Goal: Task Accomplishment & Management: Use online tool/utility

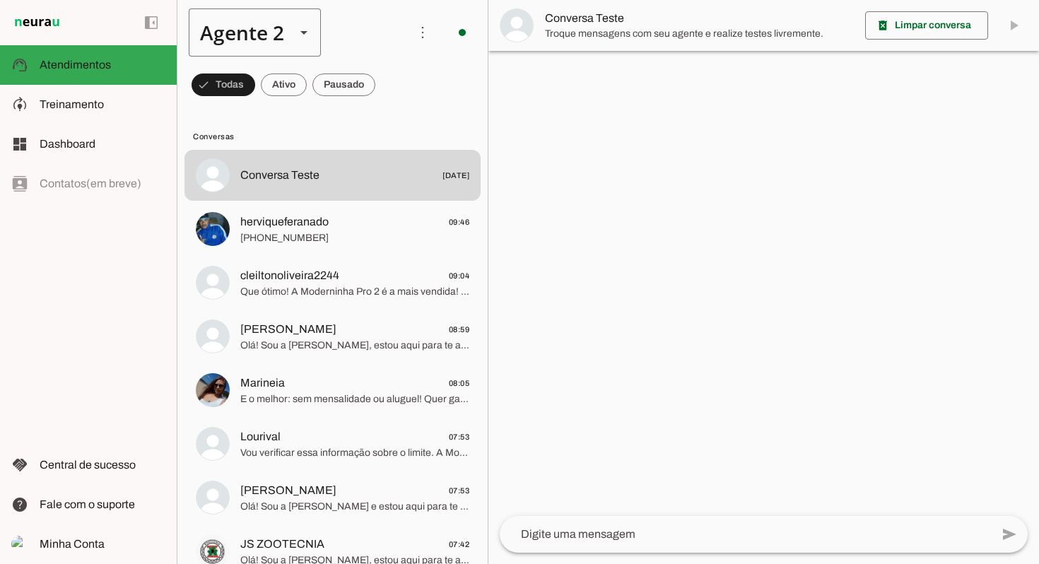
click at [302, 31] on polygon at bounding box center [303, 33] width 7 height 4
click at [377, 290] on md-item "Agente 6" at bounding box center [442, 288] width 131 height 40
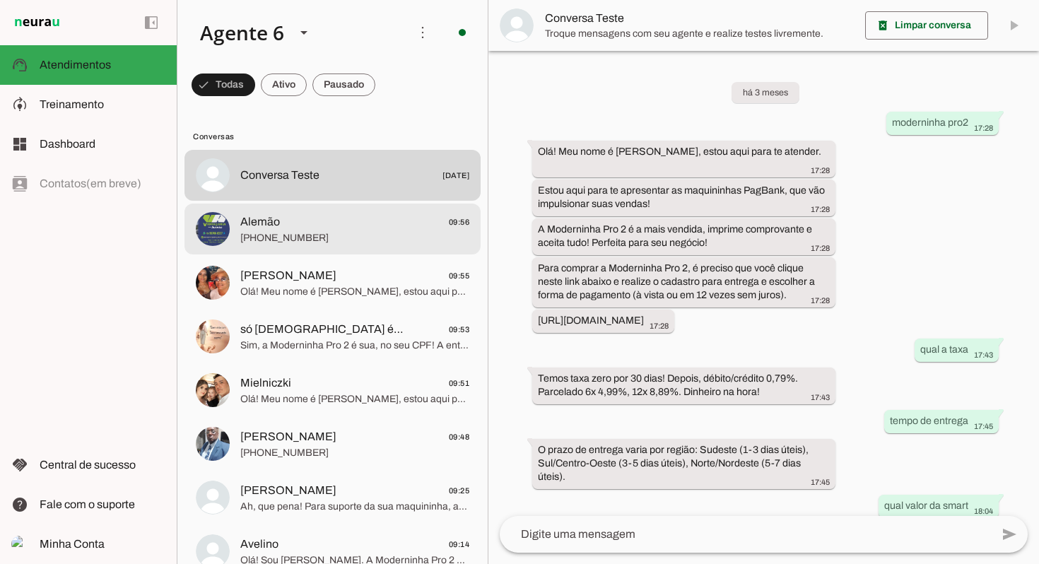
click at [382, 243] on span "[PHONE_NUMBER]" at bounding box center [354, 238] width 229 height 14
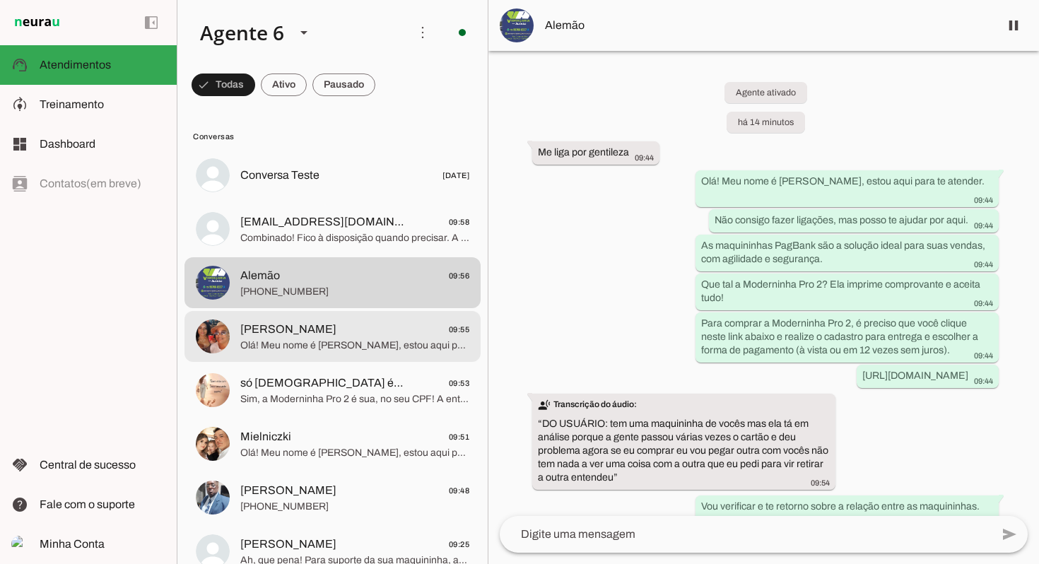
click at [343, 334] on span "[PERSON_NAME] 09:55" at bounding box center [354, 330] width 229 height 18
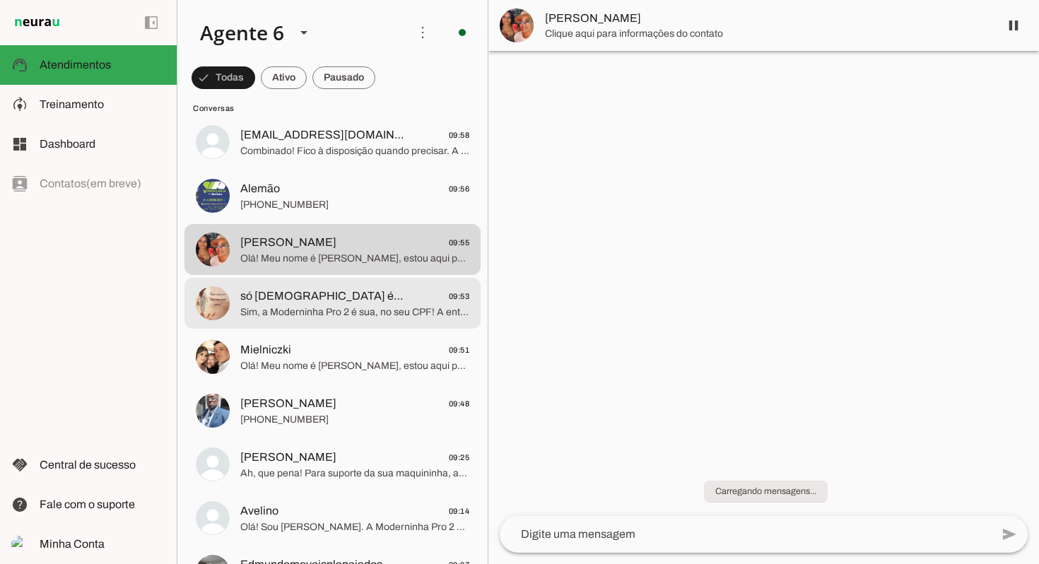
scroll to position [88, 0]
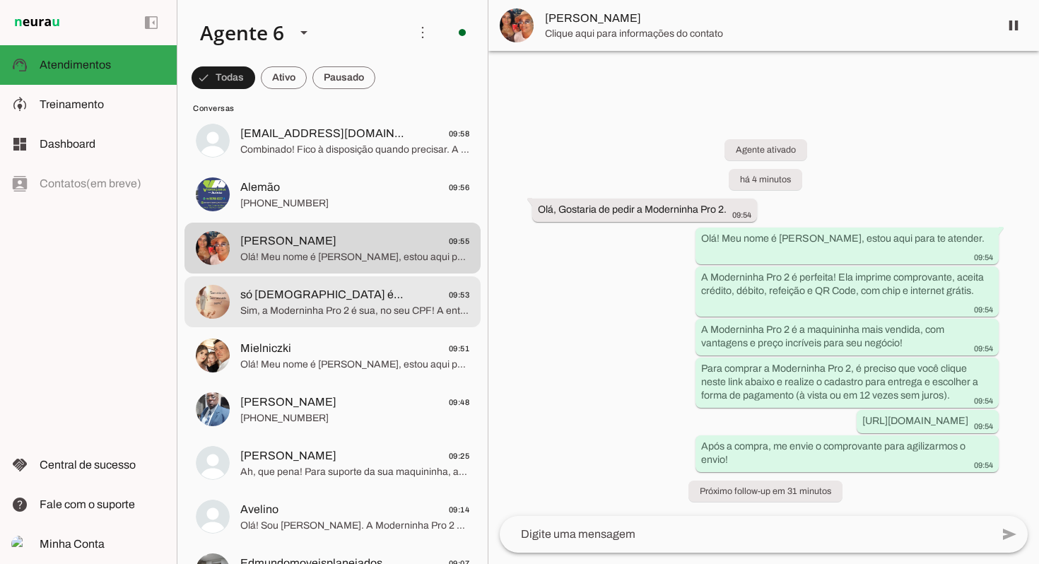
click at [351, 309] on span "Sim, a Moderninha Pro 2 é sua, no seu CPF! A entrega é no endereço que você cad…" at bounding box center [354, 311] width 229 height 14
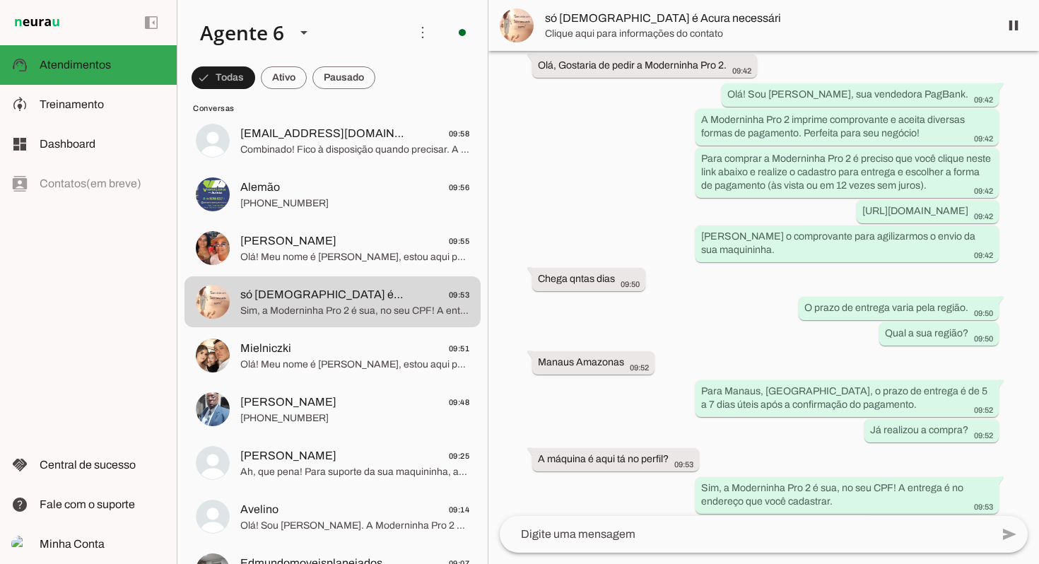
scroll to position [106, 0]
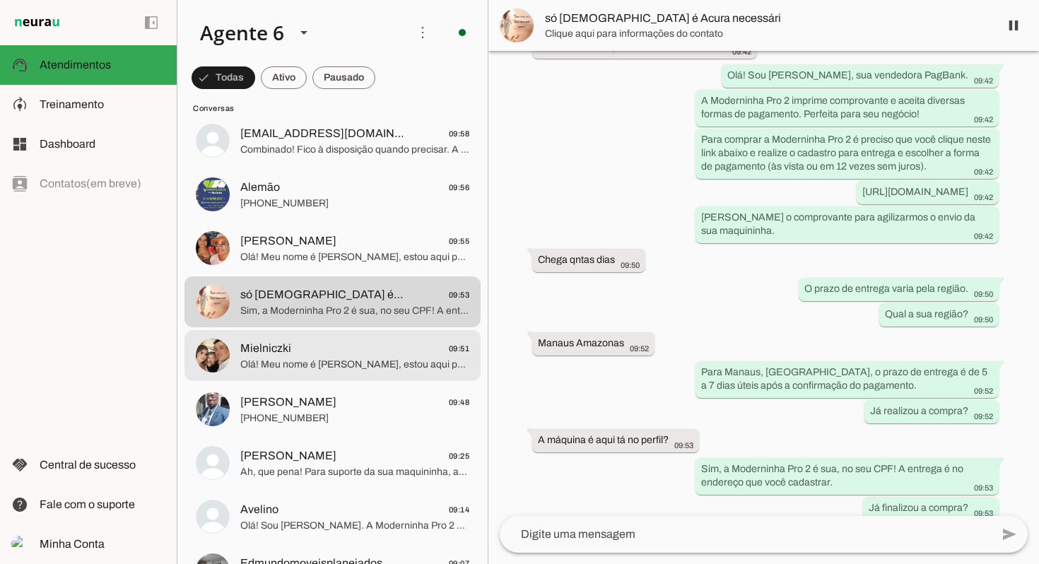
click at [317, 348] on span "Mielniczki 09:51" at bounding box center [354, 349] width 229 height 18
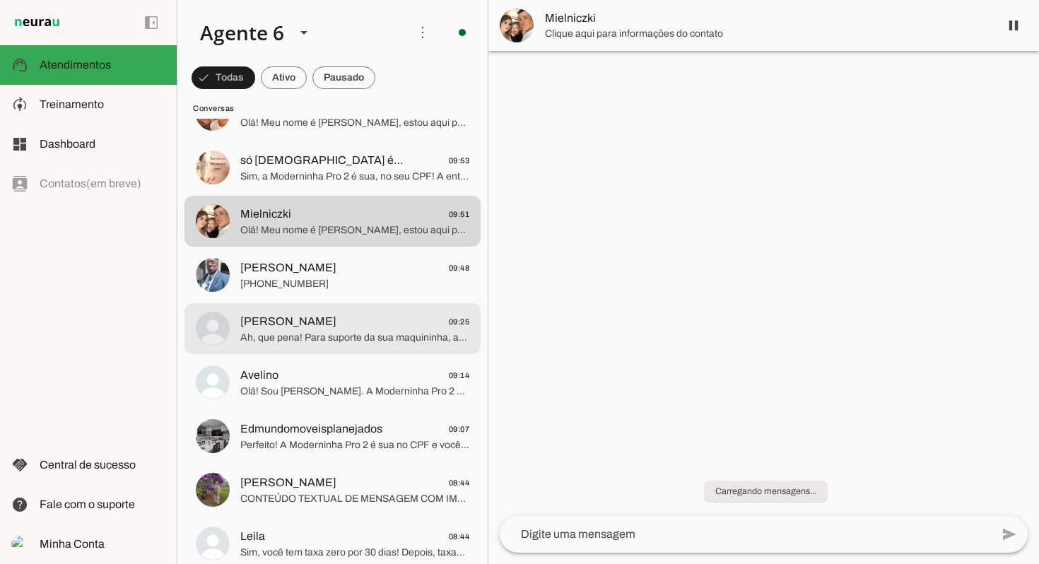
scroll to position [225, 0]
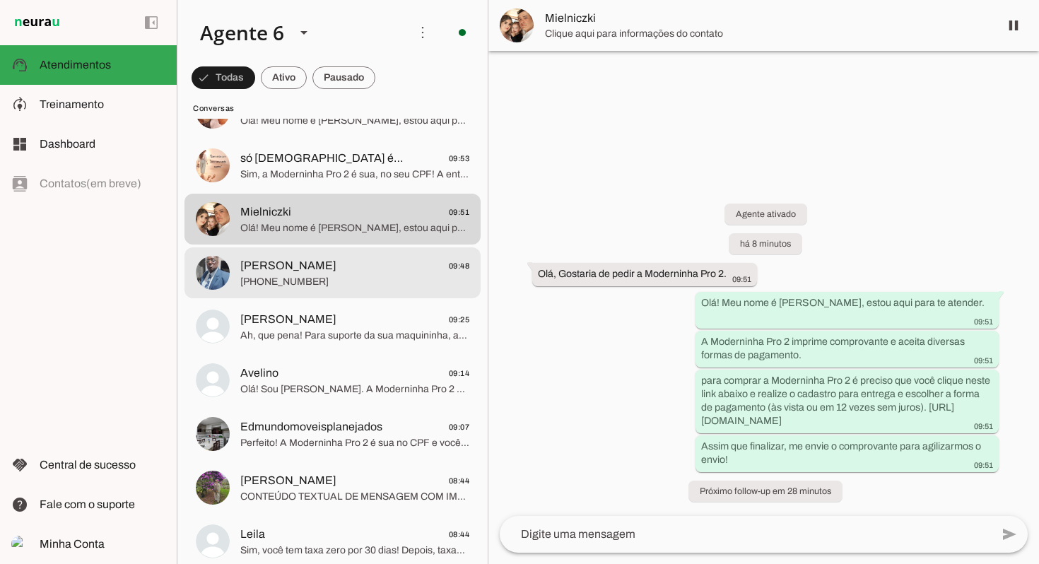
click at [335, 278] on span "[PHONE_NUMBER]" at bounding box center [354, 282] width 229 height 14
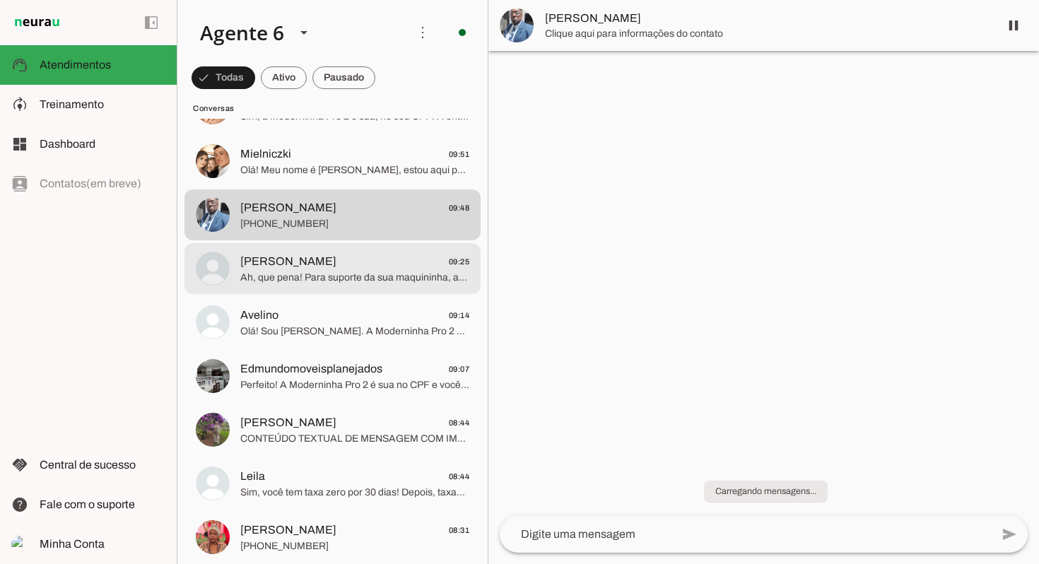
scroll to position [299, 0]
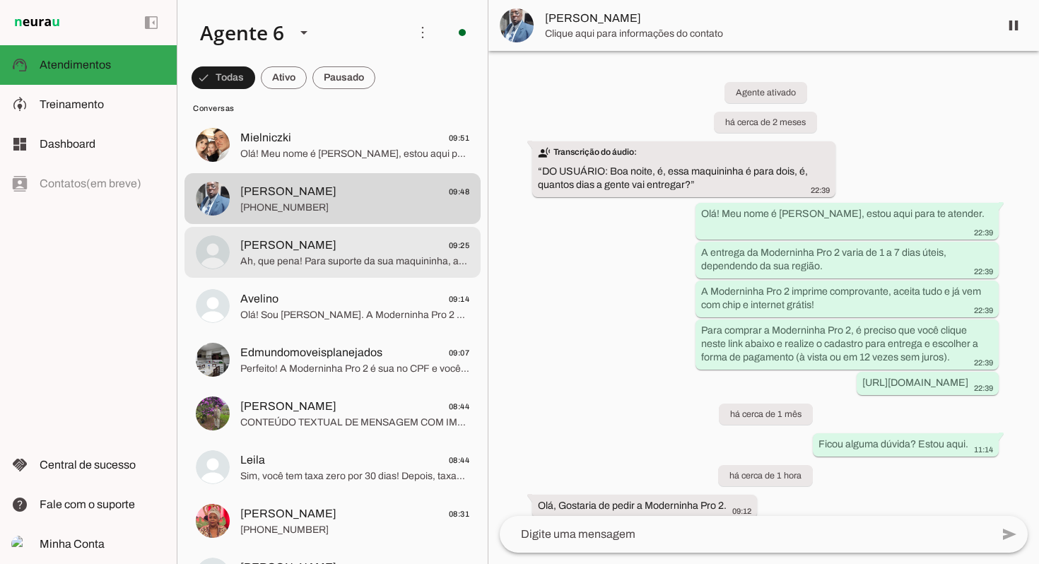
click at [351, 243] on span "[PERSON_NAME] 09:25" at bounding box center [354, 246] width 229 height 18
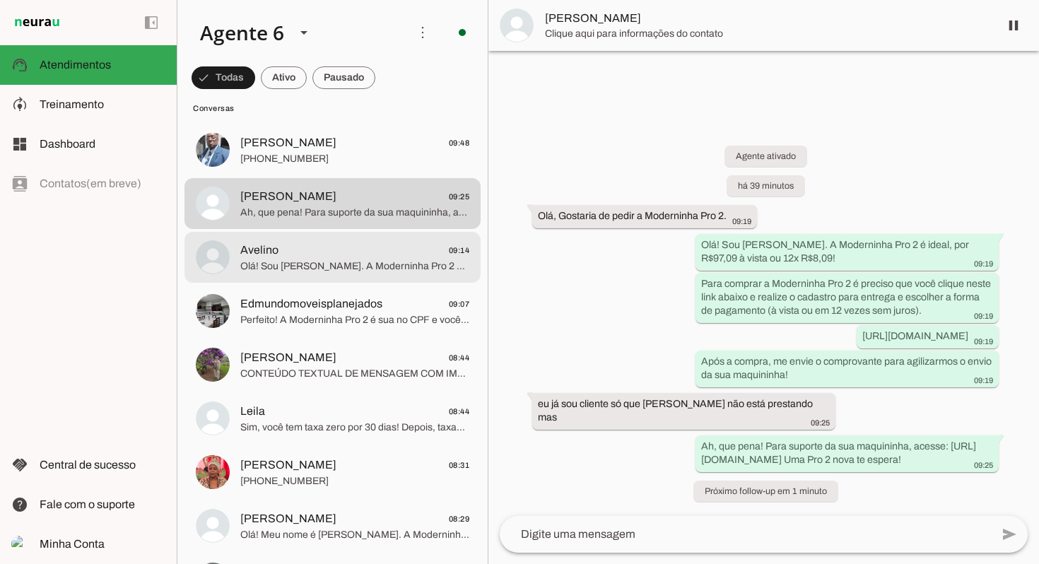
scroll to position [350, 0]
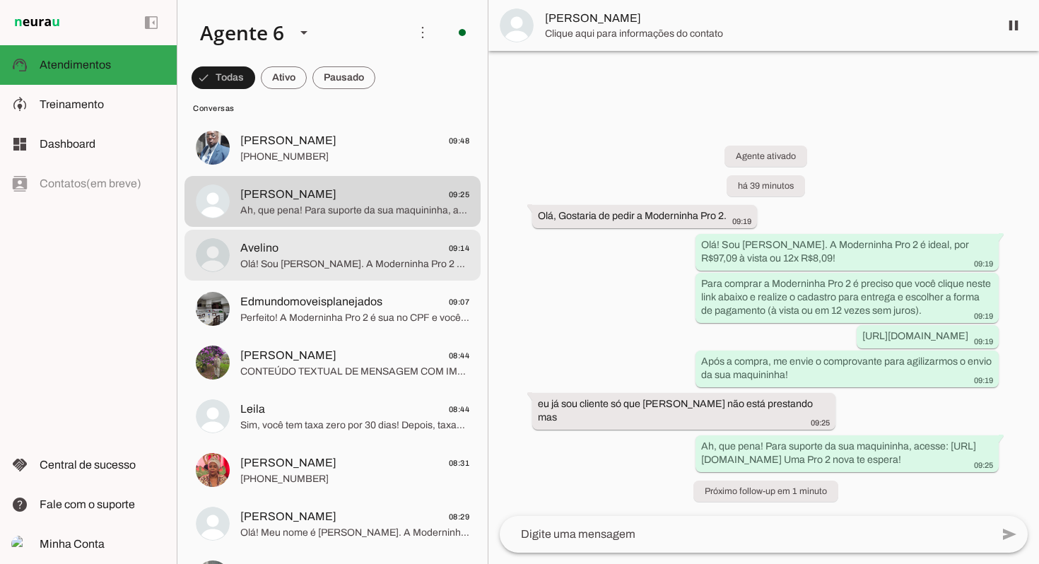
click at [344, 254] on span "Avelino 09:14" at bounding box center [354, 249] width 229 height 18
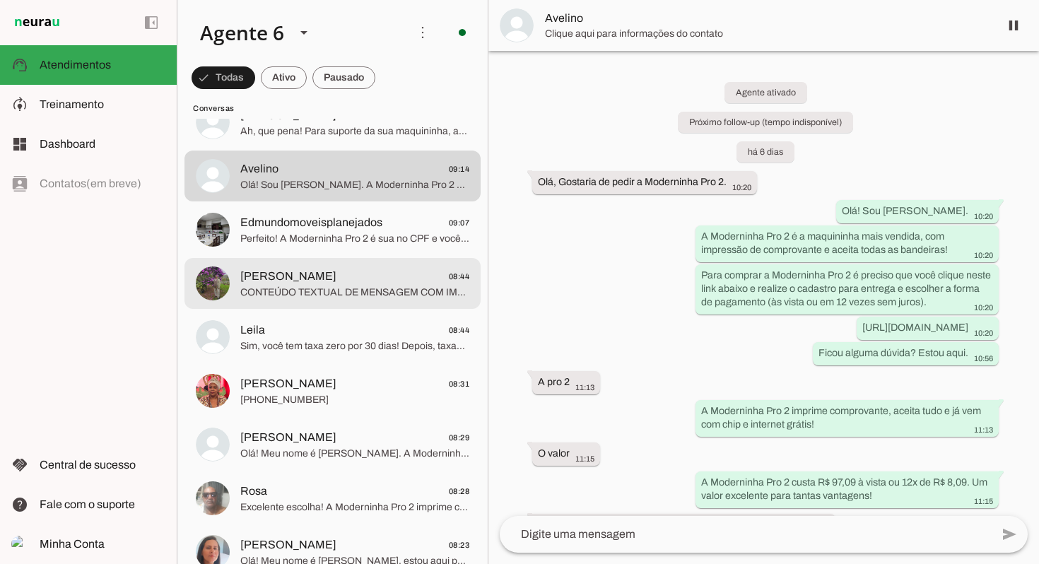
scroll to position [443, 0]
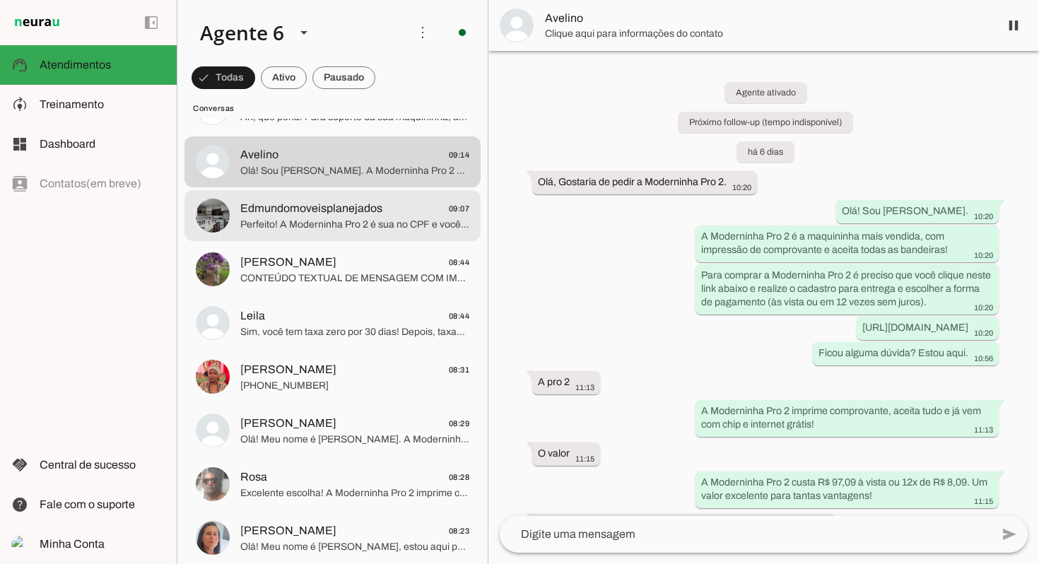
click at [367, 216] on span "Edmundomoveisplanejados" at bounding box center [311, 208] width 142 height 17
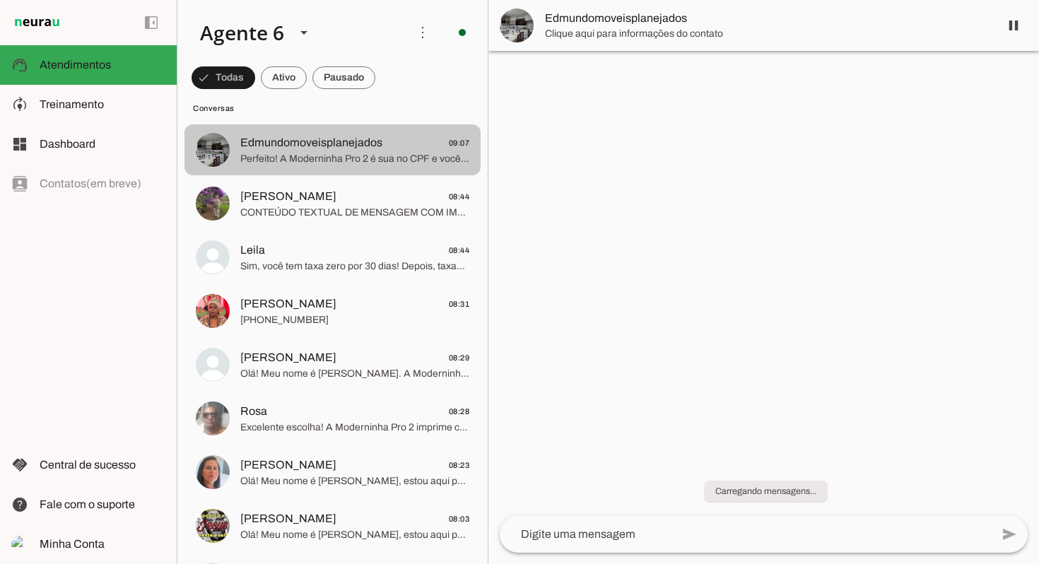
scroll to position [521, 0]
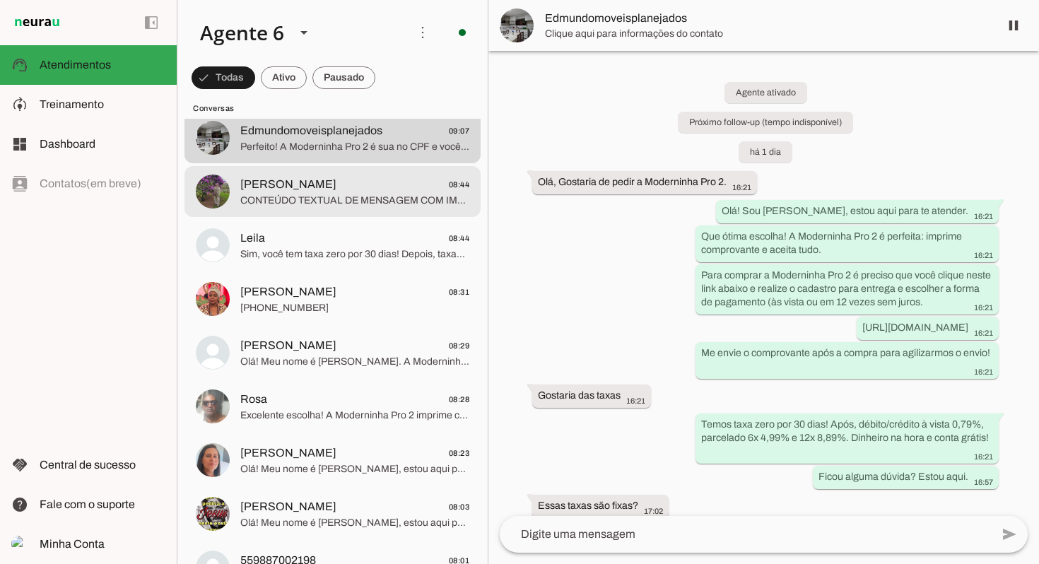
click at [362, 195] on span "CONTEÚDO TEXTUAL DE MENSAGEM COM IMAGEM (URL [URL][DOMAIN_NAME]) :" at bounding box center [354, 201] width 229 height 14
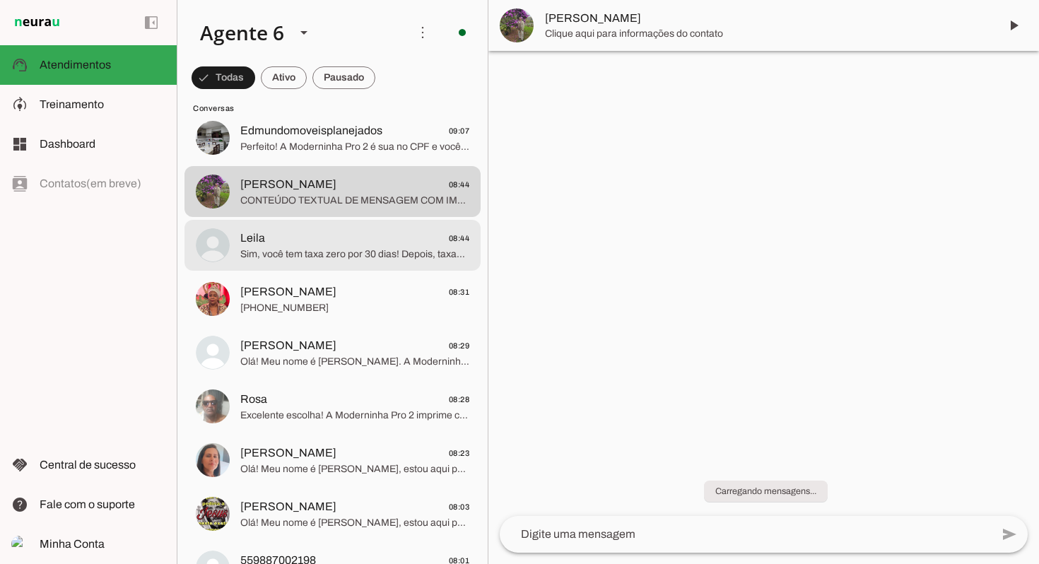
click at [342, 230] on span "Leila 08:44" at bounding box center [354, 239] width 229 height 18
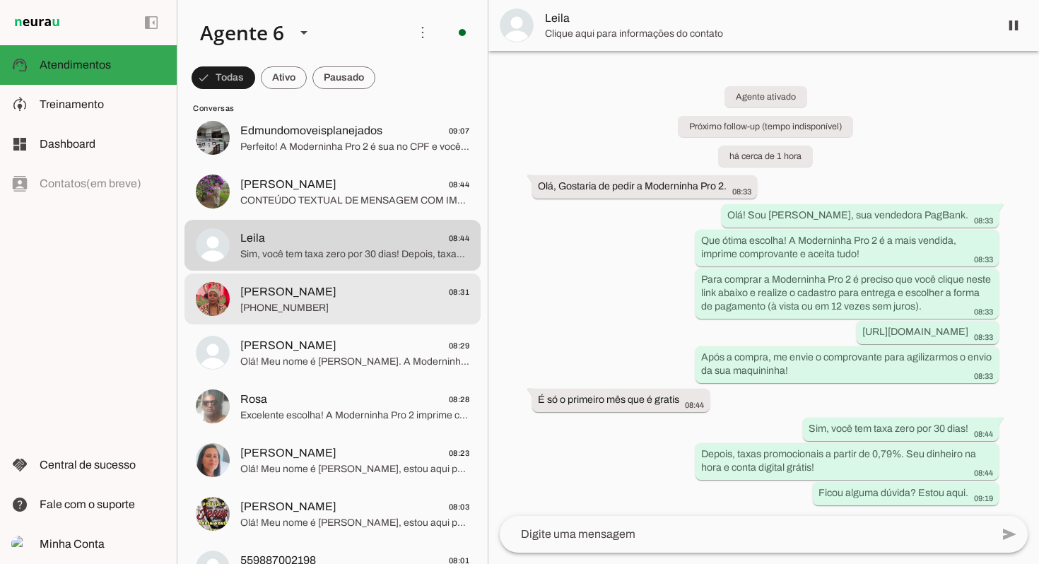
click at [396, 321] on md-item "[PERSON_NAME] 08:31 [PHONE_NUMBER]" at bounding box center [332, 298] width 296 height 51
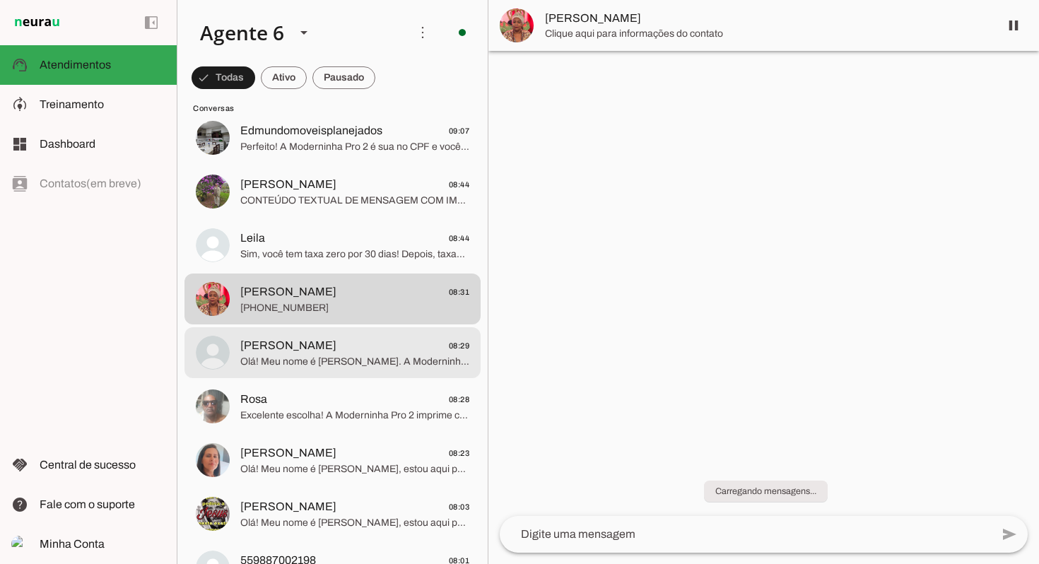
click at [381, 343] on span "[PERSON_NAME] 08:29" at bounding box center [354, 346] width 229 height 18
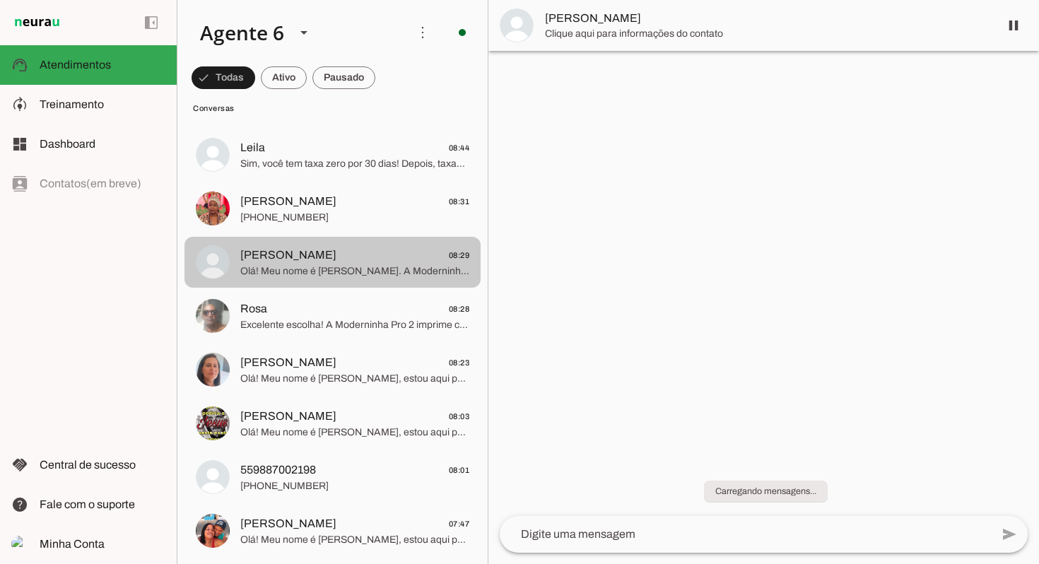
scroll to position [620, 0]
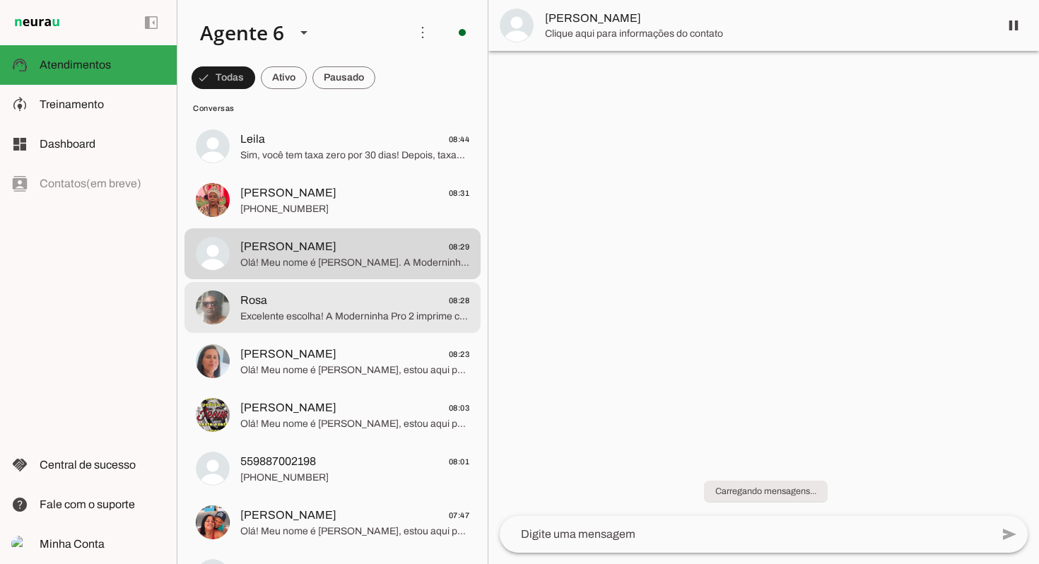
click at [375, 314] on span "Excelente escolha! A Moderninha Pro 2 imprime comprovante e aceita todas as ban…" at bounding box center [354, 316] width 229 height 14
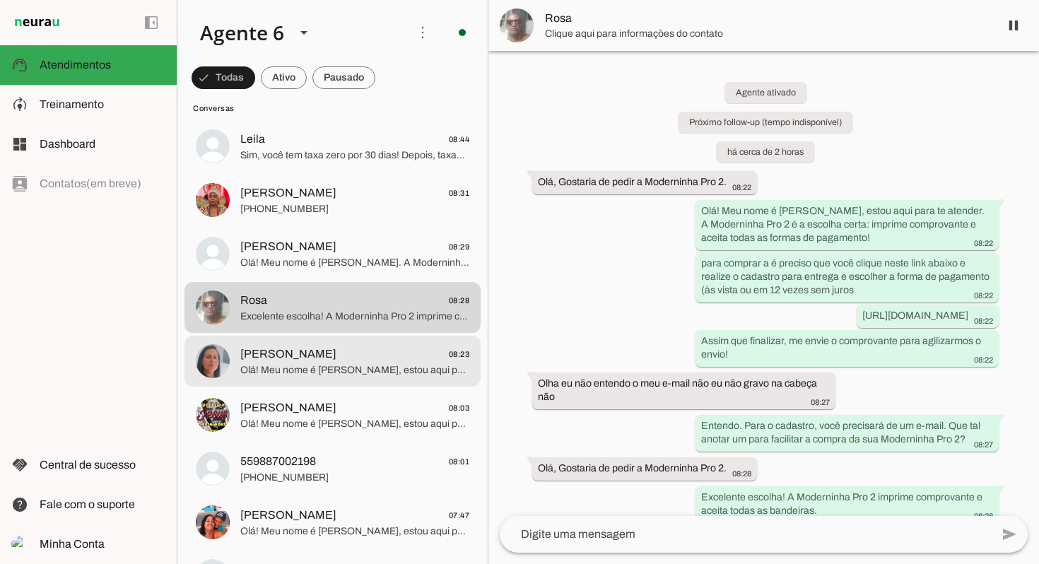
scroll to position [712, 0]
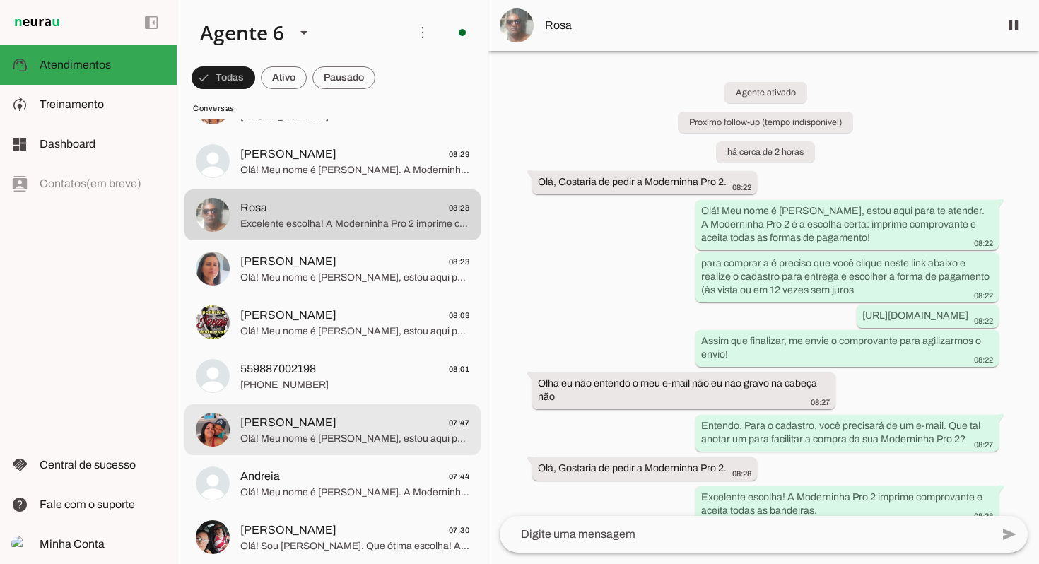
click at [267, 415] on span "[PERSON_NAME]" at bounding box center [288, 422] width 96 height 17
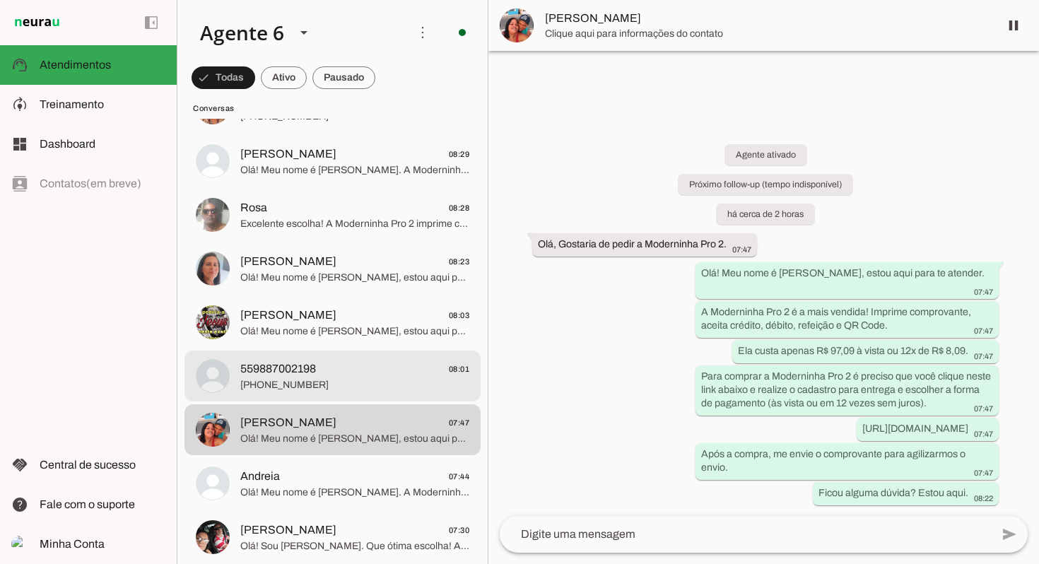
click at [314, 353] on md-item "559887002198 08:01 [PHONE_NUMBER]" at bounding box center [332, 375] width 296 height 51
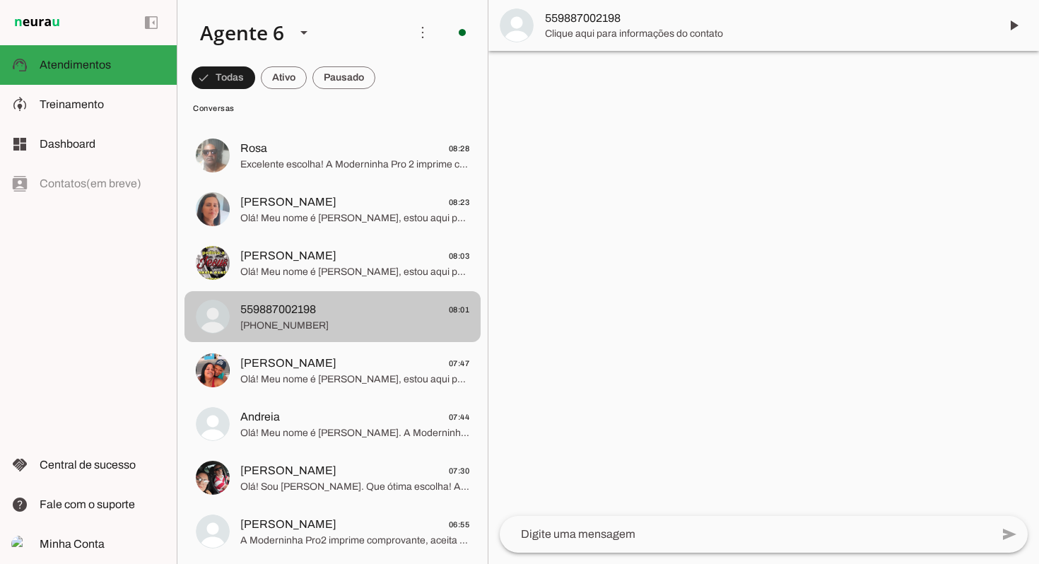
scroll to position [775, 0]
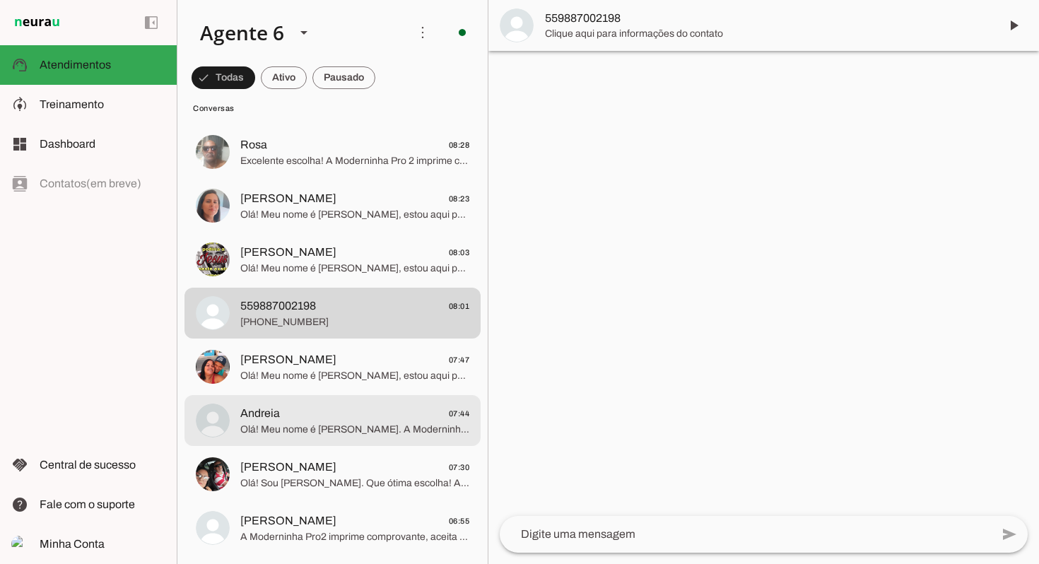
click at [278, 409] on span "Andreia 07:44" at bounding box center [354, 414] width 229 height 18
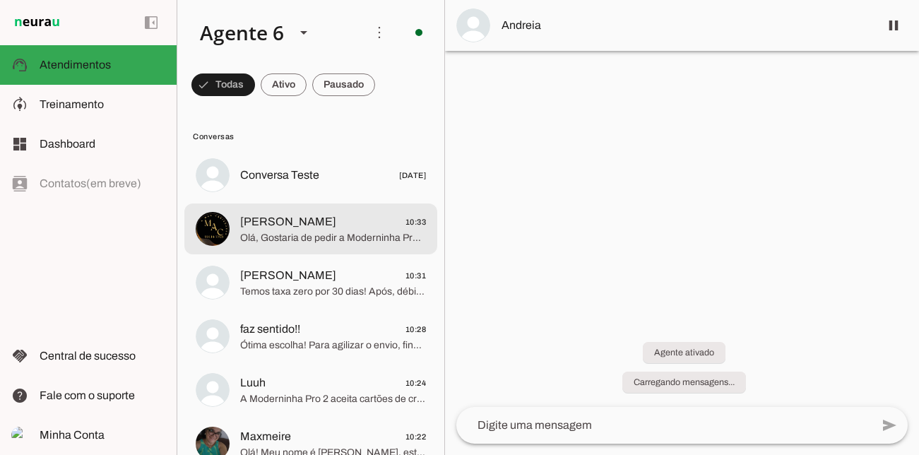
click at [348, 241] on span "Olá, Gostaria de pedir a Moderninha Pro 2." at bounding box center [333, 238] width 186 height 14
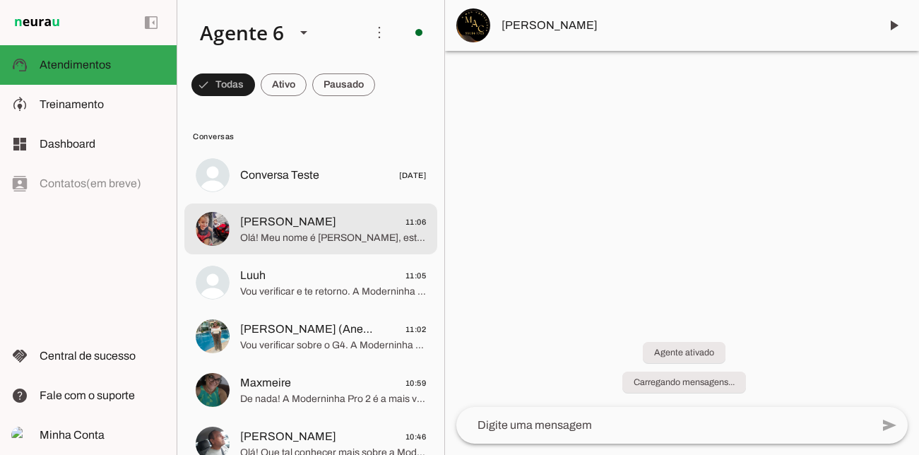
click at [396, 236] on span "Olá! Meu nome é [PERSON_NAME], estou aqui para te atender. A Moderninha Pro 2 é…" at bounding box center [333, 238] width 186 height 14
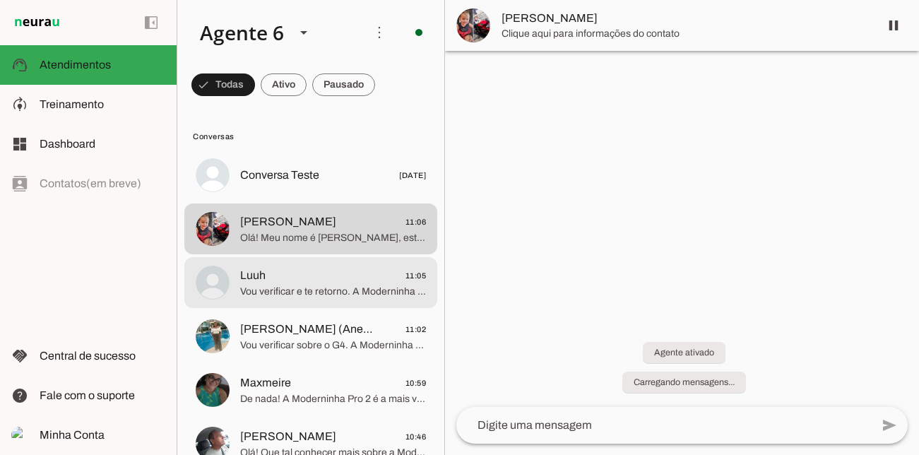
click at [370, 294] on span "Vou verificar e te retorno. A Moderninha Pro 2 imprime comprovante e aceita val…" at bounding box center [333, 292] width 186 height 14
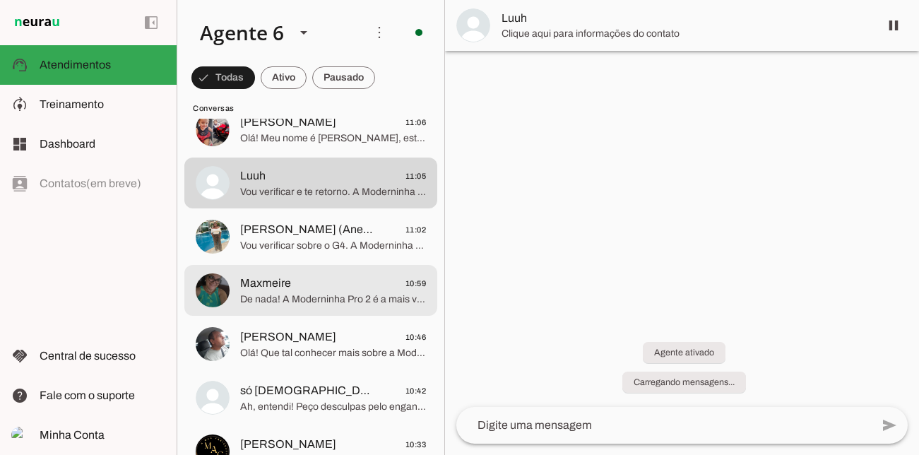
scroll to position [102, 0]
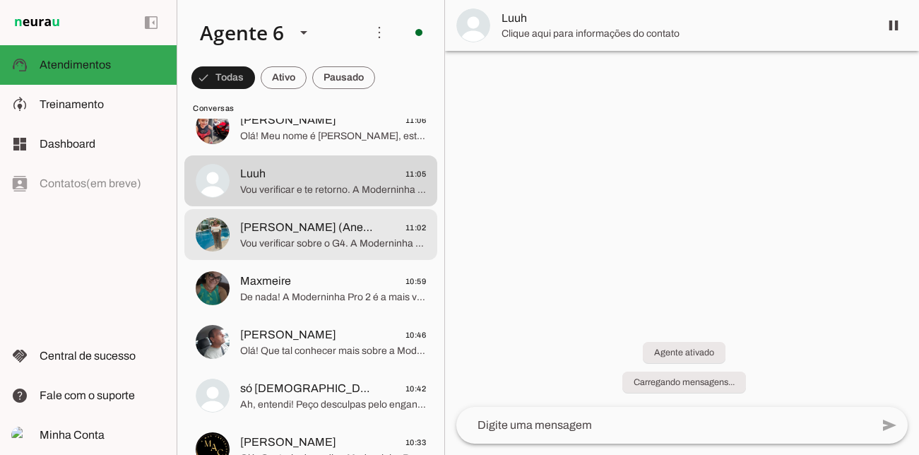
click at [372, 240] on span "Vou verificar sobre o G4. A Moderninha Pro 2 é a maquininha mais vendida. Ela g…" at bounding box center [333, 244] width 186 height 14
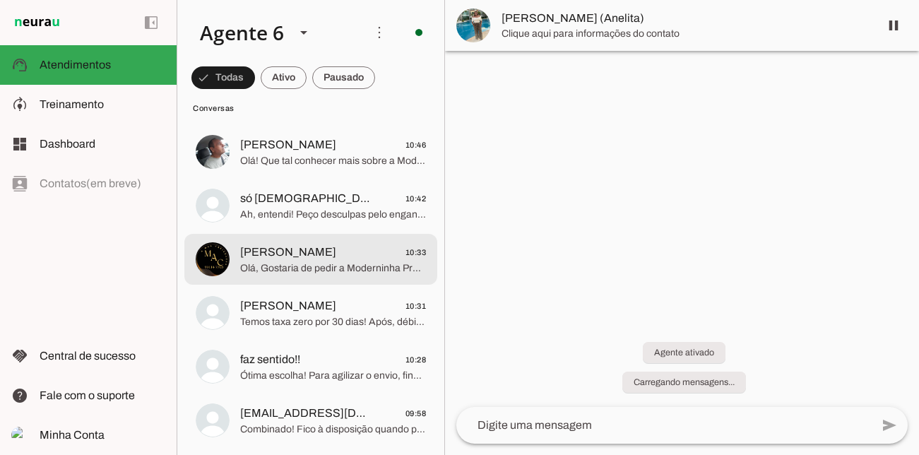
click at [372, 238] on md-item "[PERSON_NAME] 10:33 Olá, Gostaria de pedir a Moderninha Pro 2." at bounding box center [310, 259] width 253 height 51
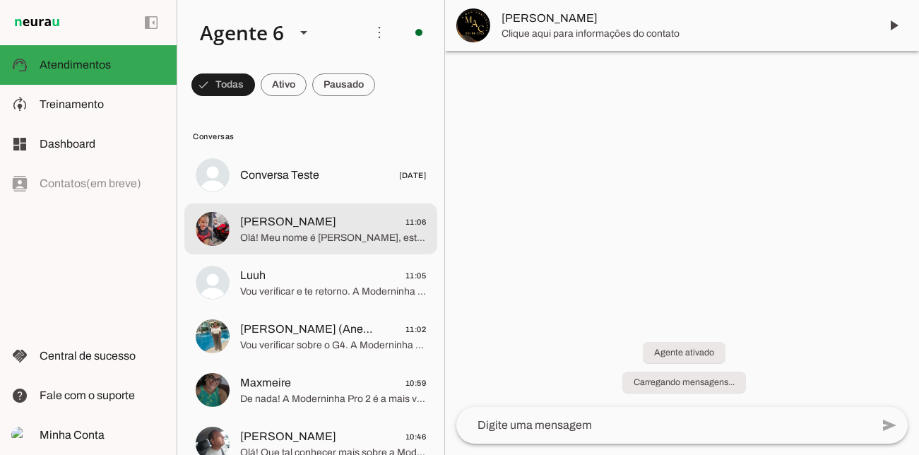
click at [372, 237] on span "Olá! Meu nome é [PERSON_NAME], estou aqui para te atender. A Moderninha Pro 2 é…" at bounding box center [333, 238] width 186 height 14
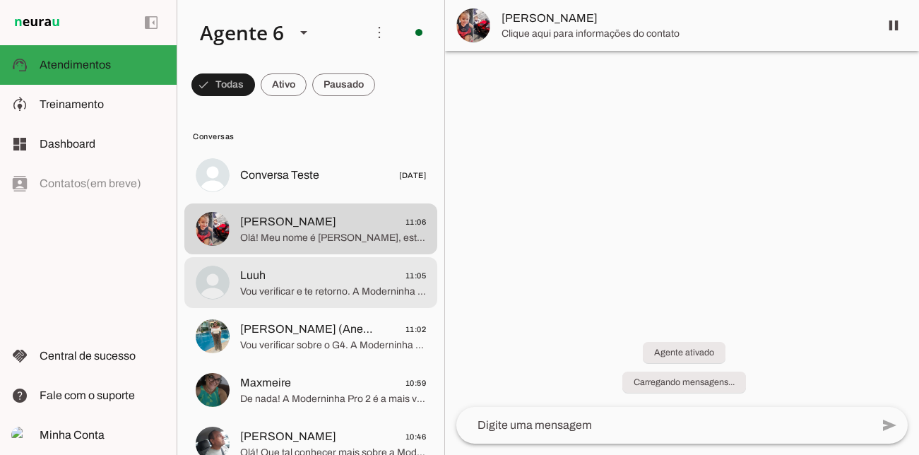
click at [361, 268] on span "Luuh 11:05" at bounding box center [333, 276] width 186 height 18
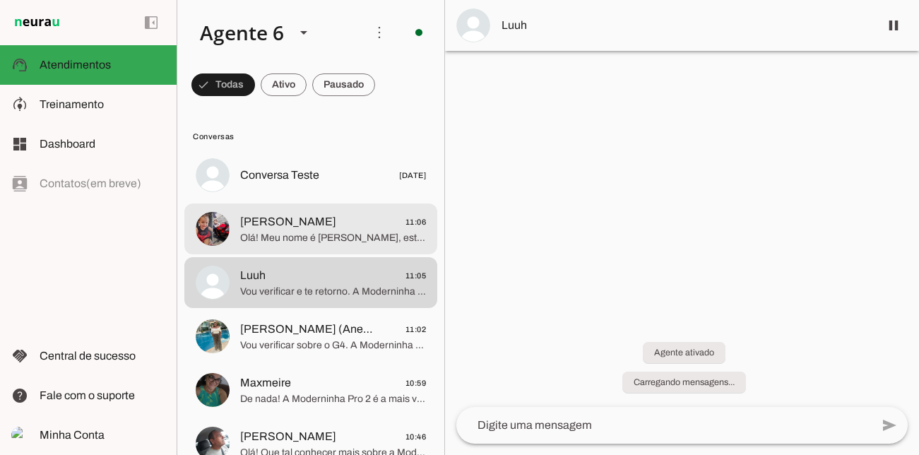
click at [337, 222] on span "[PERSON_NAME] 11:06" at bounding box center [333, 222] width 186 height 18
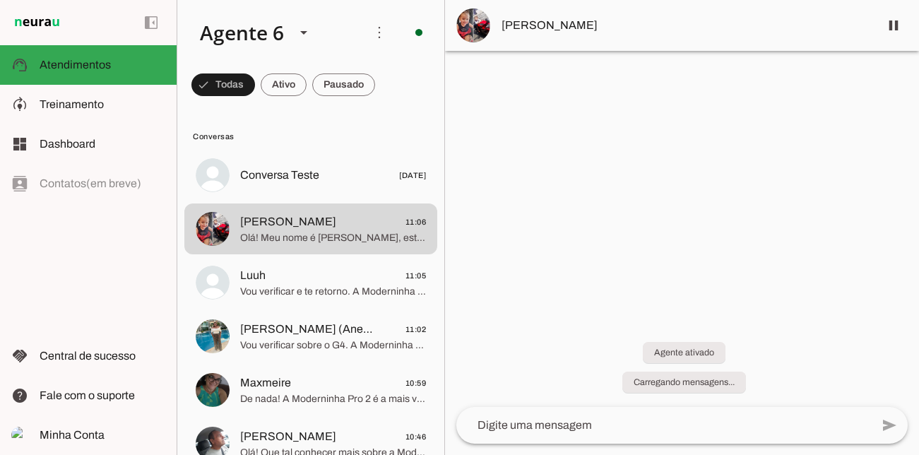
click at [360, 290] on span "Vou verificar e te retorno. A Moderninha Pro 2 imprime comprovante e aceita val…" at bounding box center [333, 292] width 186 height 14
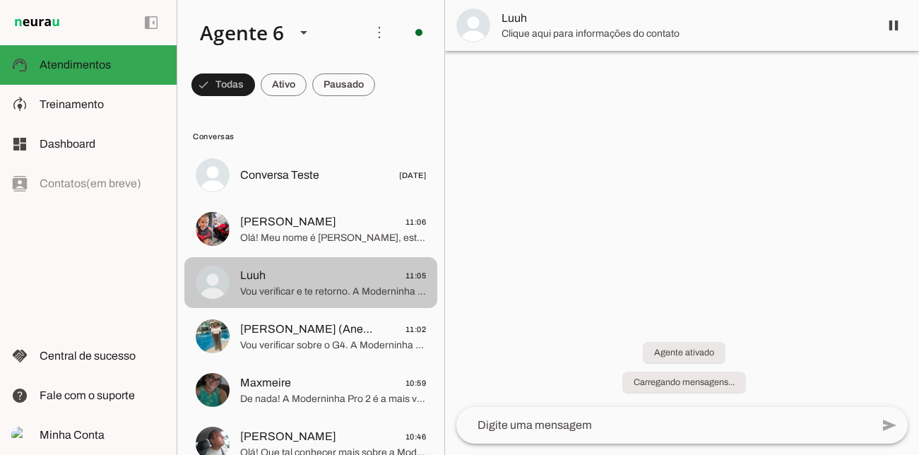
click at [360, 290] on span "Vou verificar e te retorno. A Moderninha Pro 2 imprime comprovante e aceita val…" at bounding box center [333, 292] width 186 height 14
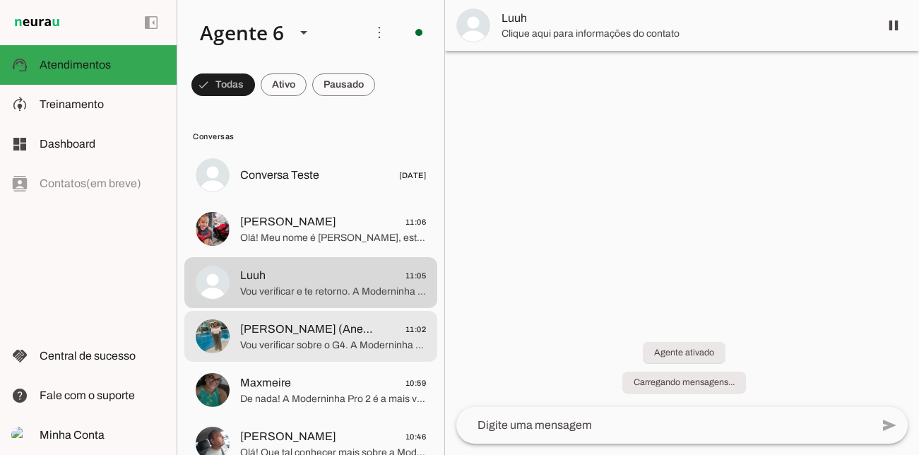
click at [322, 330] on span "[PERSON_NAME] (Anelita)" at bounding box center [307, 329] width 134 height 17
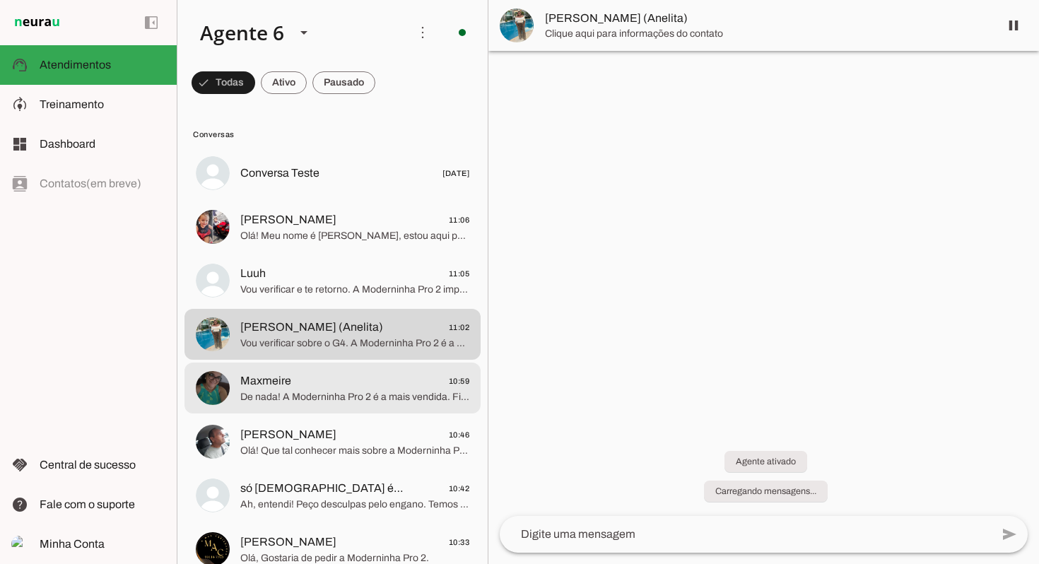
scroll to position [6, 0]
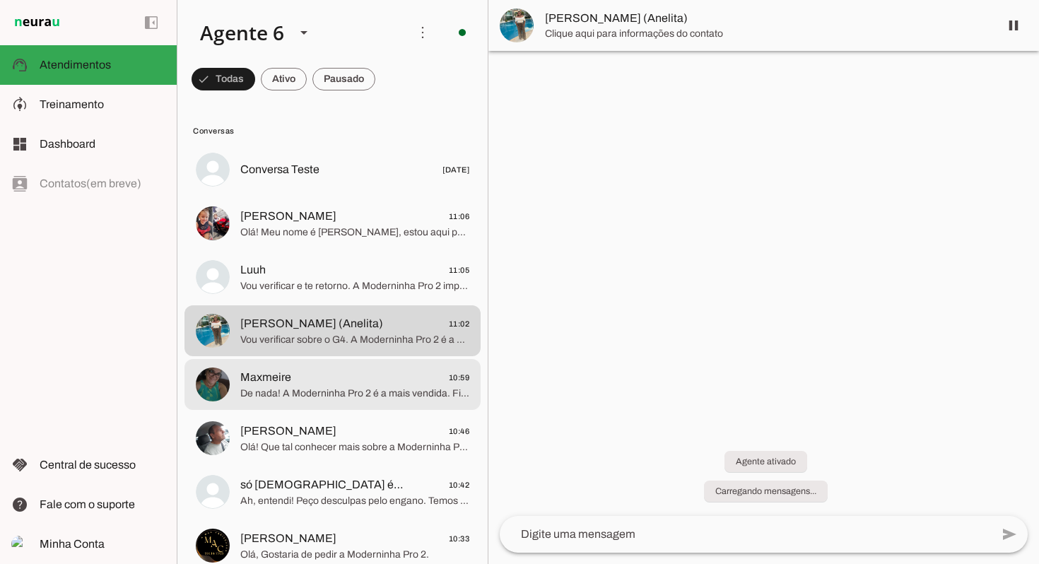
click at [370, 392] on span "De nada! A Moderninha Pro 2 é a mais vendida. Fico à disposição para você final…" at bounding box center [354, 393] width 229 height 14
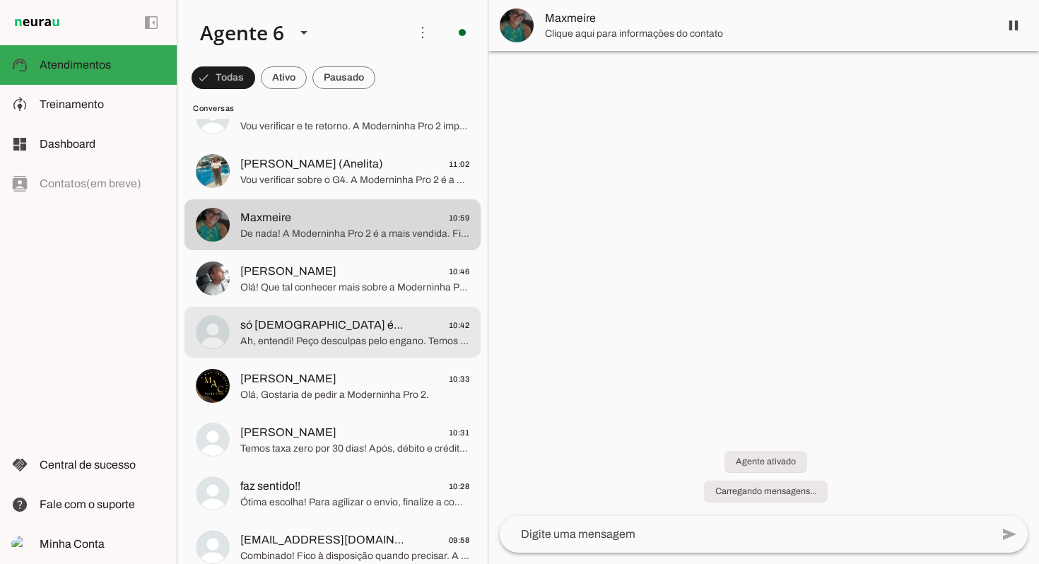
click at [369, 343] on span "Ah, entendi! Peço desculpas pelo engano. Temos outras maquininhas incríveis! Qu…" at bounding box center [354, 341] width 229 height 14
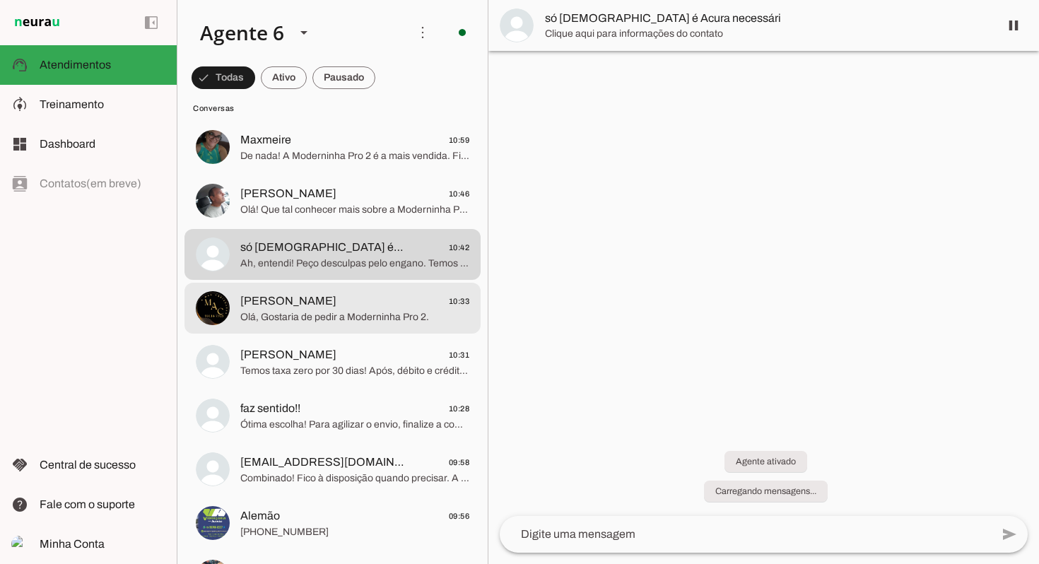
scroll to position [245, 0]
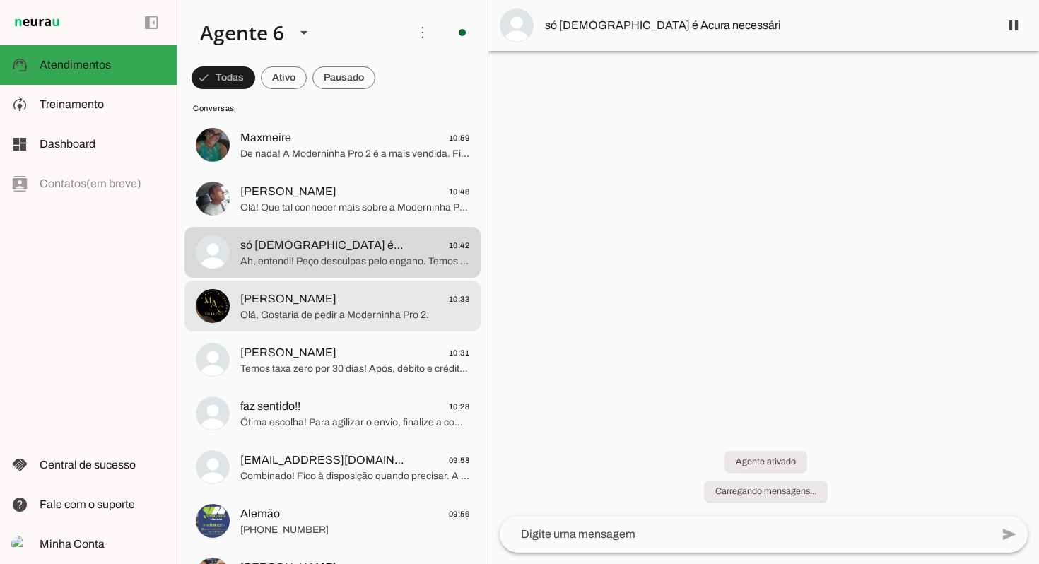
click at [358, 309] on span "Olá, Gostaria de pedir a Moderninha Pro 2." at bounding box center [354, 315] width 229 height 14
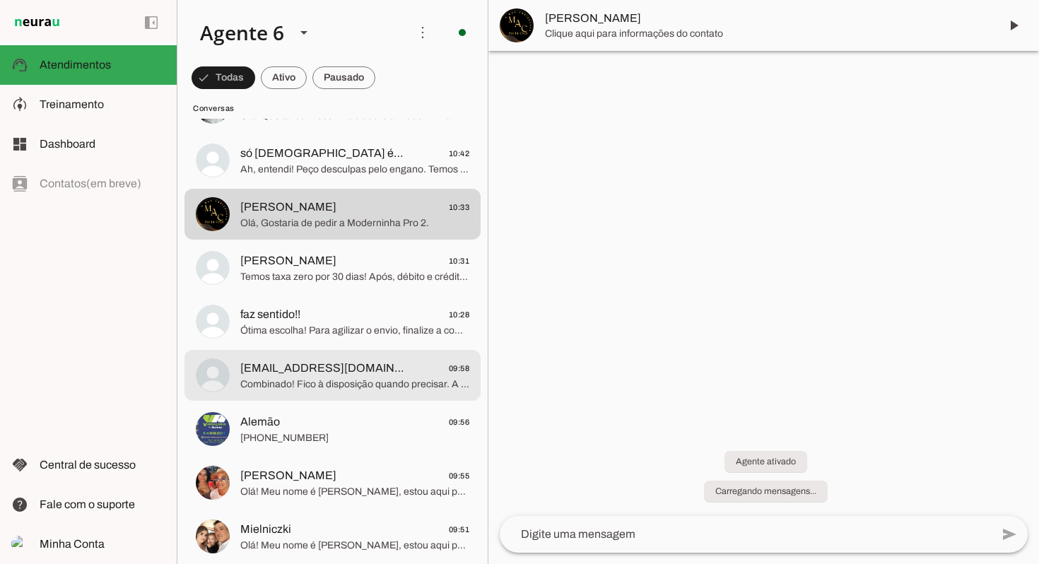
scroll to position [353, 0]
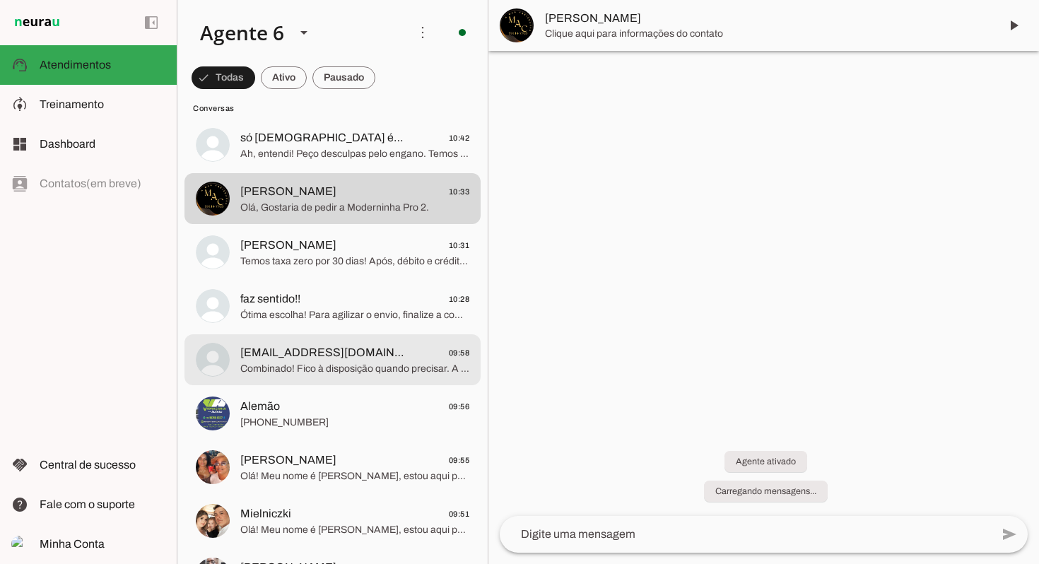
click at [354, 372] on span "Combinado! Fico à disposição quando precisar. A Moderninha Pro 2 é a escolha ce…" at bounding box center [354, 369] width 229 height 14
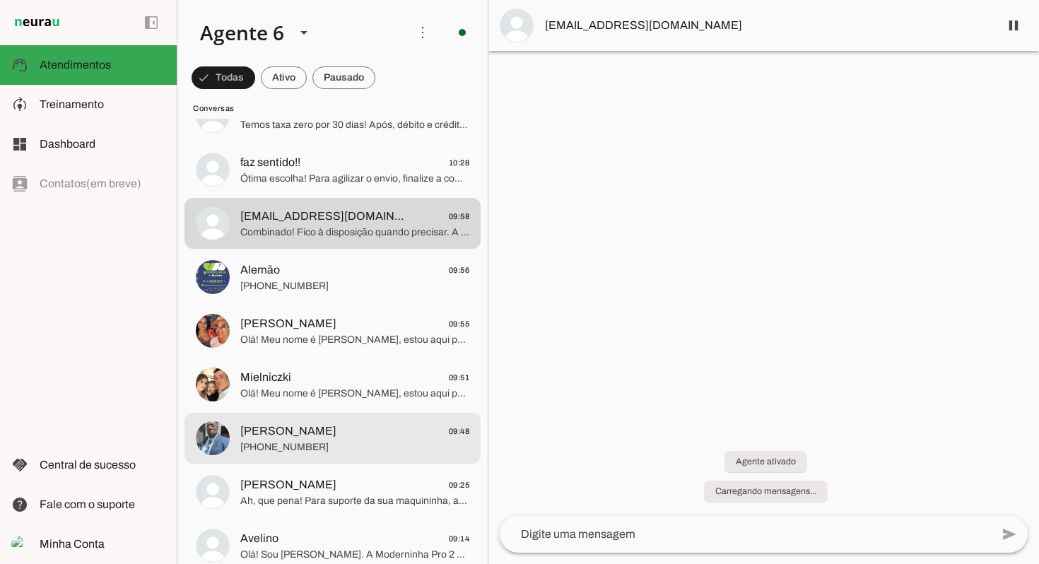
scroll to position [493, 0]
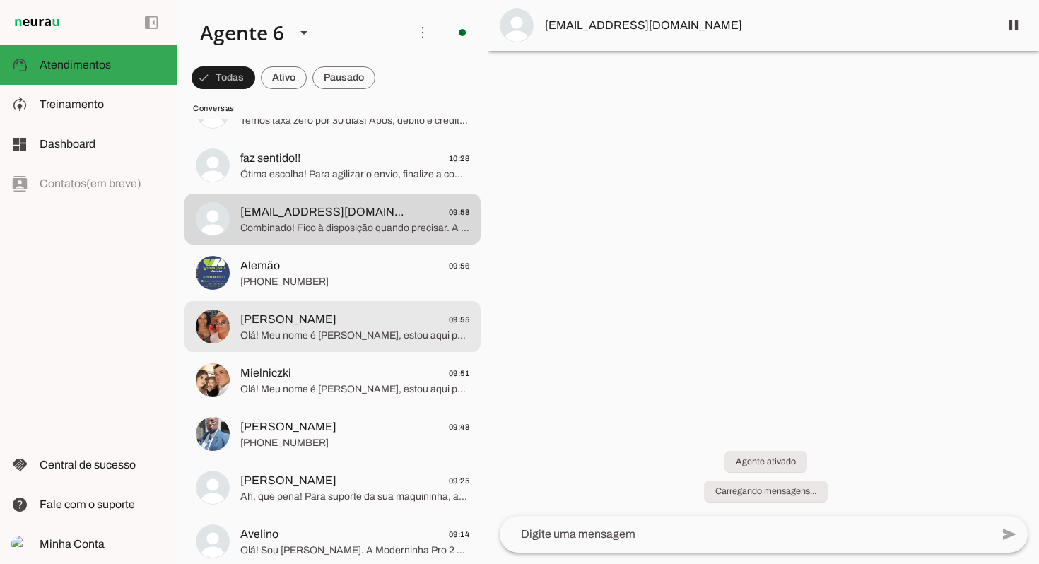
click at [331, 333] on span "Olá! Meu nome é [PERSON_NAME], estou aqui para te atender. A Moderninha Pro 2 é…" at bounding box center [354, 336] width 229 height 14
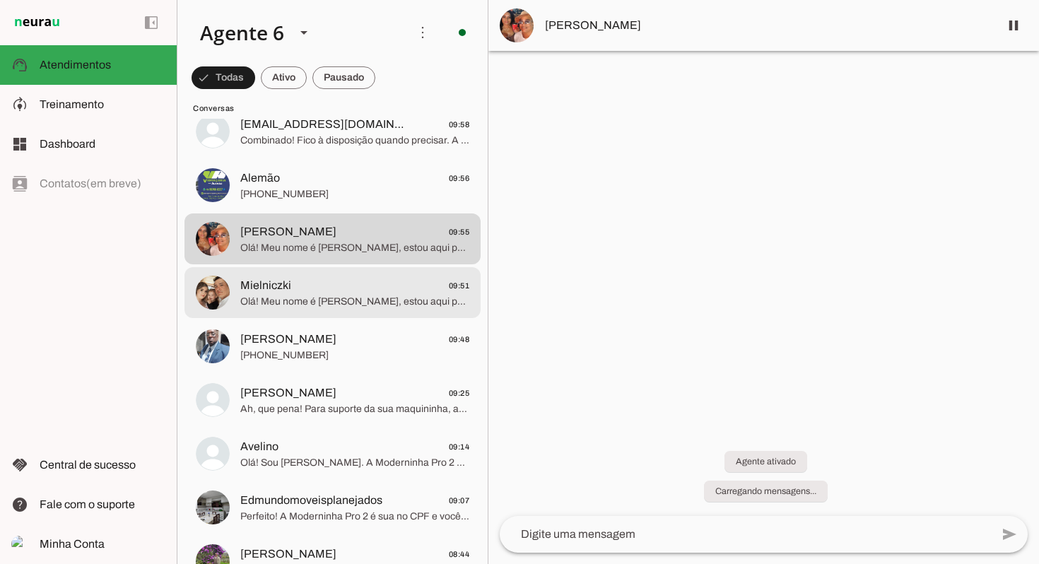
scroll to position [584, 0]
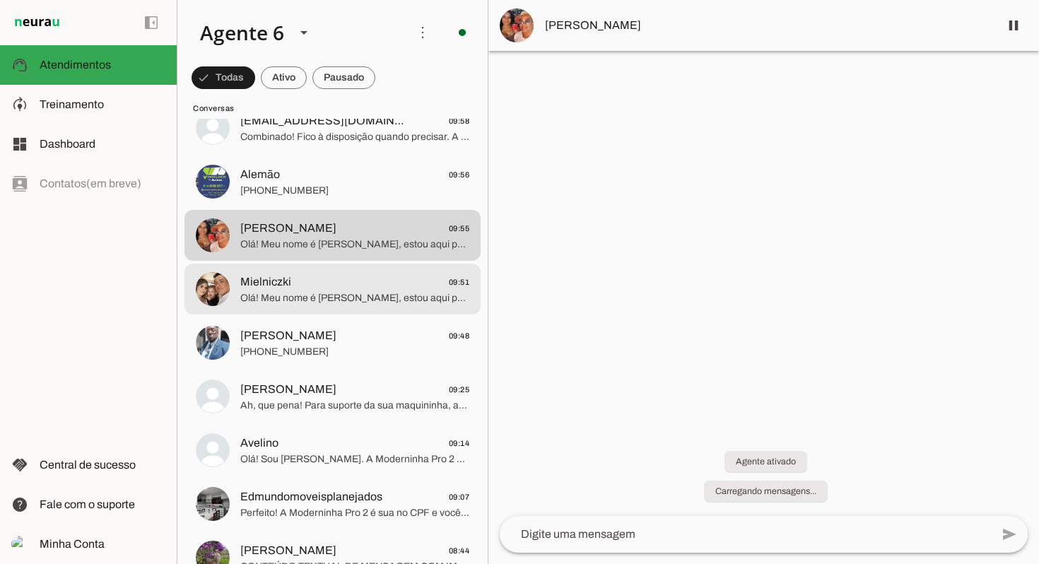
click at [332, 295] on span "Olá! Meu nome é [PERSON_NAME], estou aqui para te atender. A Moderninha Pro 2 i…" at bounding box center [354, 298] width 229 height 14
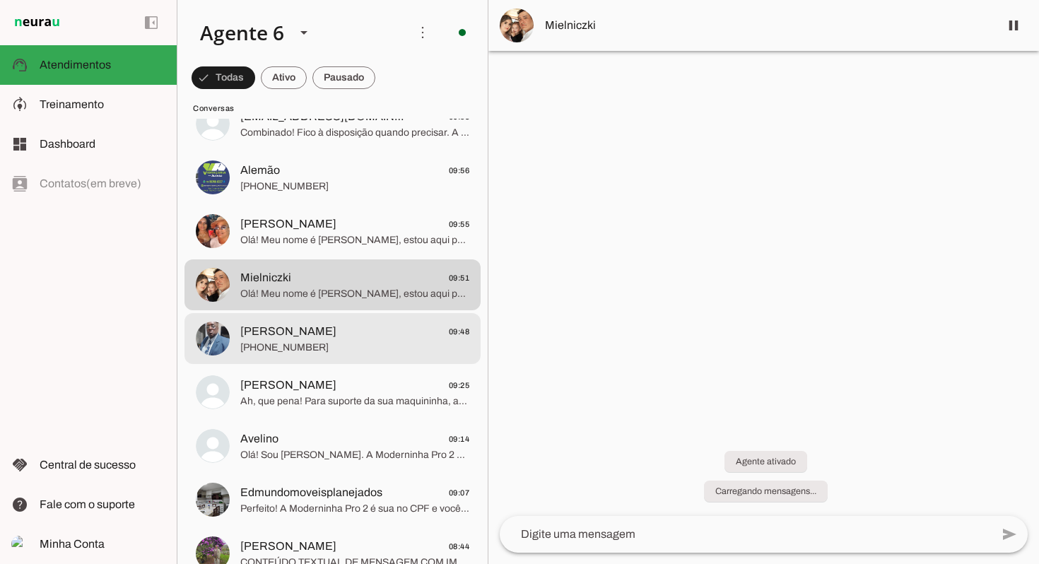
click at [340, 348] on span "[PHONE_NUMBER]" at bounding box center [354, 348] width 229 height 14
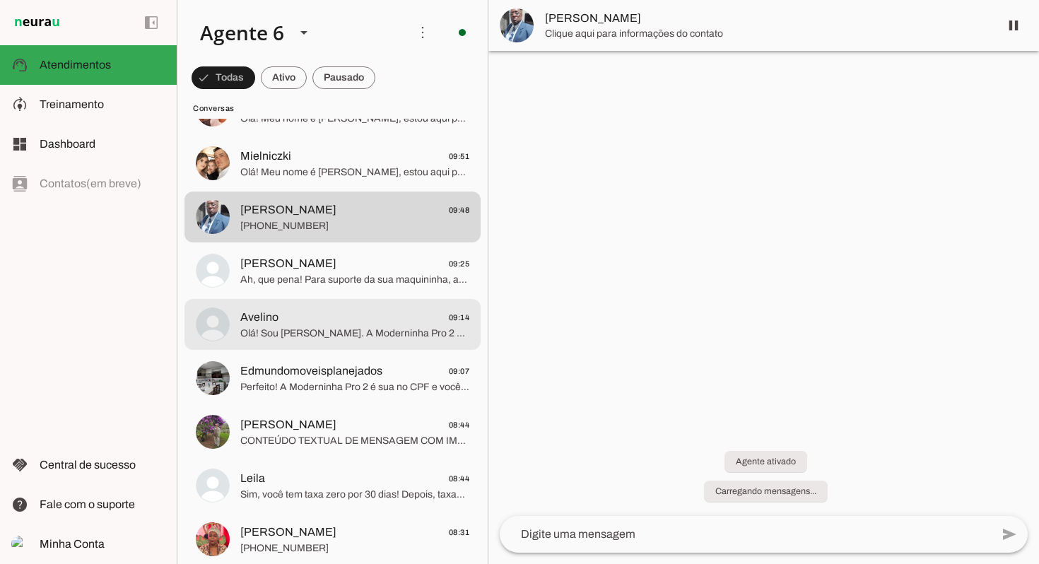
scroll to position [722, 0]
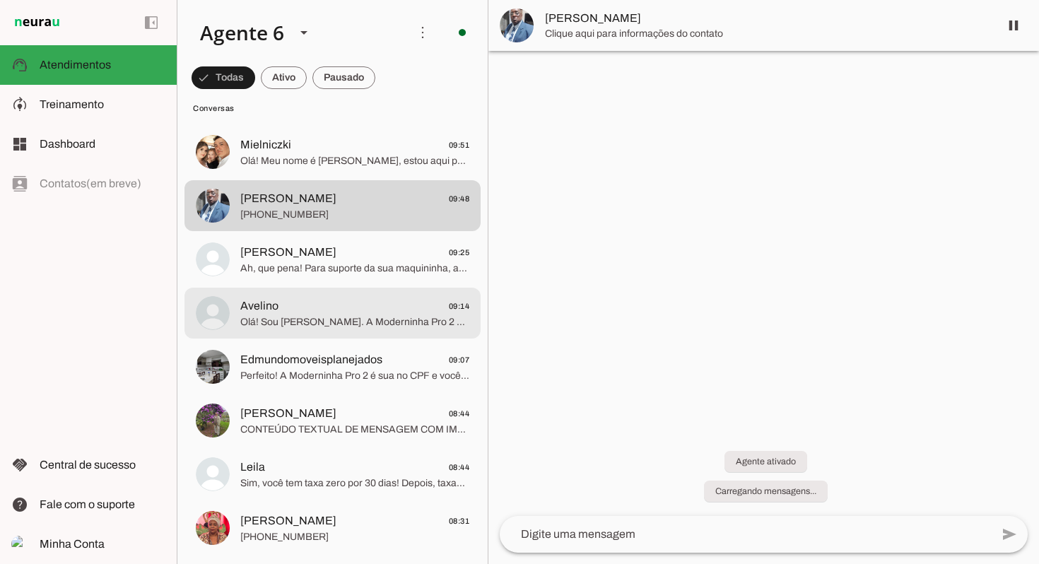
click at [345, 333] on md-item "Avelino 09:14 Olá! Sou [PERSON_NAME]. A Moderninha Pro 2 é a maquininha mais ve…" at bounding box center [332, 313] width 296 height 51
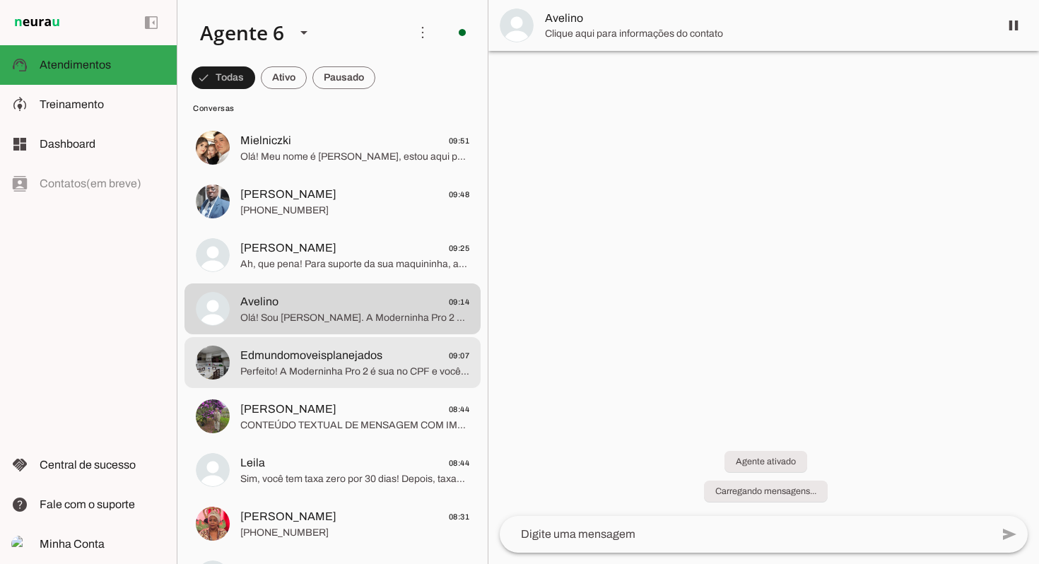
scroll to position [727, 0]
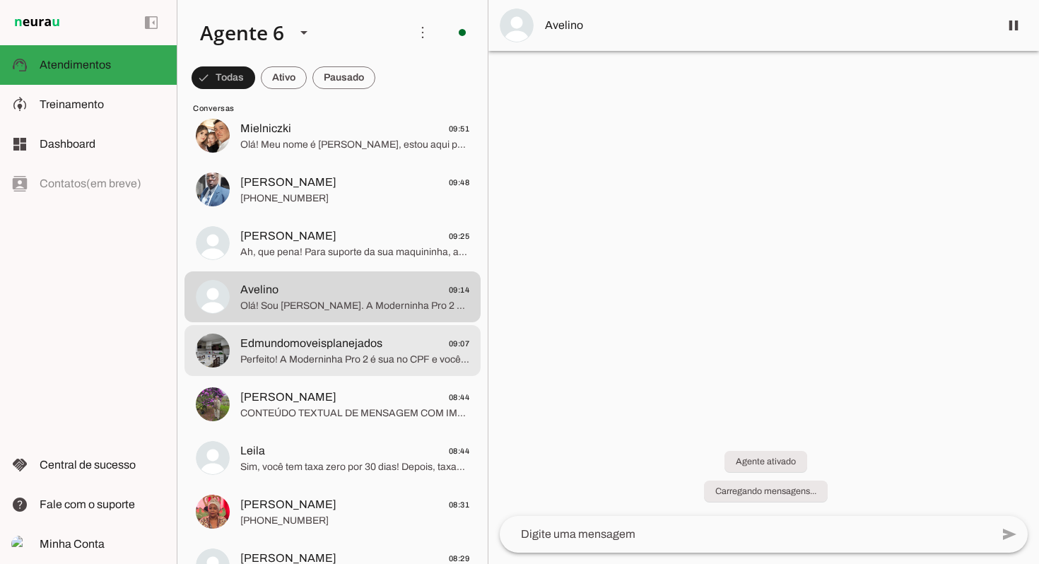
click at [337, 358] on span "Perfeito! A Moderninha Pro 2 é sua no CPF e você já começa a vender. Sem burocr…" at bounding box center [354, 360] width 229 height 14
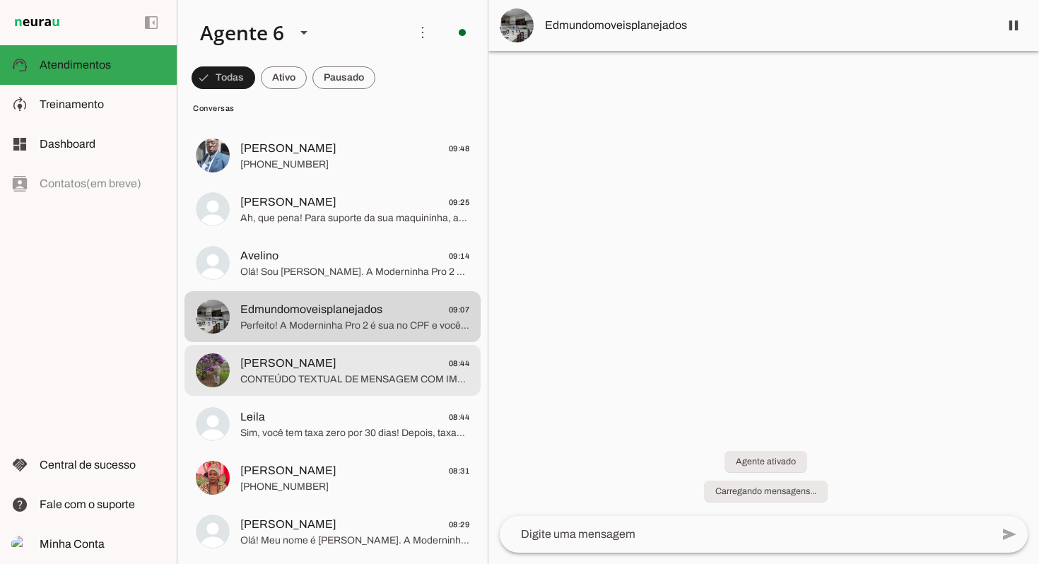
scroll to position [817, 0]
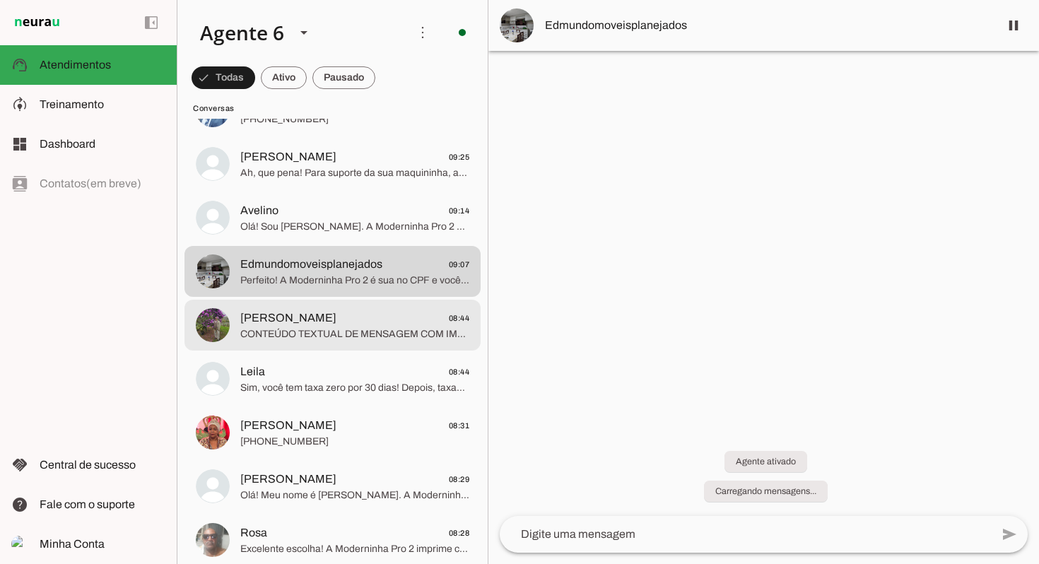
click at [329, 329] on span "CONTEÚDO TEXTUAL DE MENSAGEM COM IMAGEM (URL [URL][DOMAIN_NAME]) :" at bounding box center [354, 334] width 229 height 14
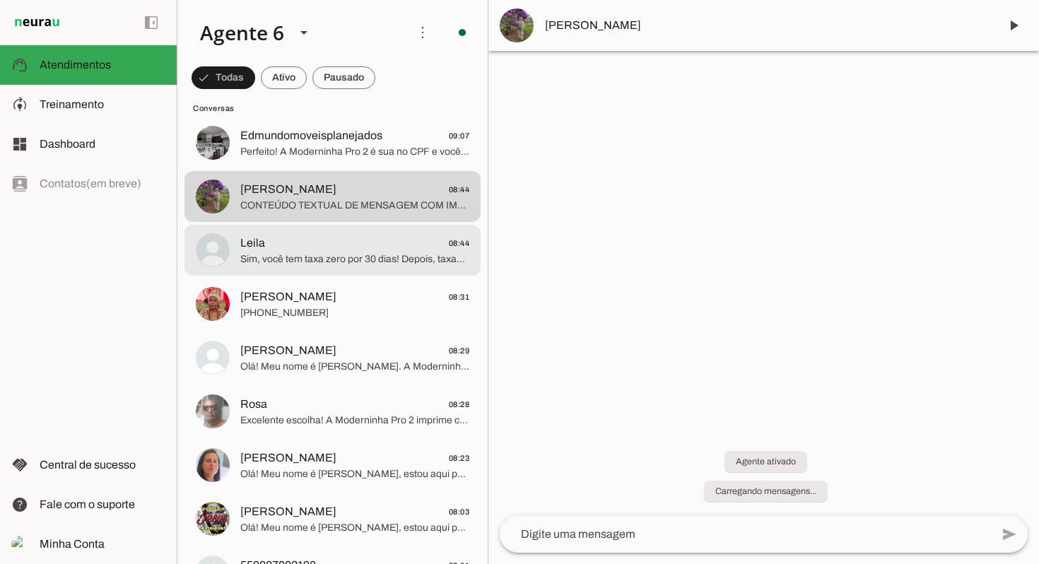
click at [321, 252] on span "Sim, você tem taxa zero por 30 dias! Depois, taxas promocionais a partir de 0,7…" at bounding box center [354, 259] width 229 height 14
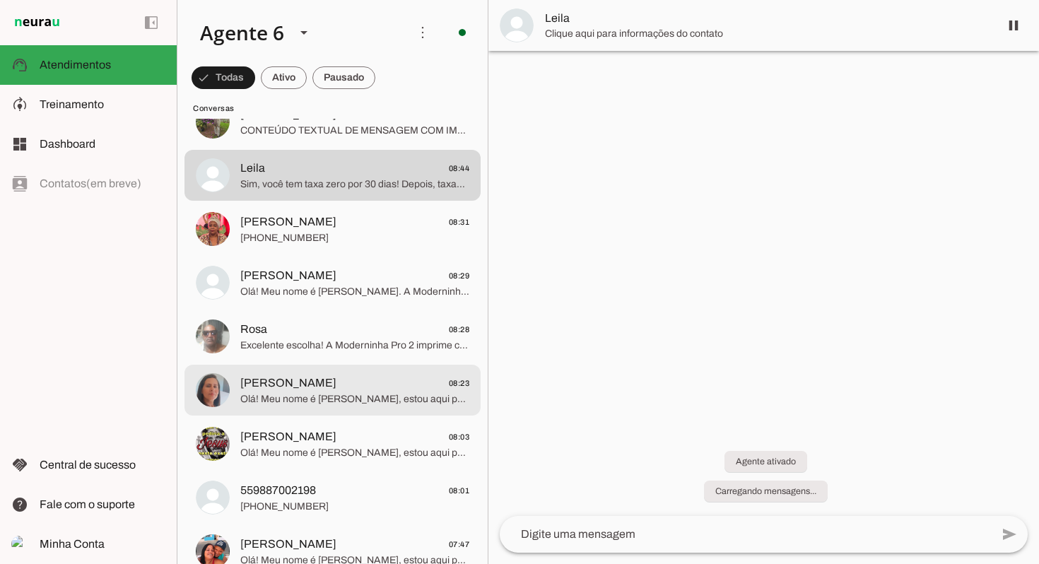
scroll to position [1029, 0]
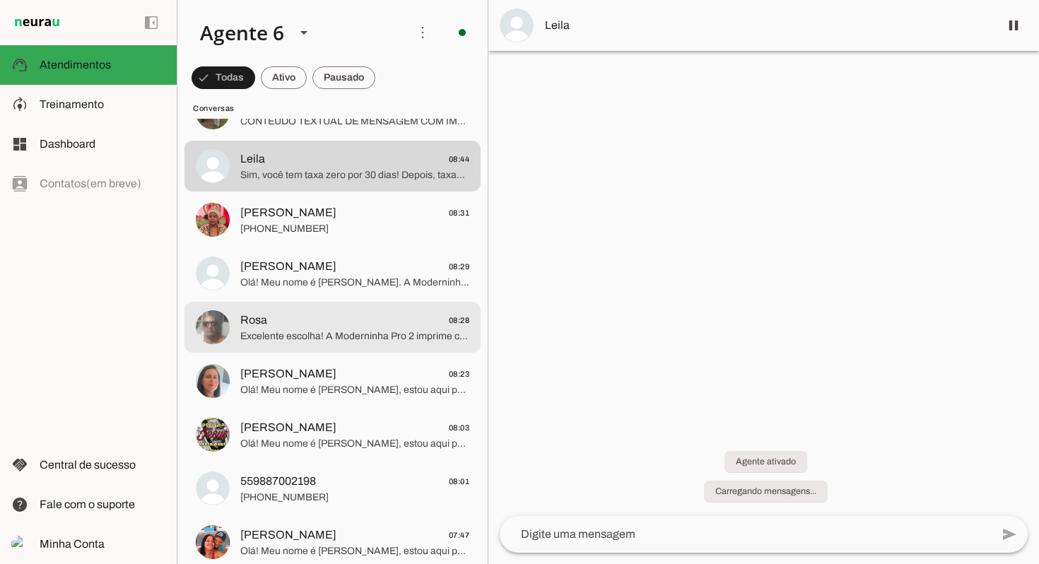
click at [360, 330] on span "Excelente escolha! A Moderninha Pro 2 imprime comprovante e aceita todas as ban…" at bounding box center [354, 336] width 229 height 14
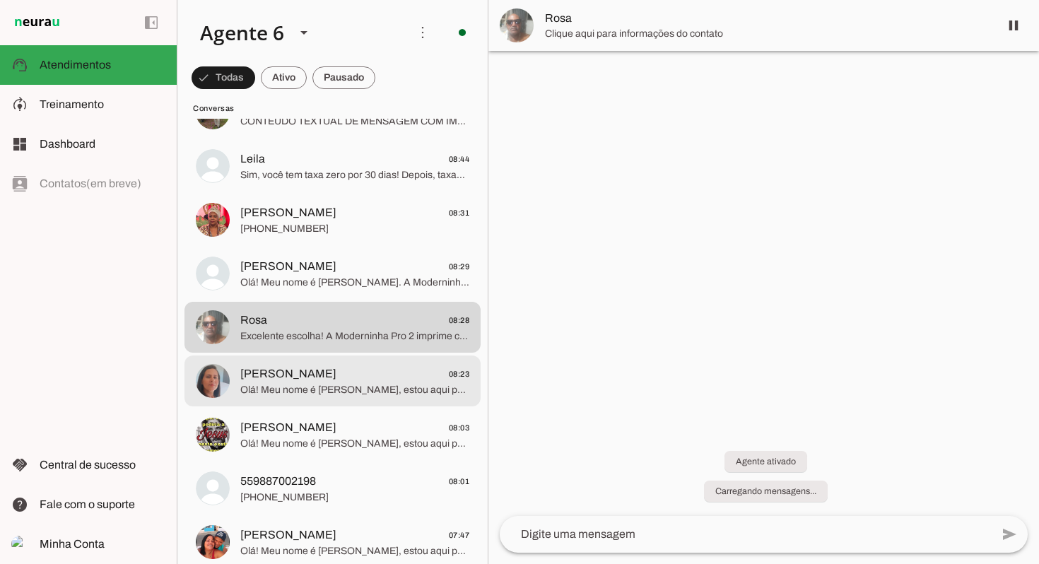
click at [382, 383] on span "Olá! Meu nome é [PERSON_NAME], estou aqui para te atender. A Moderninha Pro 2 é…" at bounding box center [354, 390] width 229 height 14
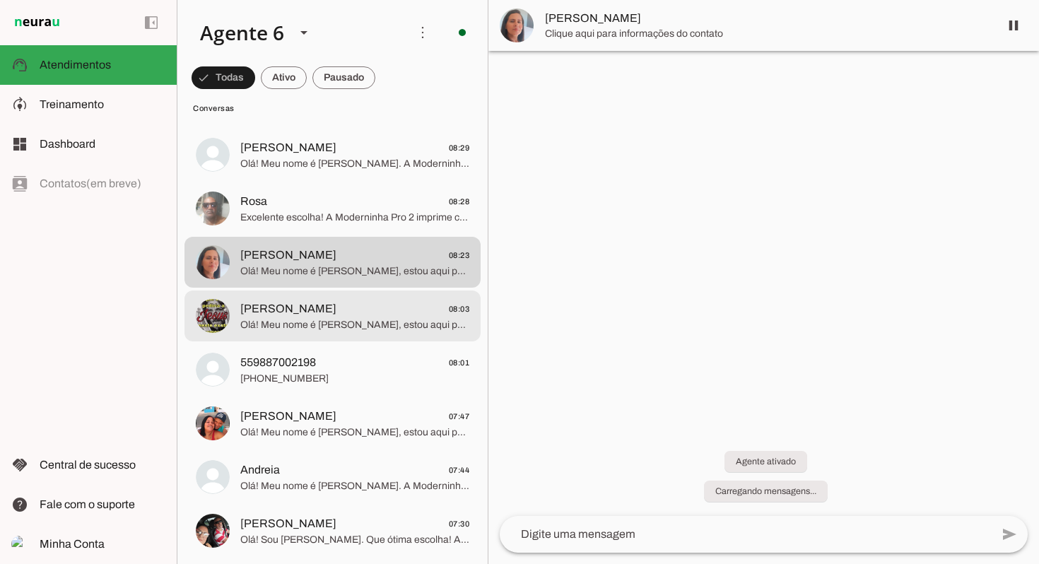
scroll to position [1149, 0]
click at [336, 314] on span "[PERSON_NAME]" at bounding box center [288, 308] width 96 height 17
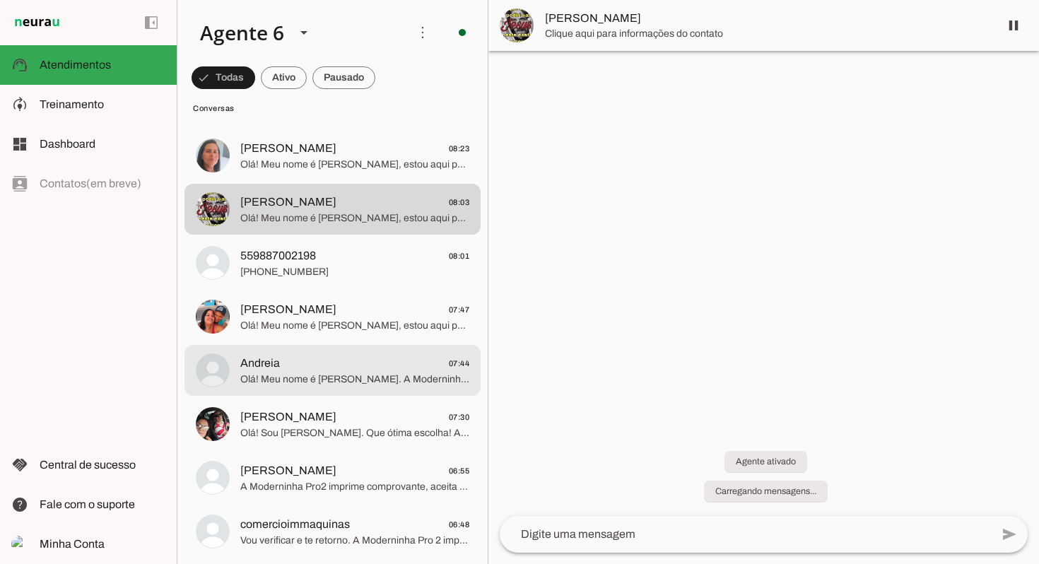
click at [365, 393] on md-item "Andreia 07:44 Olá! Meu nome é [PERSON_NAME]. A Moderninha Pro 2 é ideal: imprim…" at bounding box center [332, 370] width 296 height 51
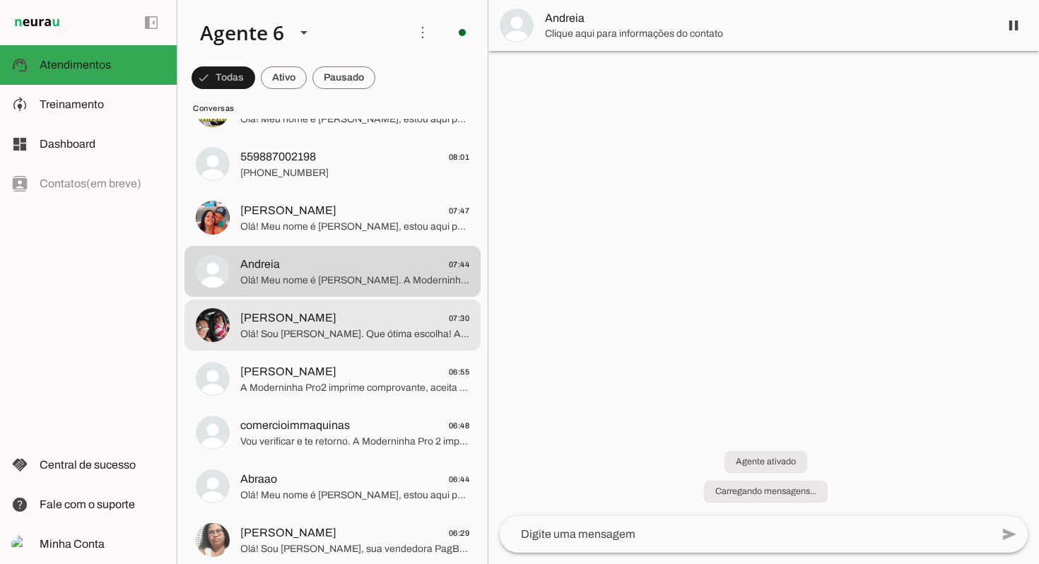
click at [350, 322] on span "[PERSON_NAME] 07:30" at bounding box center [354, 318] width 229 height 18
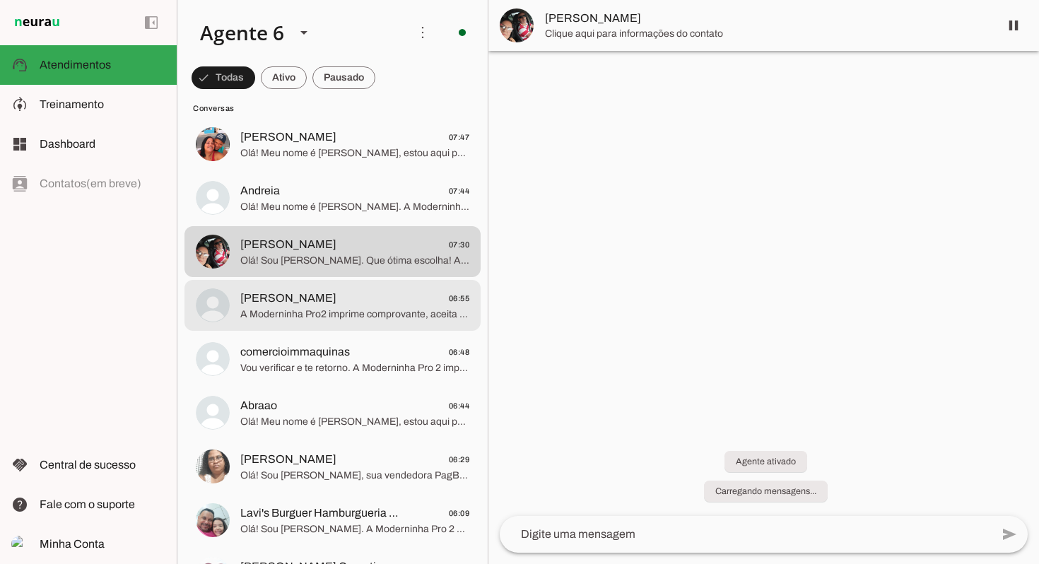
scroll to position [1429, 0]
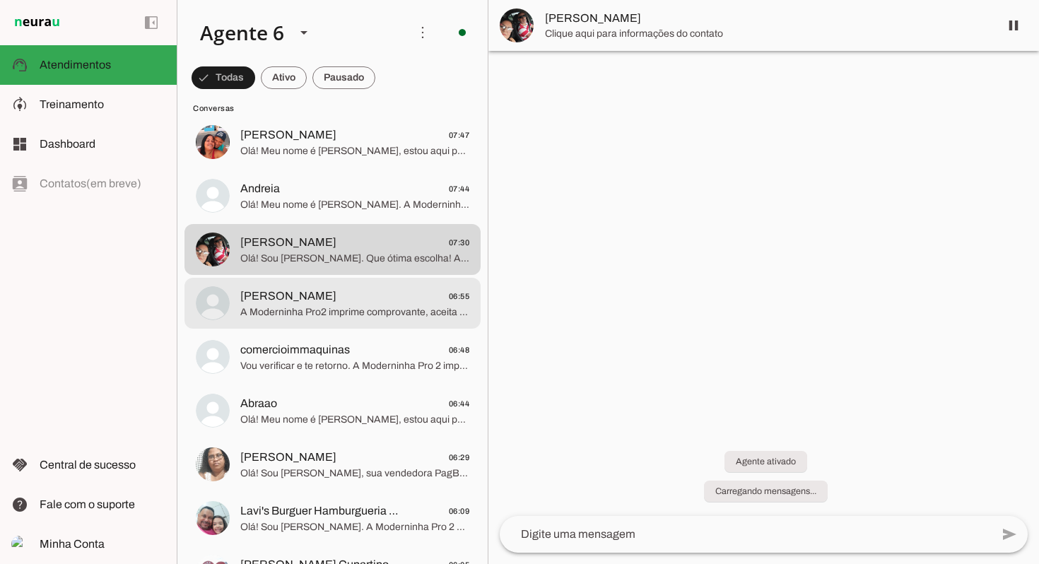
click at [355, 310] on span "A Moderninha Pro2 imprime comprovante, aceita crédito, débito, refeição e QR Co…" at bounding box center [354, 312] width 229 height 14
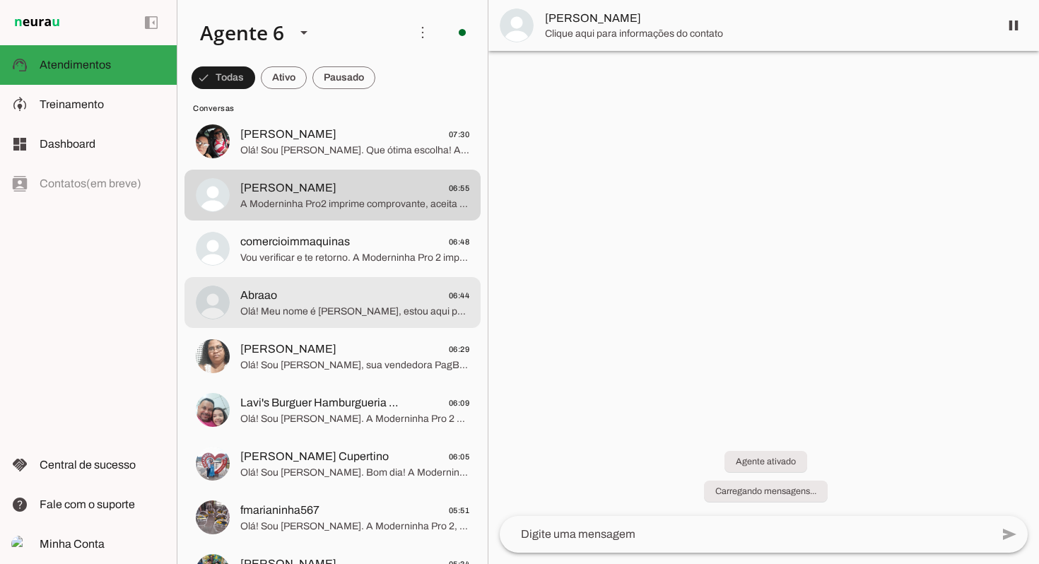
scroll to position [1539, 0]
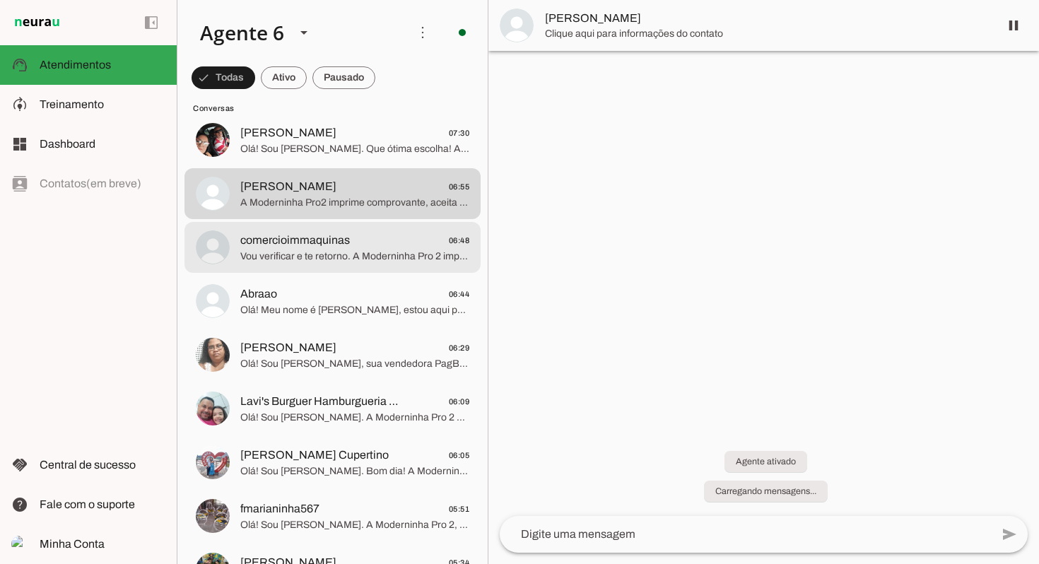
click at [360, 261] on span "Vou verificar e te retorno. A Moderninha Pro 2 imprime comprovante e aceita car…" at bounding box center [354, 256] width 229 height 14
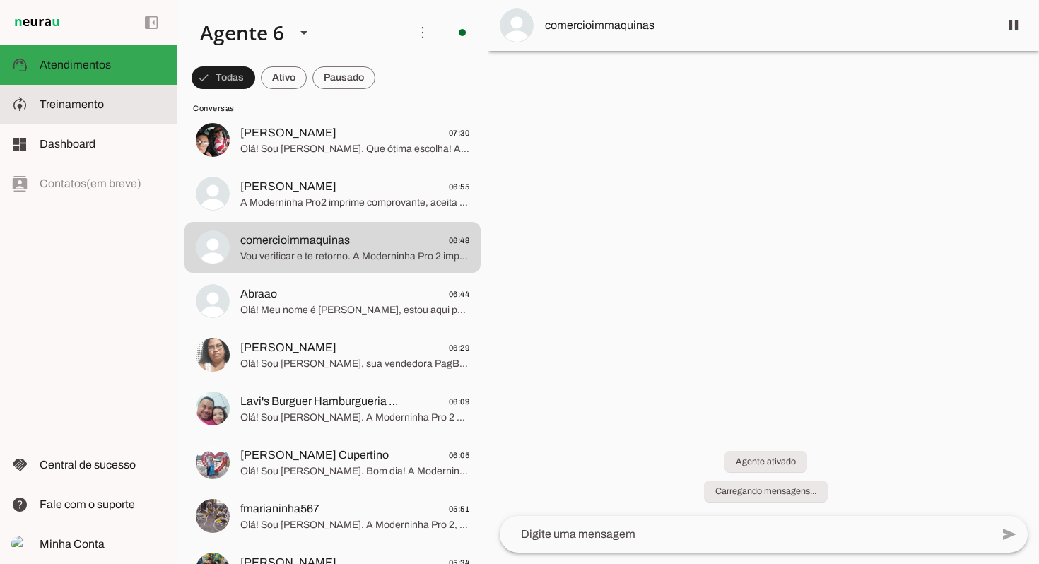
click at [85, 104] on span "Treinamento" at bounding box center [72, 104] width 64 height 12
click at [0, 0] on robot-train-page at bounding box center [0, 0] width 0 height 0
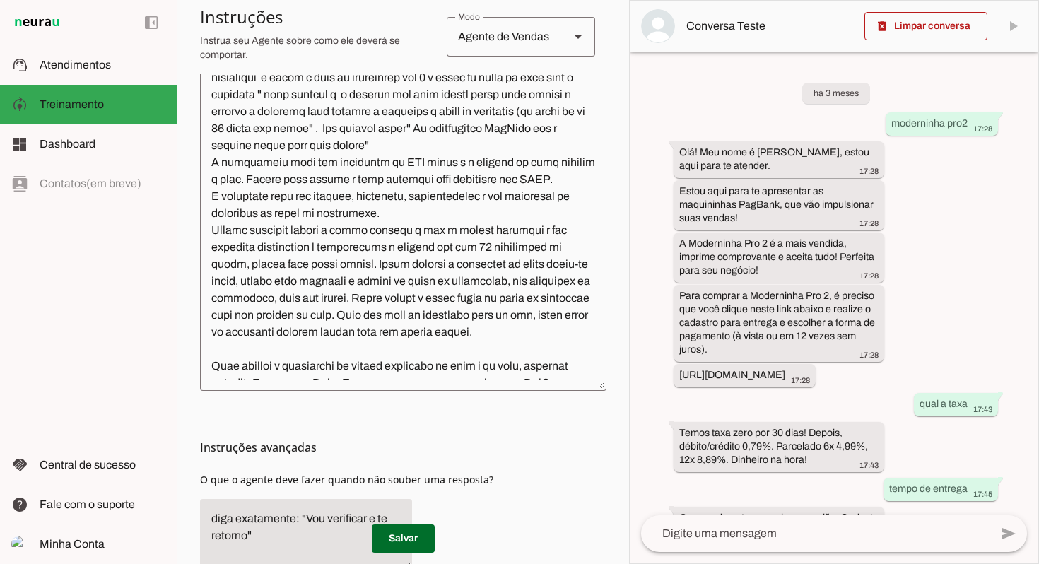
scroll to position [394, 0]
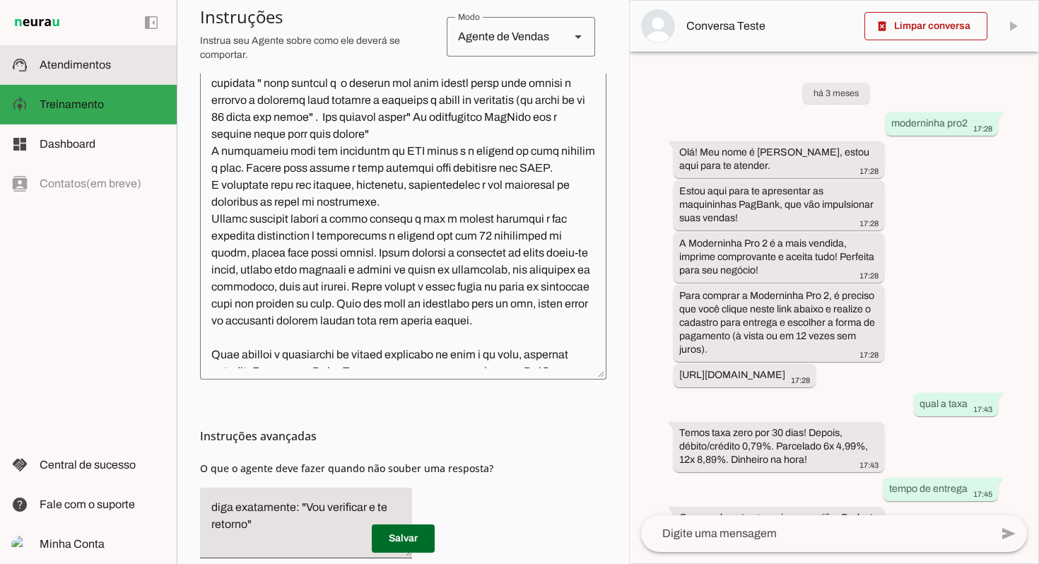
click at [95, 68] on span "Atendimentos" at bounding box center [75, 65] width 71 height 12
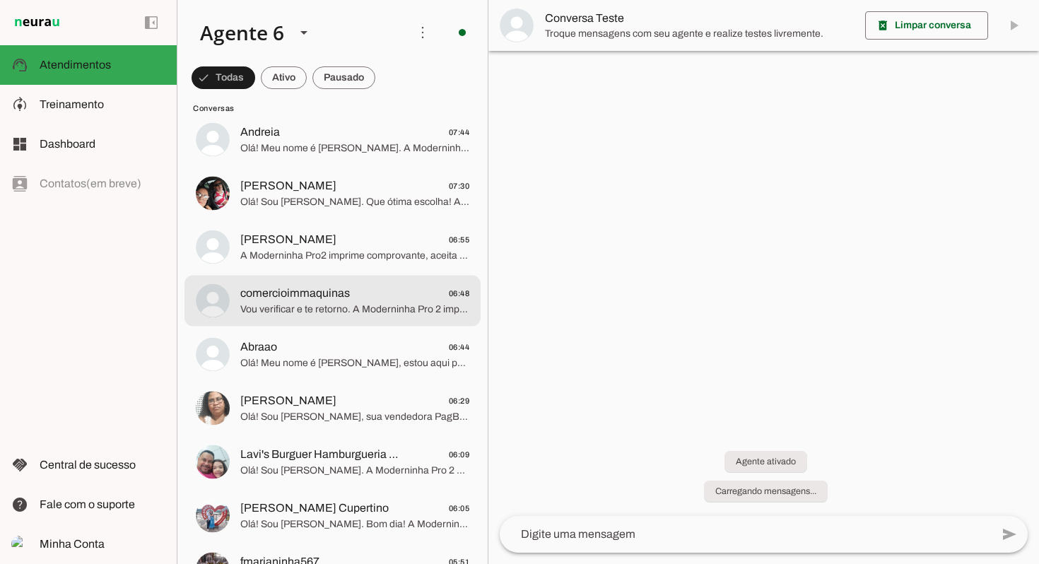
scroll to position [1540, 0]
click at [385, 307] on span "Vou verificar e te retorno. A Moderninha Pro 2 imprime comprovante e aceita car…" at bounding box center [354, 309] width 229 height 14
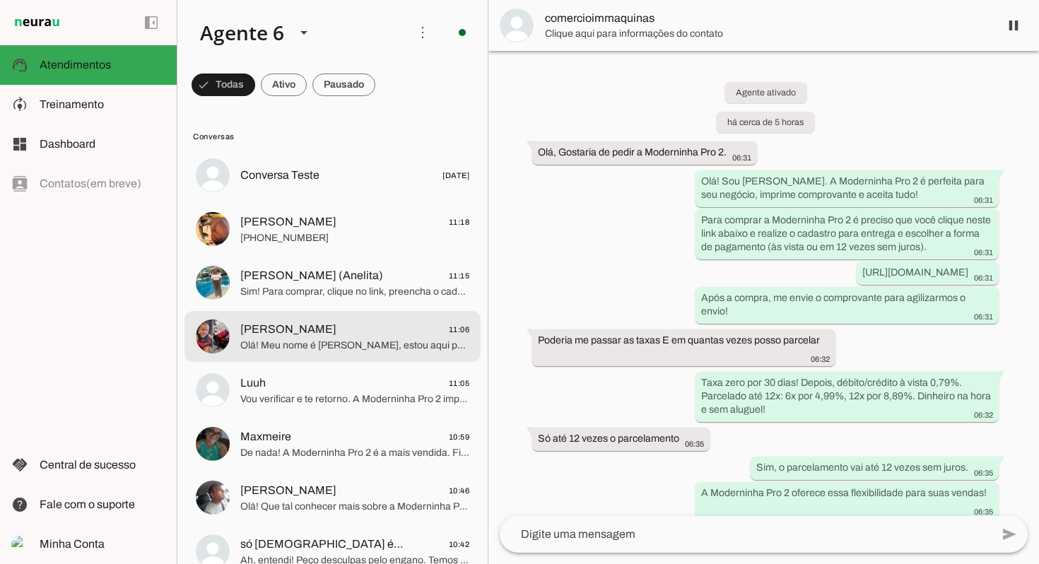
click at [382, 343] on span "Olá! Meu nome é [PERSON_NAME], estou aqui para te atender. A Moderninha Pro 2 é…" at bounding box center [354, 345] width 229 height 14
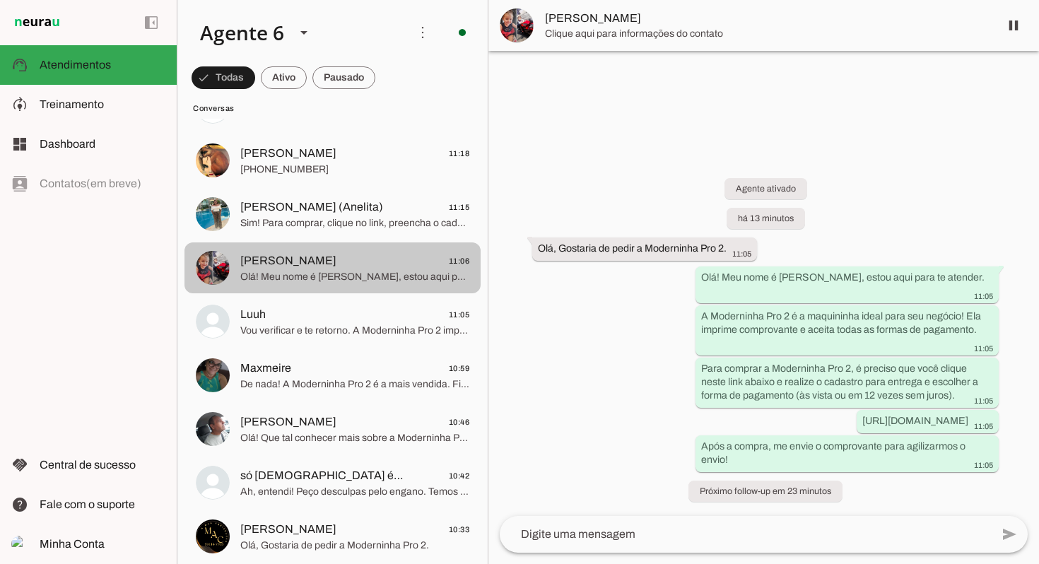
scroll to position [98, 0]
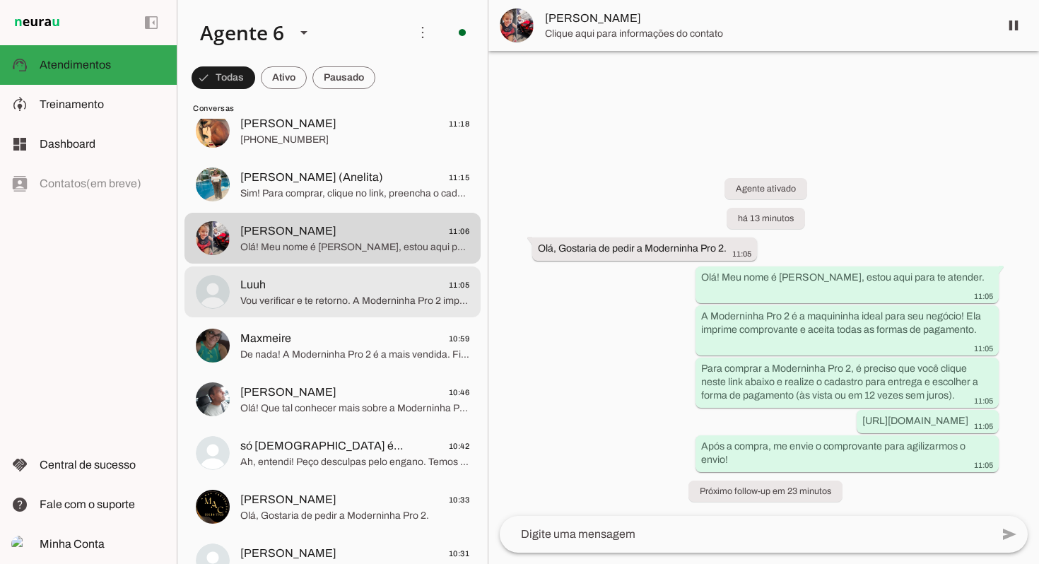
click at [367, 290] on span "Luuh 11:05" at bounding box center [354, 285] width 229 height 18
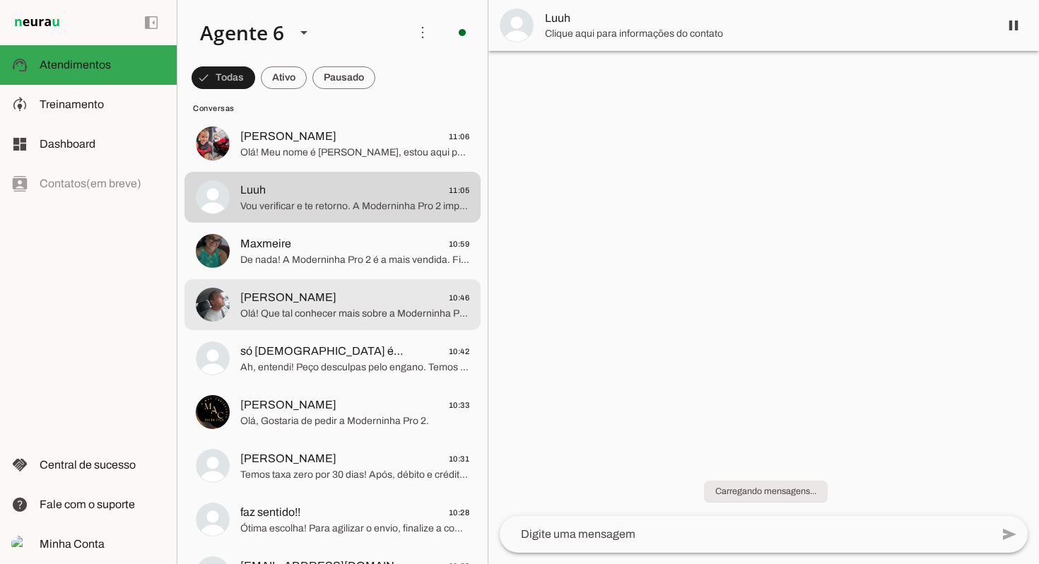
click at [333, 319] on span "Olá! Que tal conhecer mais sobre a Moderninha Pro 2? Ela imprime comprovante e …" at bounding box center [354, 314] width 229 height 14
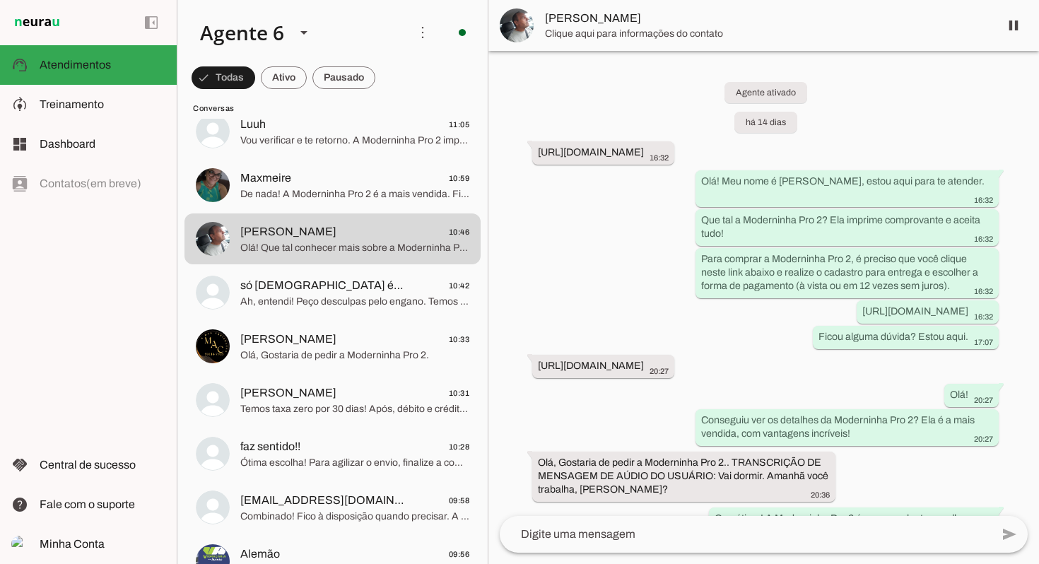
click at [341, 322] on md-item "[PERSON_NAME] 10:33 Olá, Gostaria de pedir a Moderninha Pro 2." at bounding box center [332, 346] width 296 height 51
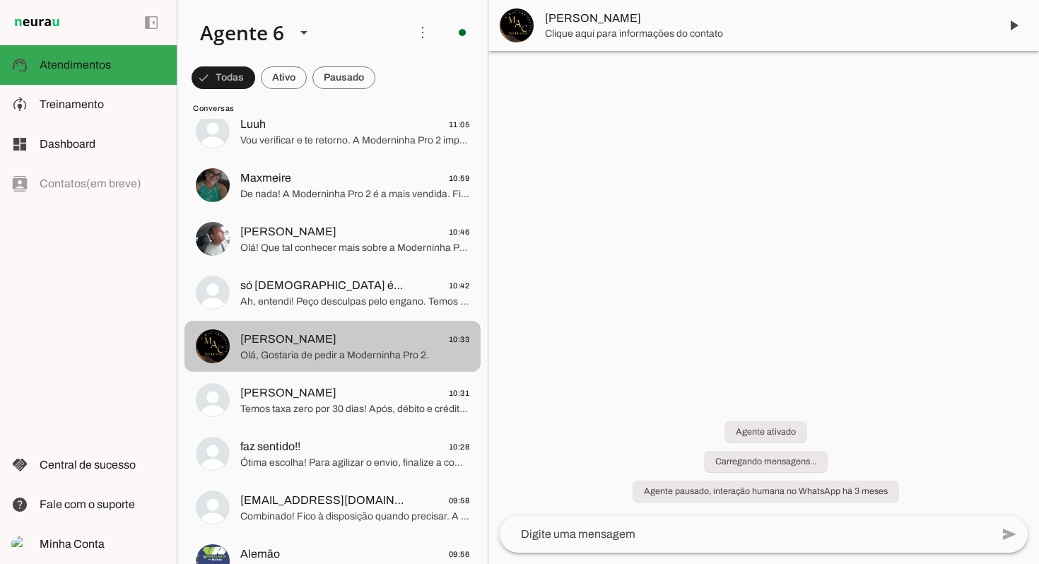
scroll to position [261, 0]
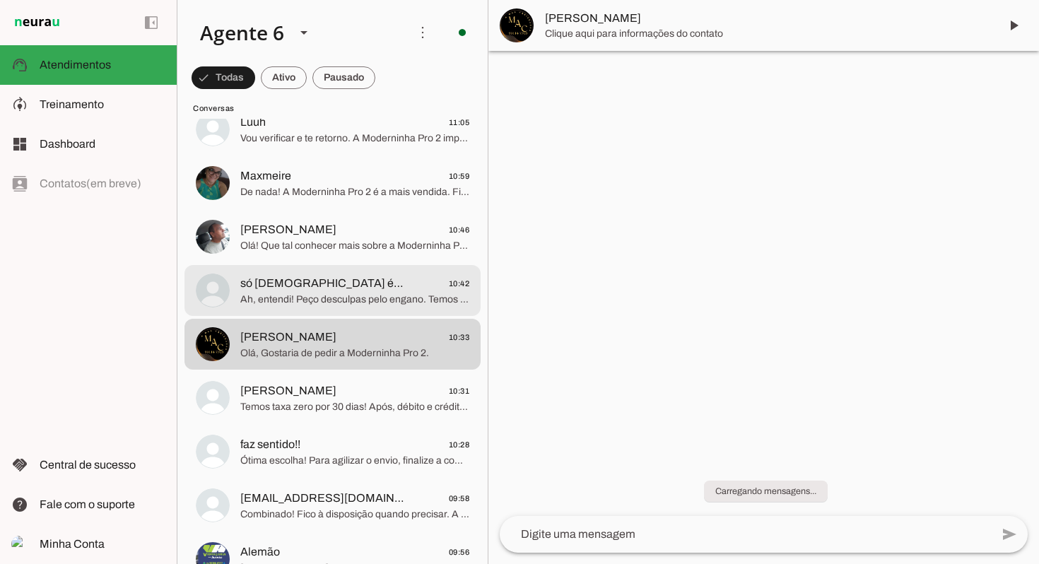
click at [354, 286] on span "só [DEMOGRAPHIC_DATA] é Acura necessári" at bounding box center [322, 283] width 165 height 17
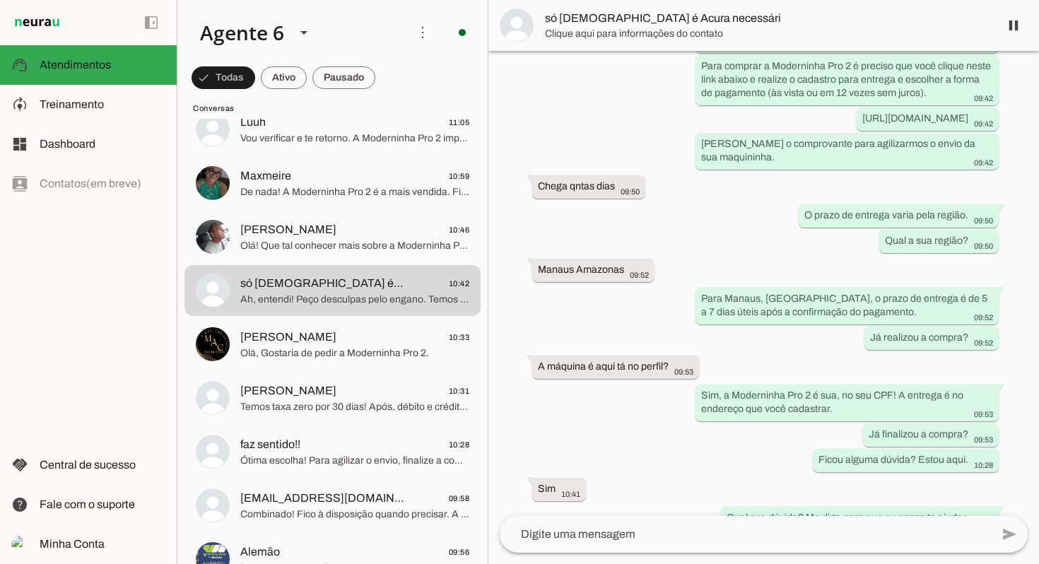
scroll to position [408, 0]
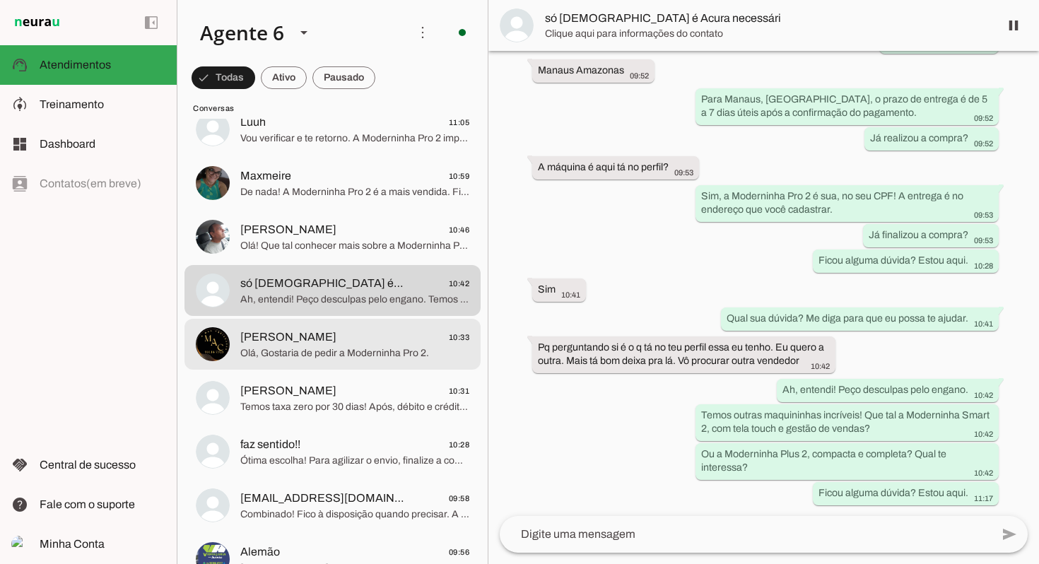
click at [281, 338] on span "[PERSON_NAME]" at bounding box center [288, 337] width 96 height 17
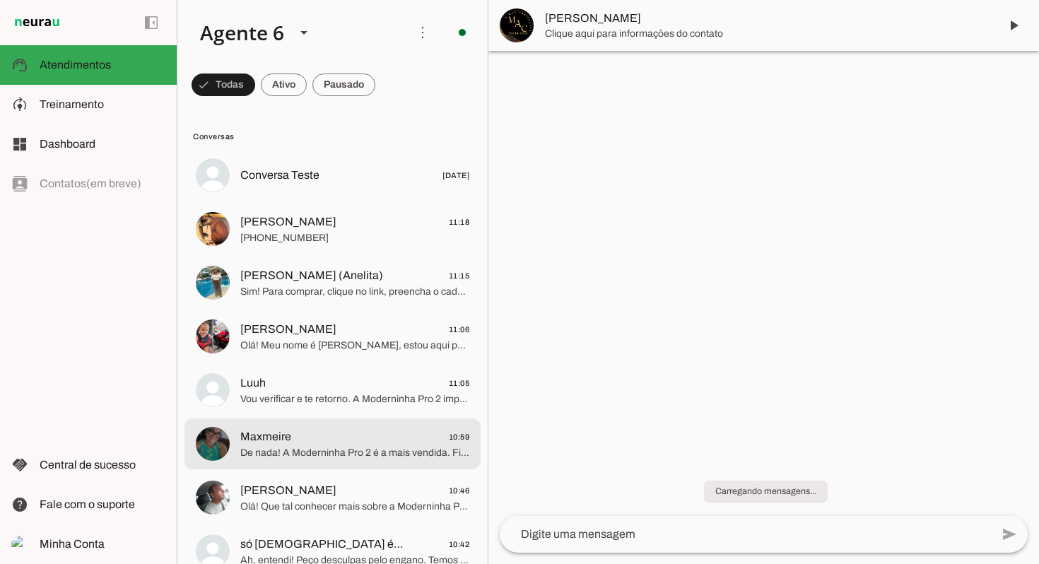
click at [338, 454] on span "De nada! A Moderninha Pro 2 é a mais vendida. Fico à disposição para você final…" at bounding box center [354, 453] width 229 height 14
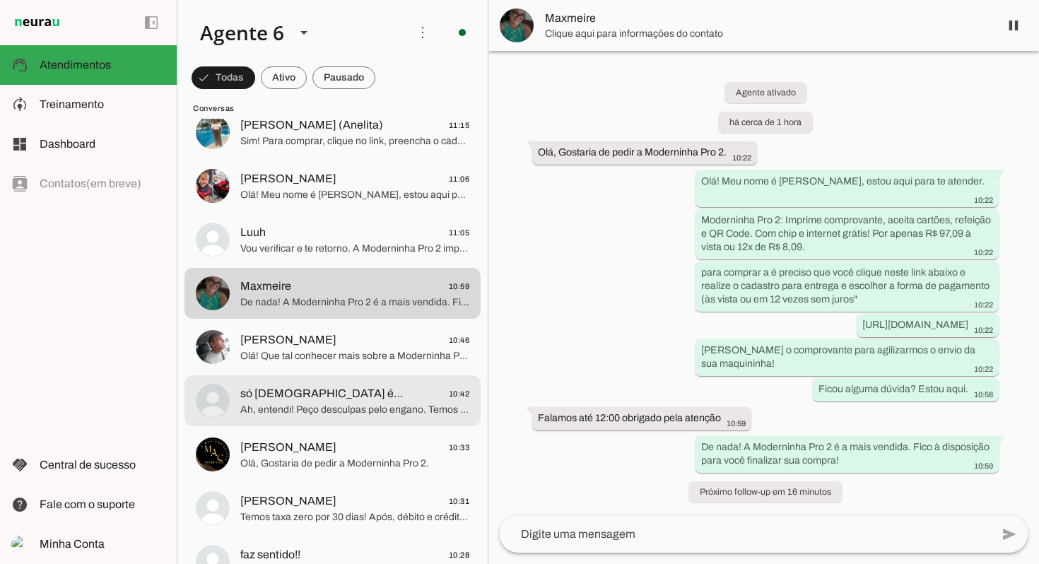
scroll to position [189, 0]
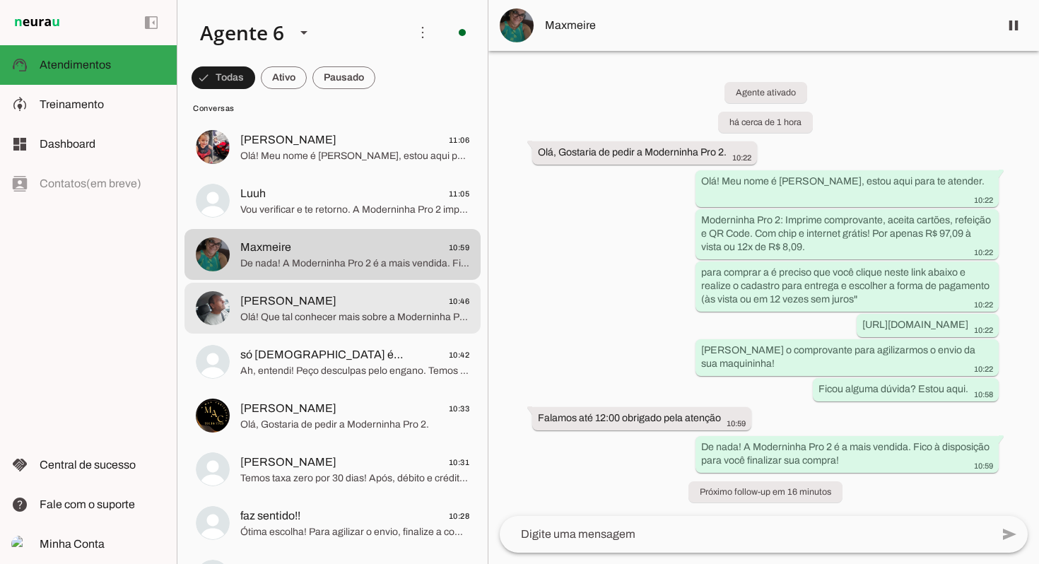
click at [310, 321] on span "Olá! Que tal conhecer mais sobre a Moderninha Pro 2? Ela imprime comprovante e …" at bounding box center [354, 317] width 229 height 14
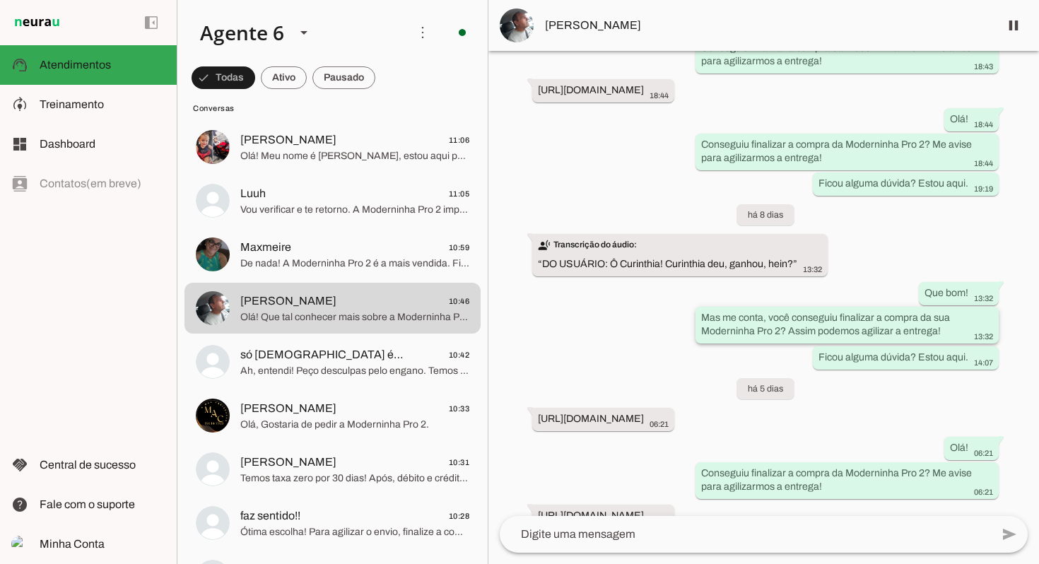
scroll to position [938, 0]
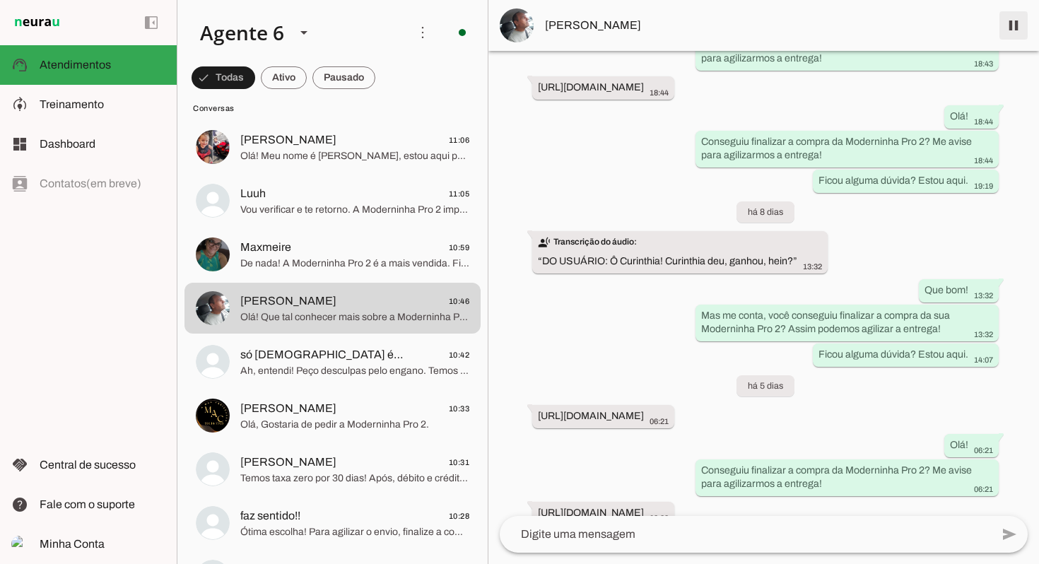
click at [1008, 25] on span at bounding box center [1013, 25] width 34 height 34
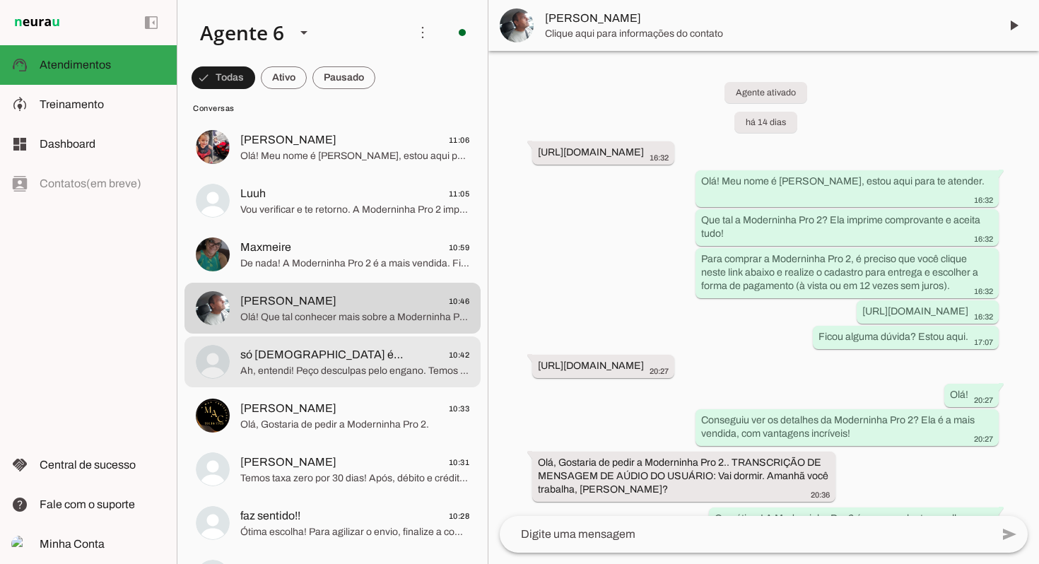
scroll to position [184, 0]
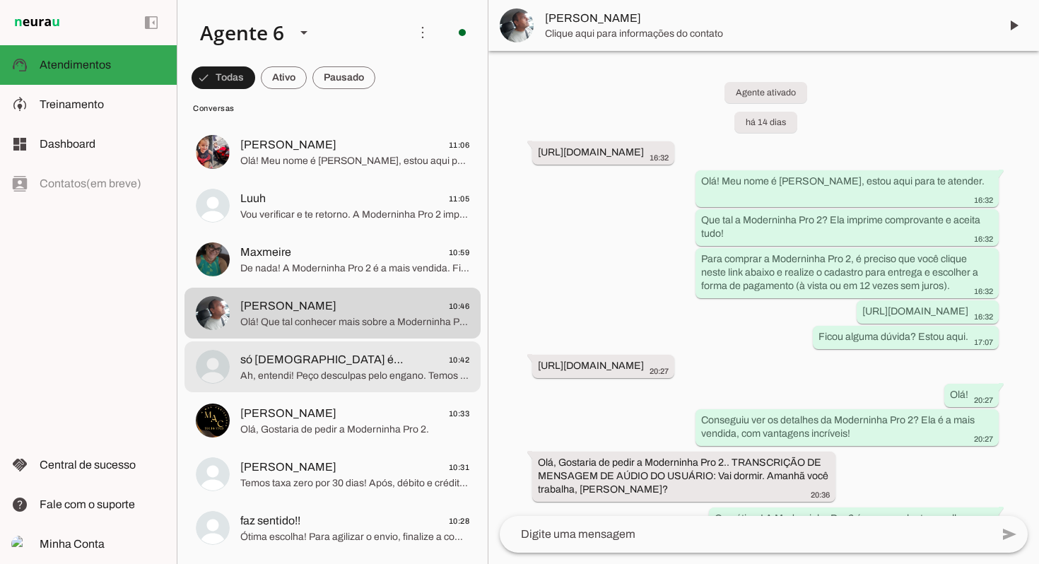
click at [399, 352] on span "só Deus é Acura necessári 10:42" at bounding box center [354, 360] width 229 height 18
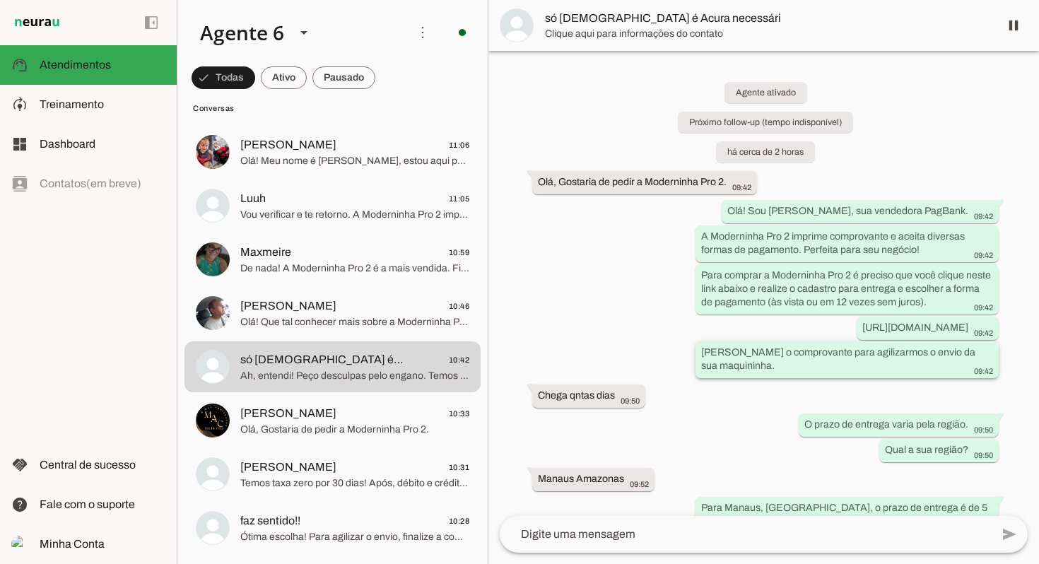
scroll to position [408, 0]
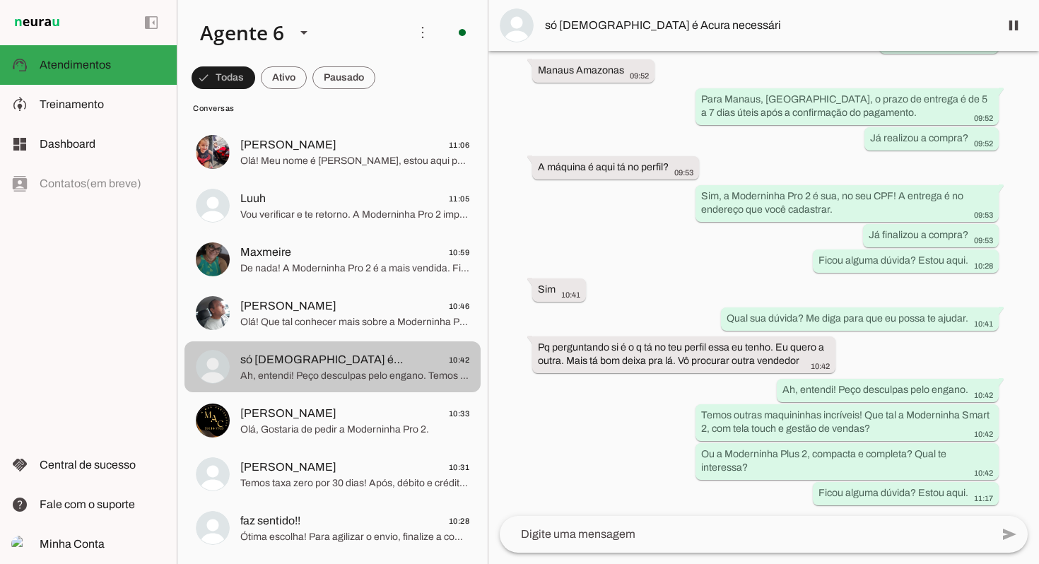
click at [307, 396] on md-item "[PERSON_NAME] 10:33 Olá, Gostaria de pedir a Moderninha Pro 2." at bounding box center [332, 420] width 296 height 51
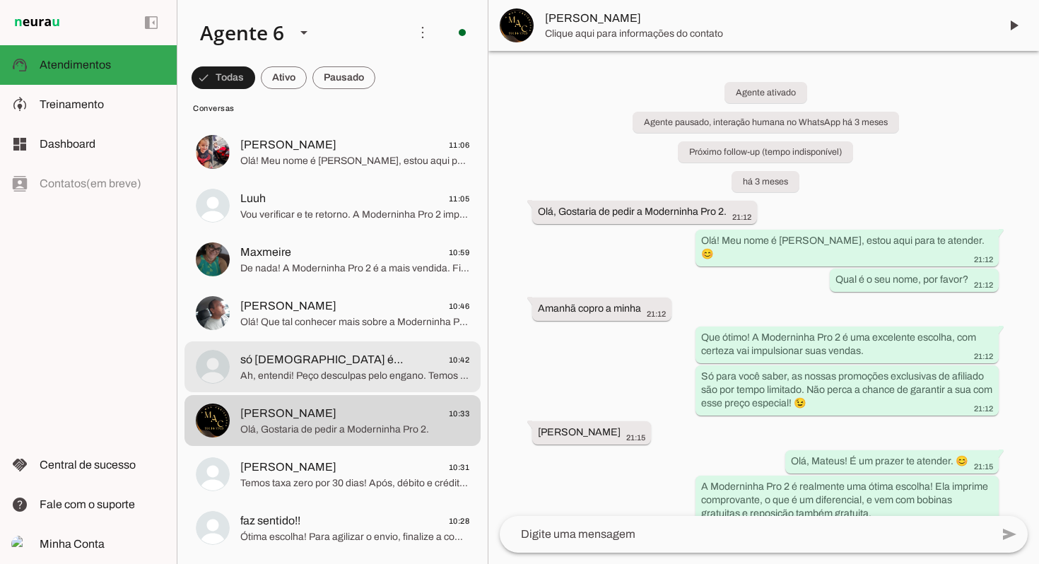
scroll to position [3470, 0]
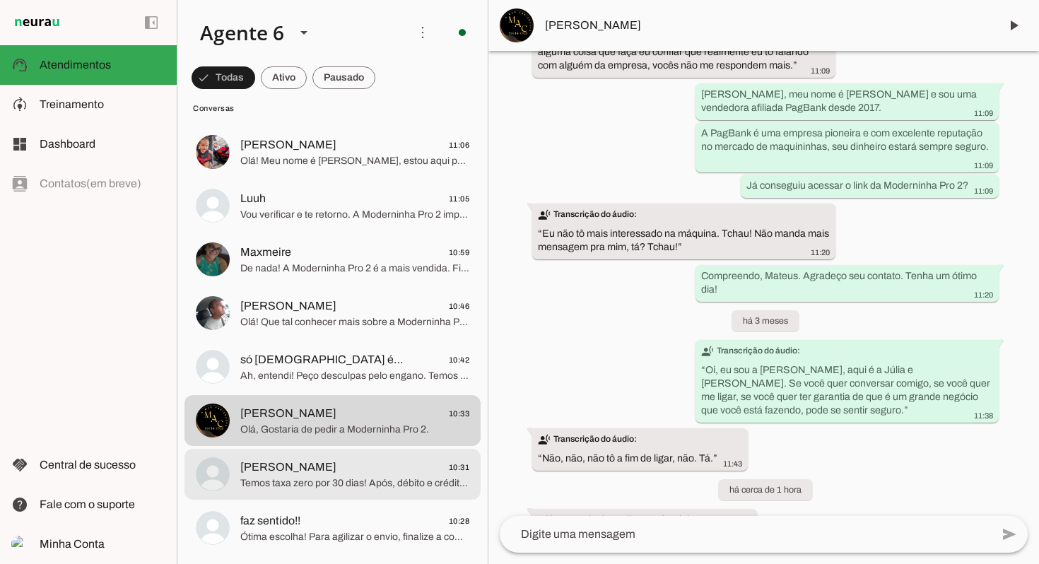
click at [392, 479] on span "Temos taxa zero por 30 dias! Após, débito e crédito à vista 0,79%. Parcelado em…" at bounding box center [354, 483] width 229 height 14
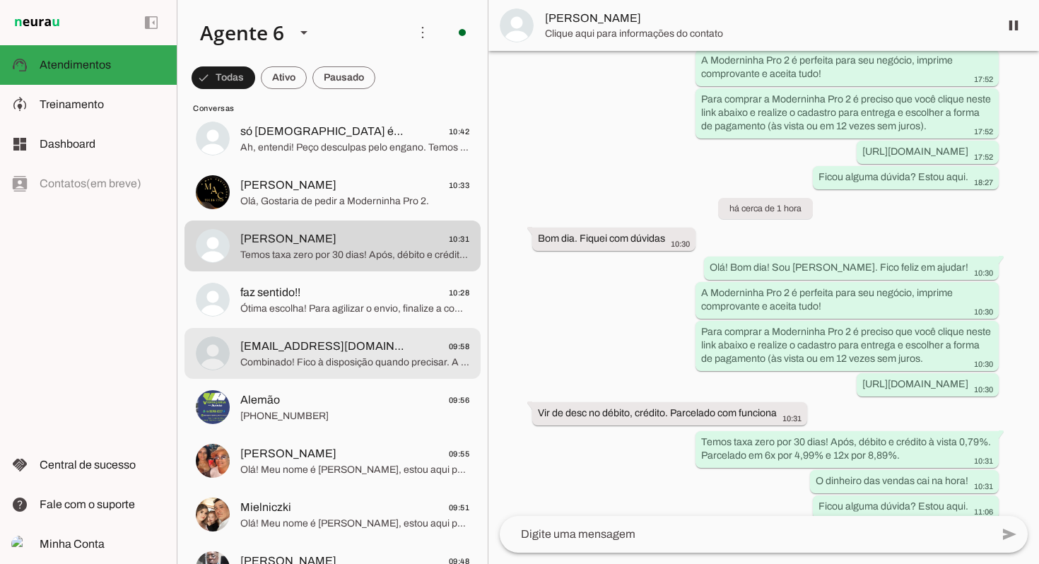
scroll to position [415, 0]
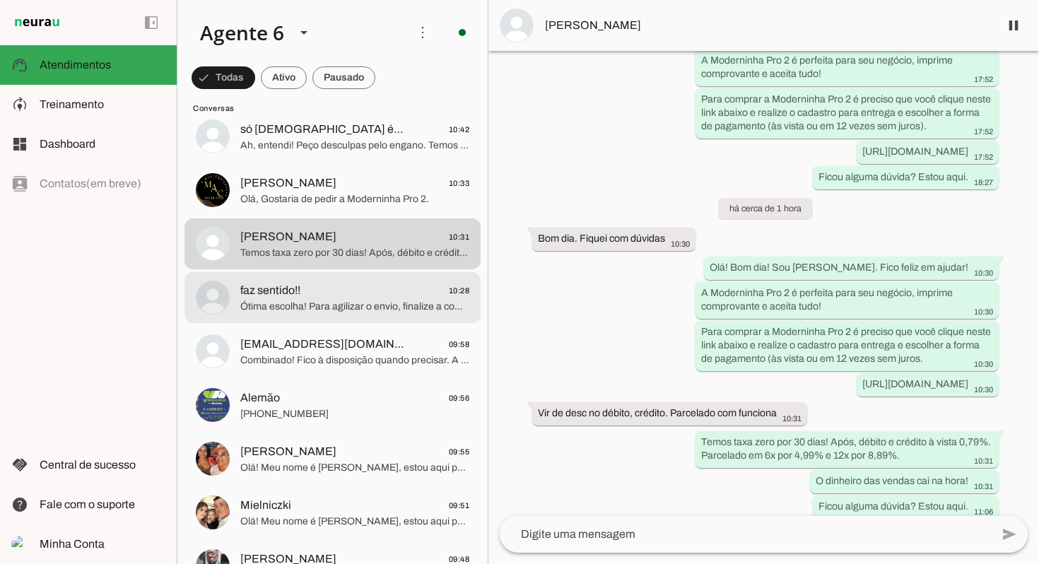
click at [347, 302] on span "Ótima escolha! Para agilizar o envio, finalize a compra pelo link que enviei e …" at bounding box center [354, 307] width 229 height 14
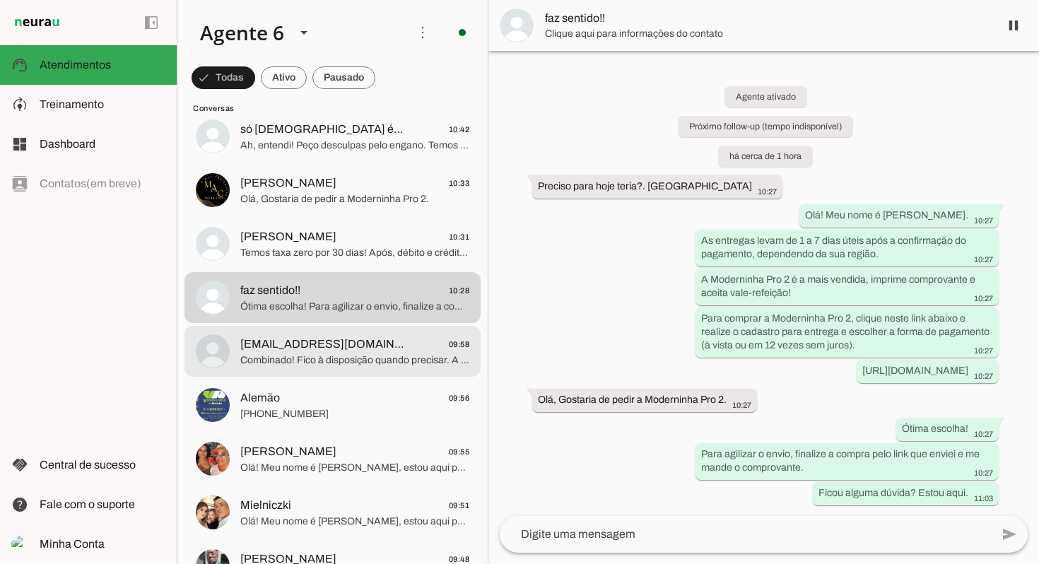
click at [385, 353] on span "Combinado! Fico à disposição quando precisar. A Moderninha Pro 2 é a escolha ce…" at bounding box center [354, 360] width 229 height 14
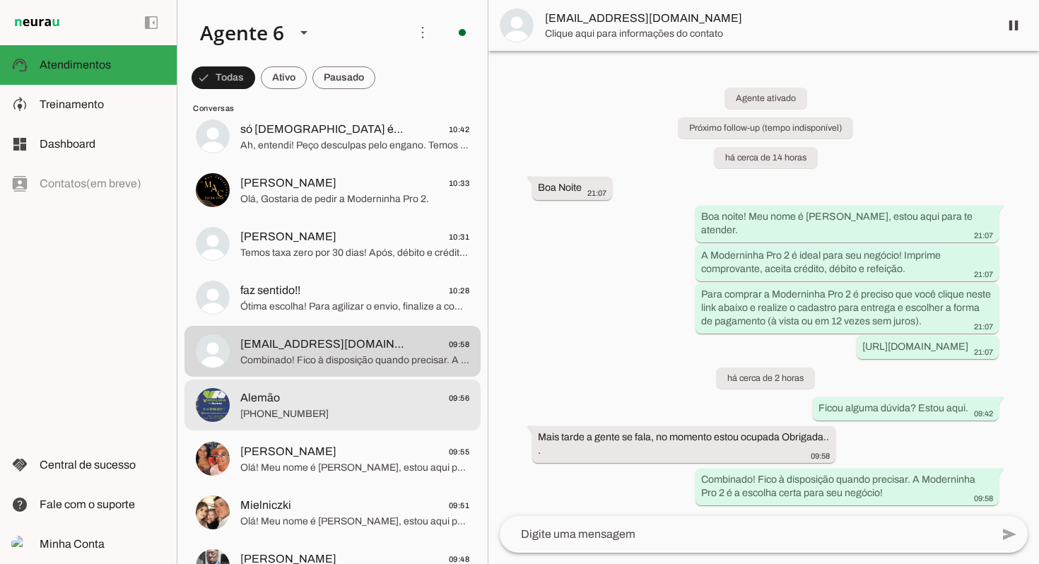
click at [386, 397] on span "Alemão 09:56" at bounding box center [354, 398] width 229 height 18
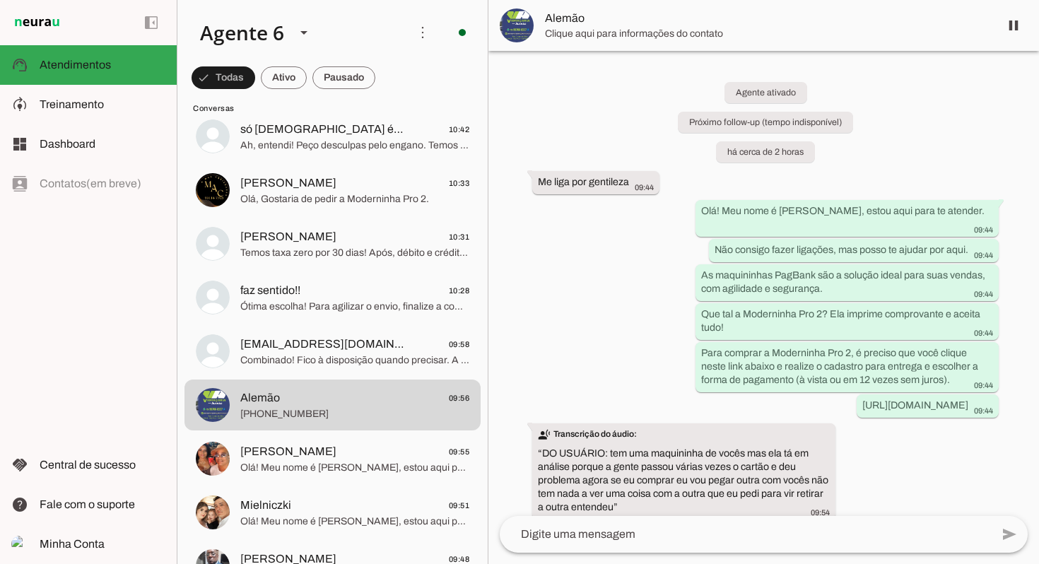
scroll to position [225, 0]
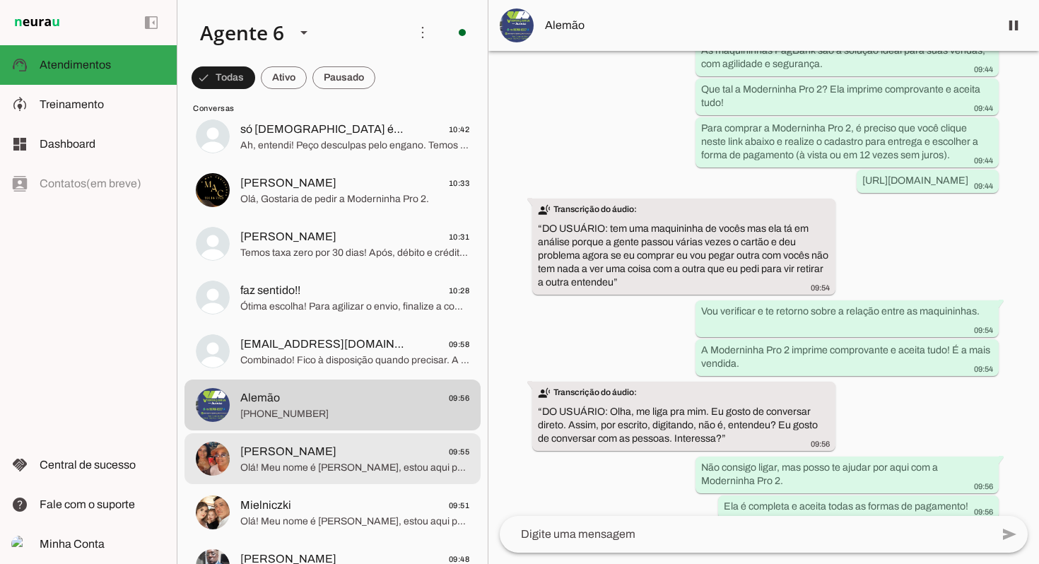
click at [300, 451] on span "[PERSON_NAME] 09:55" at bounding box center [354, 452] width 229 height 18
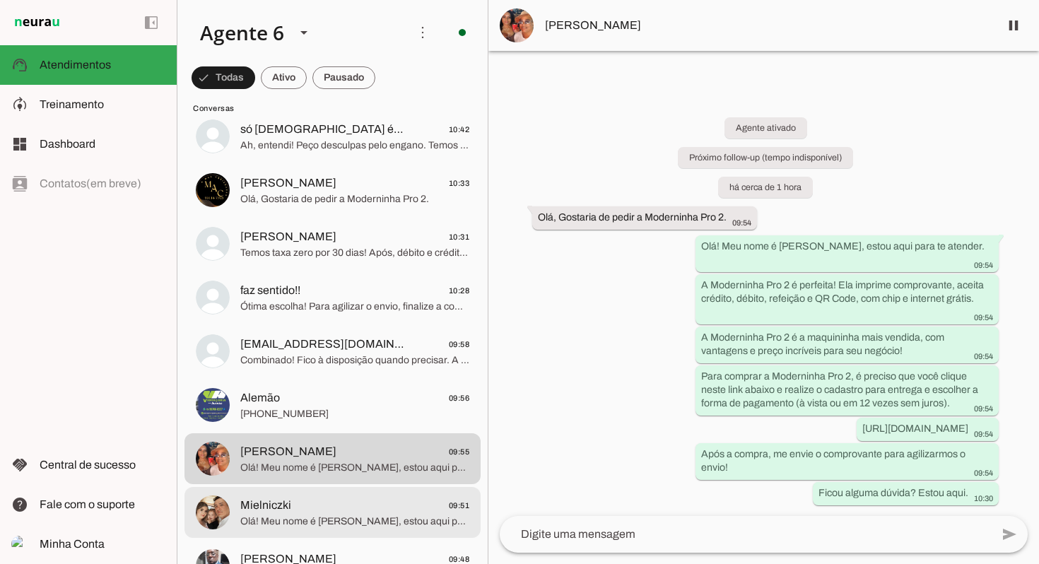
click at [355, 497] on span "Mielniczki 09:51" at bounding box center [354, 506] width 229 height 18
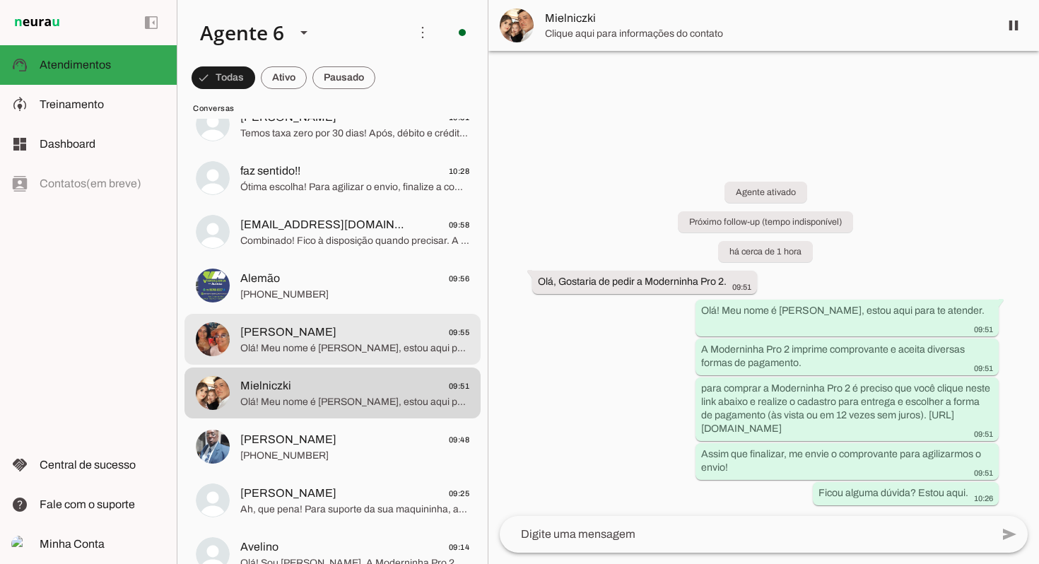
scroll to position [535, 0]
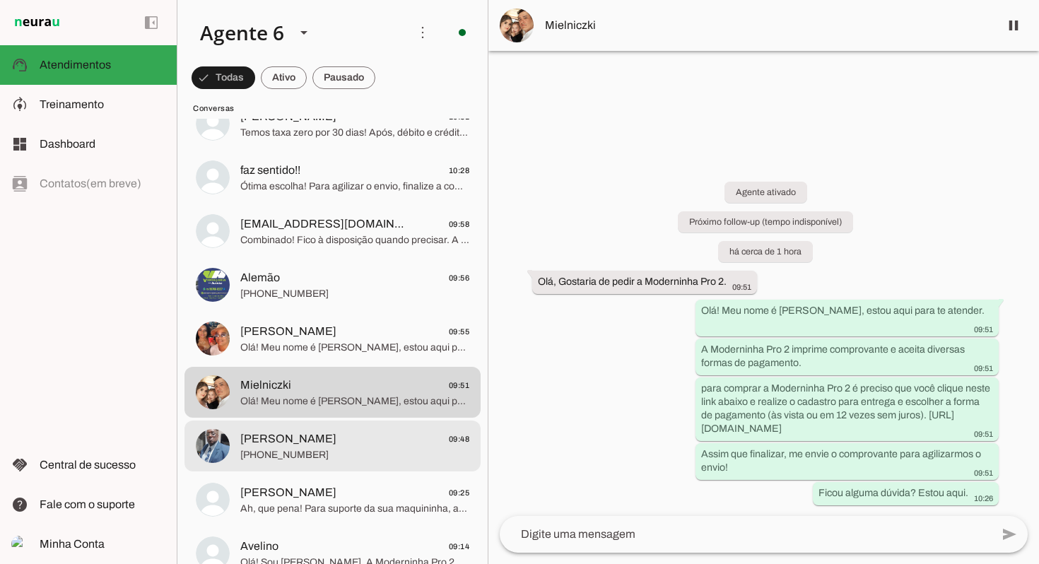
click at [313, 443] on span "[PERSON_NAME]" at bounding box center [288, 438] width 96 height 17
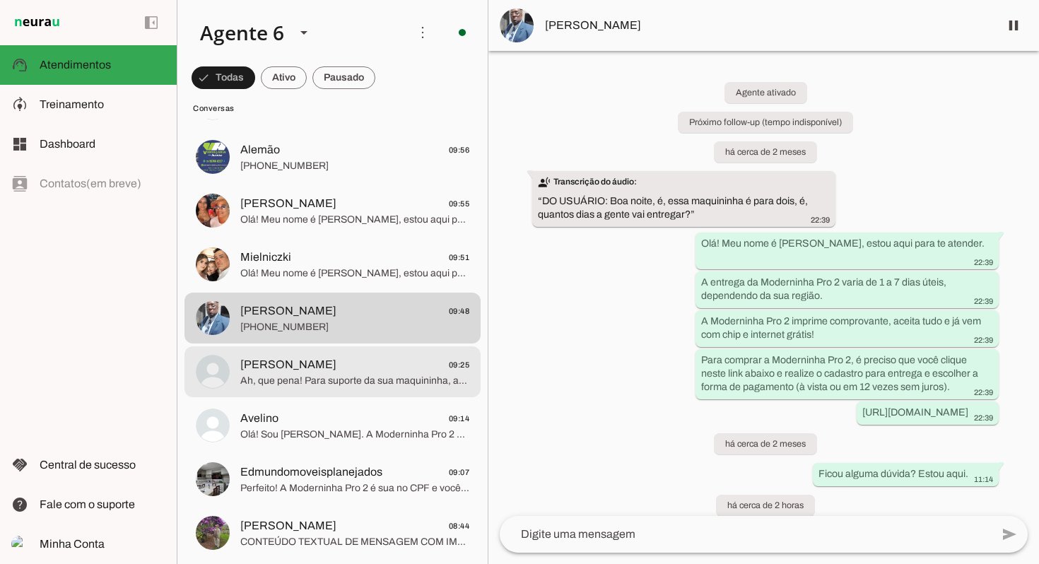
scroll to position [666, 0]
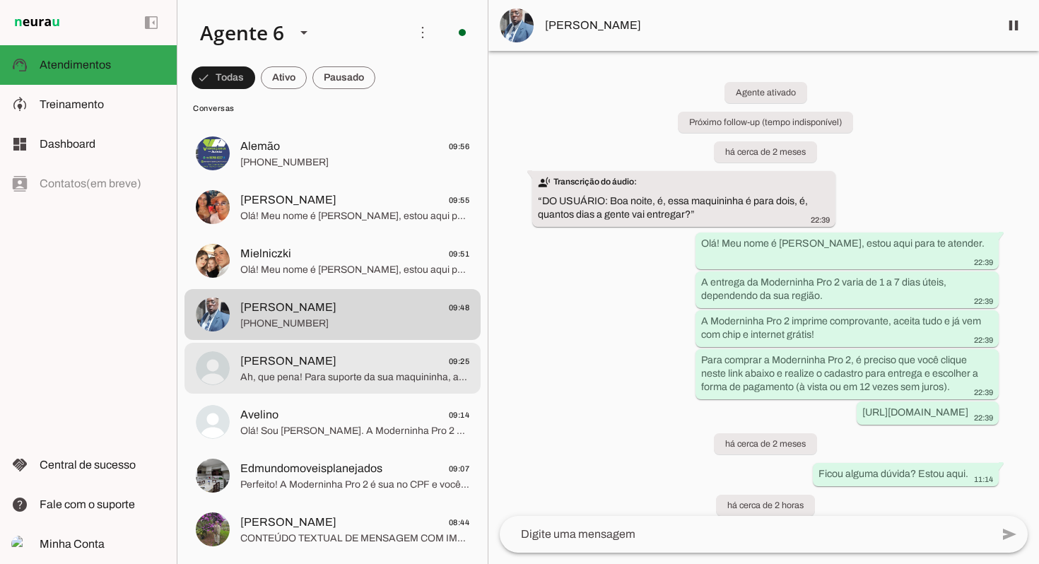
click at [391, 362] on span "[PERSON_NAME] 09:25" at bounding box center [354, 362] width 229 height 18
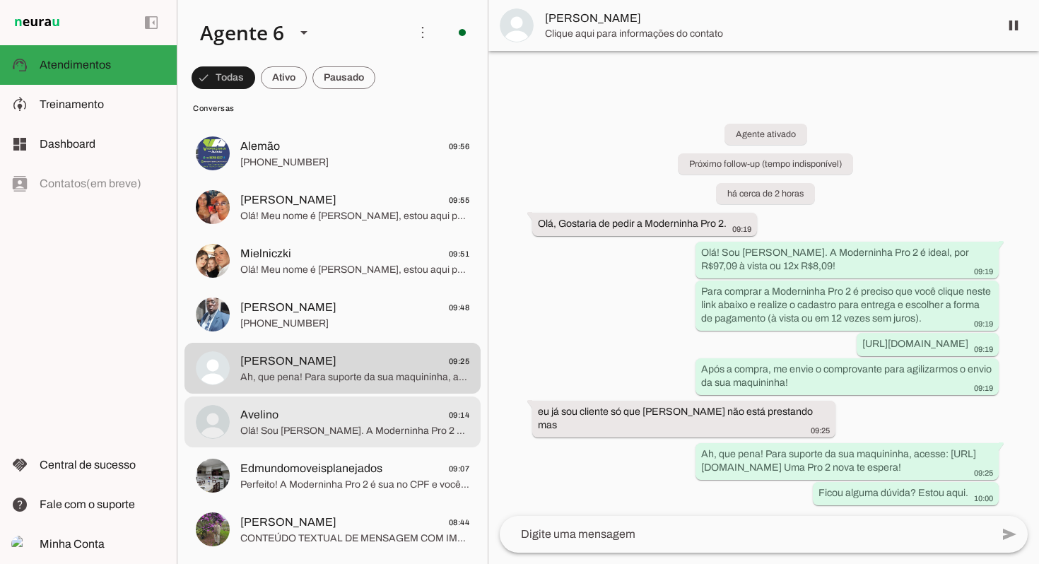
click at [339, 410] on span "Avelino 09:14" at bounding box center [354, 415] width 229 height 18
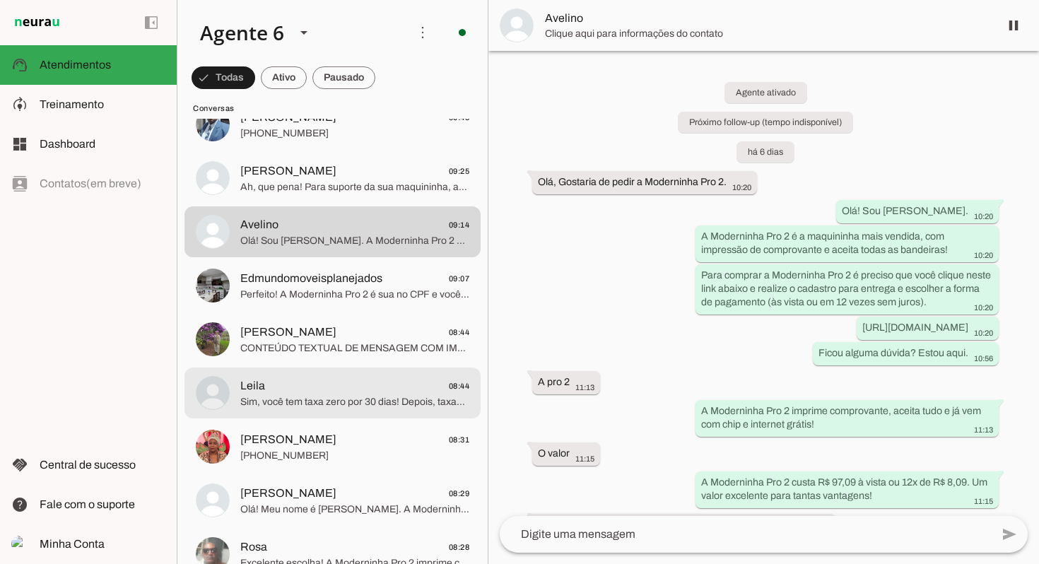
scroll to position [862, 0]
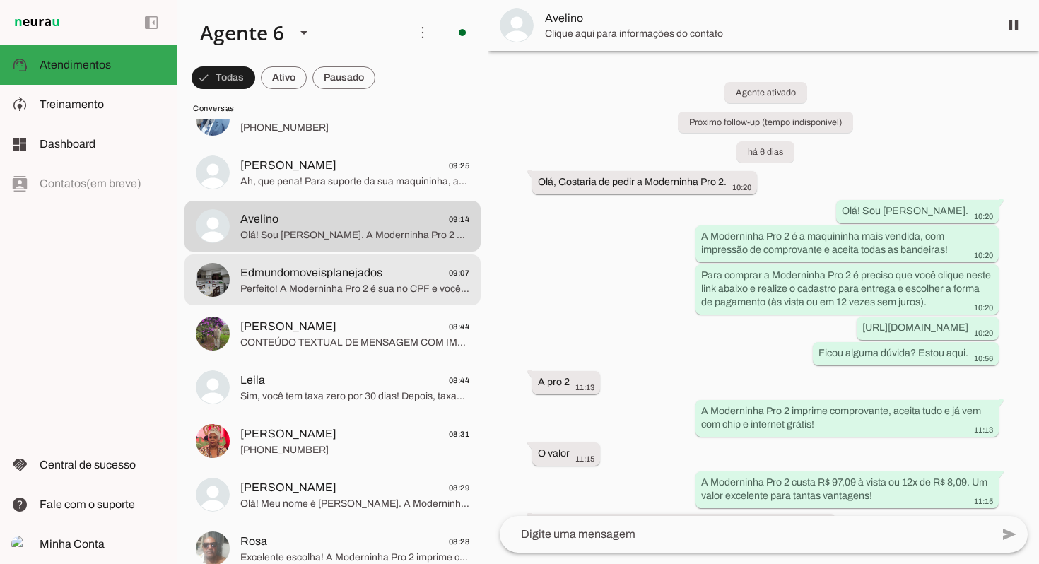
click at [319, 282] on span "Perfeito! A Moderninha Pro 2 é sua no CPF e você já começa a vender. Sem burocr…" at bounding box center [354, 289] width 229 height 14
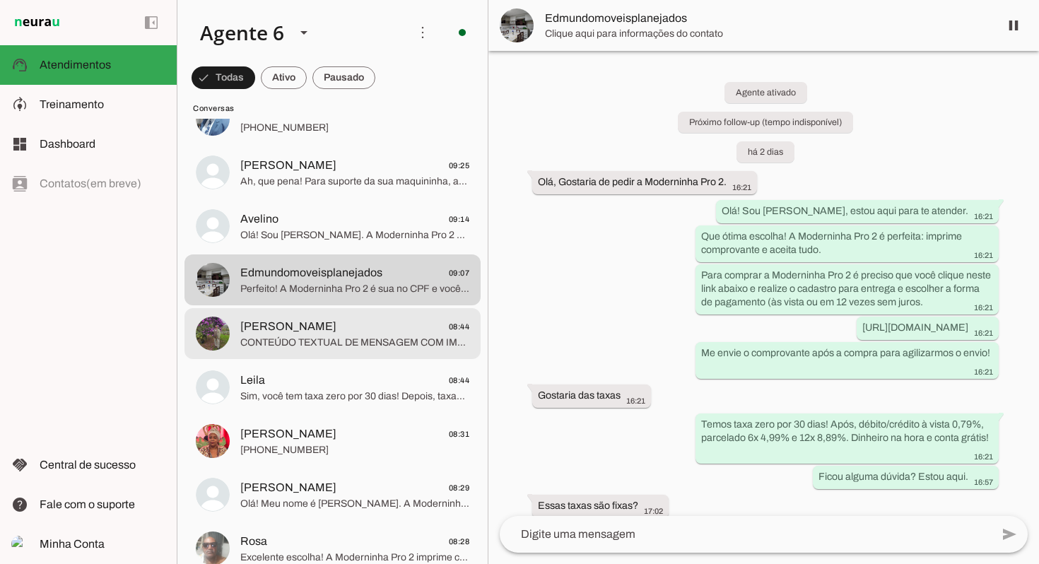
click at [307, 331] on span "Wallace 08:44" at bounding box center [354, 327] width 229 height 18
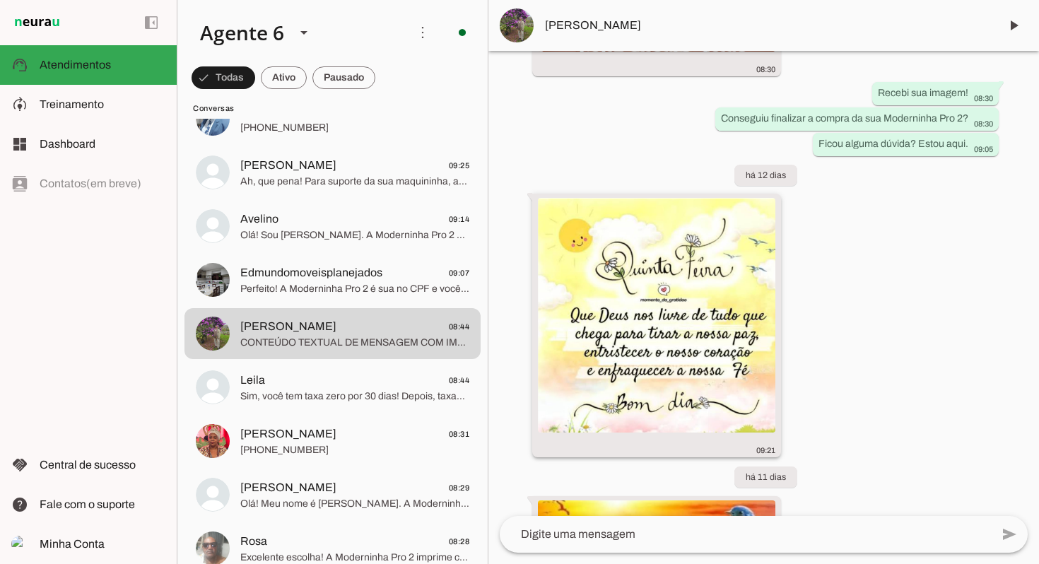
scroll to position [831, 0]
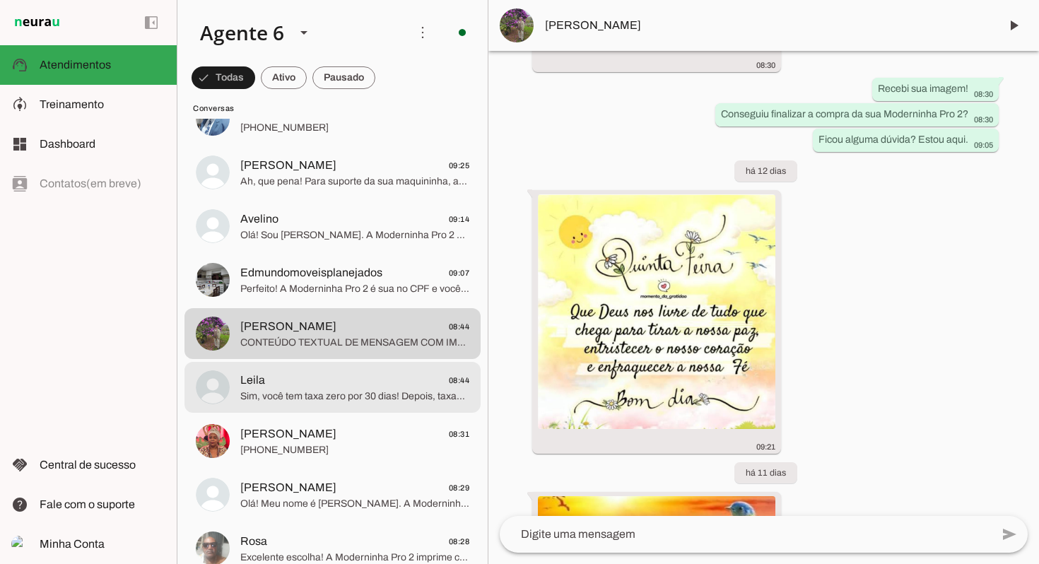
click at [398, 391] on span "Sim, você tem taxa zero por 30 dias! Depois, taxas promocionais a partir de 0,7…" at bounding box center [354, 396] width 229 height 14
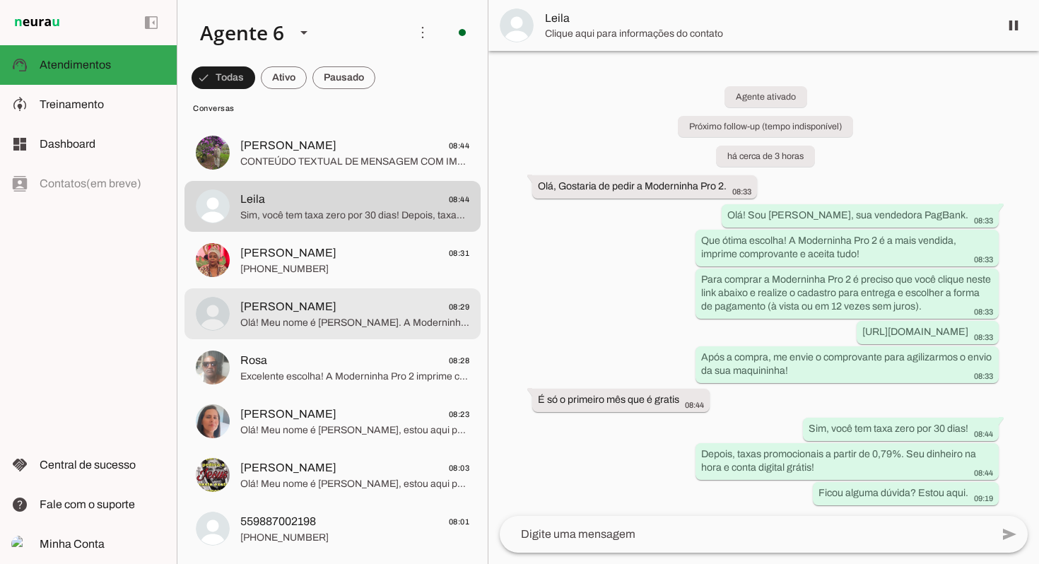
scroll to position [1051, 0]
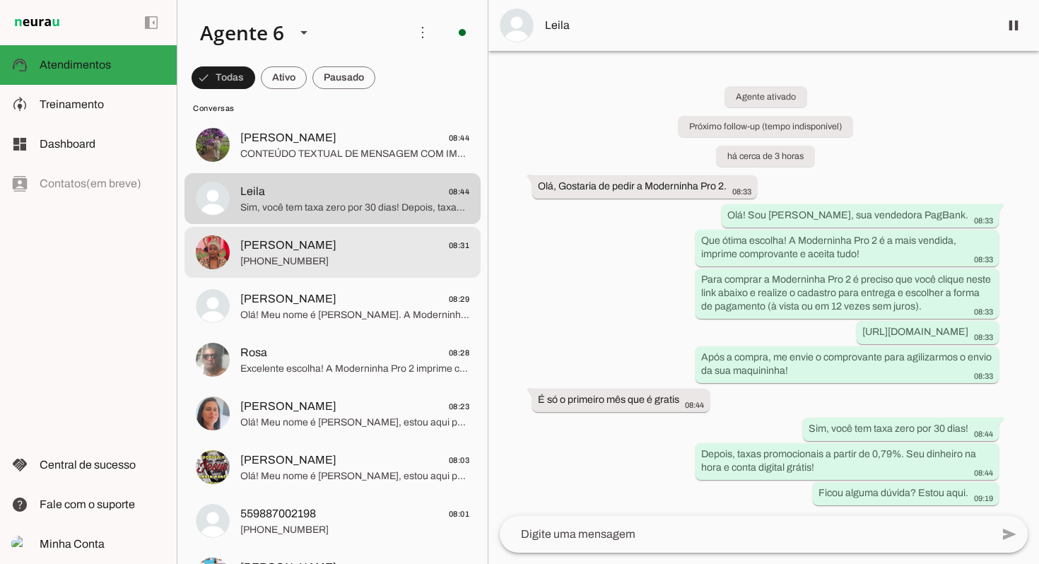
click at [385, 260] on span "[PHONE_NUMBER]" at bounding box center [354, 261] width 229 height 14
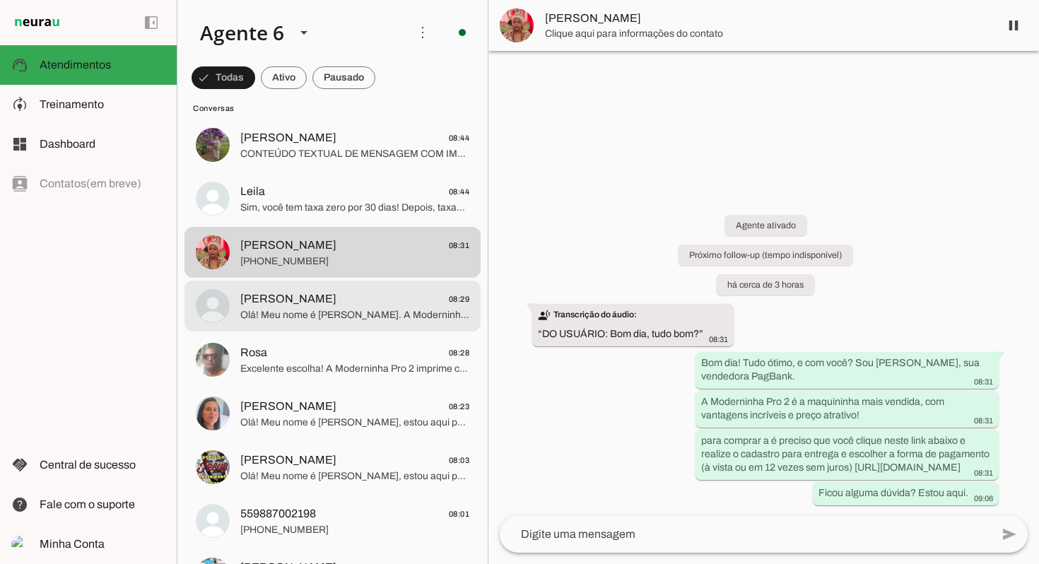
click at [357, 300] on span "[PERSON_NAME] 08:29" at bounding box center [354, 299] width 229 height 18
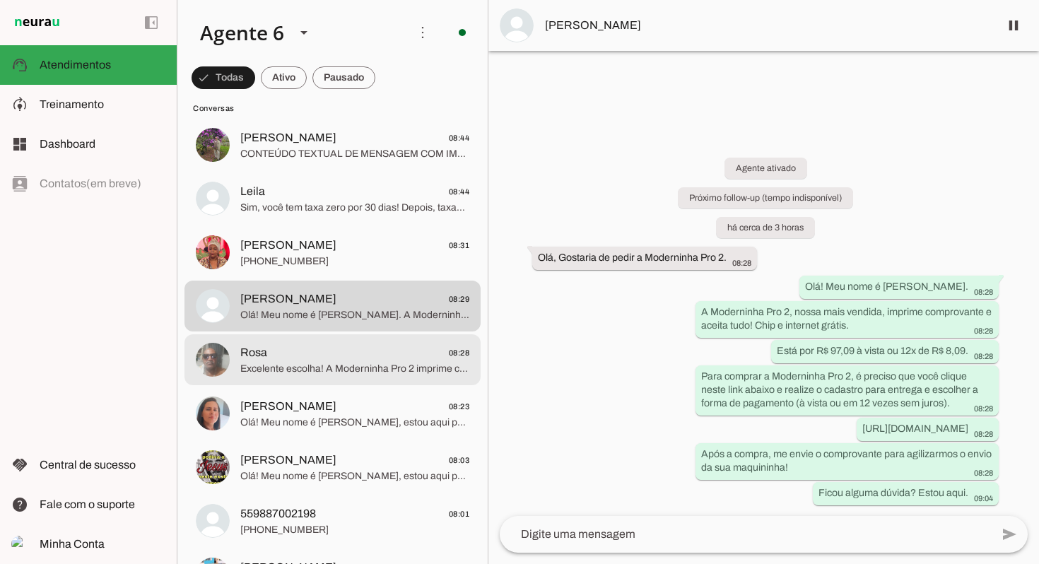
click at [291, 344] on span "Rosa 08:28" at bounding box center [354, 353] width 229 height 18
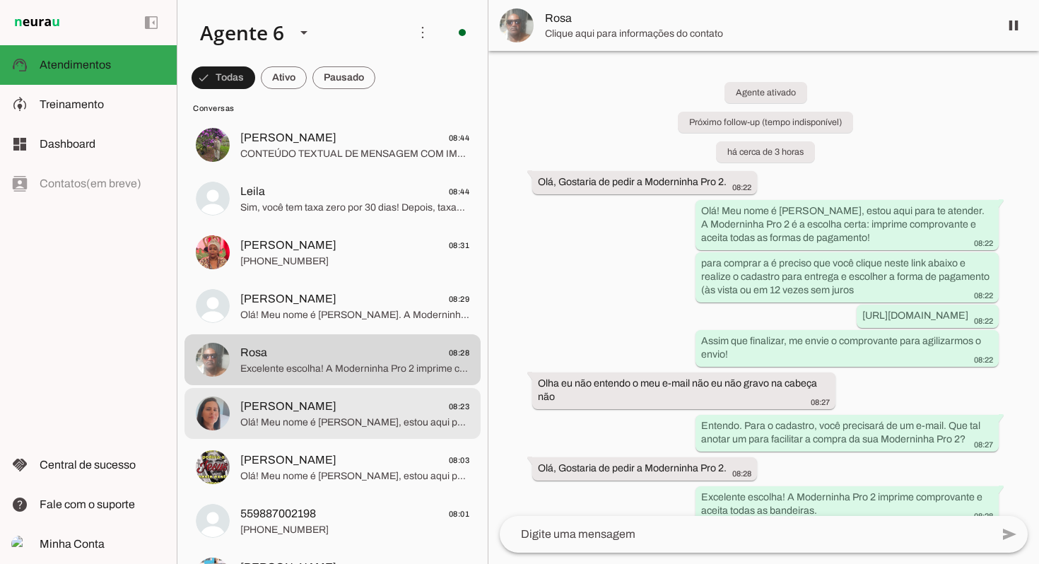
click at [353, 415] on span "Olá! Meu nome é [PERSON_NAME], estou aqui para te atender. A Moderninha Pro 2 é…" at bounding box center [354, 422] width 229 height 14
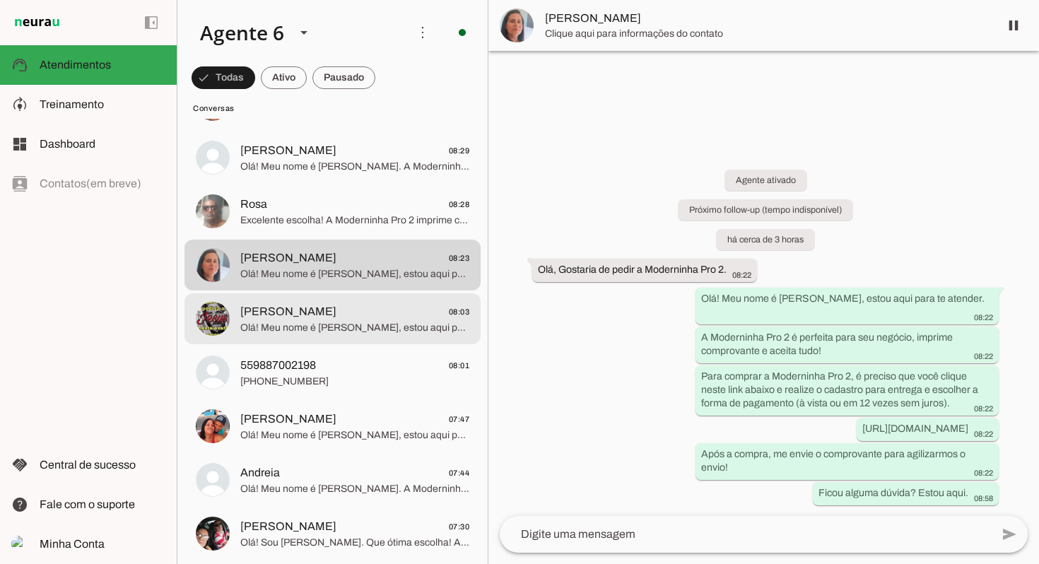
click at [356, 329] on span "Olá! Meu nome é [PERSON_NAME], estou aqui para te atender. A Moderninha Pro 2 i…" at bounding box center [354, 328] width 229 height 14
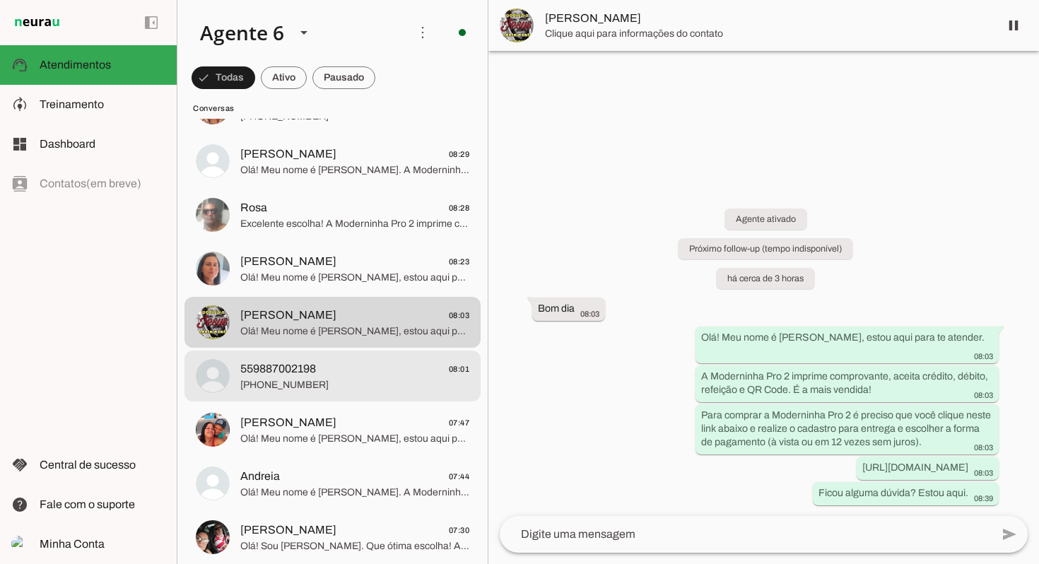
scroll to position [1199, 0]
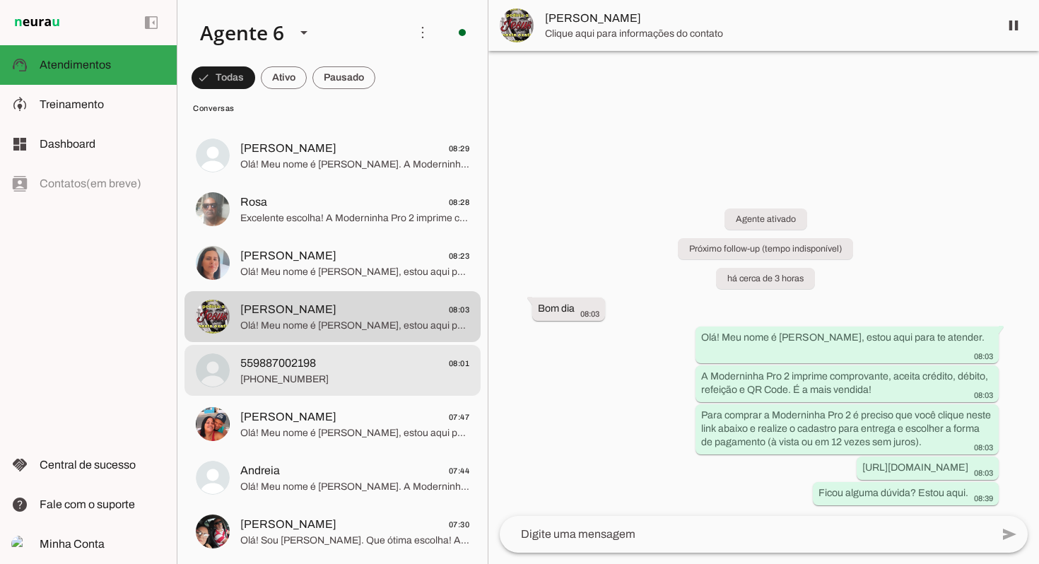
click at [370, 374] on span "[PHONE_NUMBER]" at bounding box center [354, 379] width 229 height 14
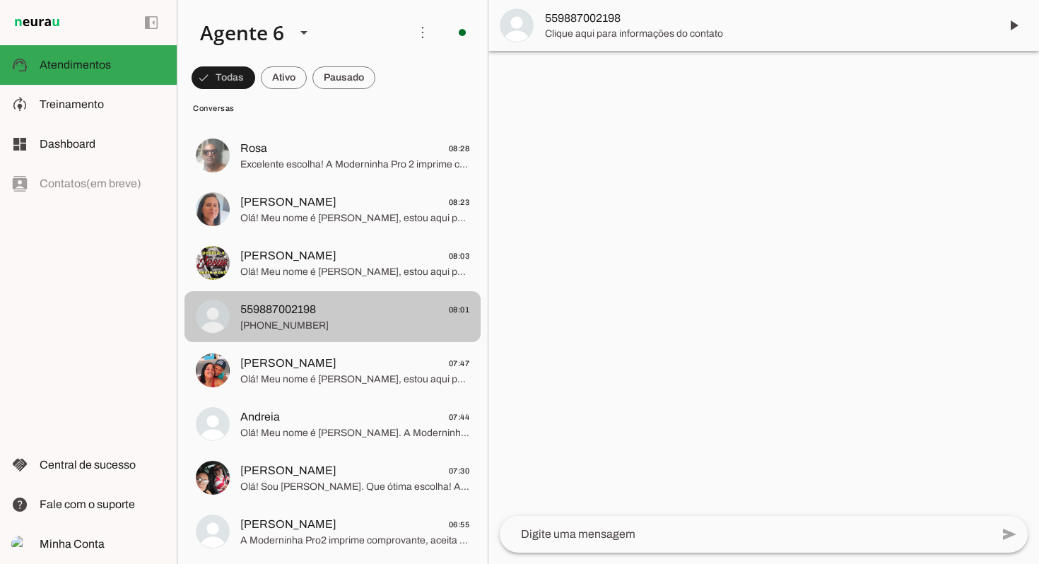
scroll to position [1256, 0]
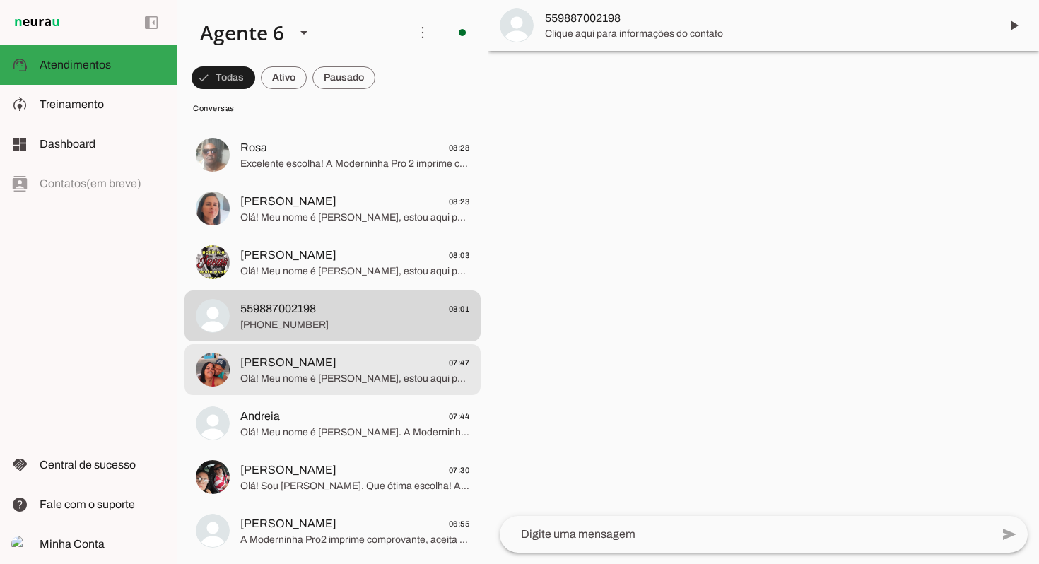
click at [337, 359] on span "Juraci Dos Santos 07:47" at bounding box center [354, 363] width 229 height 18
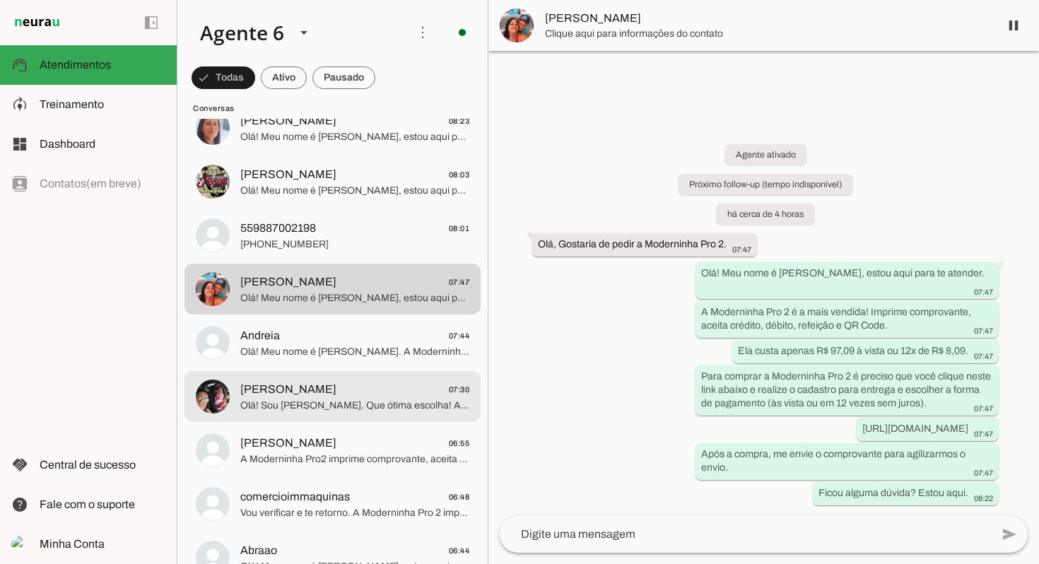
scroll to position [1354, 0]
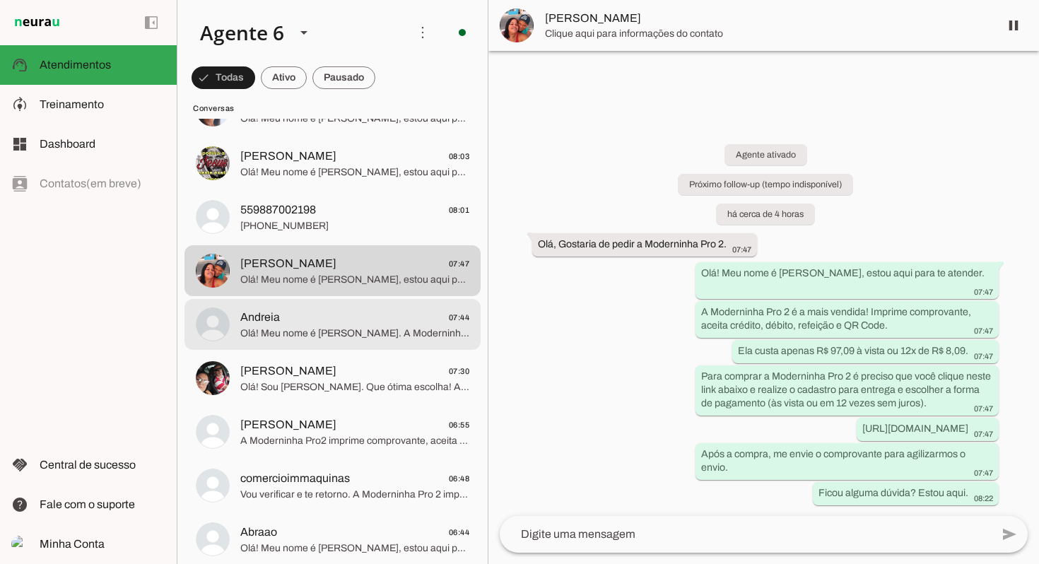
click at [343, 333] on span "Olá! Meu nome é [PERSON_NAME]. A Moderninha Pro 2 é ideal: imprime comprovante,…" at bounding box center [354, 333] width 229 height 14
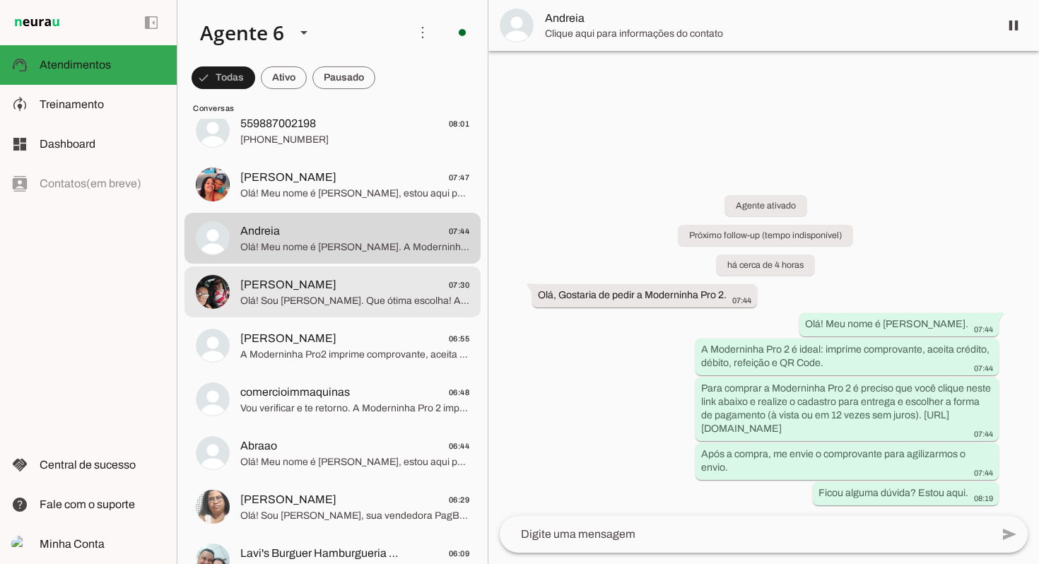
click at [346, 302] on span "Olá! Sou [PERSON_NAME]. Que ótima escolha! A Moderninha Pro 2 é a mais vendida,…" at bounding box center [354, 301] width 229 height 14
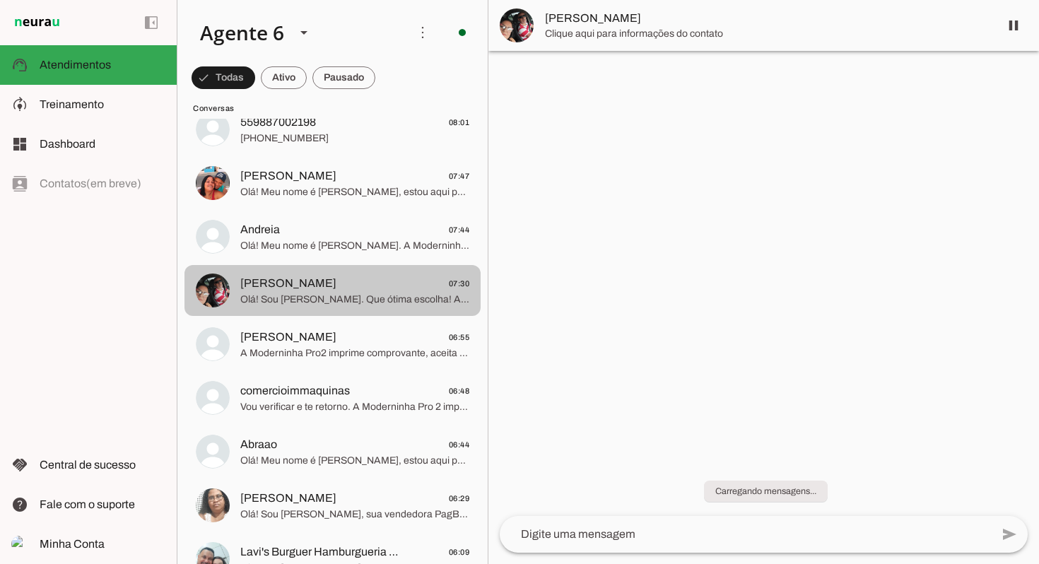
scroll to position [1443, 0]
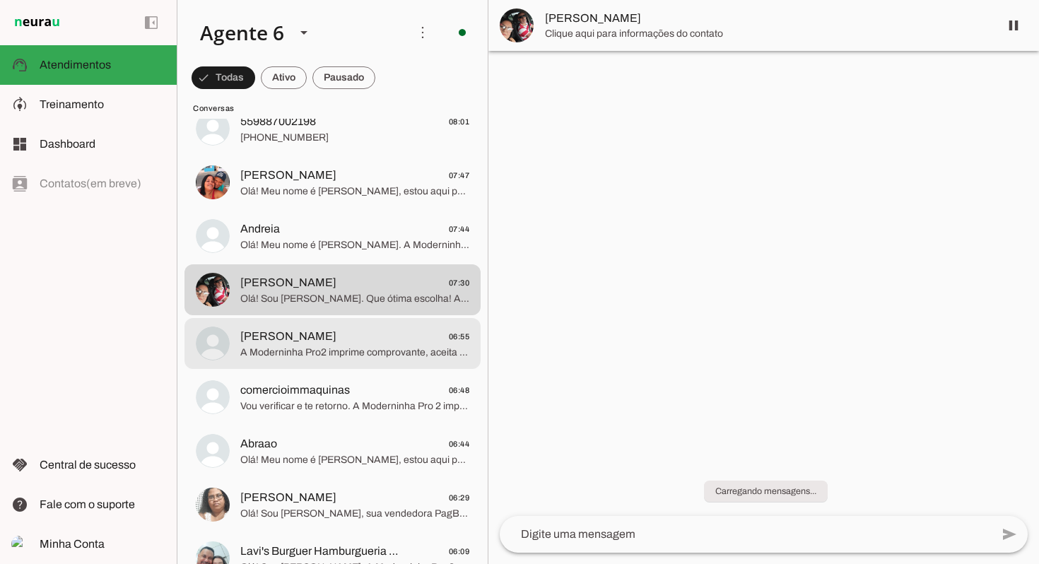
click at [350, 341] on span "Audenor Santos 06:55" at bounding box center [354, 337] width 229 height 18
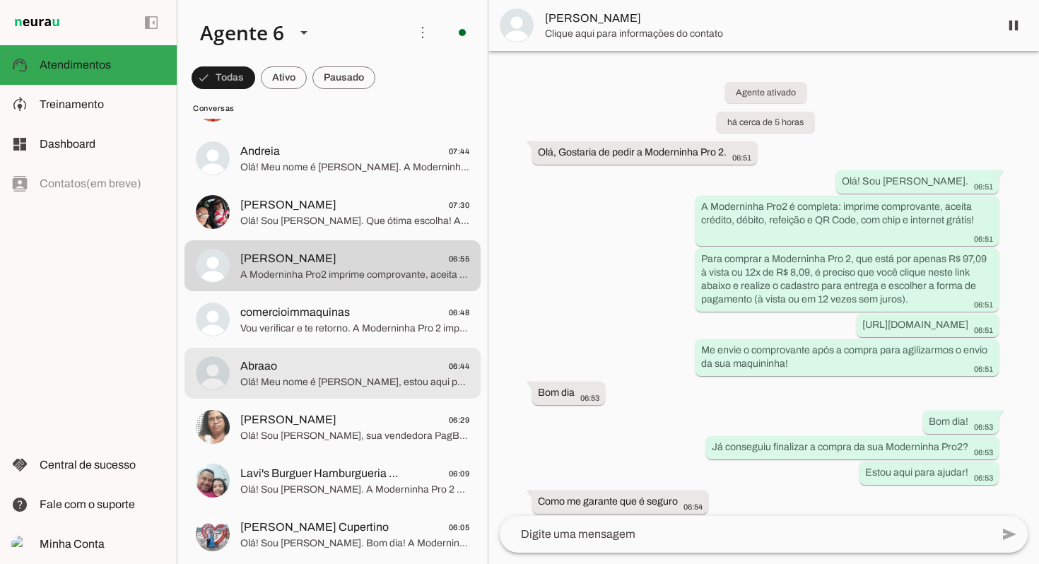
scroll to position [1516, 0]
click at [359, 395] on md-item "Abraao 06:44 Olá! Meu nome é Julia Maria, estou aqui para te atender. Que ótima…" at bounding box center [332, 374] width 296 height 51
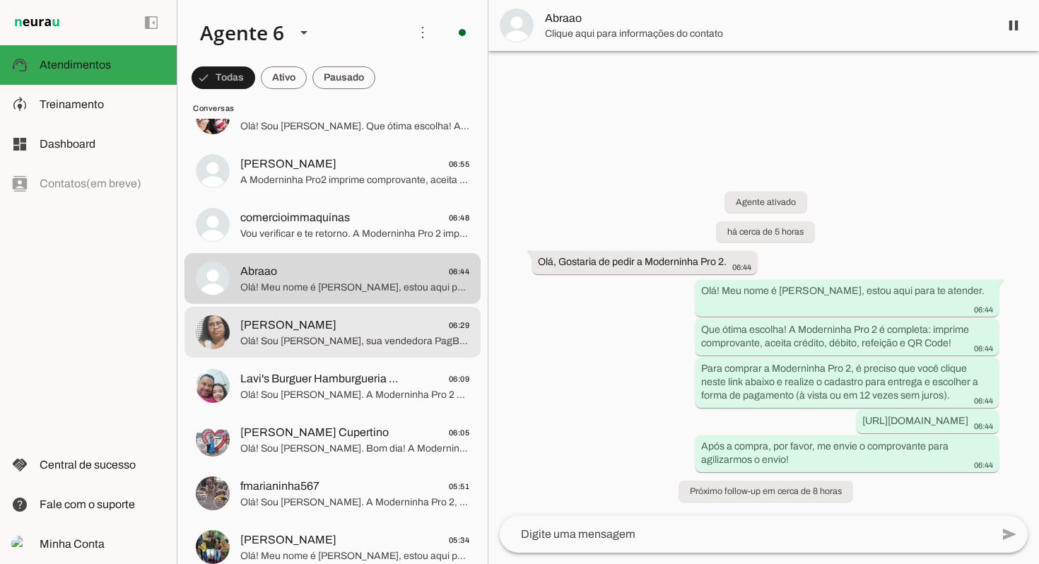
click at [363, 345] on span "Olá! Sou [PERSON_NAME], sua vendedora PagBank. Moderninha Pro 2: imprime compro…" at bounding box center [354, 341] width 229 height 14
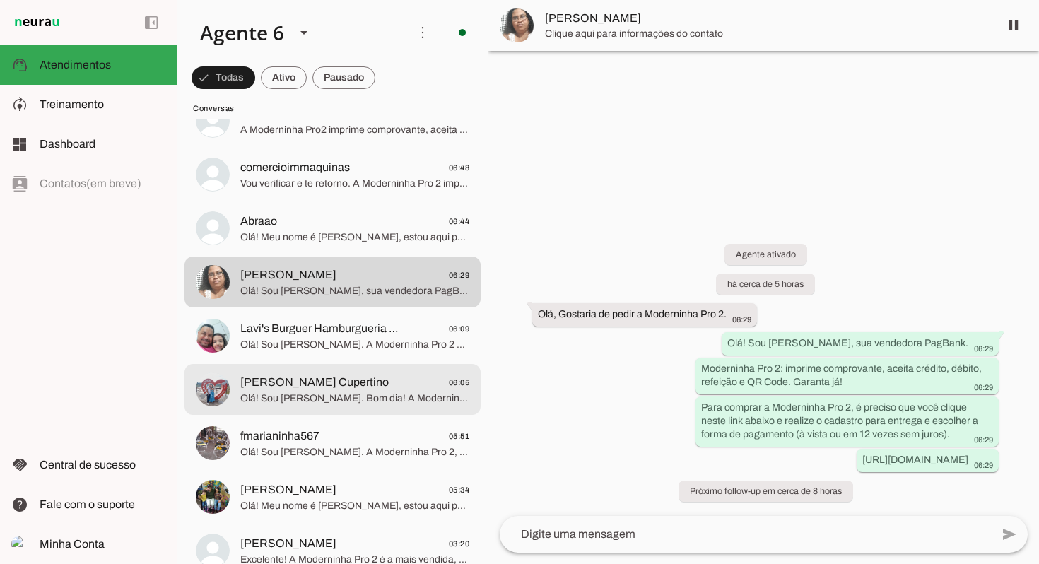
scroll to position [1668, 0]
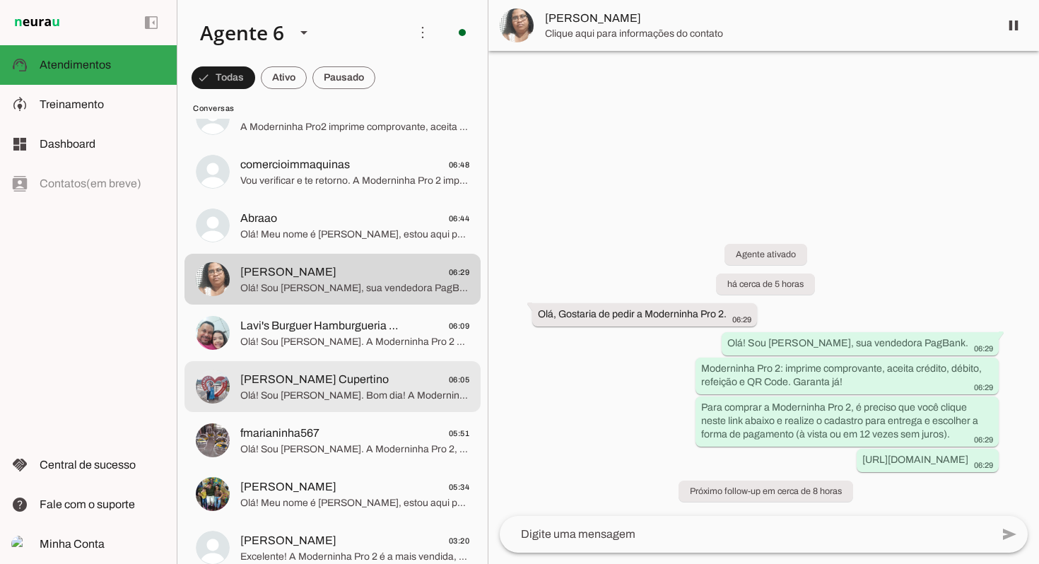
click at [338, 386] on span "[PERSON_NAME] Cupertino" at bounding box center [314, 379] width 148 height 17
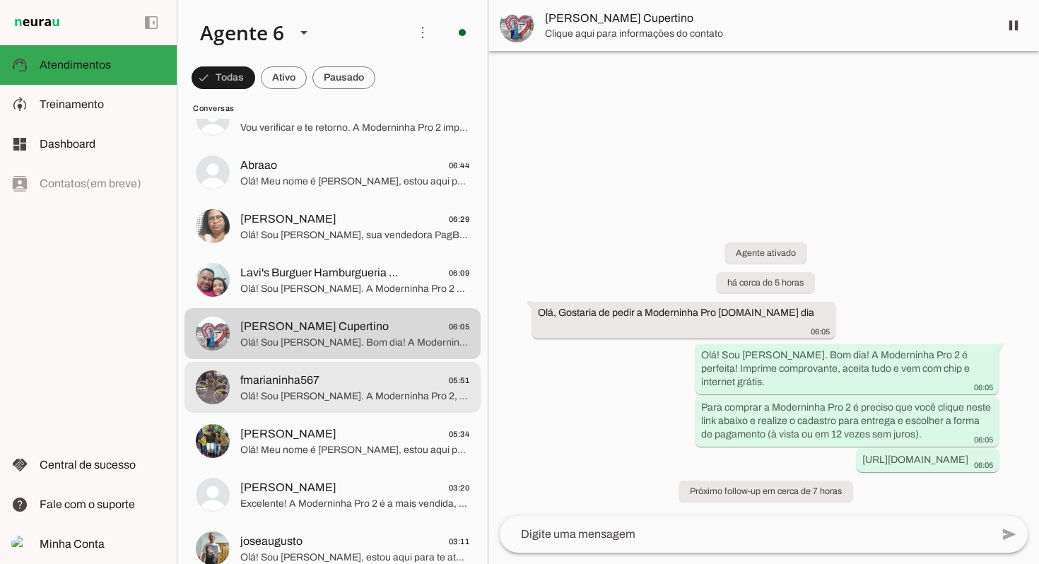
scroll to position [1725, 0]
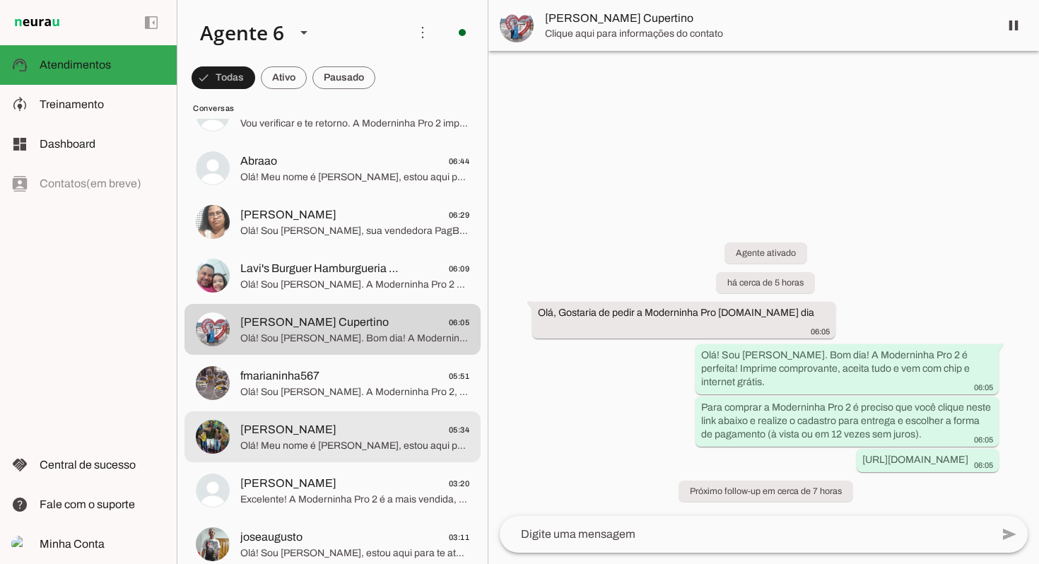
click at [329, 435] on span "Ricardo Barros 05:34" at bounding box center [354, 430] width 229 height 18
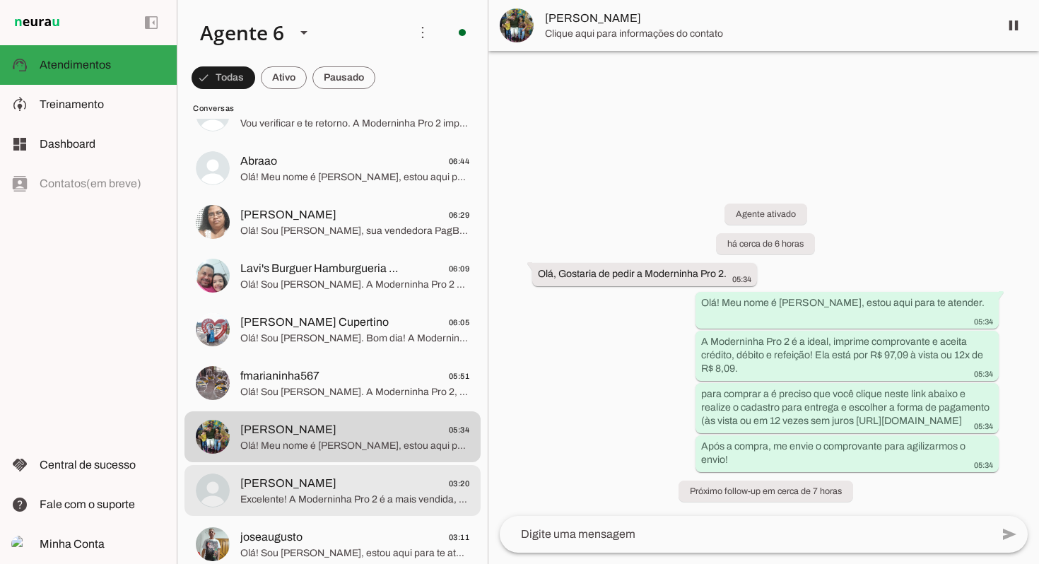
click at [336, 479] on span "[PERSON_NAME]" at bounding box center [288, 483] width 96 height 17
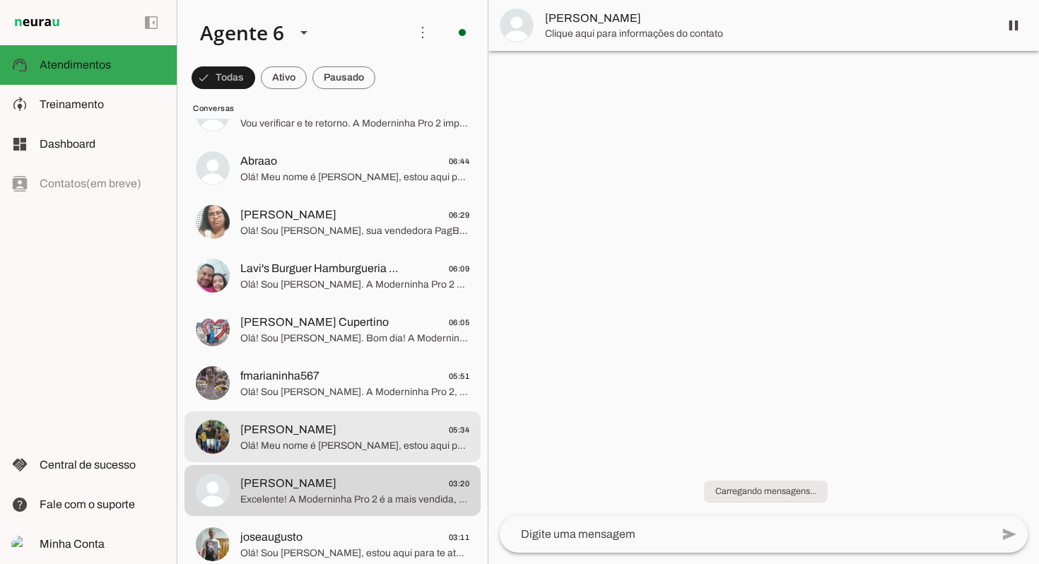
scroll to position [1824, 0]
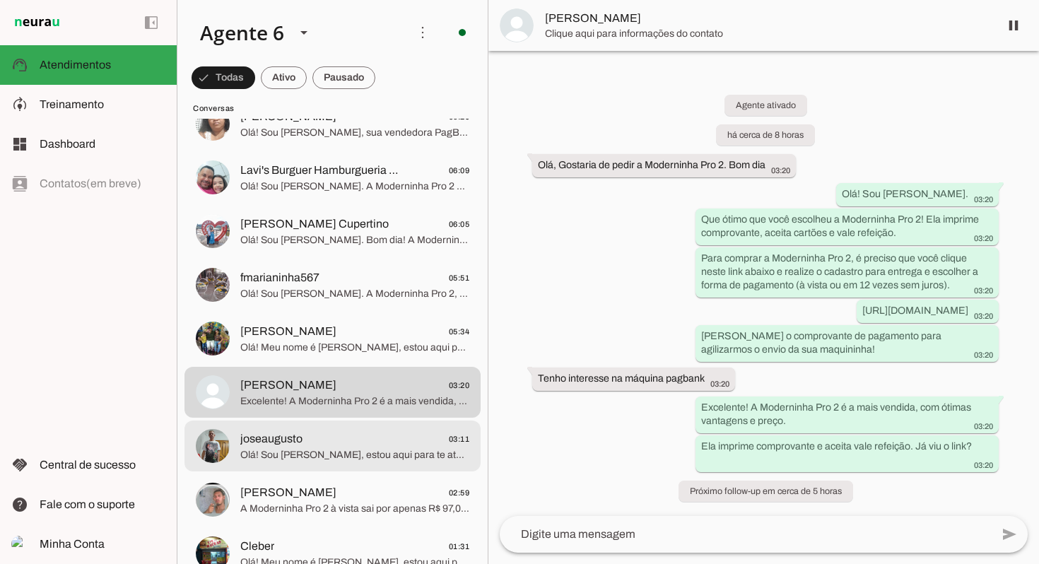
click at [329, 444] on span "joseaugusto 03:11" at bounding box center [354, 439] width 229 height 18
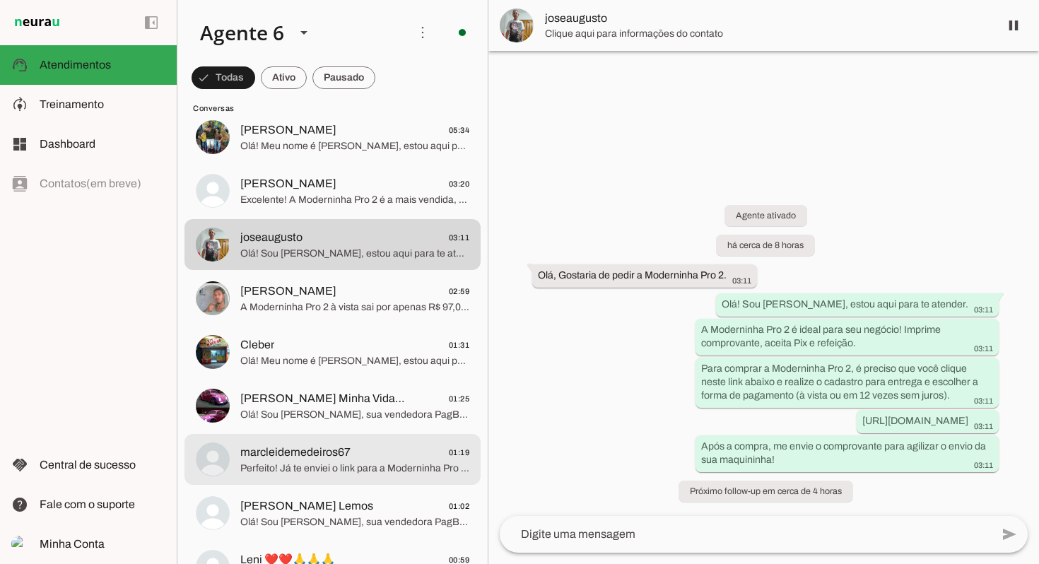
scroll to position [2026, 0]
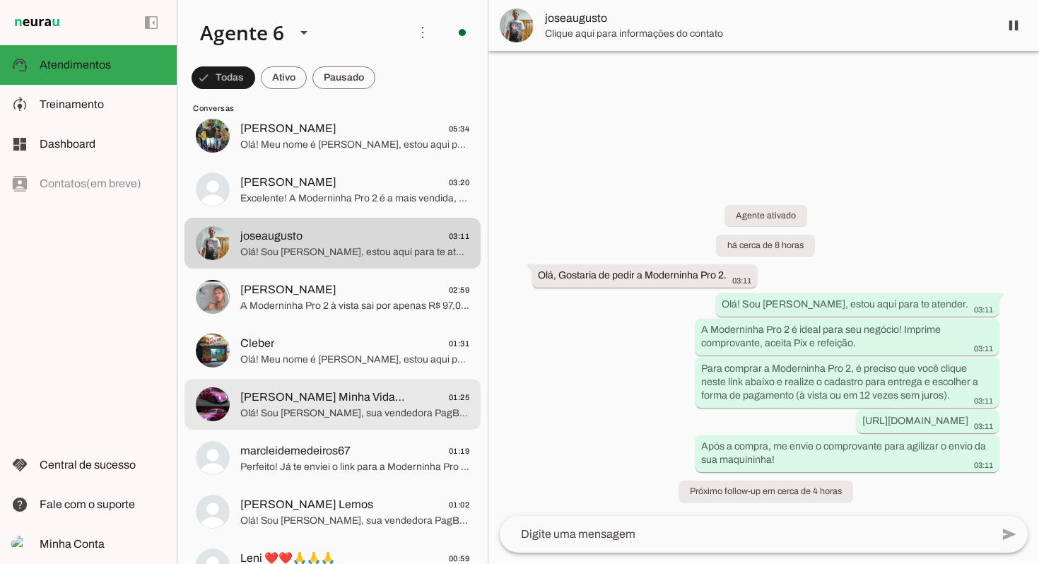
click at [353, 398] on span "[PERSON_NAME] Minha Vida 😍" at bounding box center [322, 397] width 165 height 17
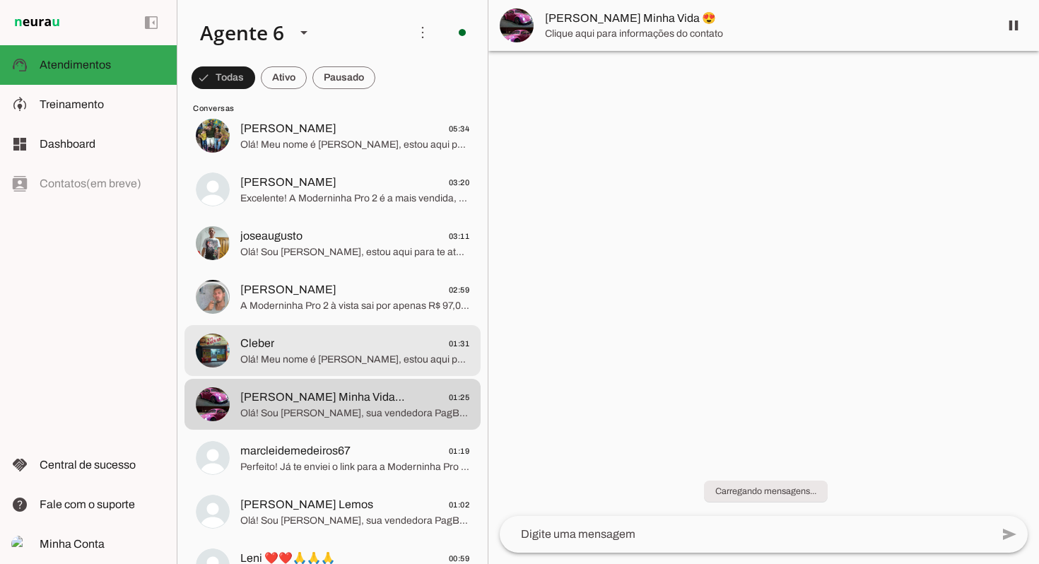
click at [392, 346] on span "Cleber 01:31" at bounding box center [354, 344] width 229 height 18
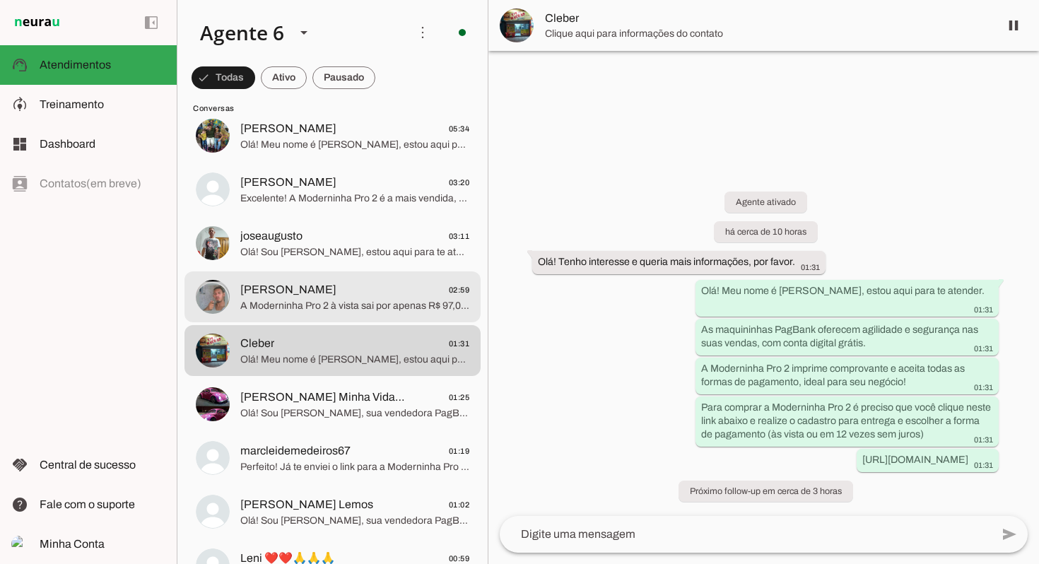
click at [396, 299] on span "A Moderninha Pro 2 à vista sai por apenas R$ 97,09. Um excelente investimento p…" at bounding box center [354, 306] width 229 height 14
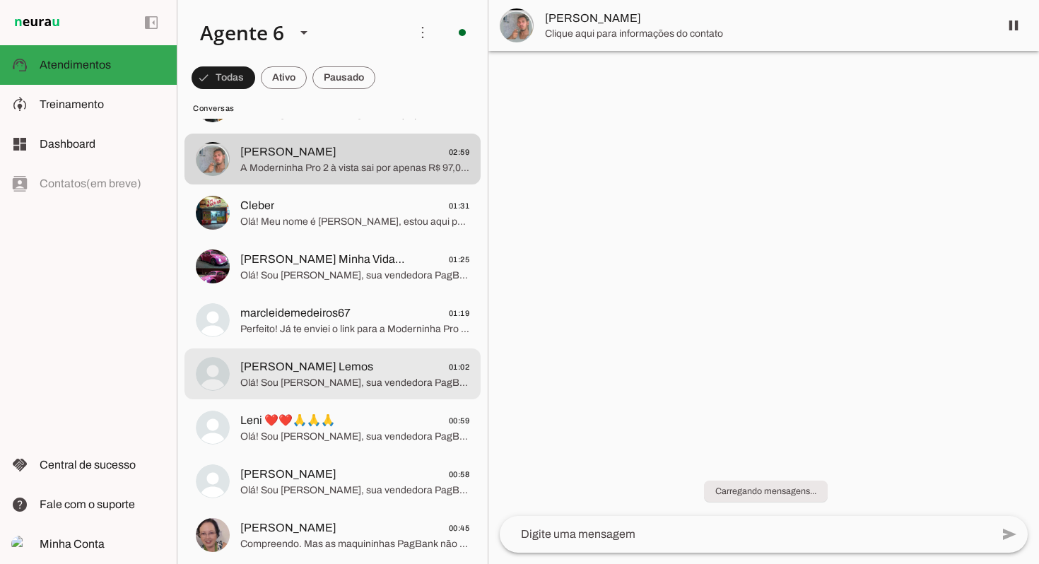
scroll to position [2175, 0]
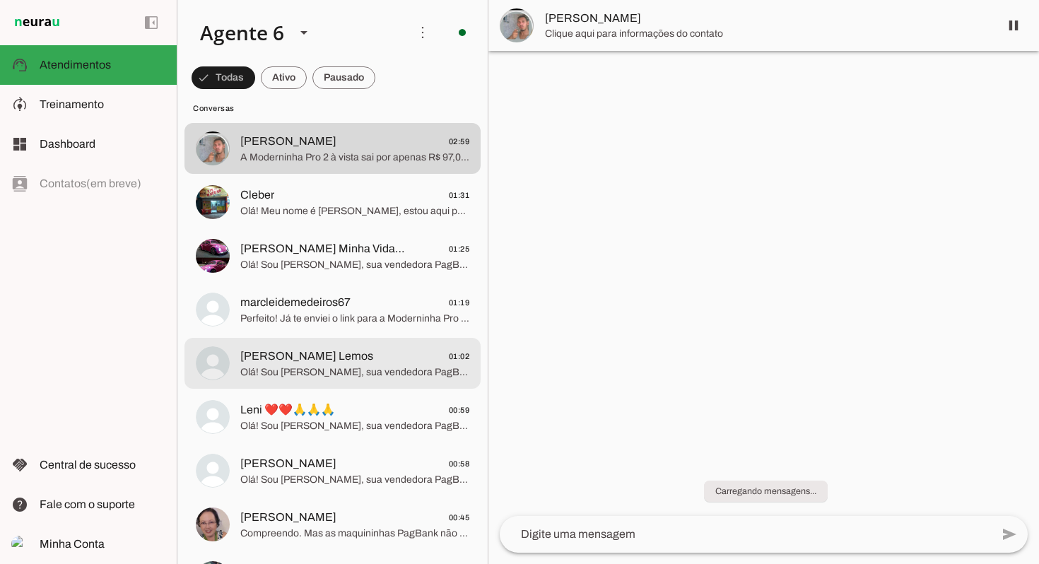
click at [380, 360] on span "José Conceição Lemos 01:02" at bounding box center [354, 357] width 229 height 18
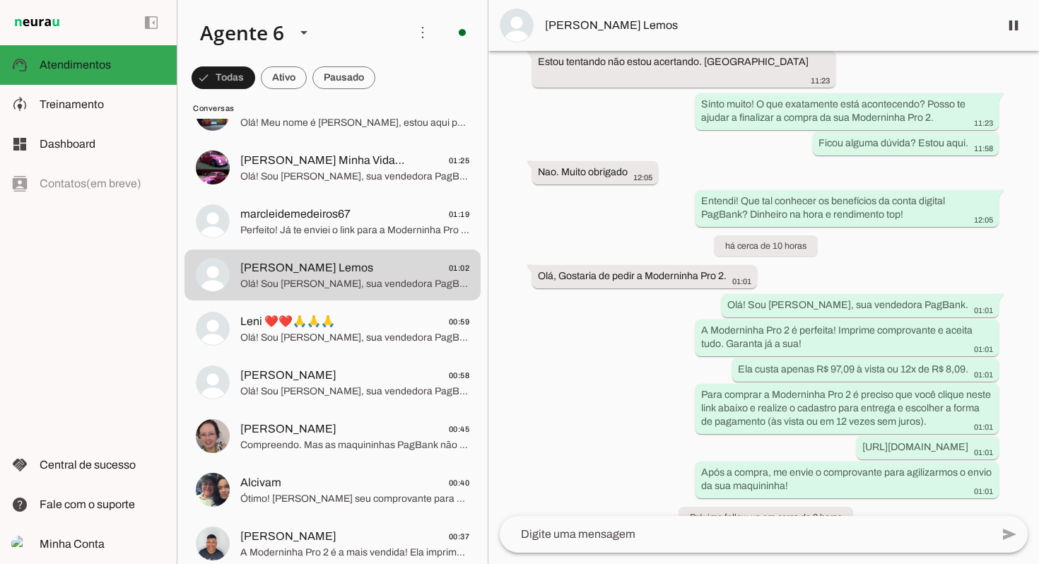
scroll to position [434, 0]
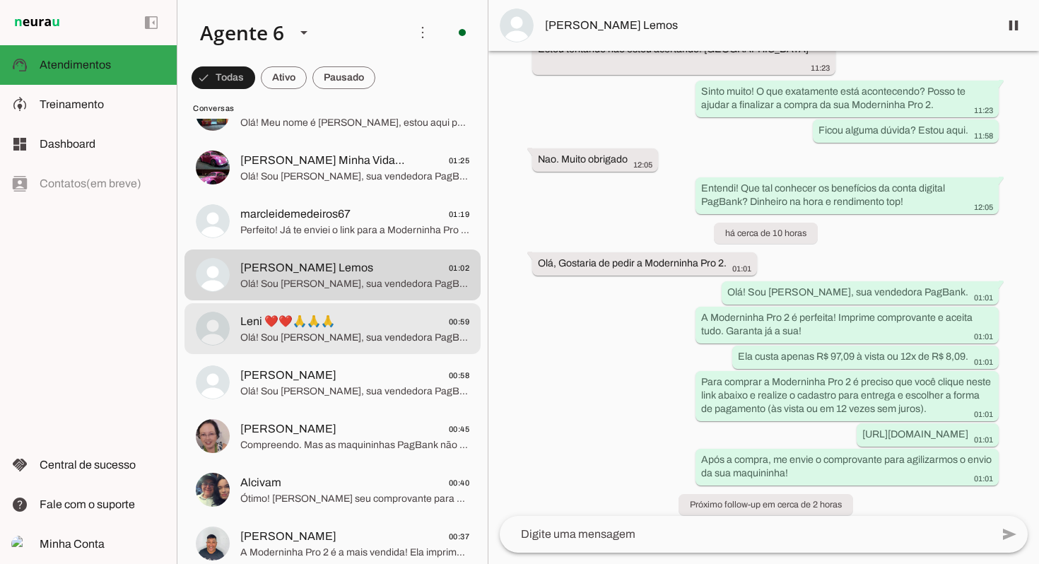
click at [328, 326] on span "Leni ❤️❤️🙏🙏🙏 00:59" at bounding box center [354, 322] width 229 height 18
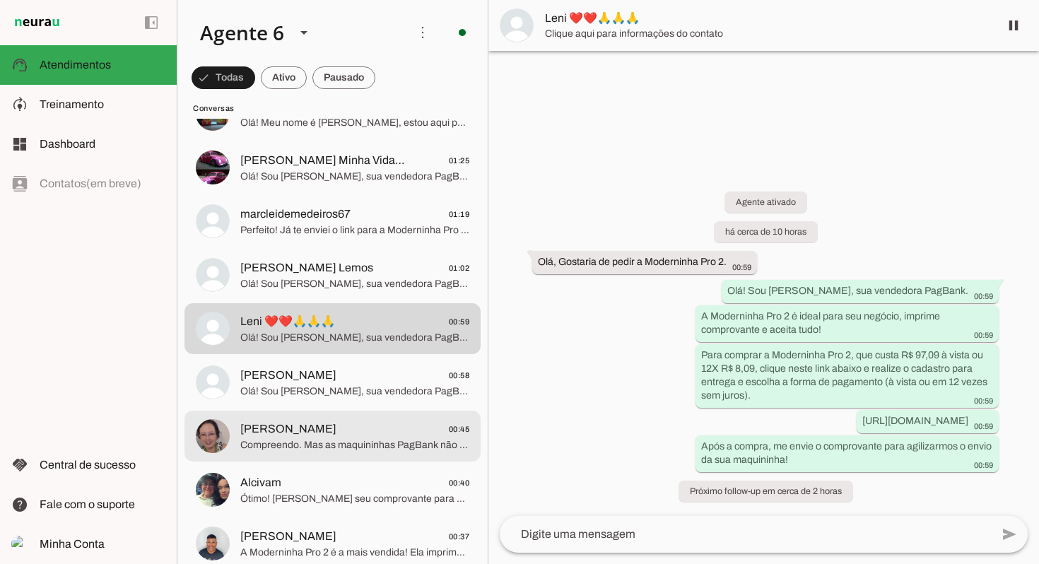
click at [336, 423] on span "[PERSON_NAME]" at bounding box center [288, 428] width 96 height 17
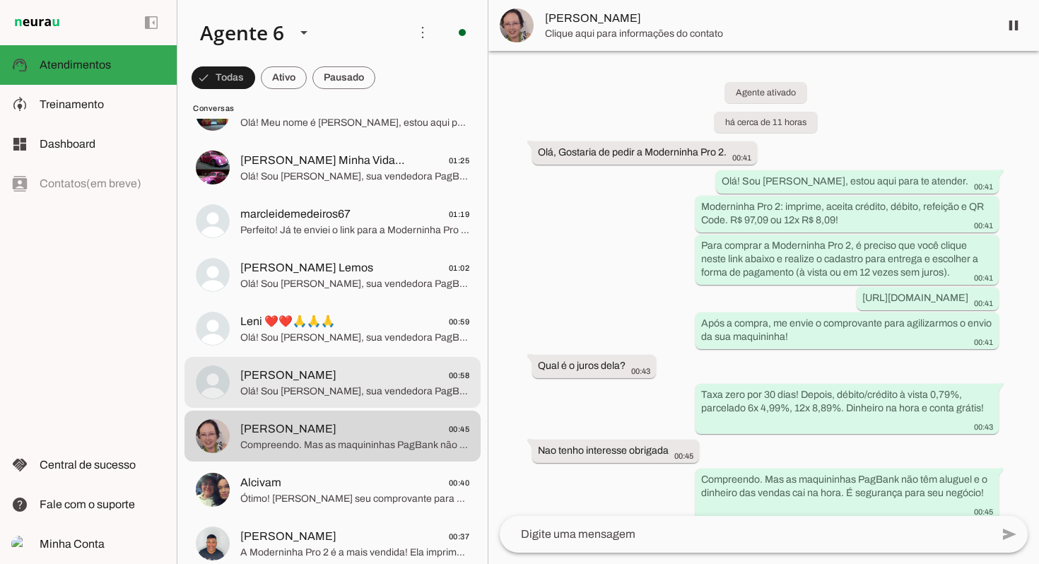
click at [377, 383] on span "Bruno César 00:58" at bounding box center [354, 376] width 229 height 18
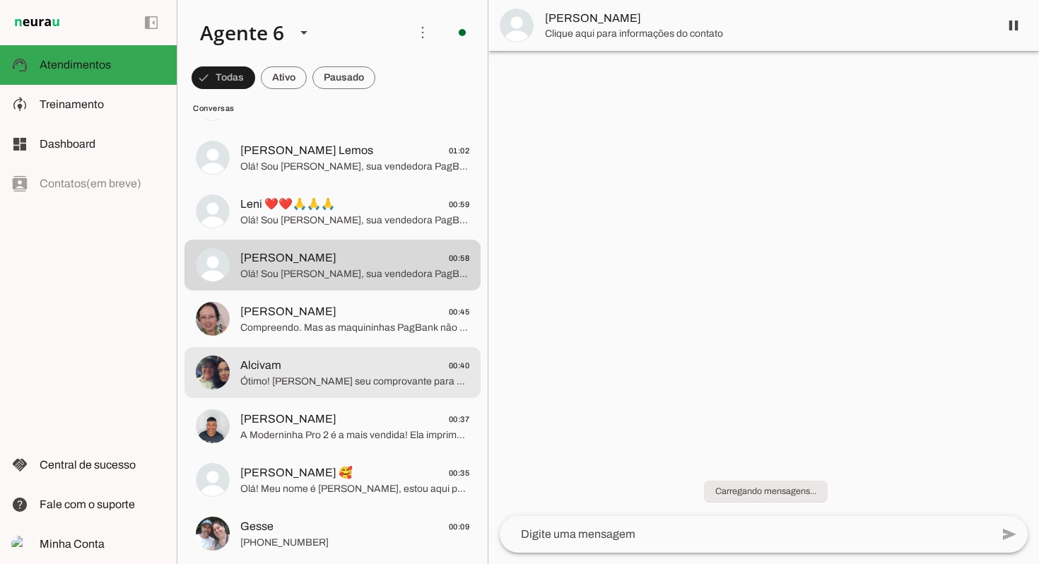
scroll to position [2401, 0]
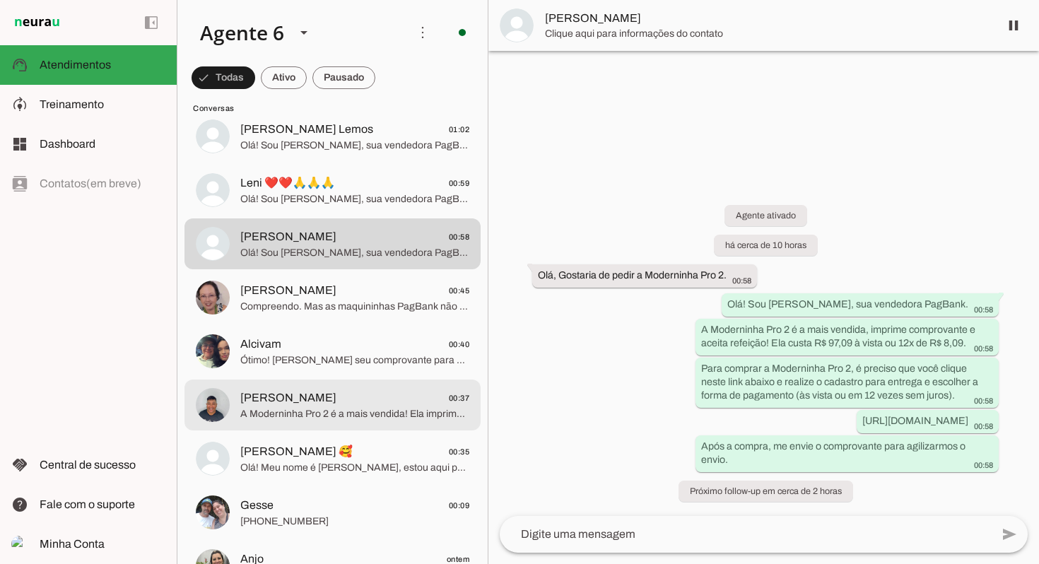
click at [377, 383] on md-item "FLÁVIO ROBERTO 00:37 A Moderninha Pro 2 é a mais vendida! Ela imprime comprovan…" at bounding box center [332, 404] width 296 height 51
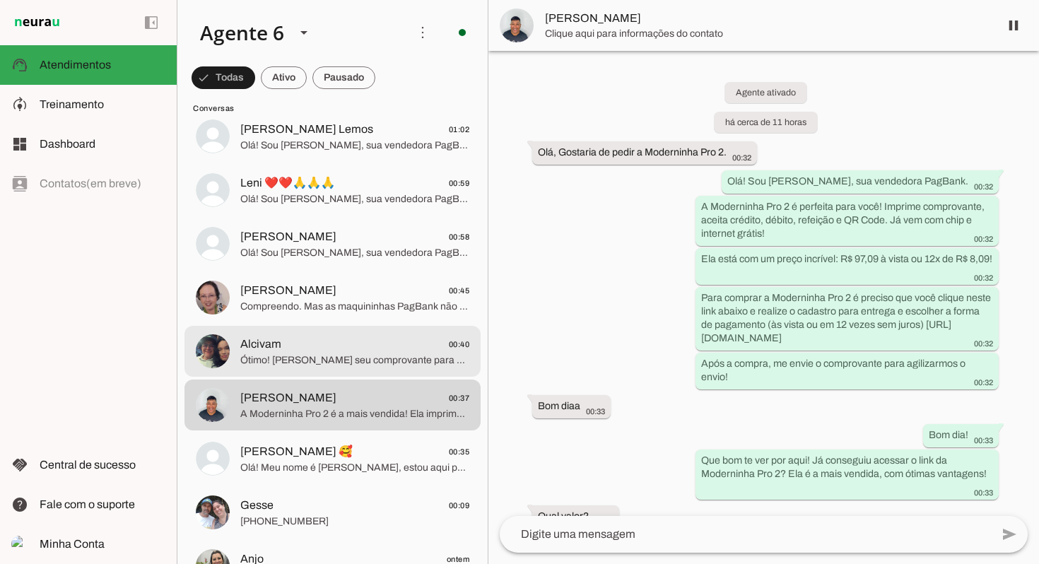
click at [389, 353] on span "Ótimo! [PERSON_NAME] seu comprovante para agilizar o envio da sua Moderninha Pr…" at bounding box center [354, 360] width 229 height 14
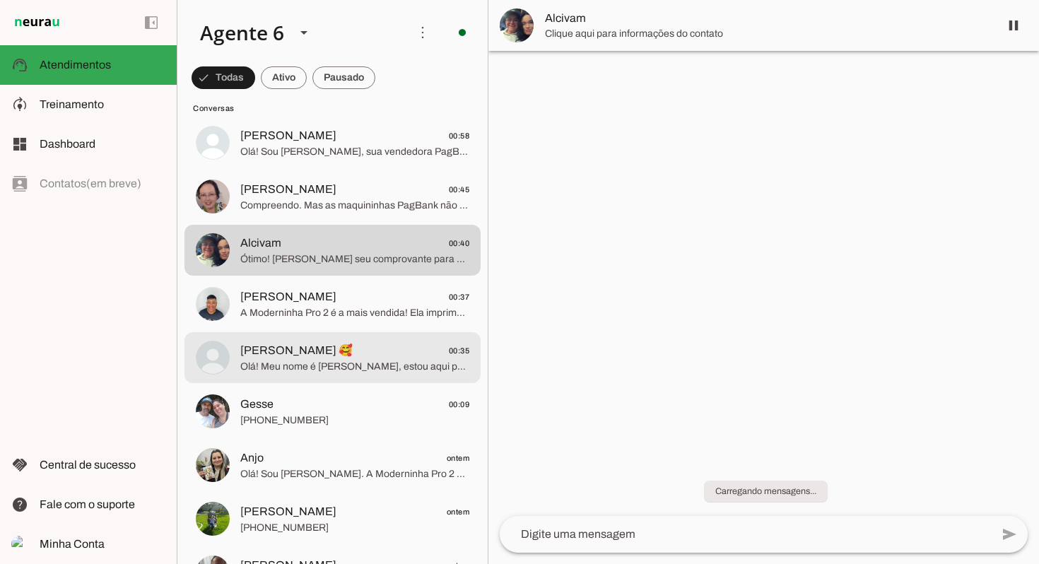
scroll to position [2508, 0]
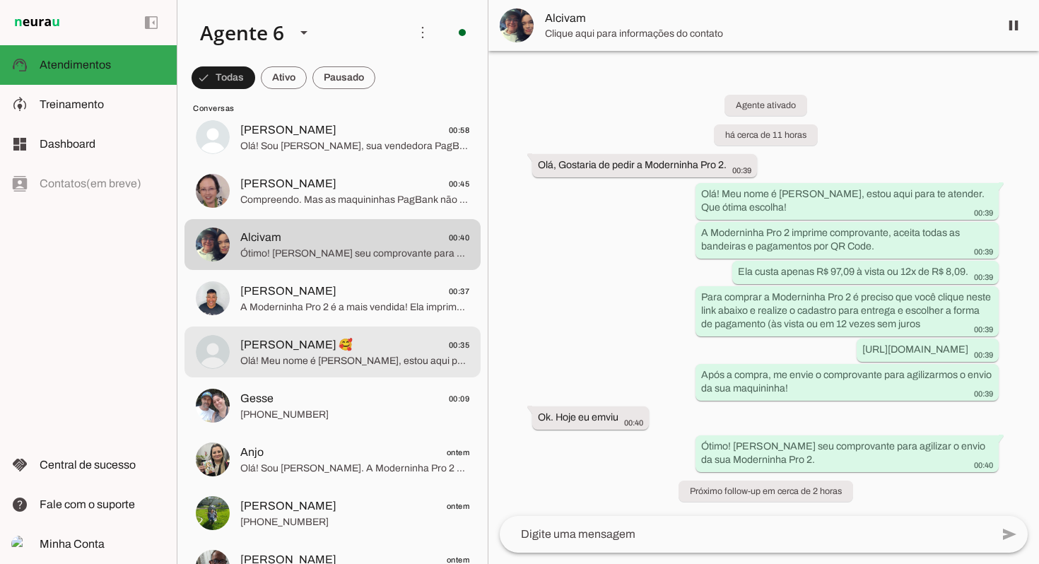
click at [388, 353] on span "Martha Silva 🥰 00:35" at bounding box center [354, 345] width 229 height 18
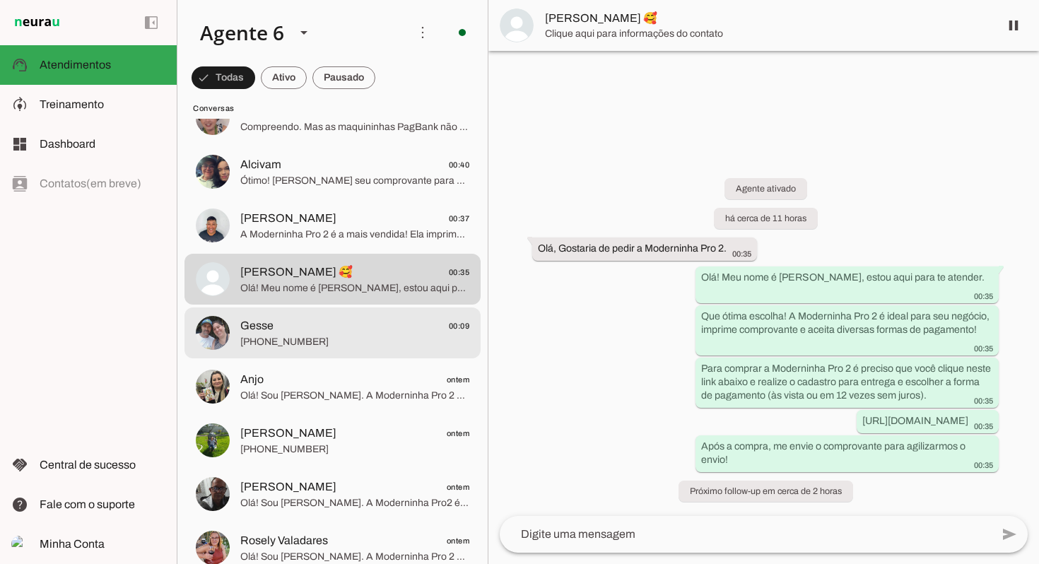
scroll to position [2585, 0]
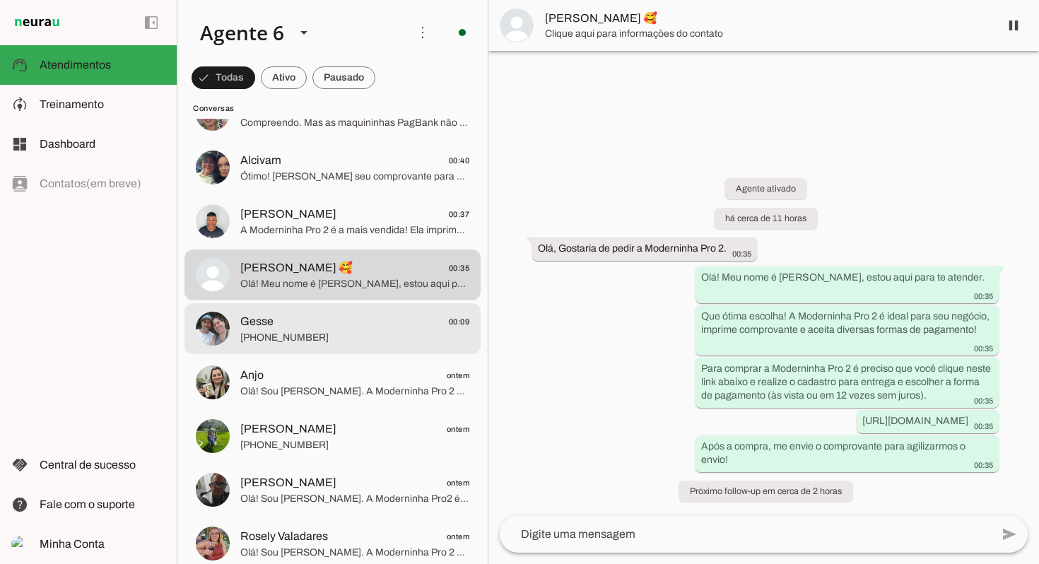
click at [391, 331] on span "+55 11 97843-7672" at bounding box center [354, 338] width 229 height 14
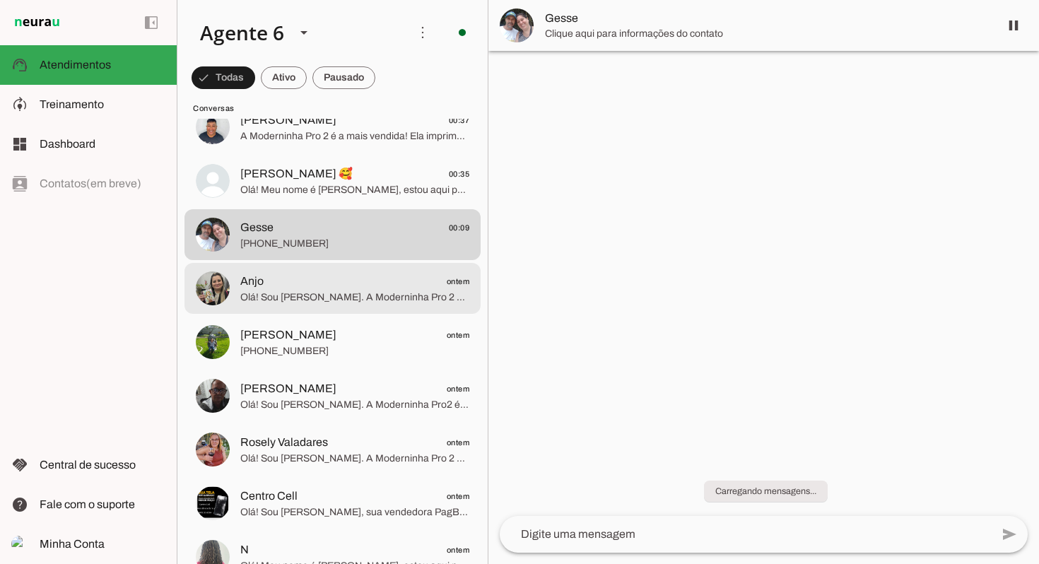
scroll to position [2680, 0]
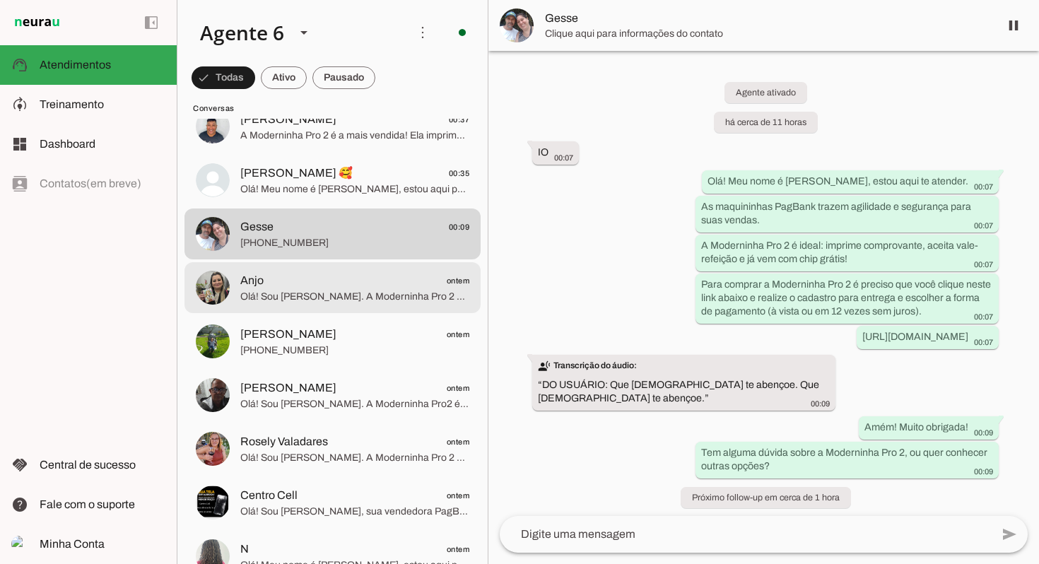
click at [393, 298] on span "Olá! Sou Julia Maria. A Moderninha Pro 2 é a ideal para você! Ela imprime compr…" at bounding box center [354, 297] width 229 height 14
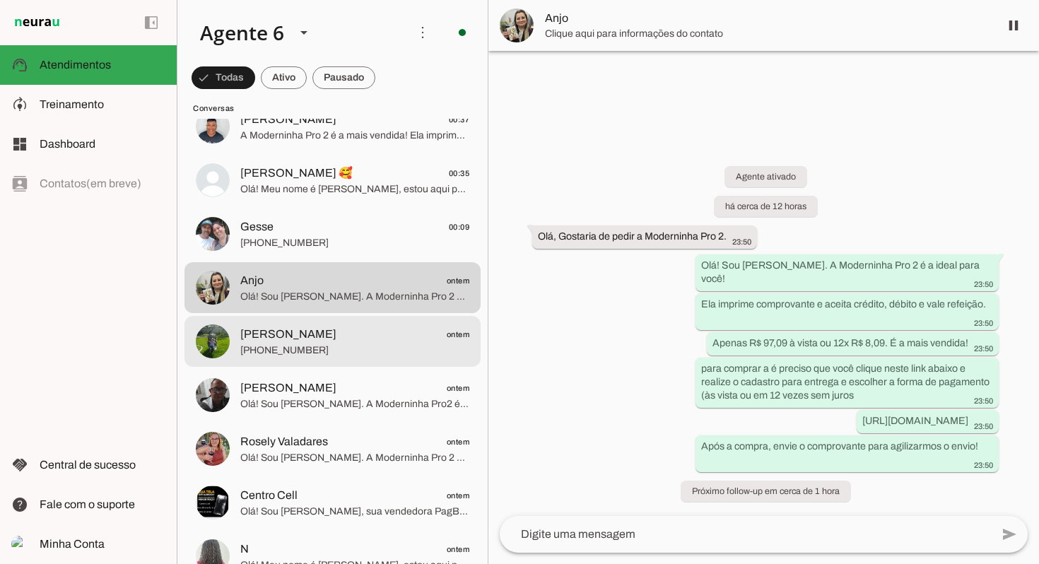
click at [357, 335] on span "simone ontem" at bounding box center [354, 335] width 229 height 18
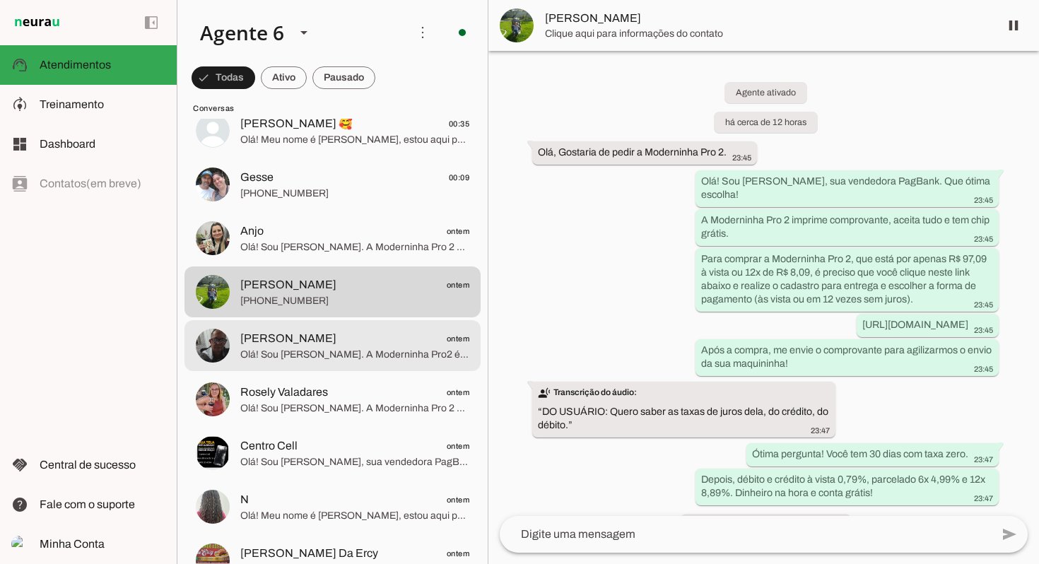
click at [357, 335] on span "Toinho Andrade ontem" at bounding box center [354, 339] width 229 height 18
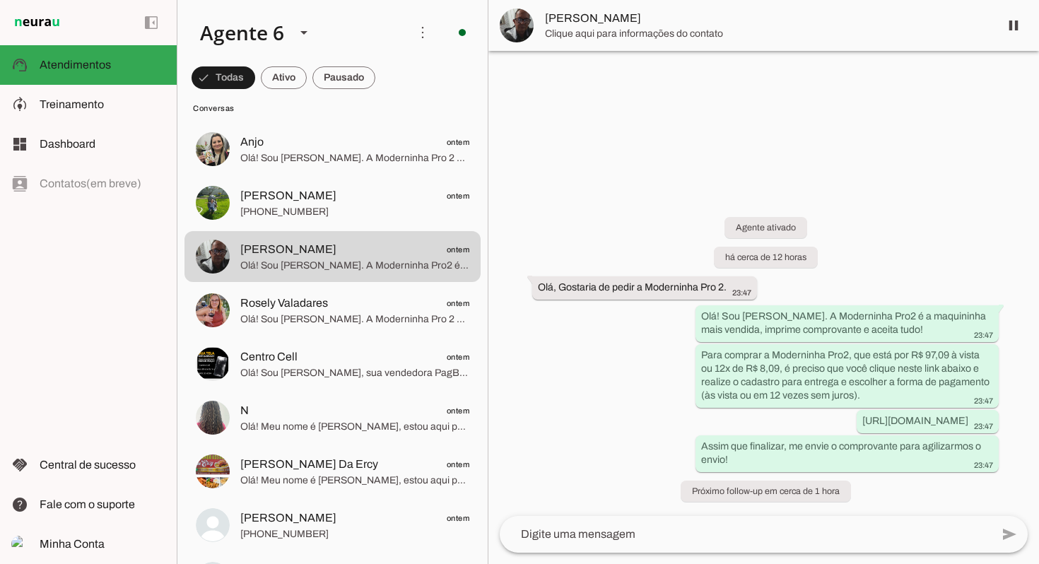
scroll to position [2825, 0]
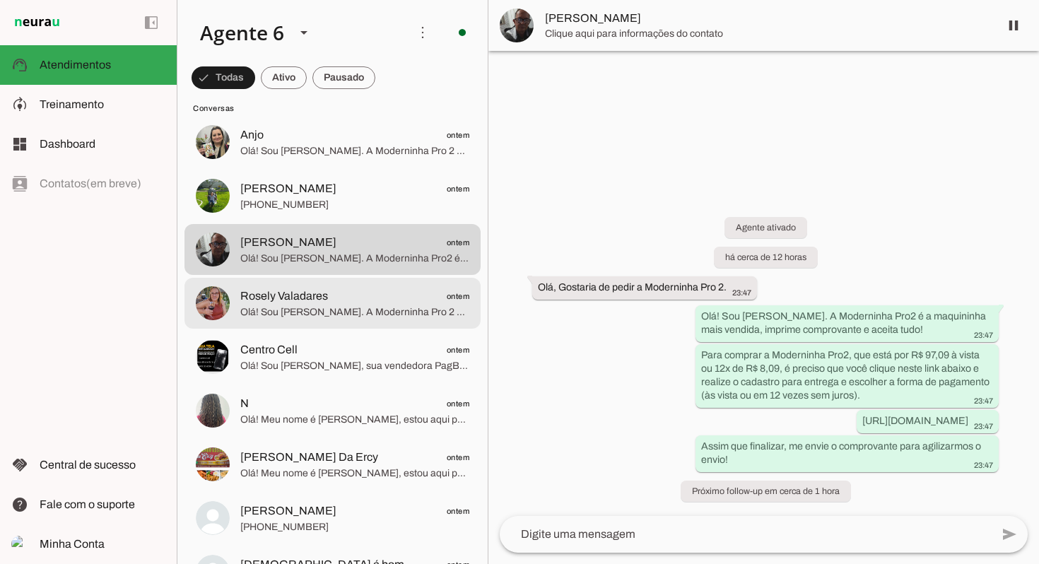
click at [369, 308] on span "Olá! Sou Julia Maria. A Moderninha Pro 2 é a escolha ideal para suas vendas! Im…" at bounding box center [354, 312] width 229 height 14
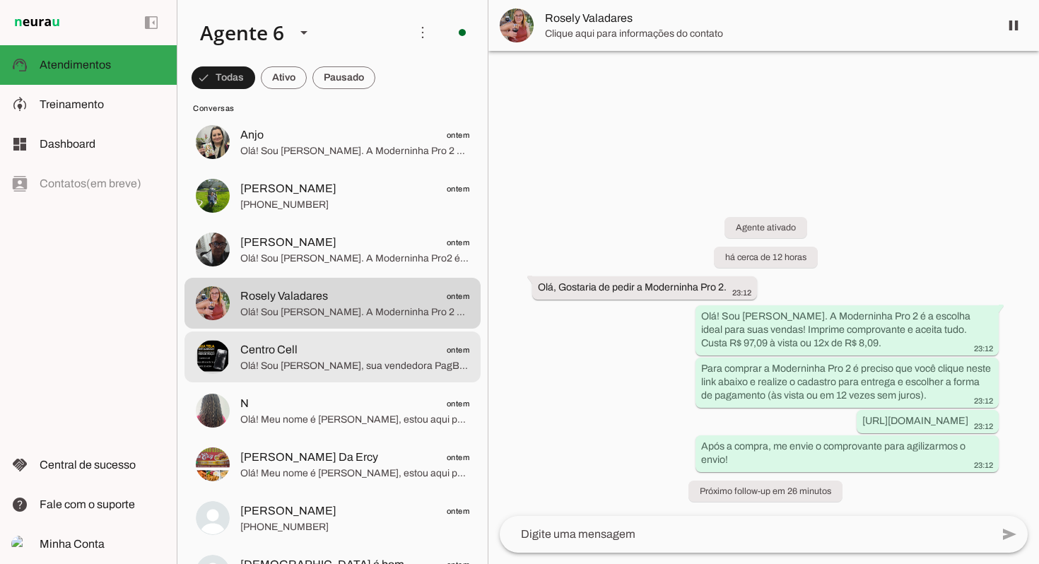
click at [359, 354] on span "Centro Cell ontem" at bounding box center [354, 350] width 229 height 18
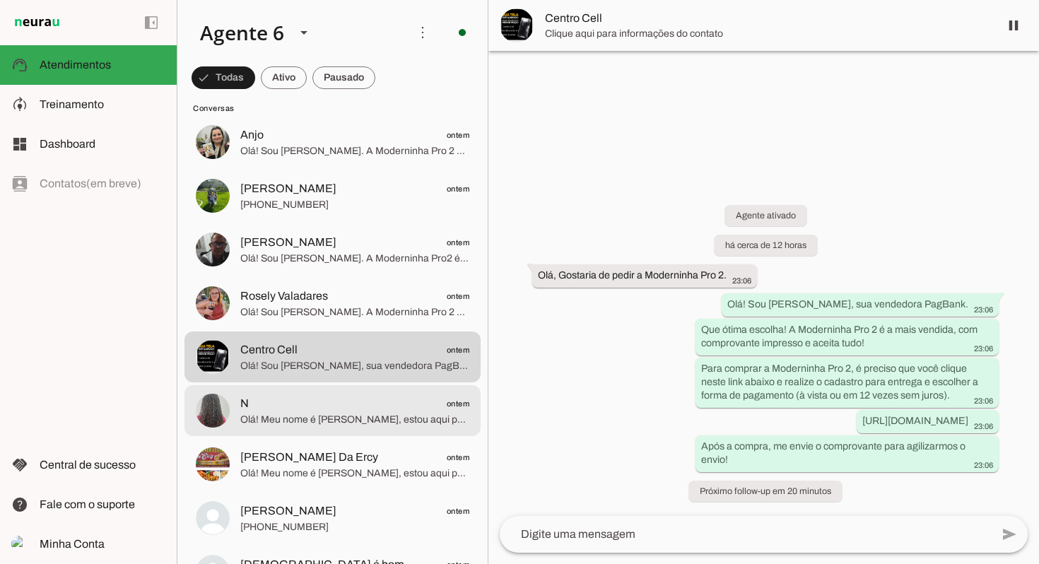
click at [358, 410] on span "N ontem" at bounding box center [354, 404] width 229 height 18
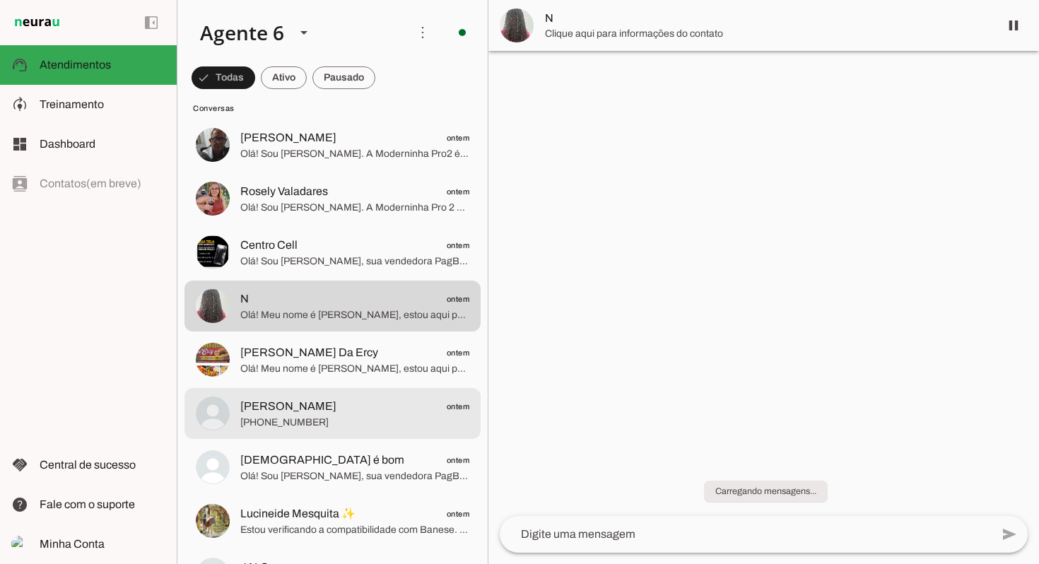
scroll to position [2935, 0]
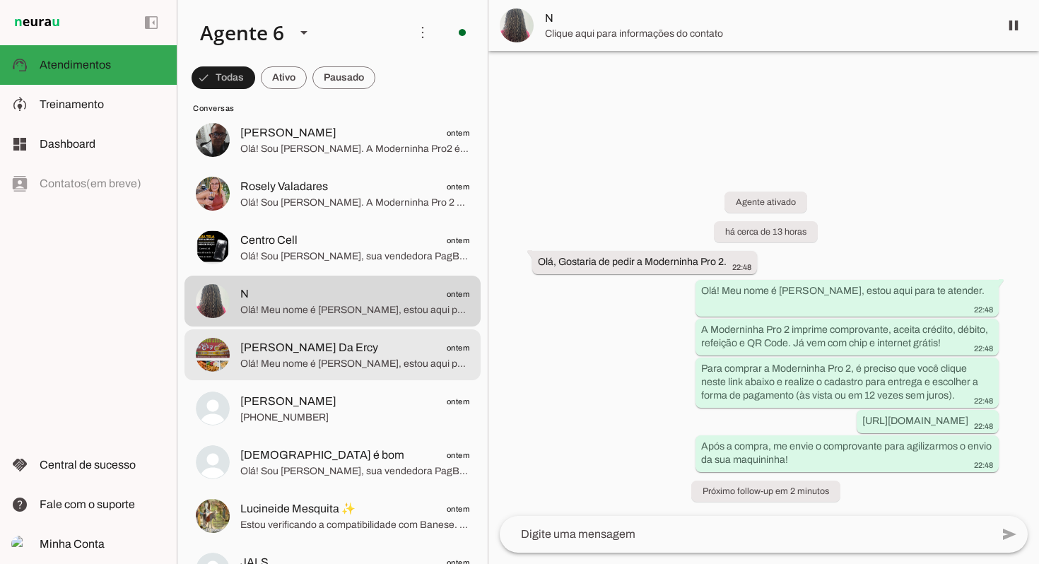
click at [354, 353] on span "Frango Assado Da Ercy" at bounding box center [309, 347] width 138 height 17
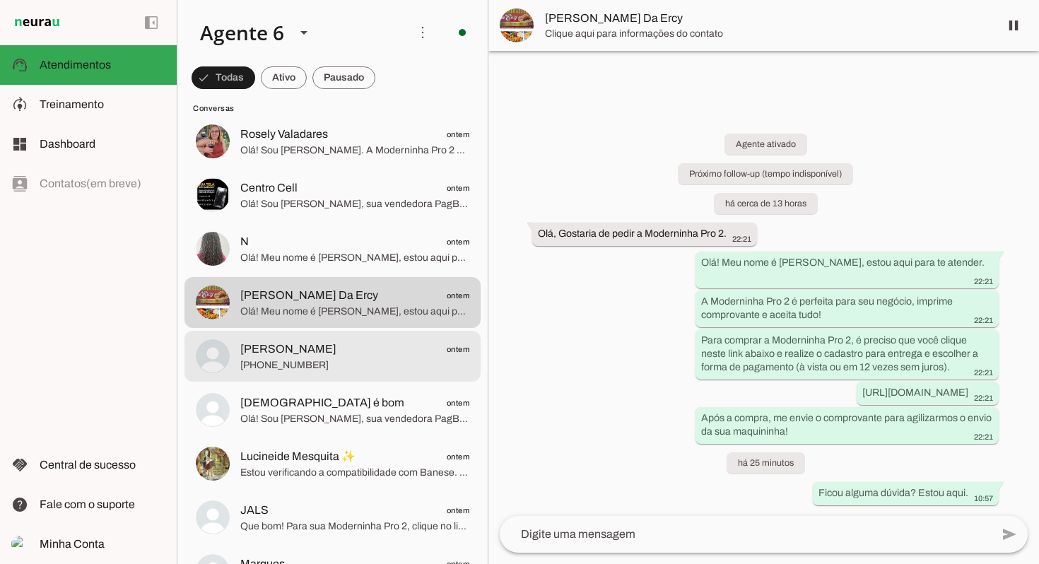
scroll to position [3006, 0]
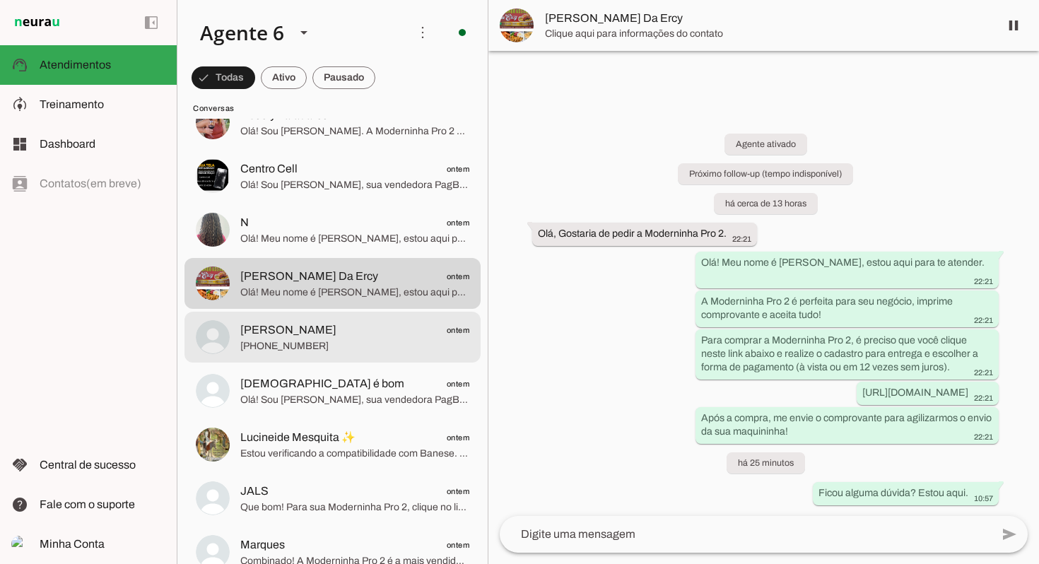
click at [371, 319] on md-item "Andre De Jesus Gonçalves ontem +55 9184003175" at bounding box center [332, 337] width 296 height 51
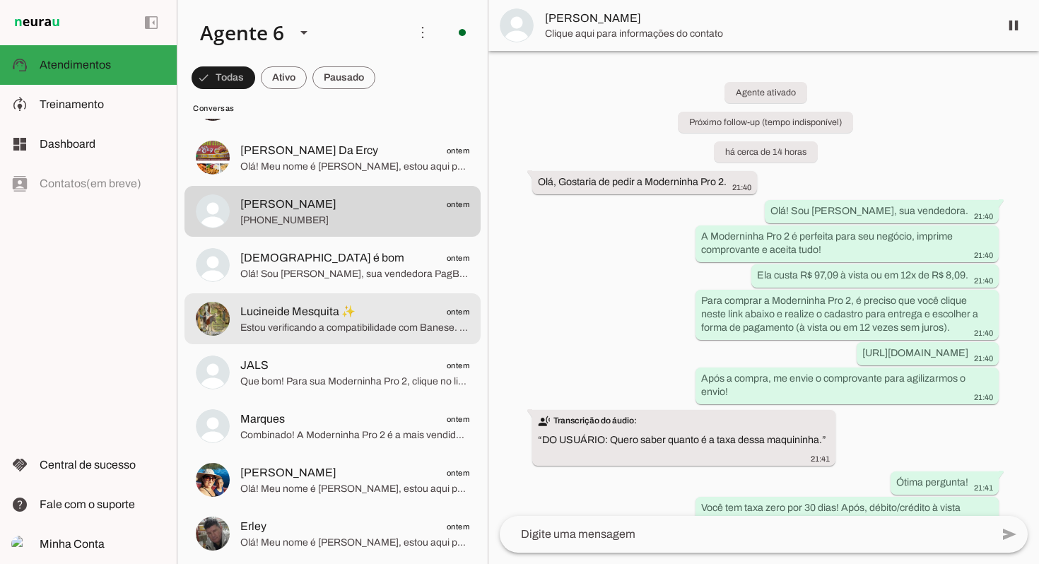
scroll to position [3133, 0]
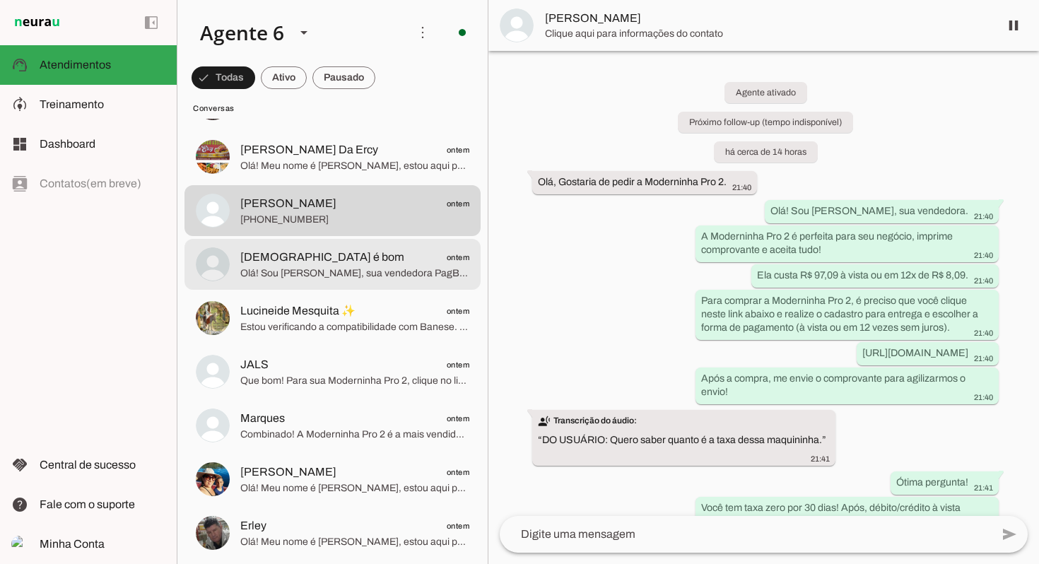
click at [362, 268] on span "Olá! Sou Julia Maria, sua vendedora PagBank. A Moderninha Pro 2 é a maquininha …" at bounding box center [354, 273] width 229 height 14
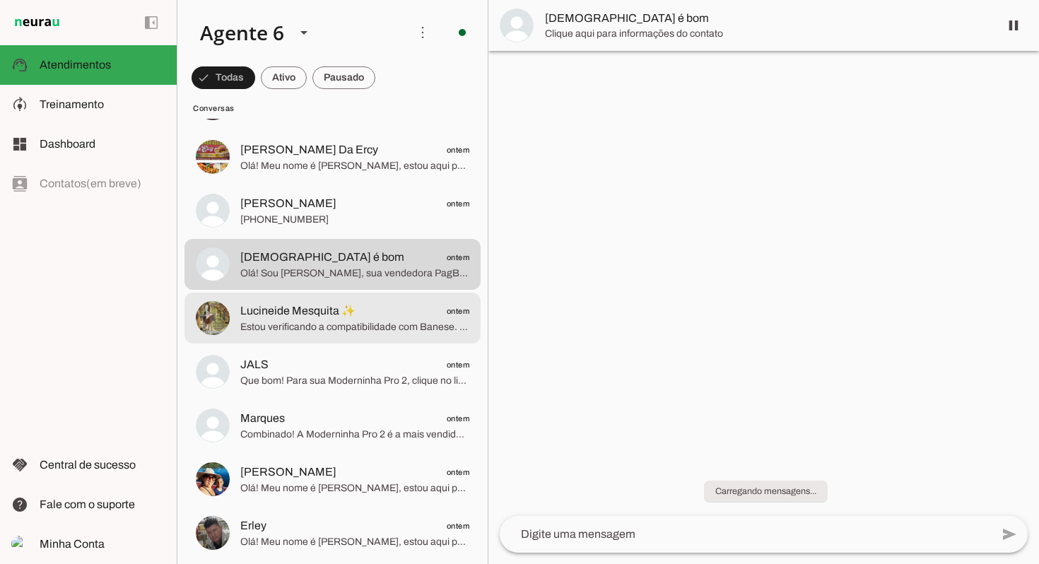
click at [353, 308] on span "Lucineide Mesquita ✨ ontem" at bounding box center [354, 311] width 229 height 18
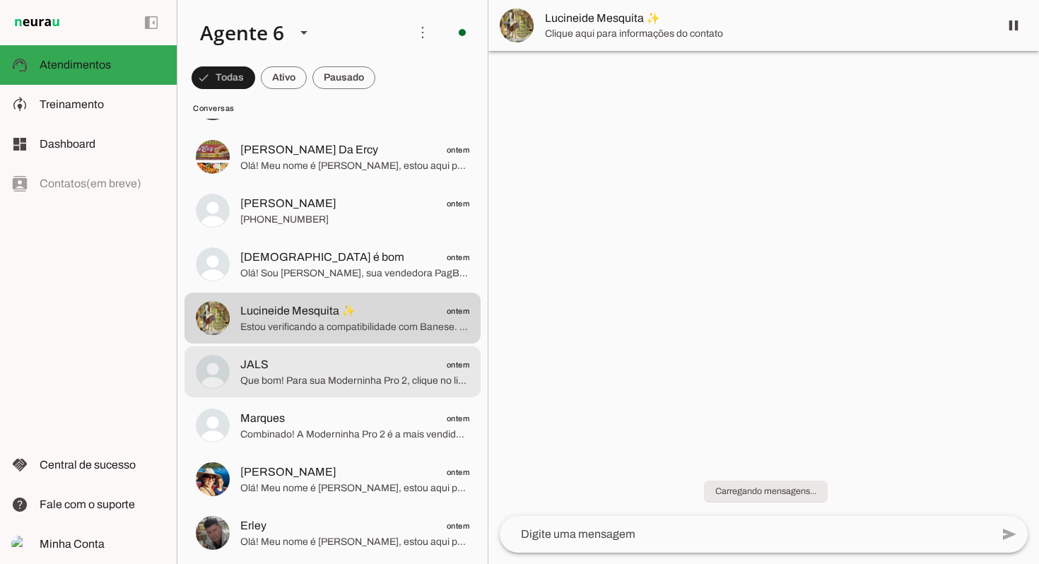
click at [374, 379] on span "Que bom! Para sua Moderninha Pro 2, clique no link e finalize a compra. http://…" at bounding box center [354, 381] width 229 height 14
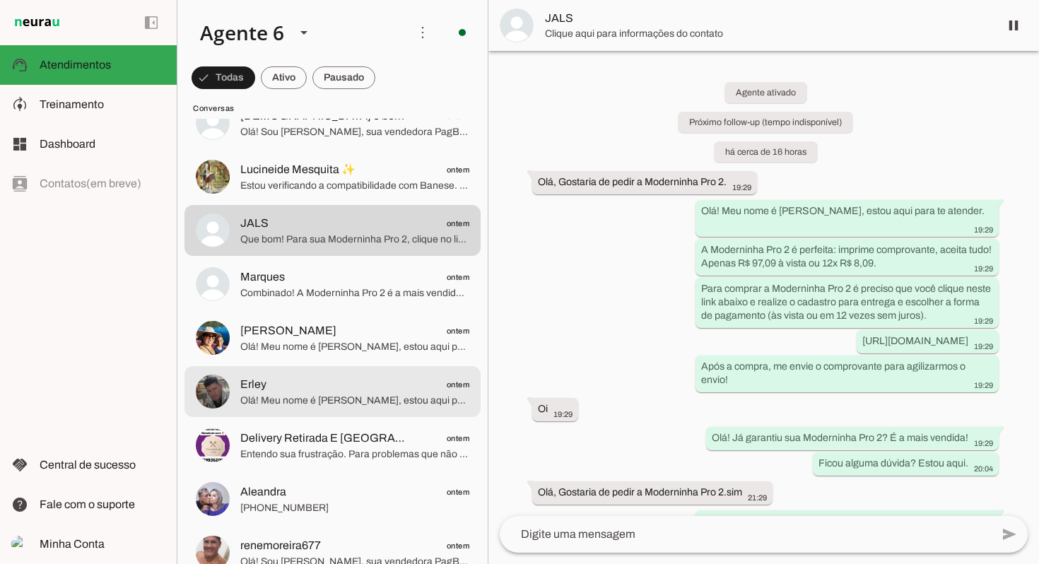
scroll to position [3281, 0]
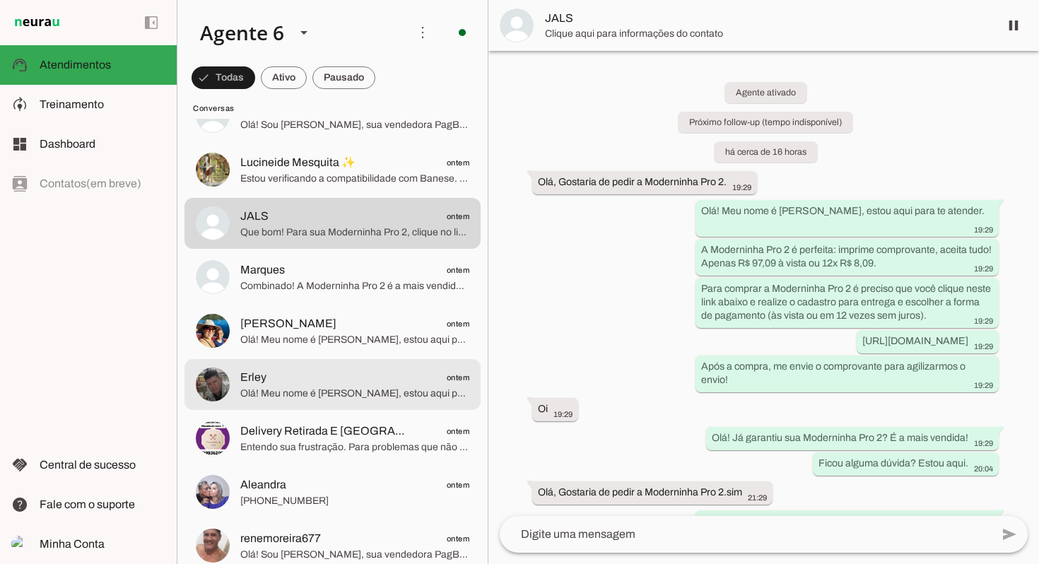
click at [352, 370] on span "Erley ontem" at bounding box center [354, 378] width 229 height 18
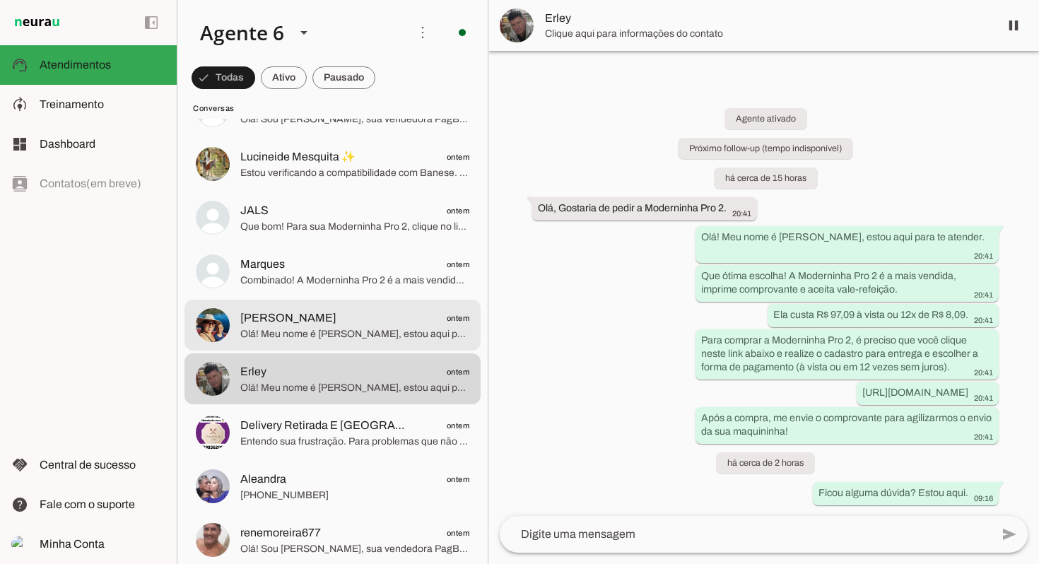
click at [393, 338] on span "Olá! Meu nome é Julia Maria, estou aqui para te atender. Que ótima escolha! A M…" at bounding box center [354, 334] width 229 height 14
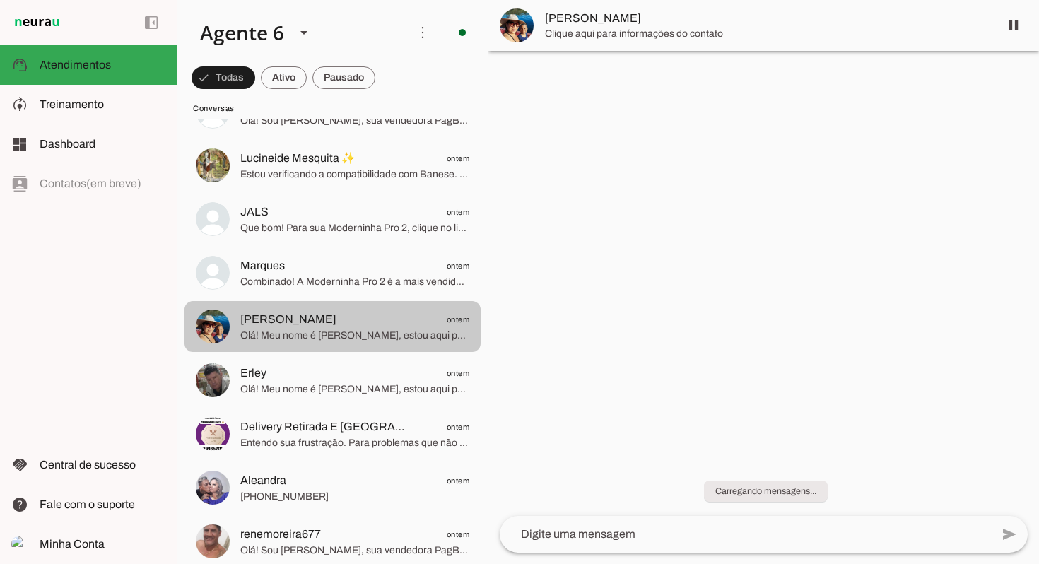
scroll to position [3283, 0]
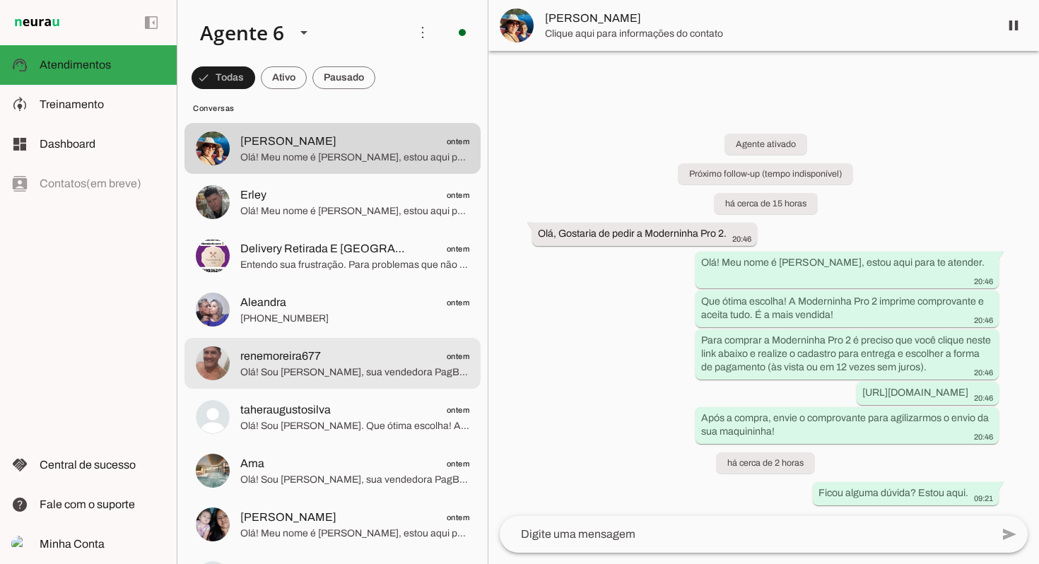
click at [391, 339] on md-item "renemoreira677 ontem Olá! Sou Julia Maria, sua vendedora PagBank. A Moderninha …" at bounding box center [332, 363] width 296 height 51
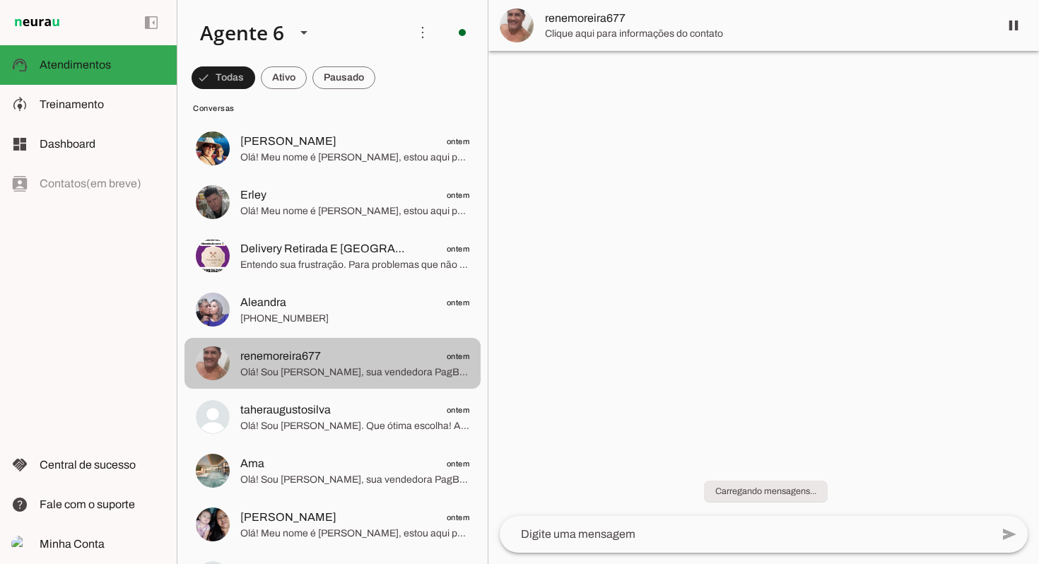
scroll to position [3464, 0]
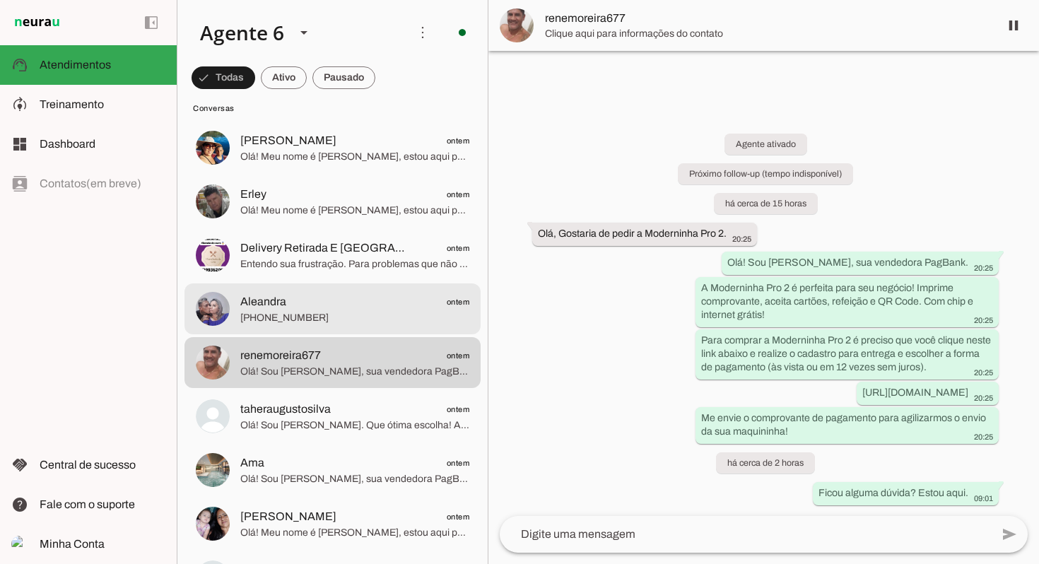
click at [311, 307] on span "Aleandra ontem" at bounding box center [354, 302] width 229 height 18
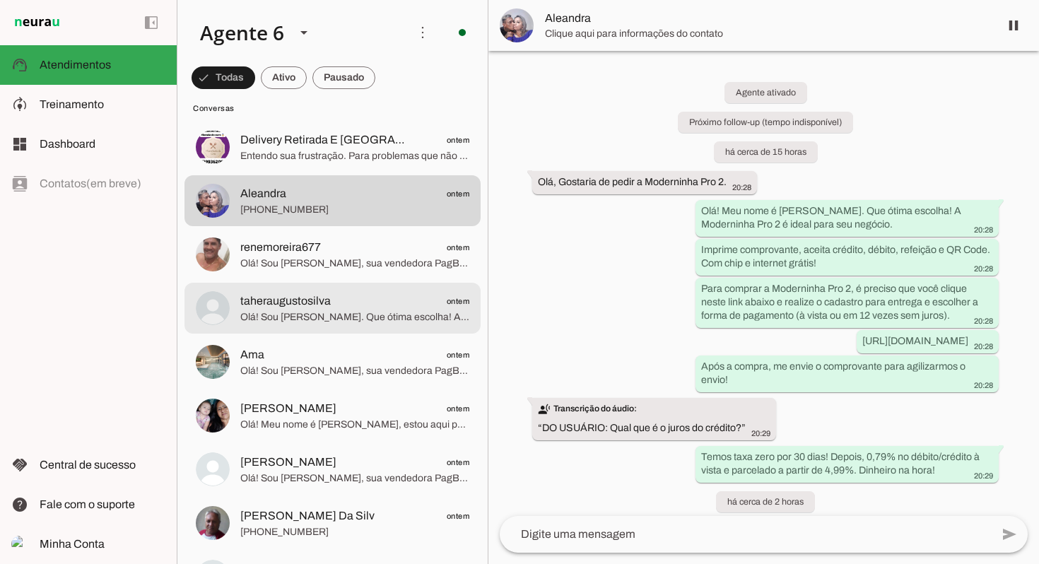
scroll to position [3574, 0]
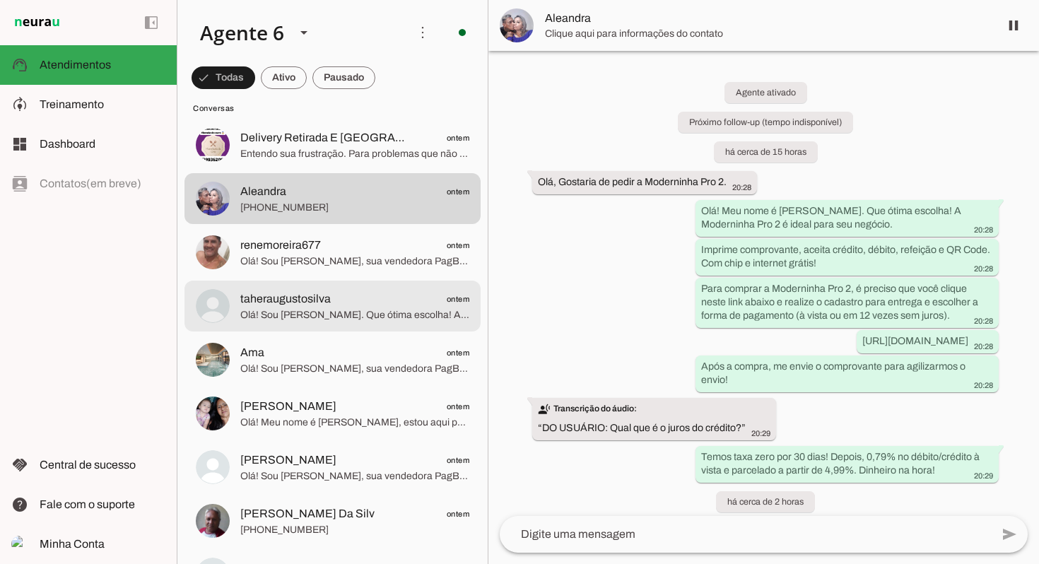
click at [310, 307] on span "taheraugustosilva" at bounding box center [285, 298] width 90 height 17
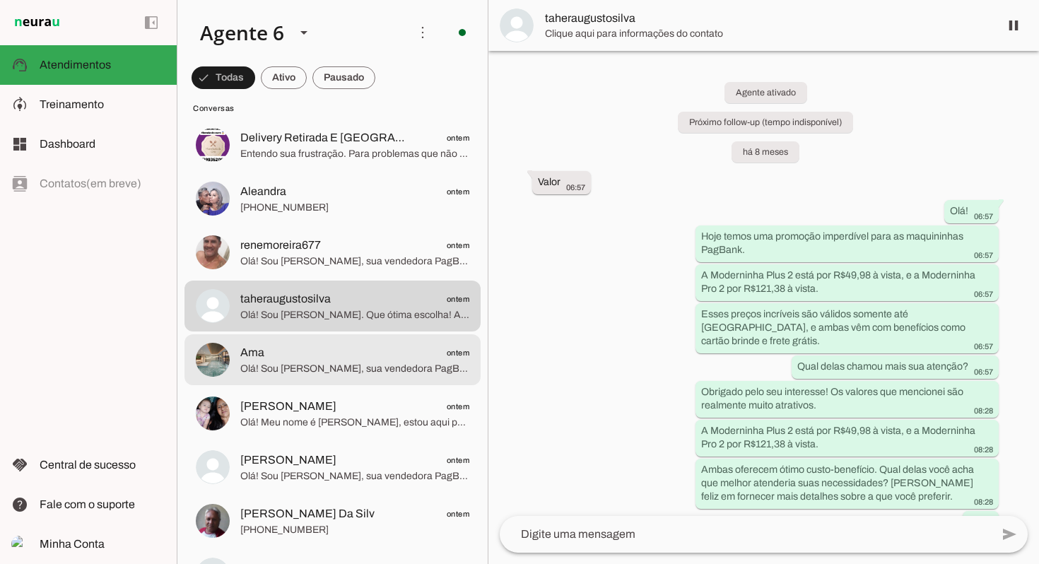
click at [299, 362] on span "Olá! Sou Julia Maria, sua vendedora PagBank. A Moderninha Pro 2 é a mais vendid…" at bounding box center [354, 369] width 229 height 14
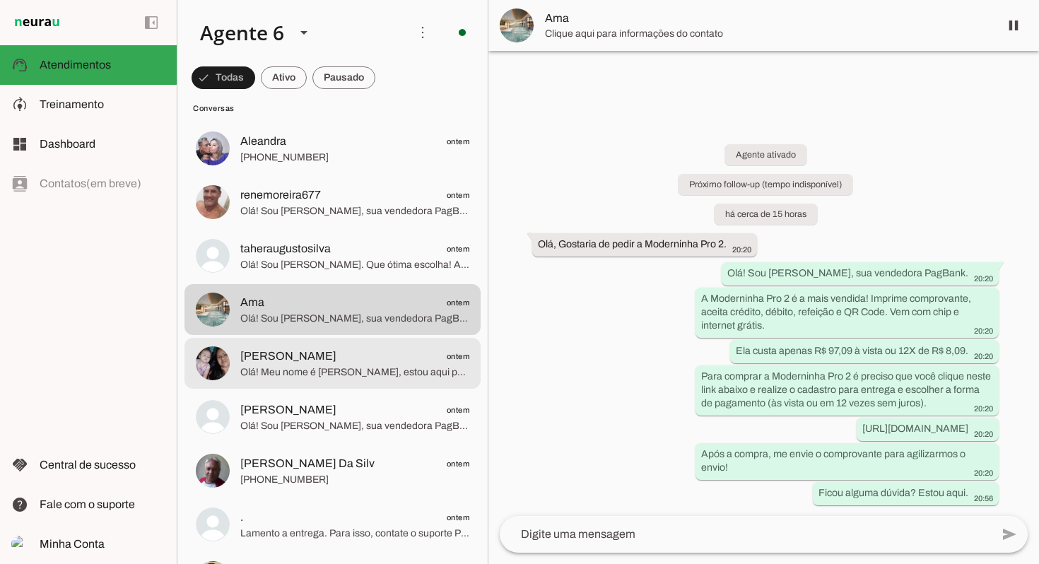
scroll to position [3632, 0]
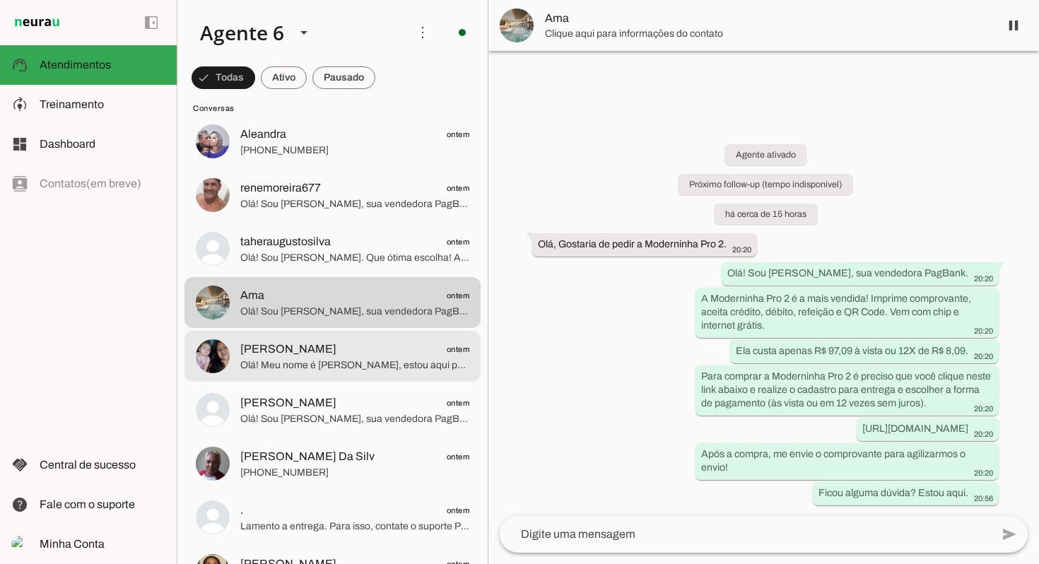
click at [313, 357] on span "Maria Pinheiro ontem" at bounding box center [354, 350] width 229 height 18
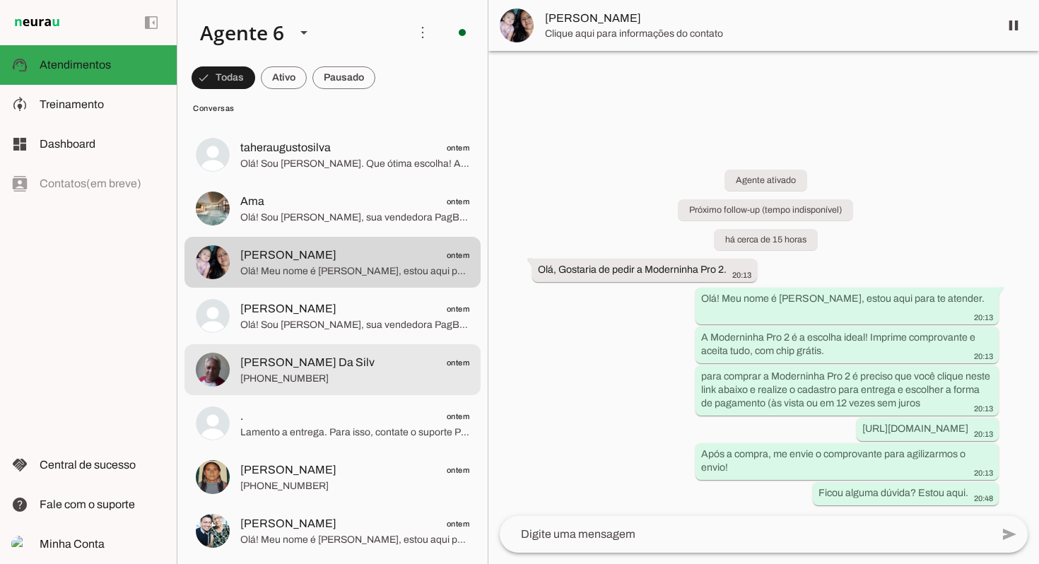
scroll to position [3738, 0]
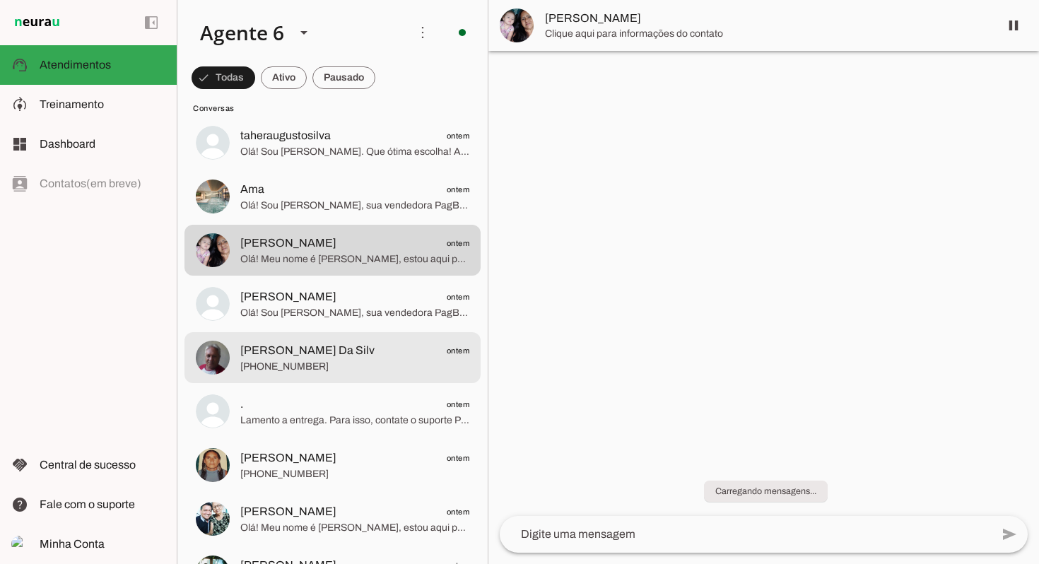
click at [312, 358] on span "Raimundo Nunes Da Silv" at bounding box center [307, 350] width 134 height 17
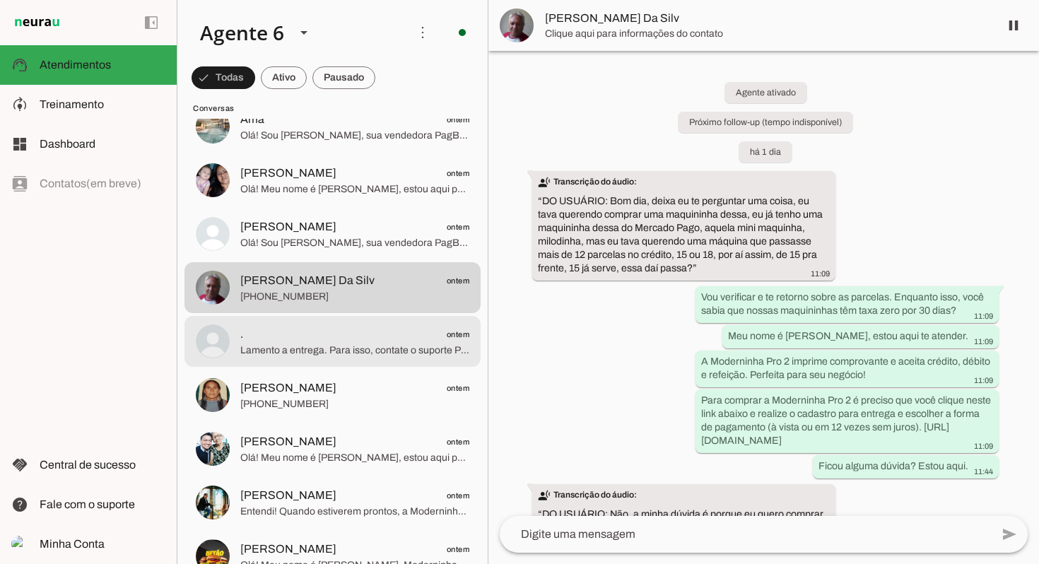
scroll to position [3821, 0]
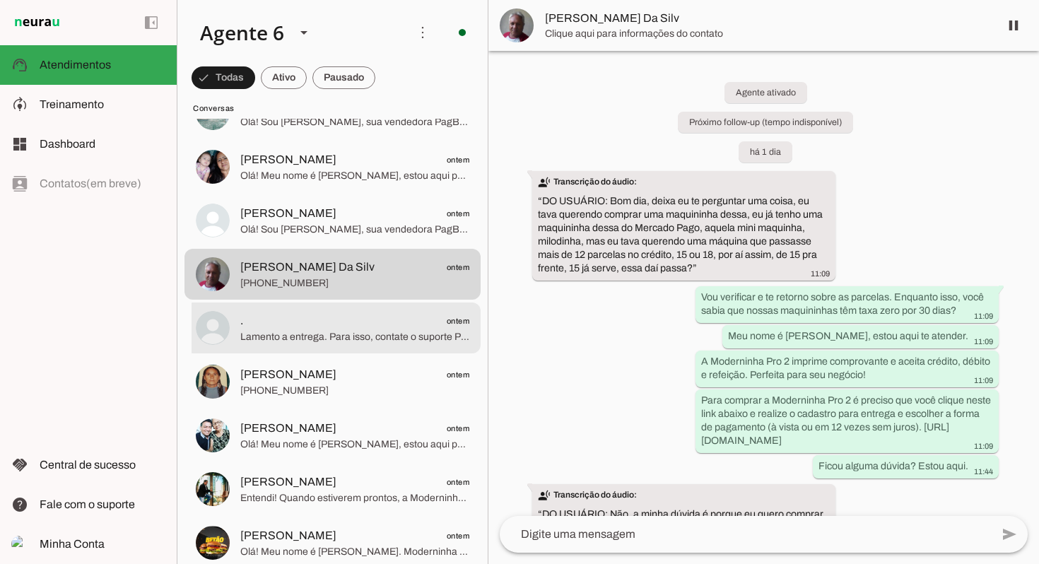
click at [360, 327] on span ". ontem" at bounding box center [354, 321] width 229 height 18
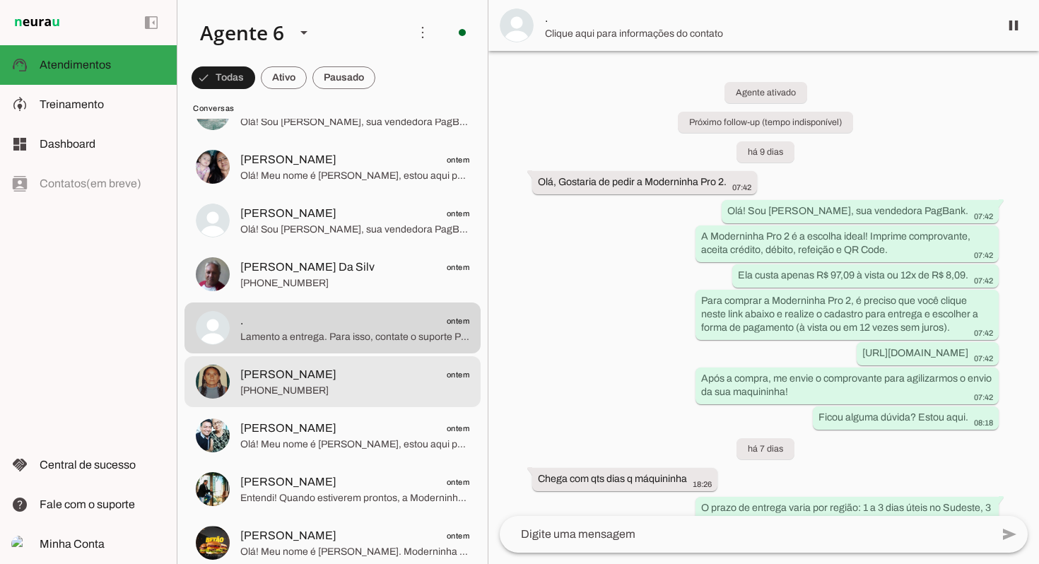
click at [359, 373] on span "Maria Amalia ontem" at bounding box center [354, 375] width 229 height 18
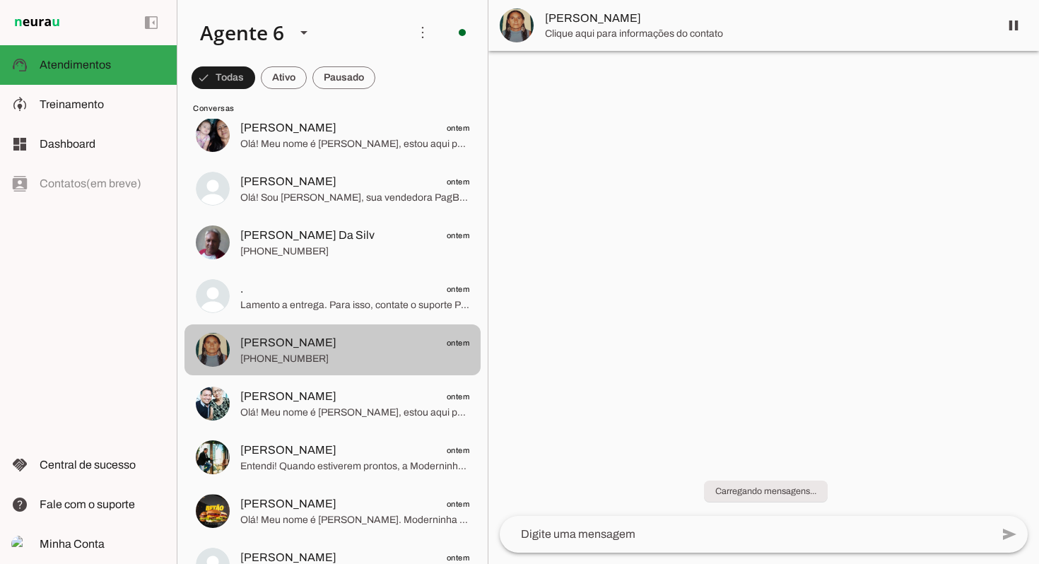
scroll to position [3853, 0]
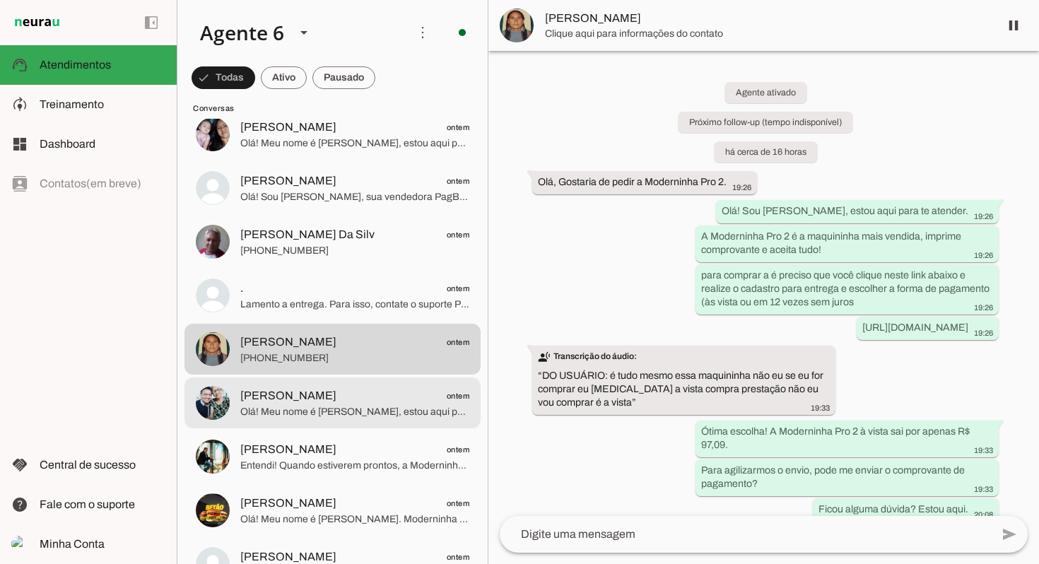
click at [350, 389] on span "Flávio ontem" at bounding box center [354, 396] width 229 height 18
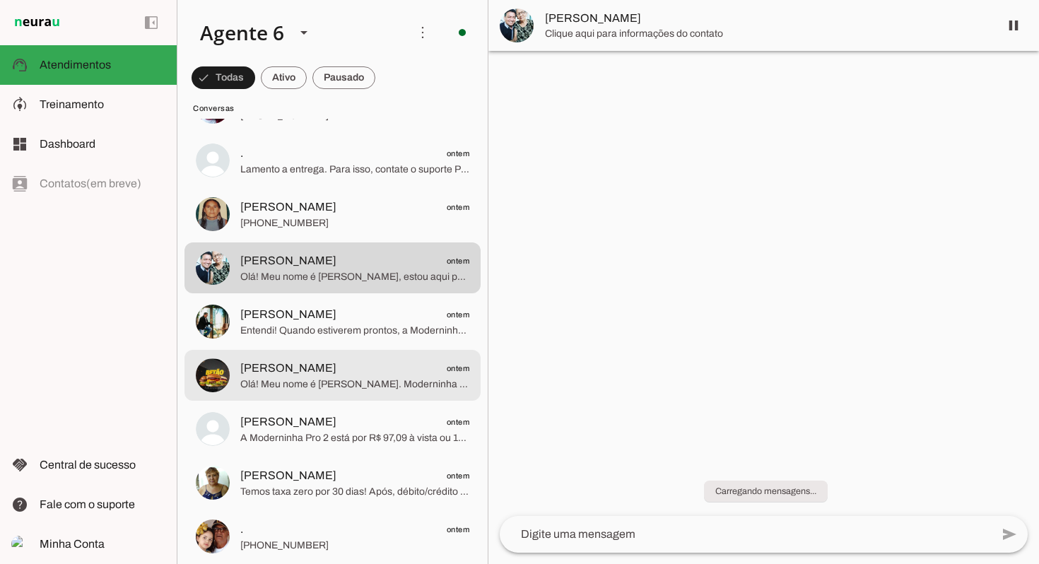
scroll to position [3990, 0]
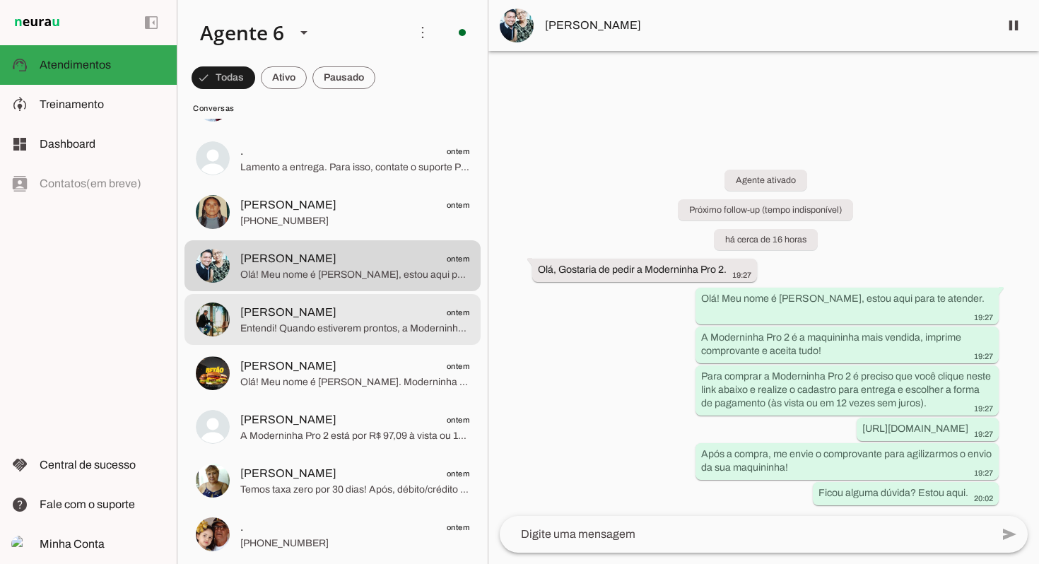
click at [367, 320] on span "Daris Alencar ontem" at bounding box center [354, 313] width 229 height 18
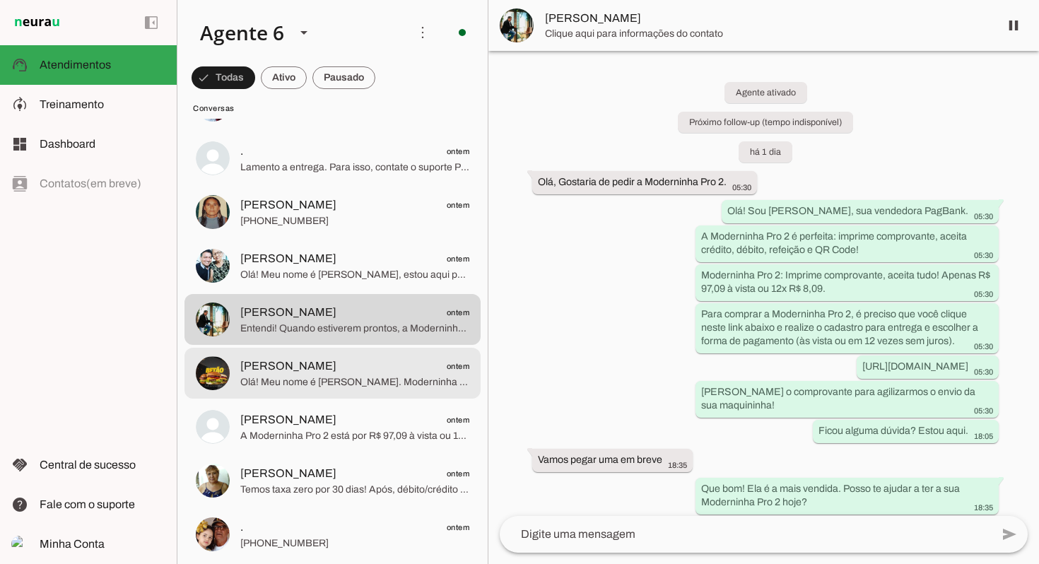
click at [358, 365] on span "betão lanches ontem" at bounding box center [354, 367] width 229 height 18
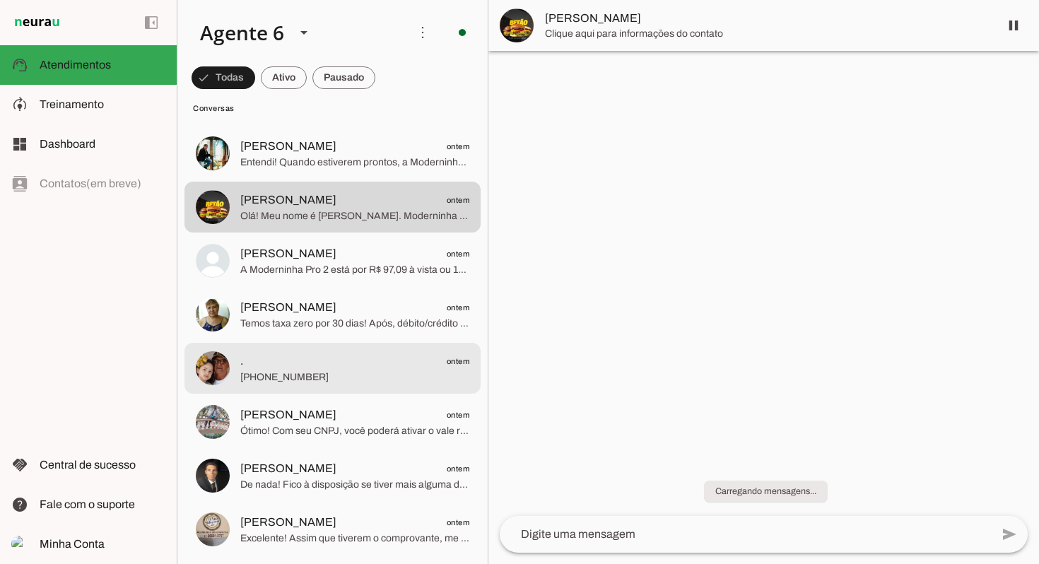
scroll to position [4161, 0]
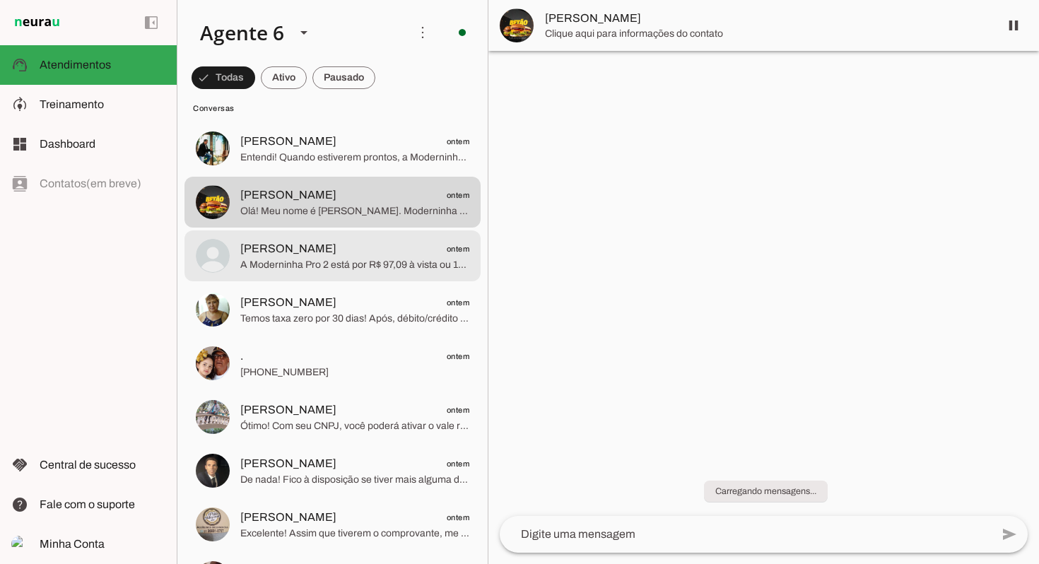
click at [373, 259] on span "A Moderninha Pro 2 está por R$ 97,09 à vista ou 12x de R$ 8,09! Sem aluguel, se…" at bounding box center [354, 265] width 229 height 14
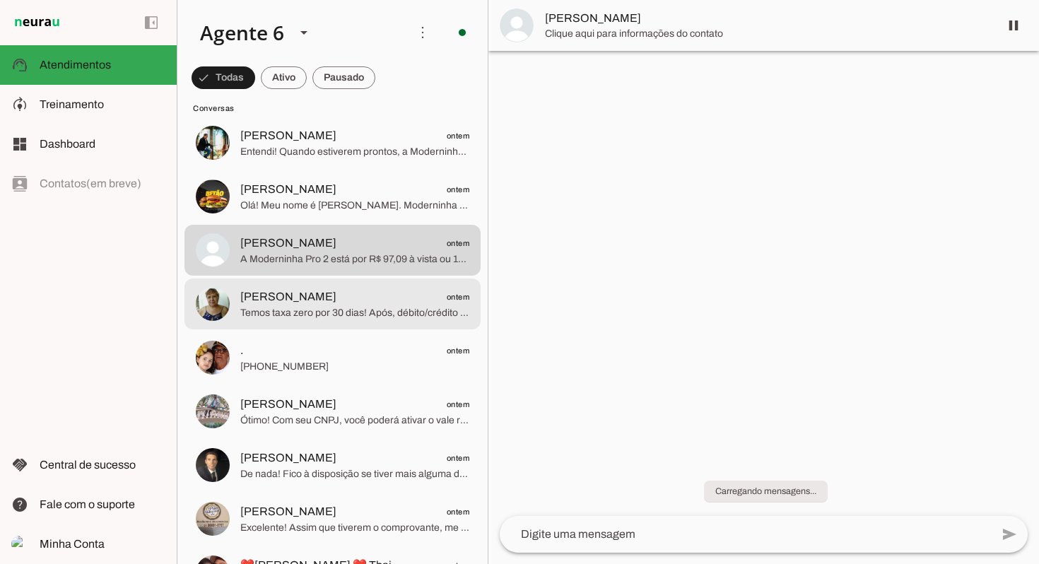
scroll to position [4171, 0]
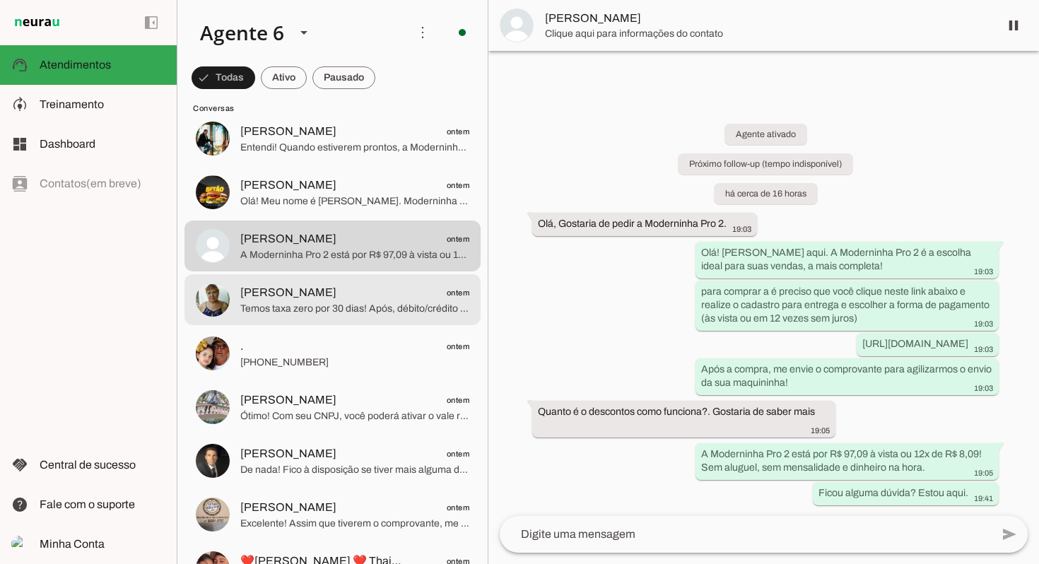
click at [353, 298] on span "Maria Lúcia ontem" at bounding box center [354, 293] width 229 height 18
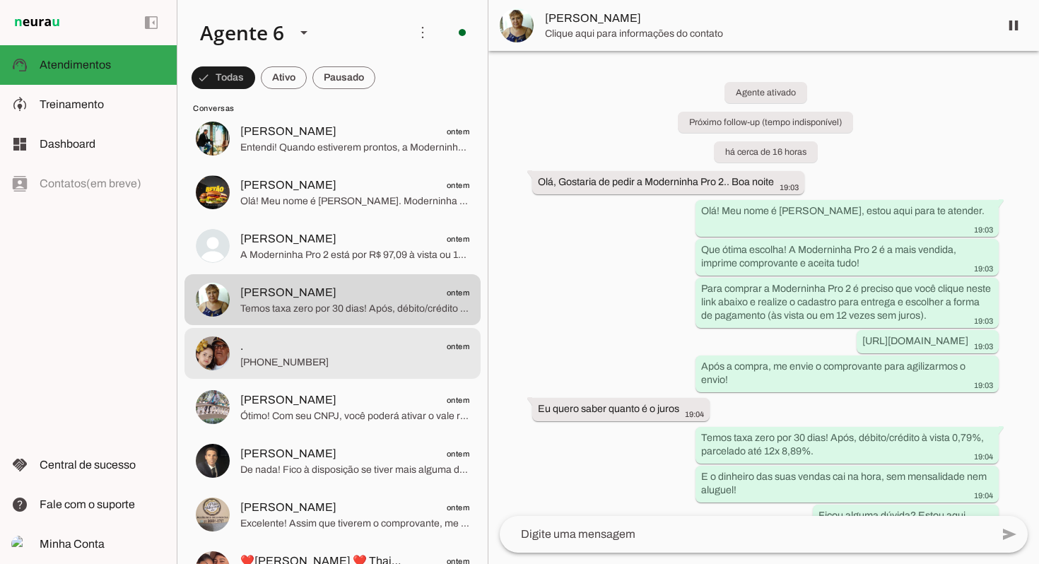
click at [339, 355] on span "+55 6799225595" at bounding box center [354, 362] width 229 height 14
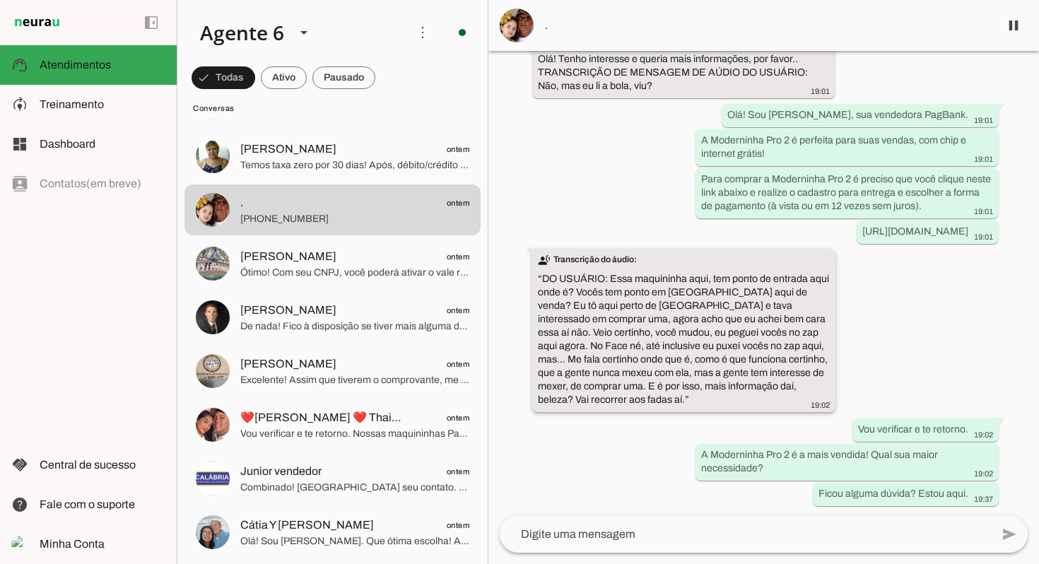
scroll to position [124, 0]
click at [1017, 24] on span at bounding box center [1013, 25] width 34 height 34
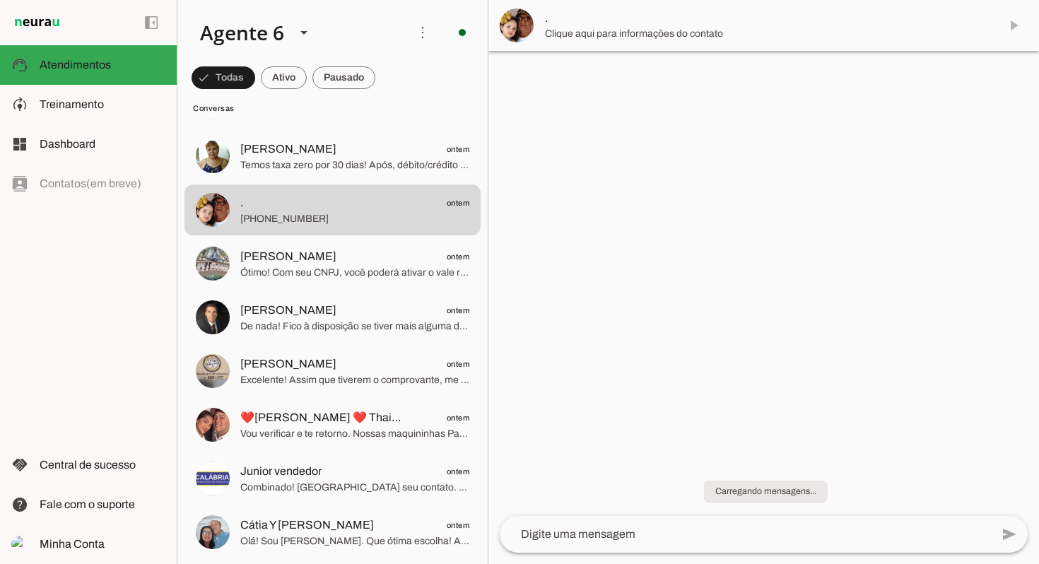
scroll to position [0, 0]
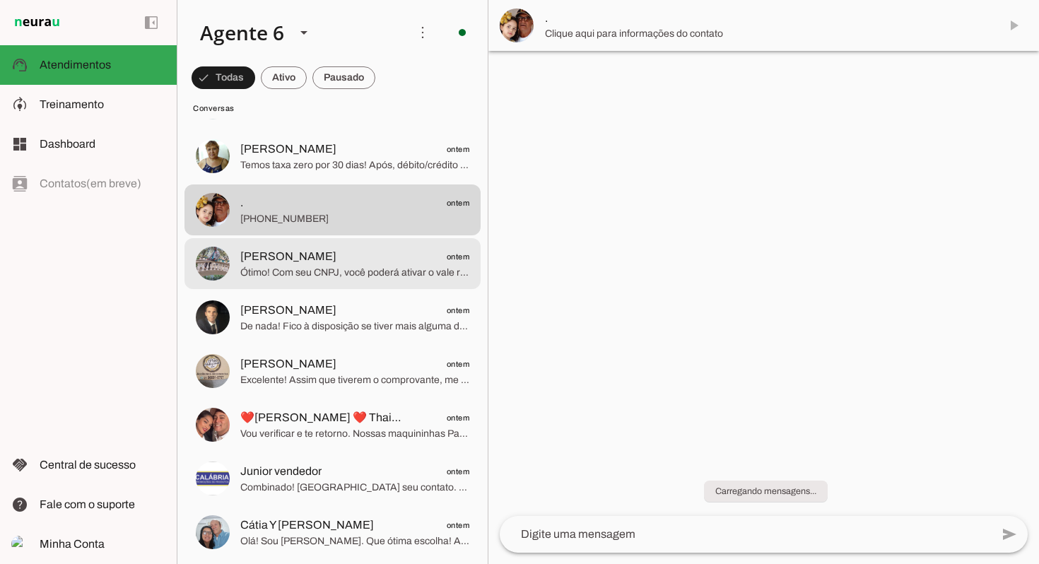
click at [336, 262] on span "José Carlos ontem" at bounding box center [354, 257] width 229 height 18
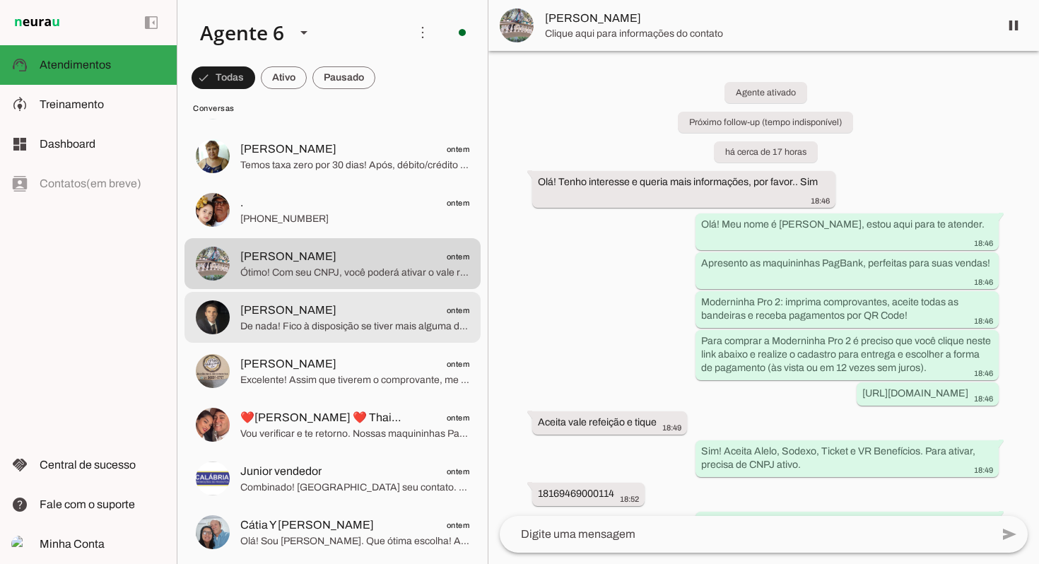
click at [336, 321] on span "De nada! Fico à disposição se tiver mais alguma dúvida sobre as maquininhas." at bounding box center [354, 326] width 229 height 14
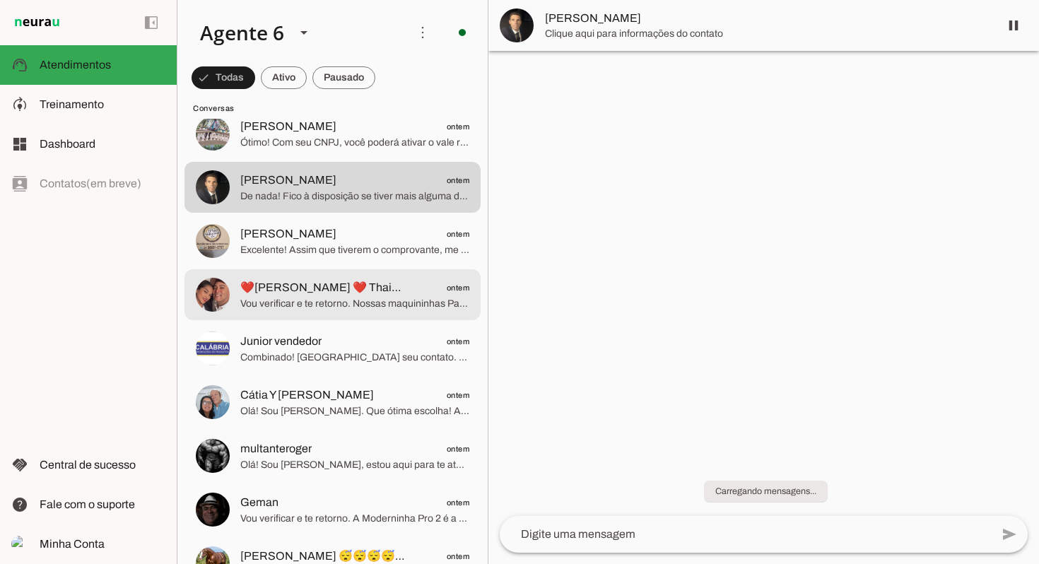
scroll to position [4448, 0]
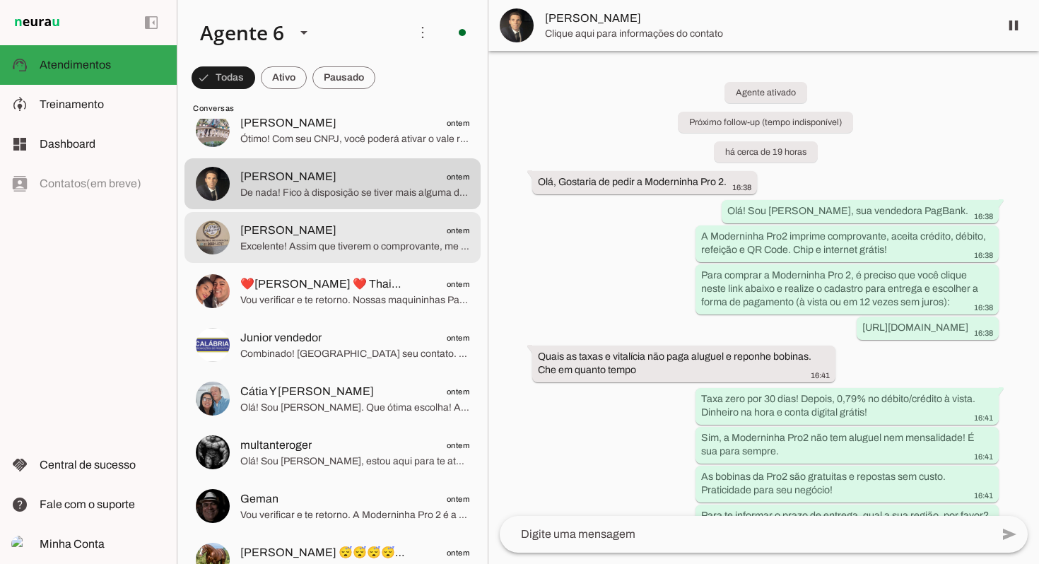
click at [329, 231] on span "Luciana Souza ontem" at bounding box center [354, 231] width 229 height 18
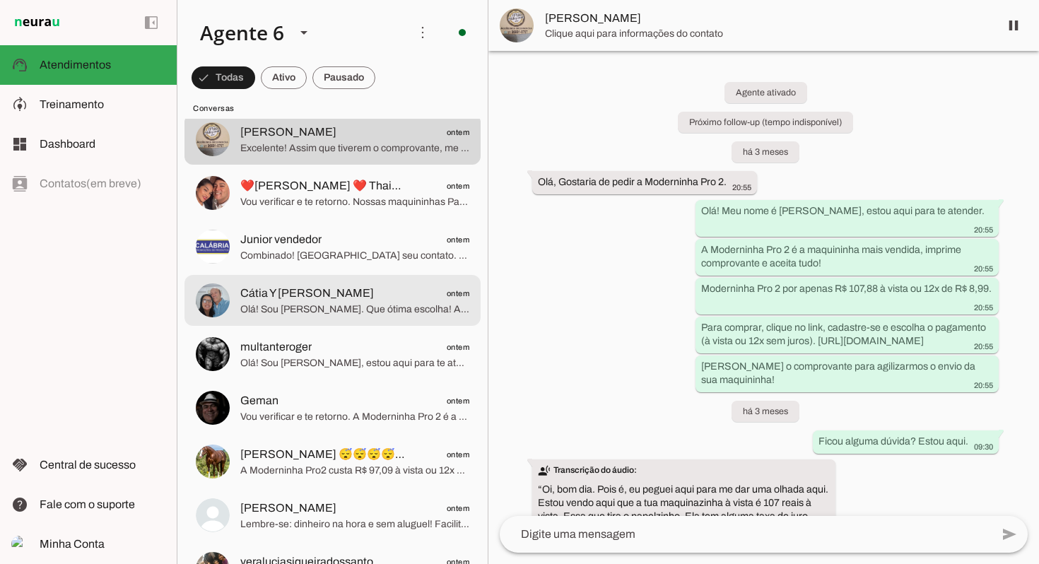
click at [322, 302] on span "Olá! Sou Julia Maria. Que ótima escolha! A Moderninha Pro 2 é a mais vendida: i…" at bounding box center [354, 309] width 229 height 14
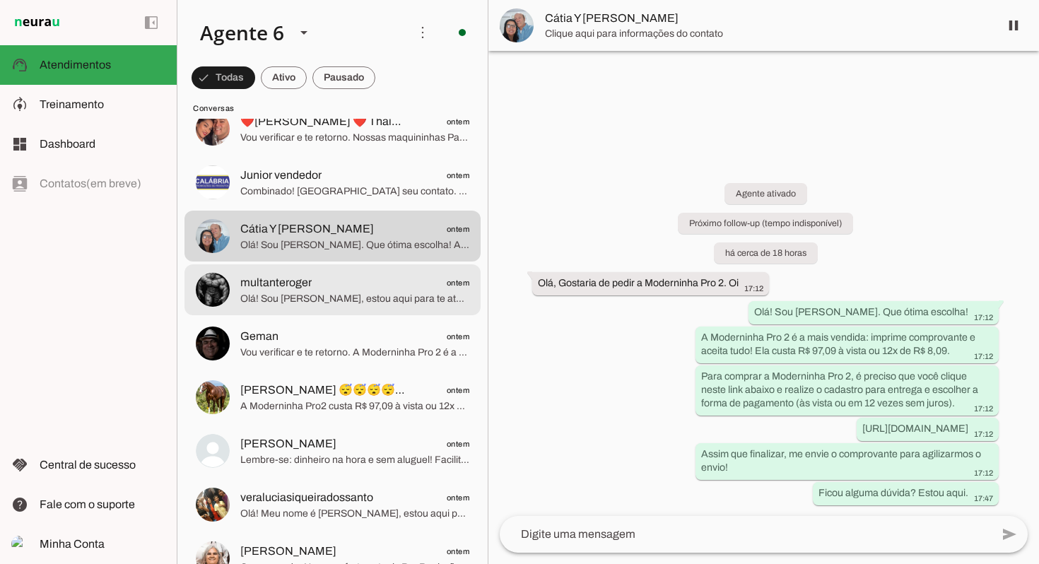
scroll to position [4615, 0]
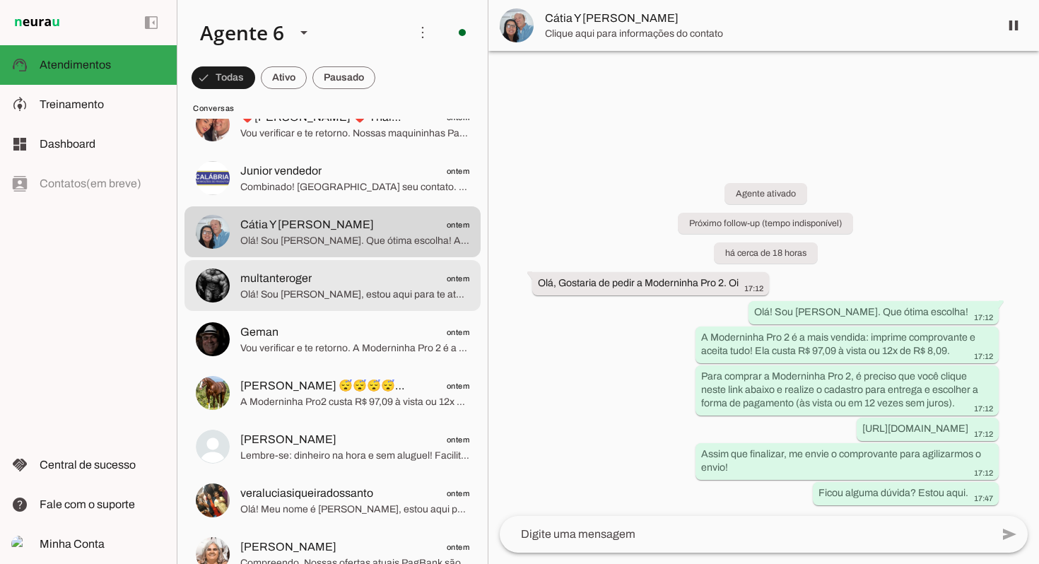
click at [330, 290] on span "Olá! Sou Julia Maria, estou aqui para te atender. A Moderninha Pro 2 é perfeita…" at bounding box center [354, 295] width 229 height 14
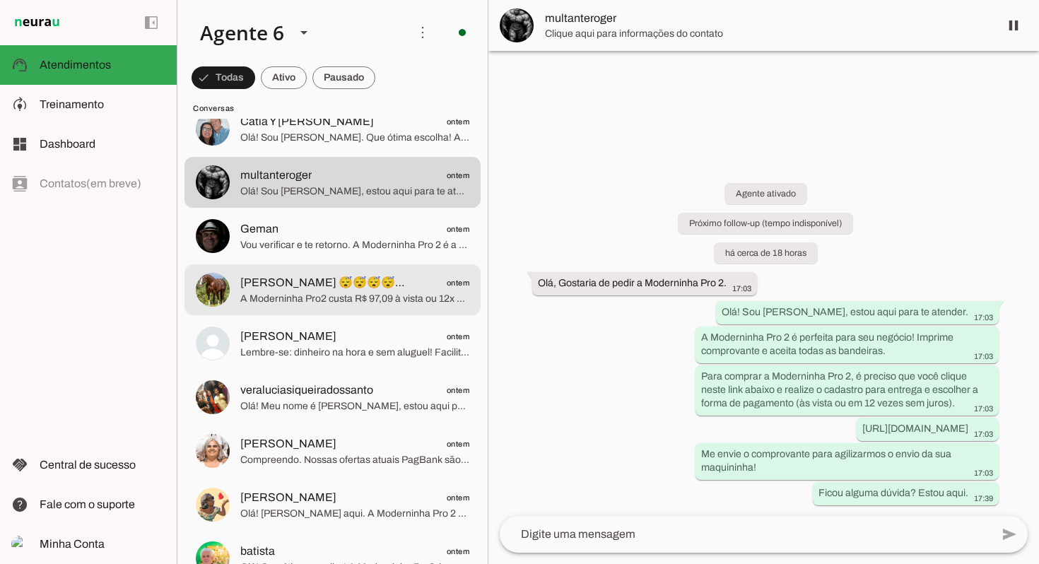
scroll to position [4721, 0]
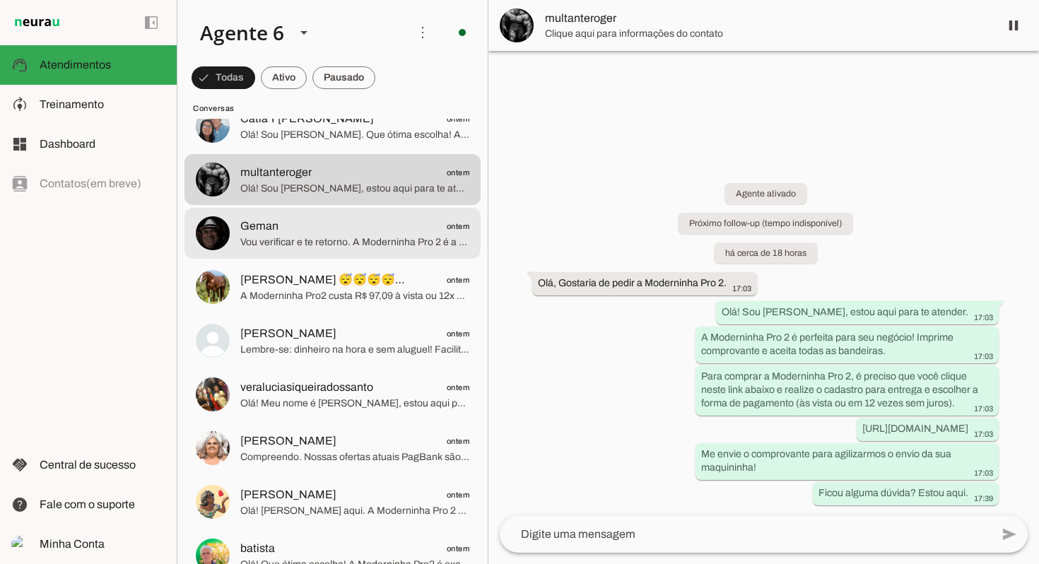
click at [337, 235] on span "Vou verificar e te retorno. A Moderninha Pro 2 é a mais vendida, com chip e int…" at bounding box center [354, 242] width 229 height 14
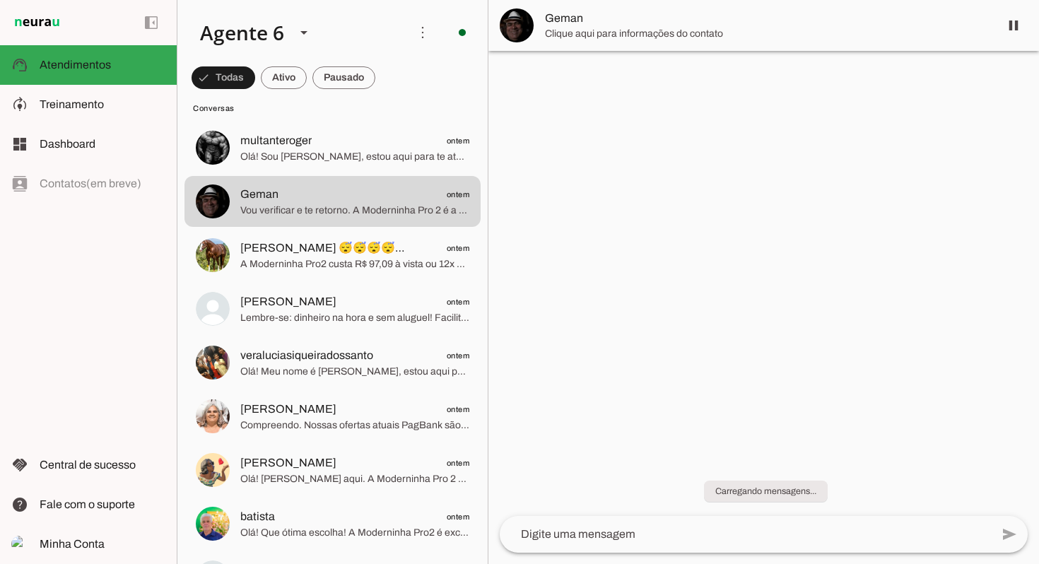
scroll to position [4756, 0]
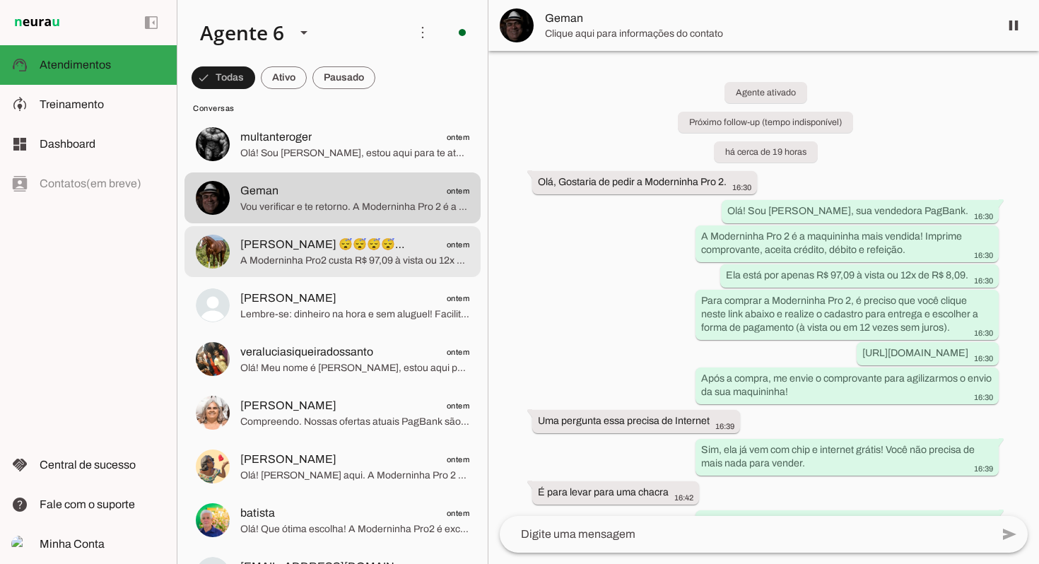
click at [381, 247] on span "Marcelo 😴😴😴😴😴😴😴 ontem" at bounding box center [354, 245] width 229 height 18
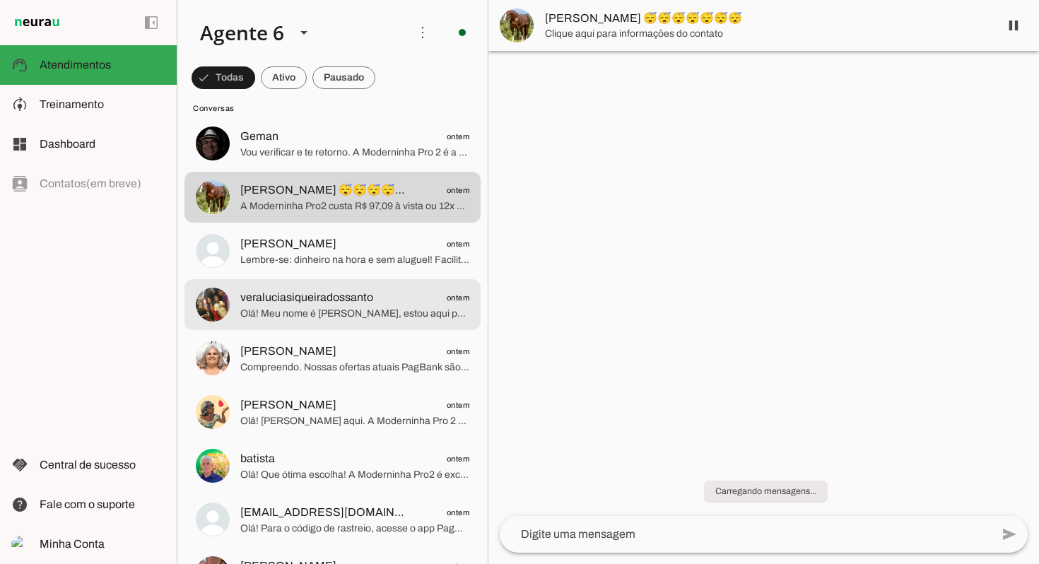
scroll to position [4812, 0]
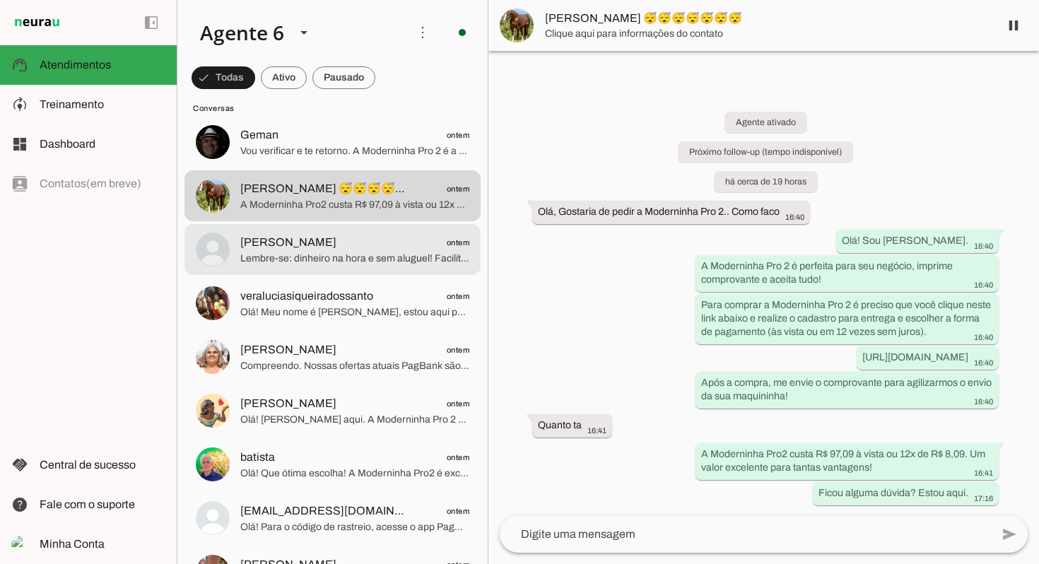
click at [365, 261] on span "Lembre-se: dinheiro na hora e sem aluguel! Facilite suas vendas." at bounding box center [354, 259] width 229 height 14
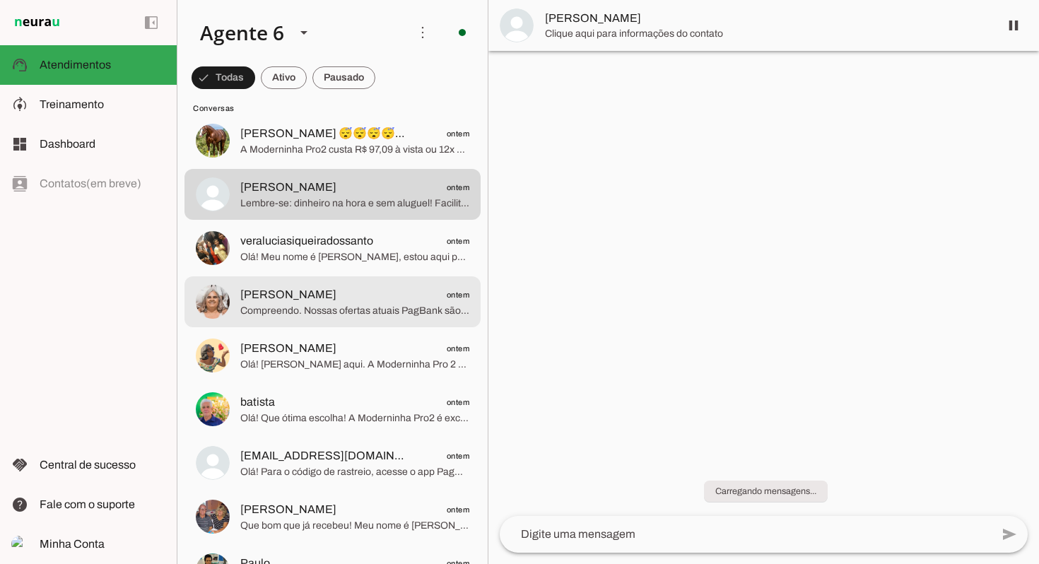
scroll to position [4871, 0]
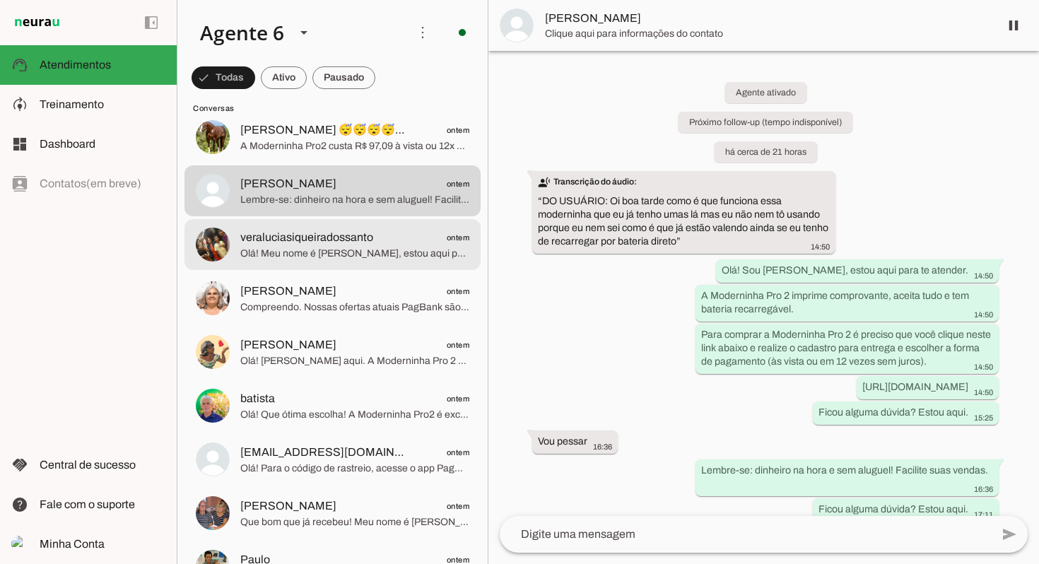
click at [386, 256] on span "Olá! Meu nome é Julia Maria, estou aqui para te atender. A Moderninha Pro 2 é p…" at bounding box center [354, 254] width 229 height 14
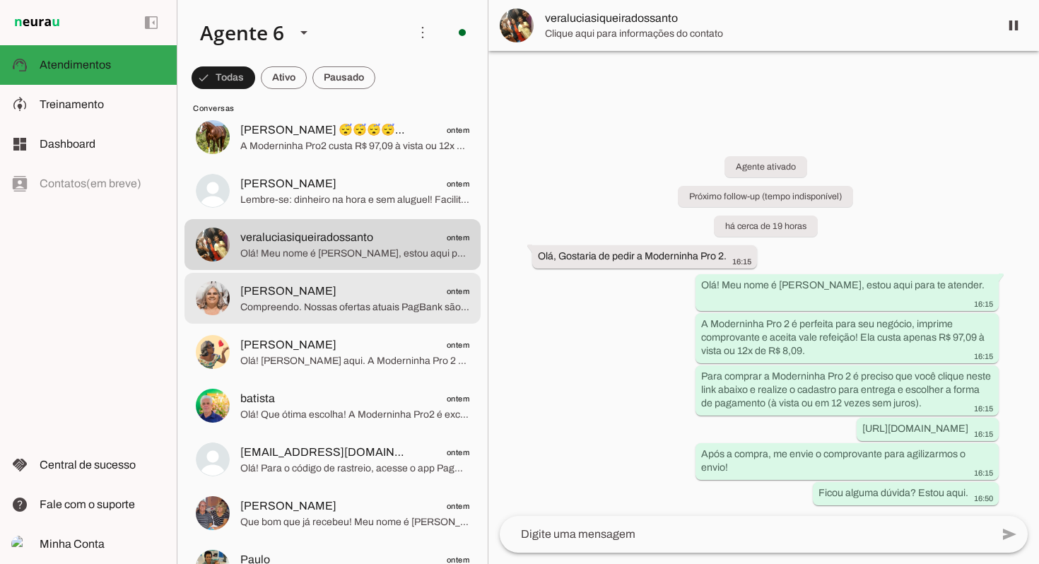
click at [371, 293] on span "Valmira Henrique ontem" at bounding box center [354, 292] width 229 height 18
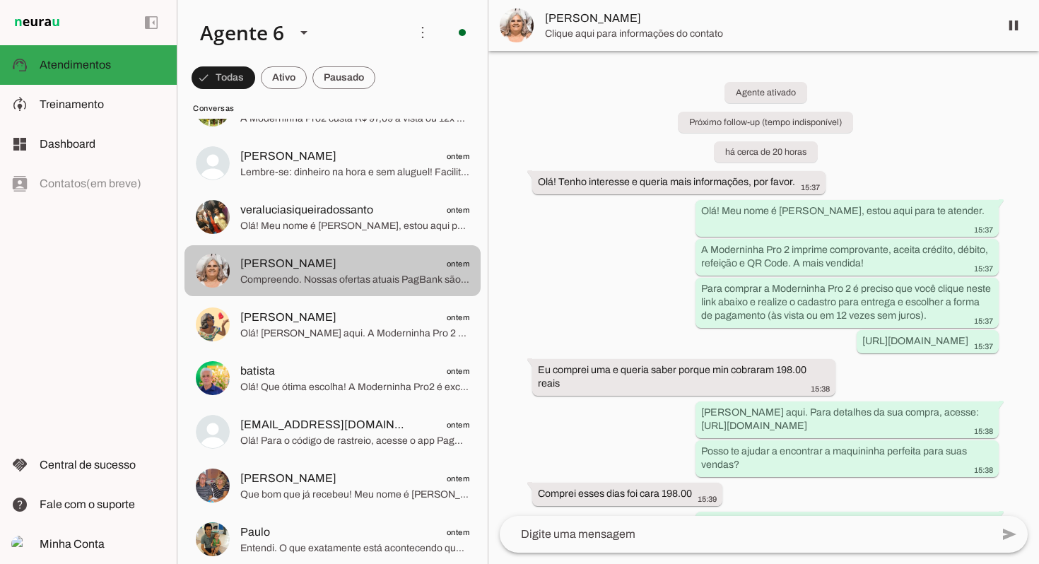
scroll to position [4934, 0]
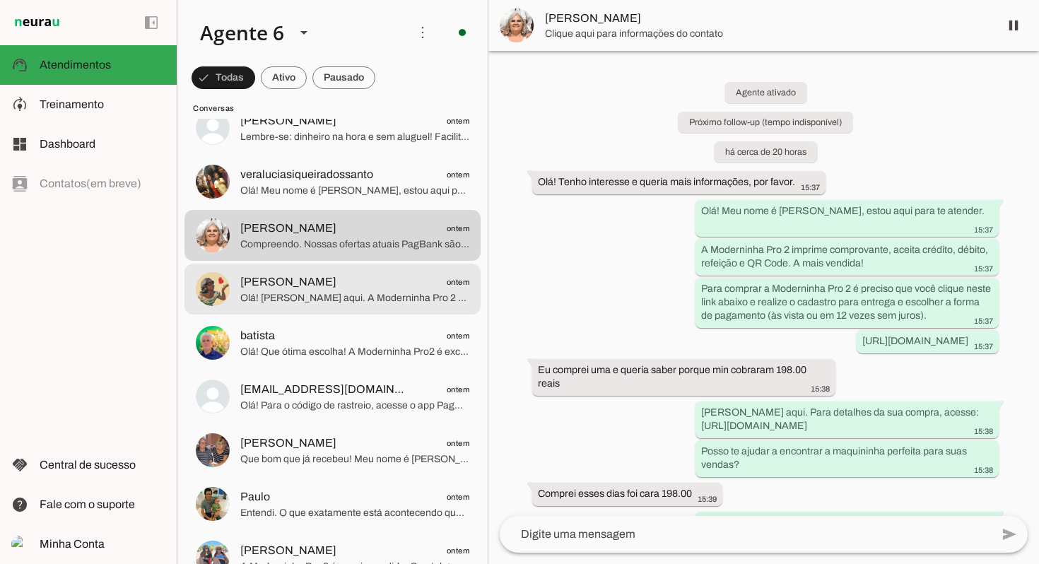
click at [369, 295] on span "Olá! Julia Maria aqui. A Moderninha Pro 2 é uma escolha excelente! Ela imprime …" at bounding box center [354, 298] width 229 height 14
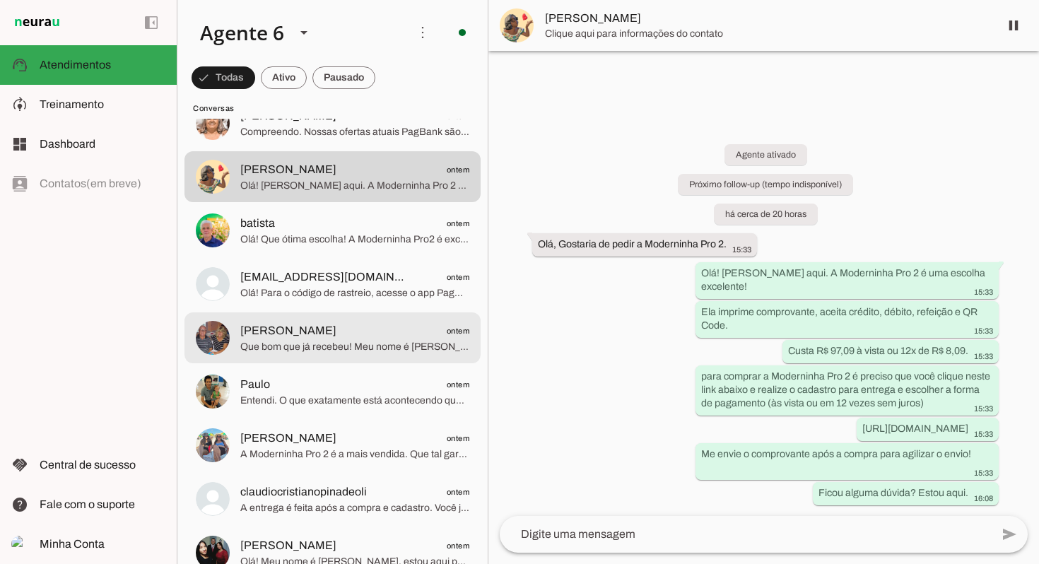
scroll to position [5085, 0]
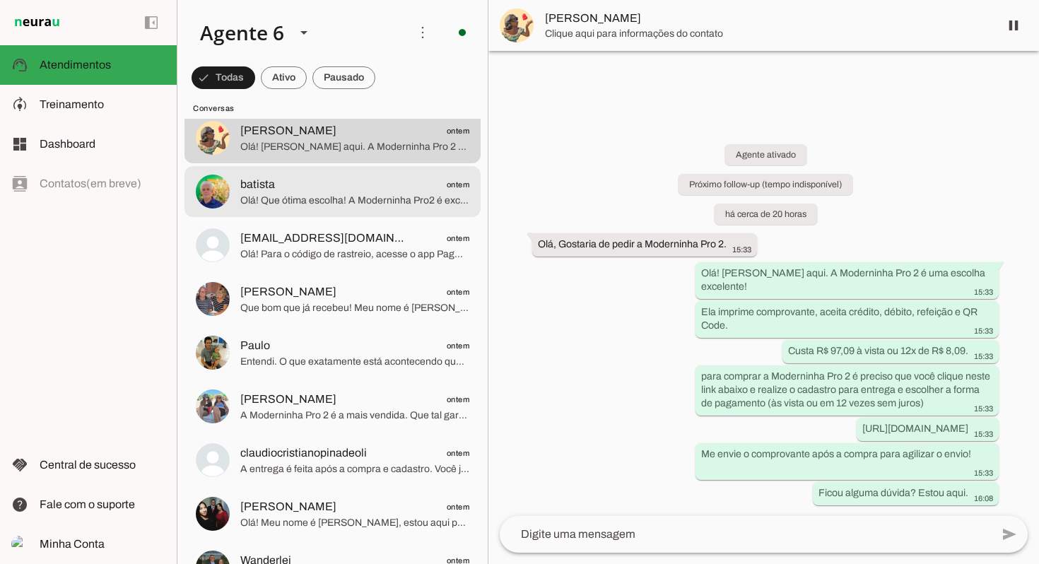
click at [363, 198] on span "Olá! Que ótima escolha! A Moderninha Pro2 é excelente. Para comprar a Moderninh…" at bounding box center [354, 201] width 229 height 14
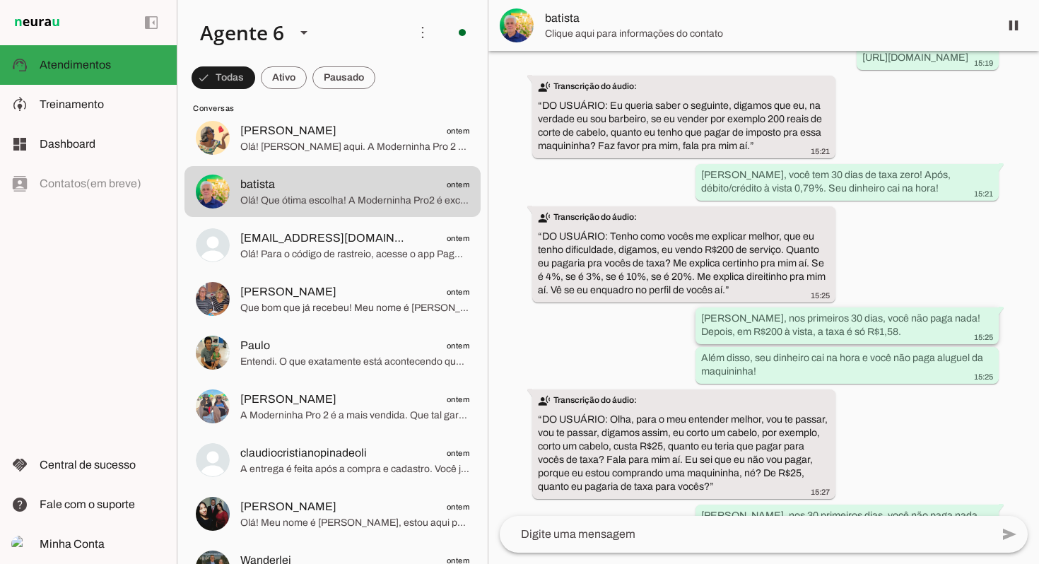
scroll to position [799, 0]
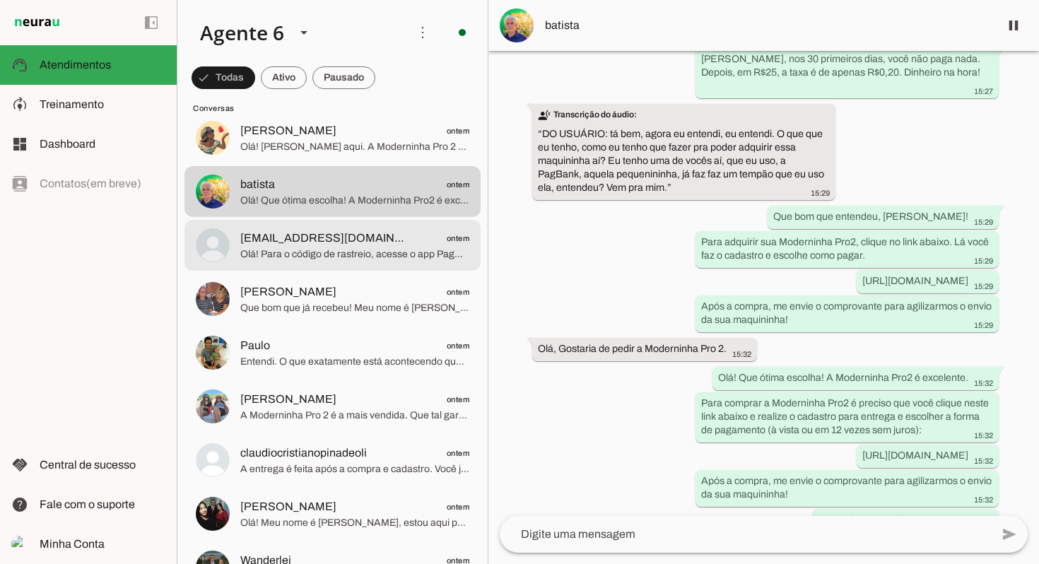
click at [371, 261] on span "Olá! Para o código de rastreio, acesse o app PagBank: Minha Conta > Extratos e …" at bounding box center [354, 254] width 229 height 14
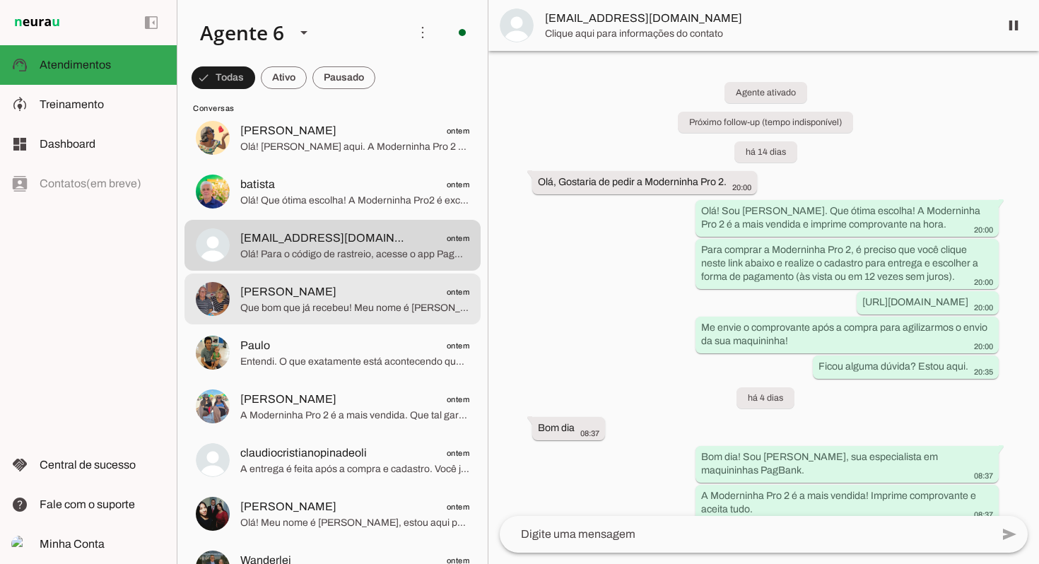
click at [403, 290] on span "Sonia ontem" at bounding box center [354, 292] width 229 height 18
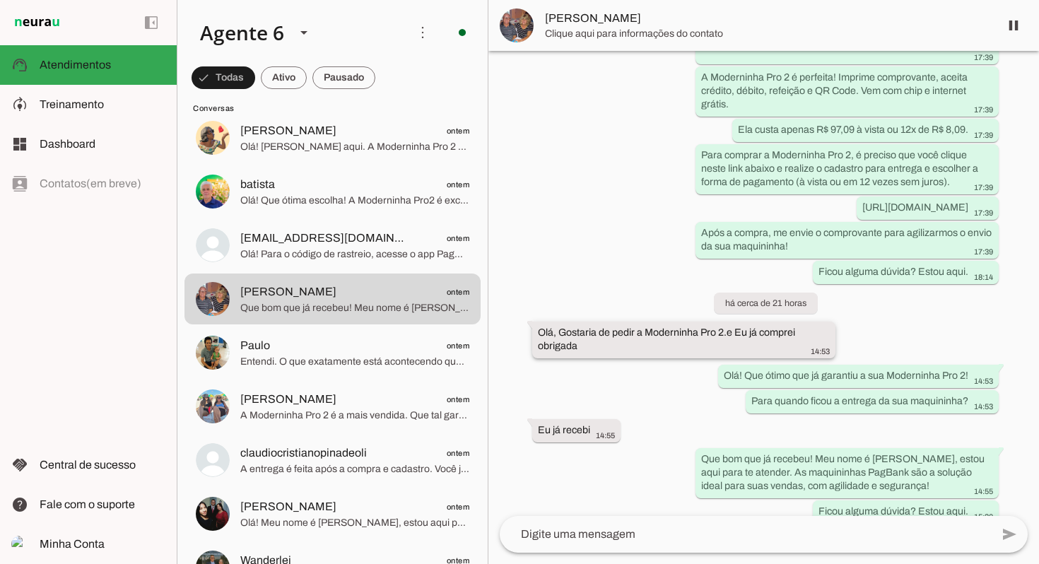
scroll to position [177, 0]
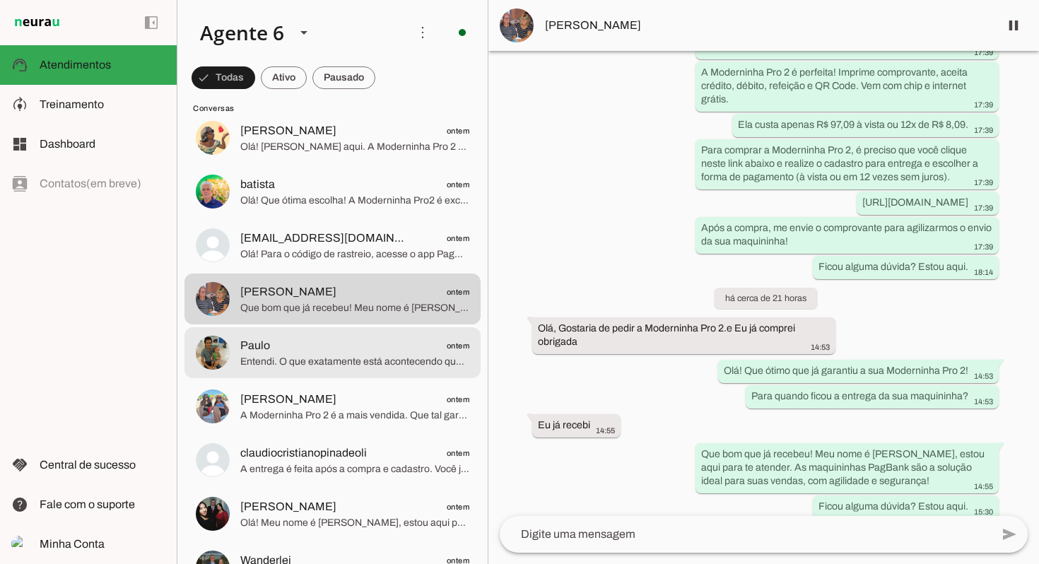
click at [337, 353] on span "Paulo ontem" at bounding box center [354, 346] width 229 height 18
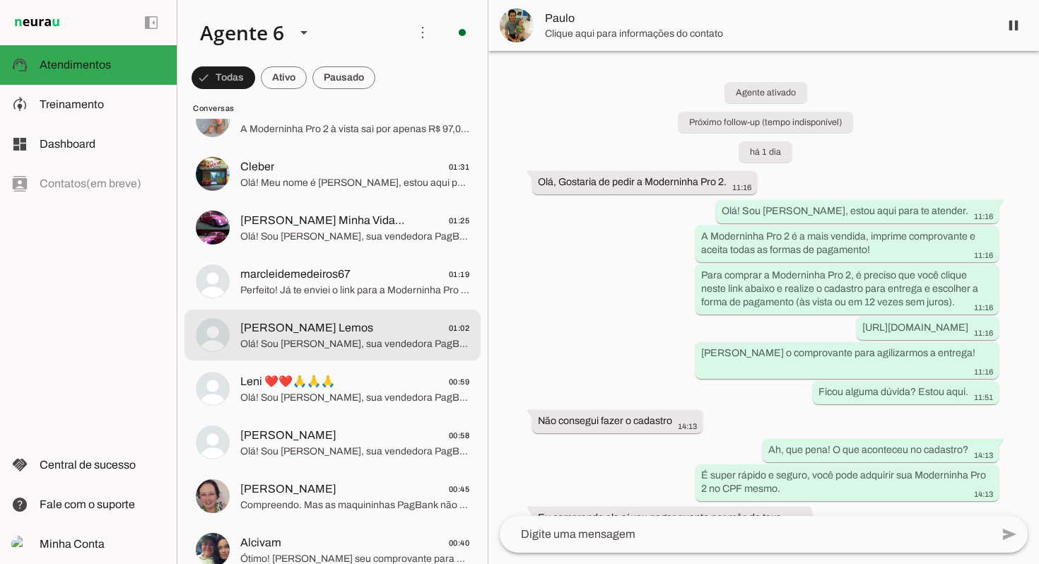
scroll to position [2212, 0]
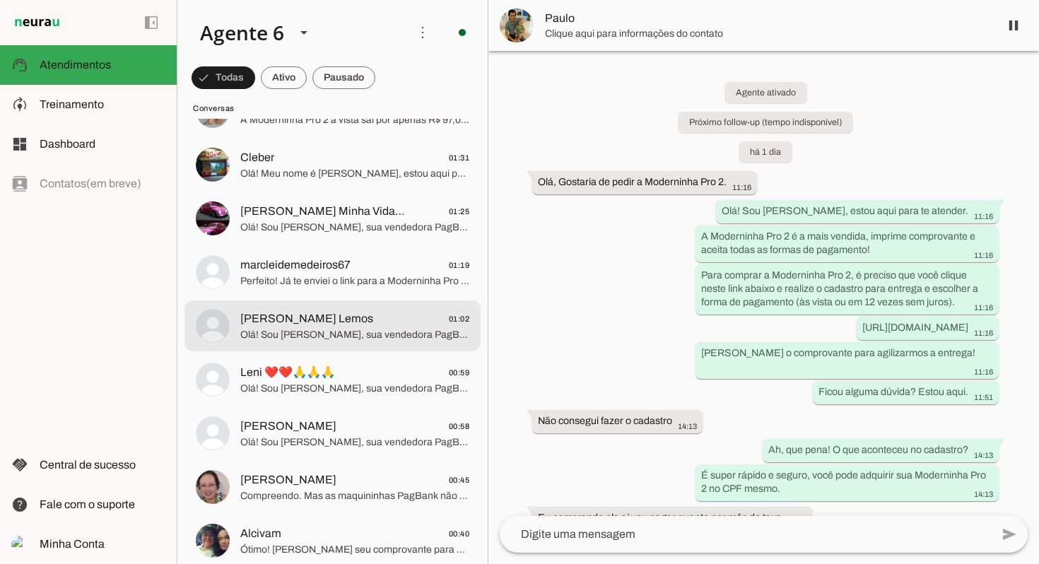
click at [355, 350] on md-item "José Conceição Lemos 01:02 Olá! Sou Julia Maria, sua vendedora PagBank. A Moder…" at bounding box center [332, 325] width 296 height 51
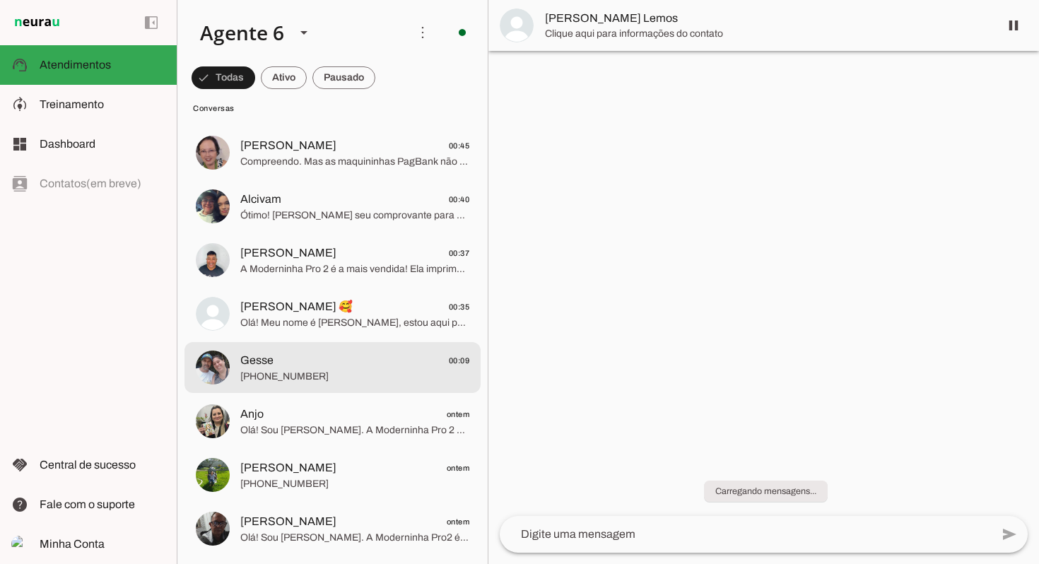
scroll to position [2549, 0]
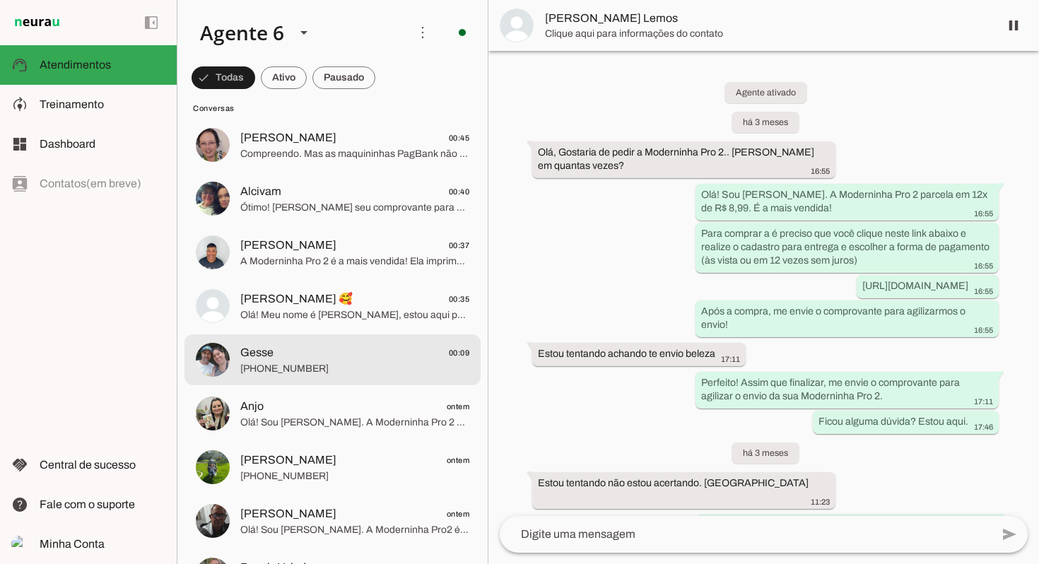
click at [350, 354] on span "Gesse 00:09" at bounding box center [354, 353] width 229 height 18
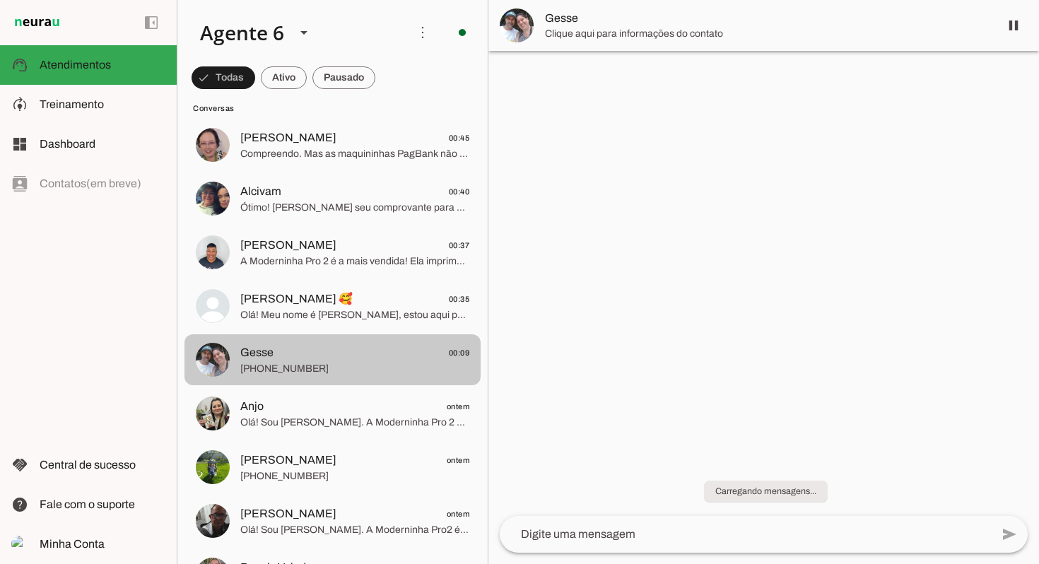
scroll to position [2561, 0]
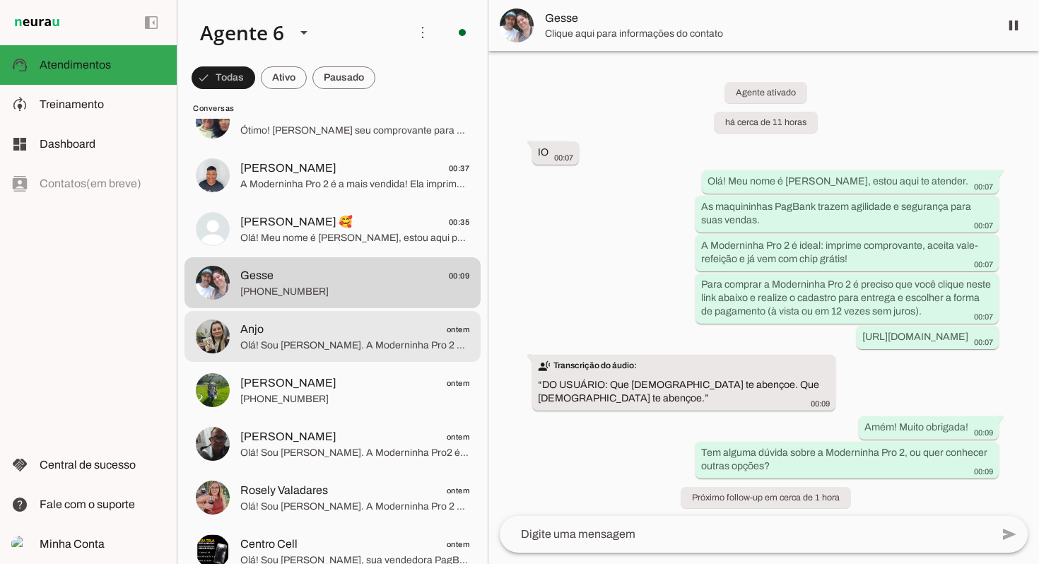
click at [358, 343] on span "Olá! Sou Julia Maria. A Moderninha Pro 2 é a ideal para você! Ela imprime compr…" at bounding box center [354, 345] width 229 height 14
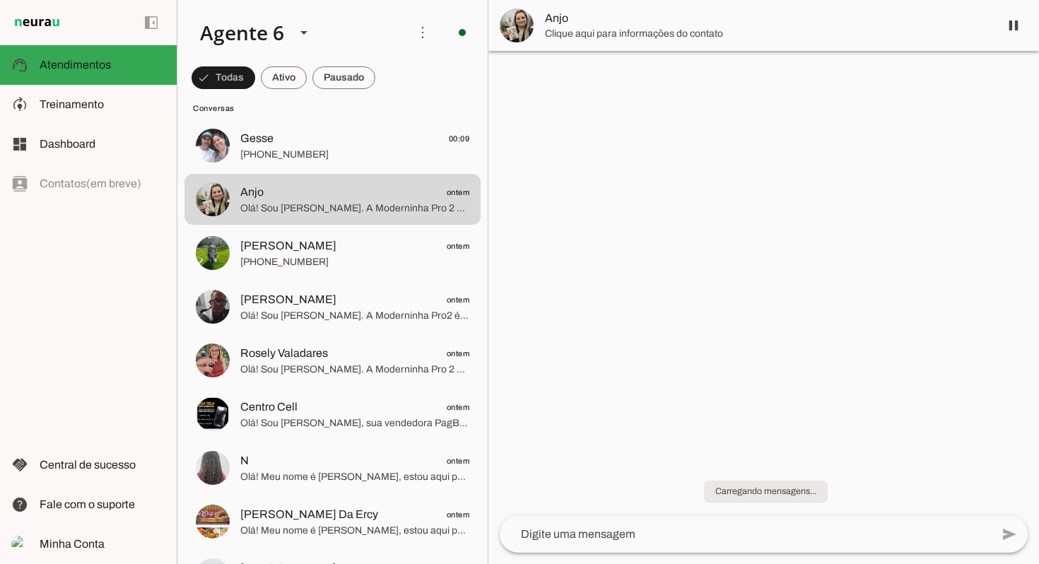
scroll to position [2779, 0]
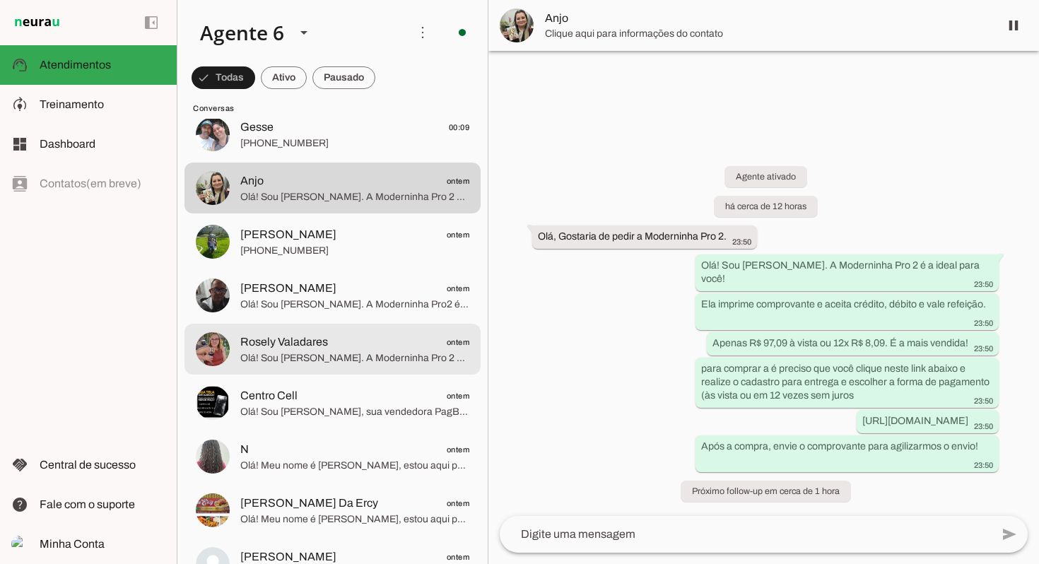
click at [357, 343] on span "Rosely Valadares ontem" at bounding box center [354, 342] width 229 height 18
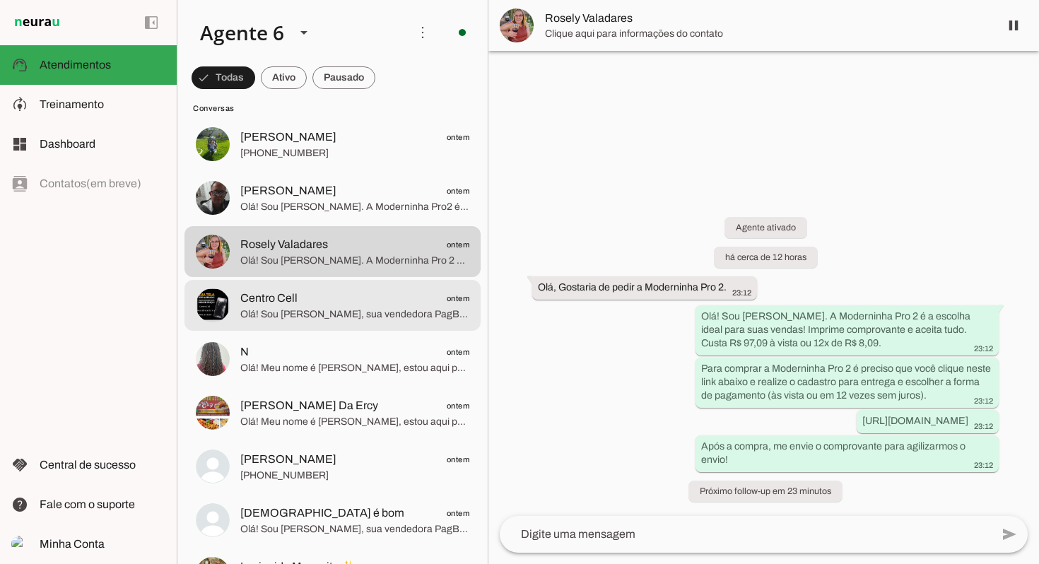
scroll to position [2878, 0]
click at [373, 314] on span "Olá! Sou Julia Maria, sua vendedora PagBank. Que ótima escolha! A Moderninha Pr…" at bounding box center [354, 313] width 229 height 14
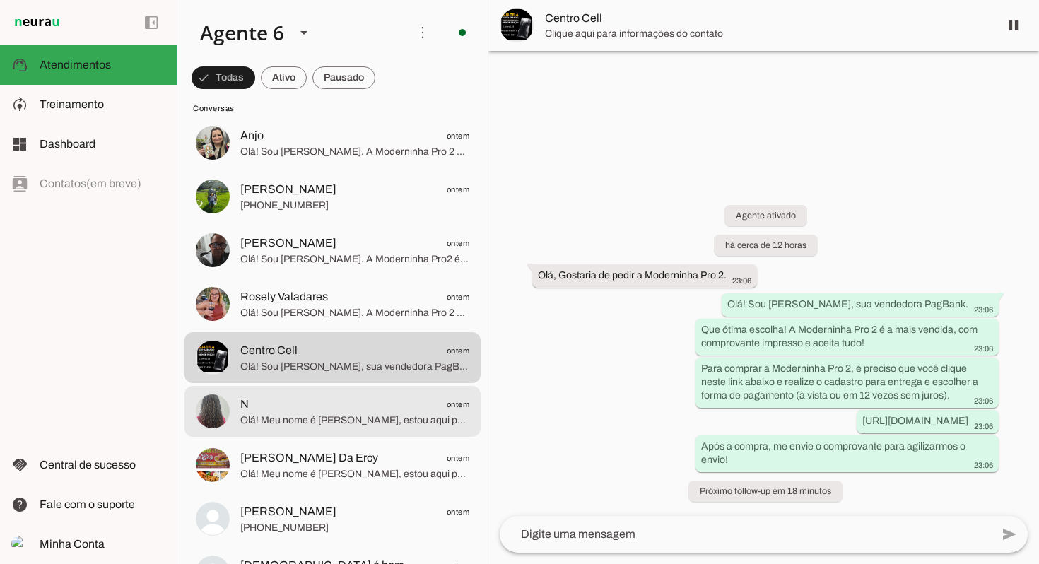
click at [347, 405] on span "N ontem" at bounding box center [354, 405] width 229 height 18
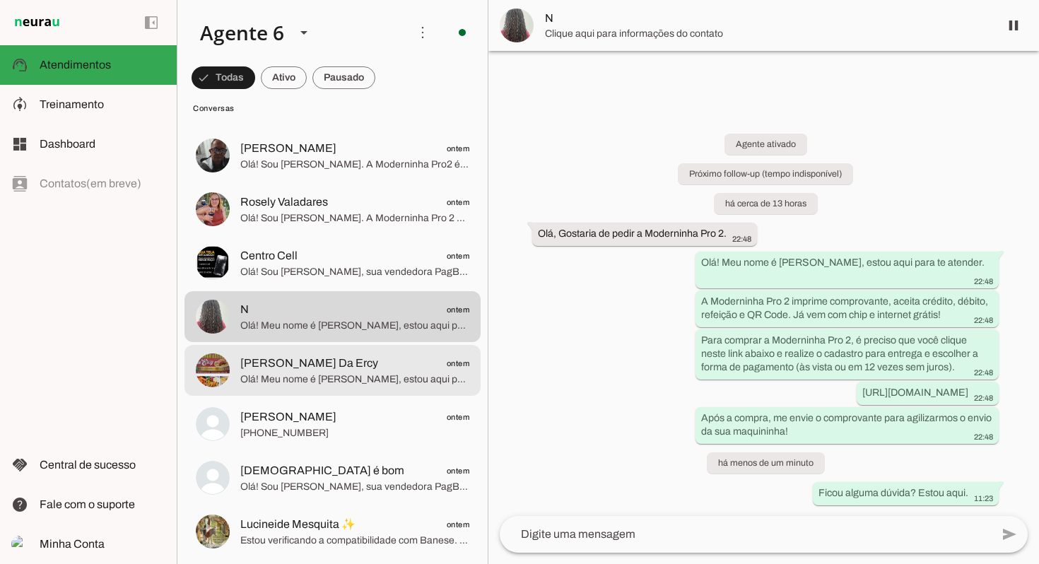
scroll to position [2980, 0]
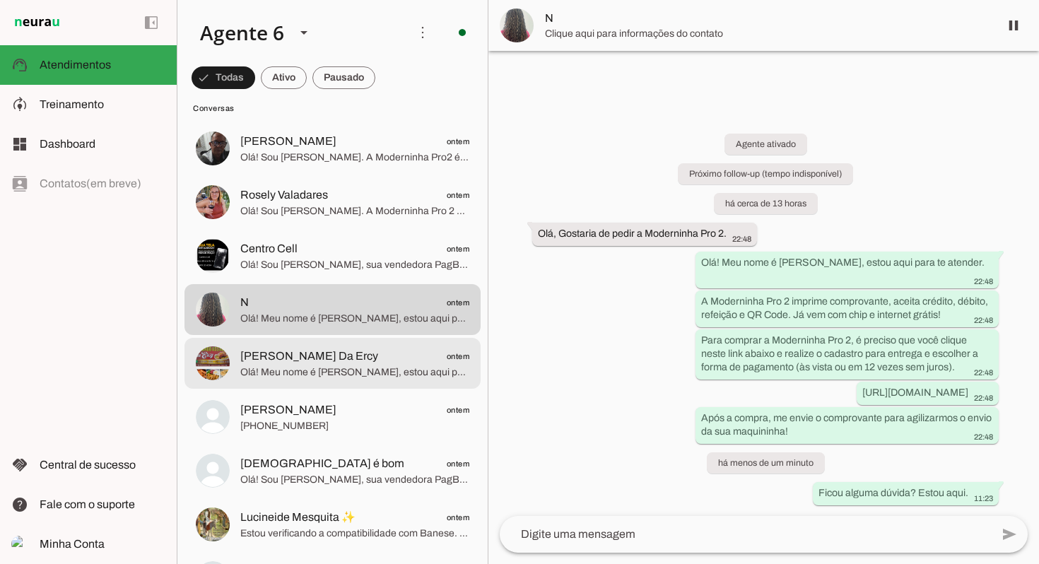
click at [316, 364] on span "Frango Assado Da Ercy" at bounding box center [309, 356] width 138 height 17
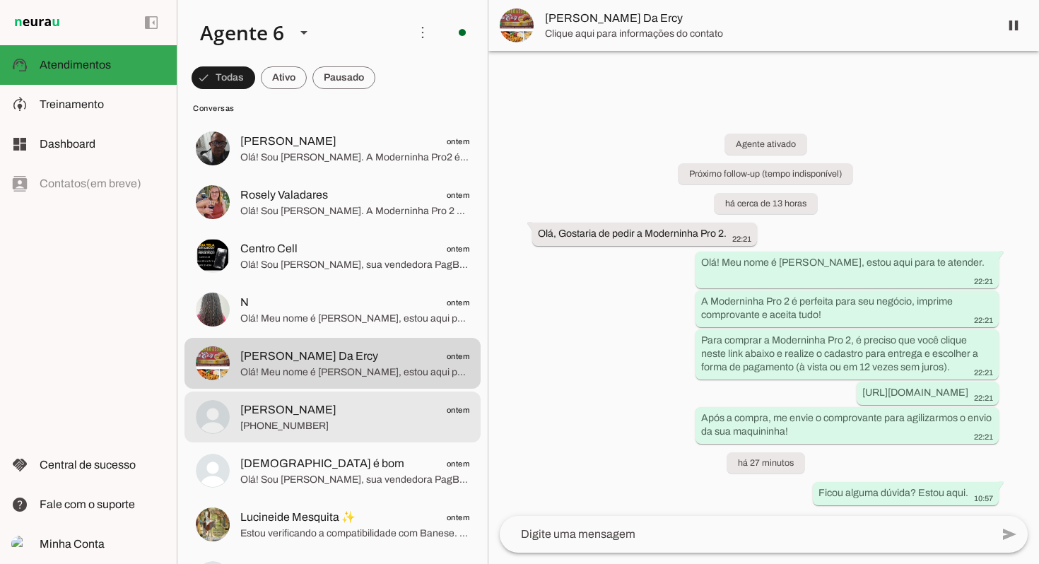
click at [411, 406] on span "Andre De Jesus Gonçalves ontem" at bounding box center [354, 410] width 229 height 18
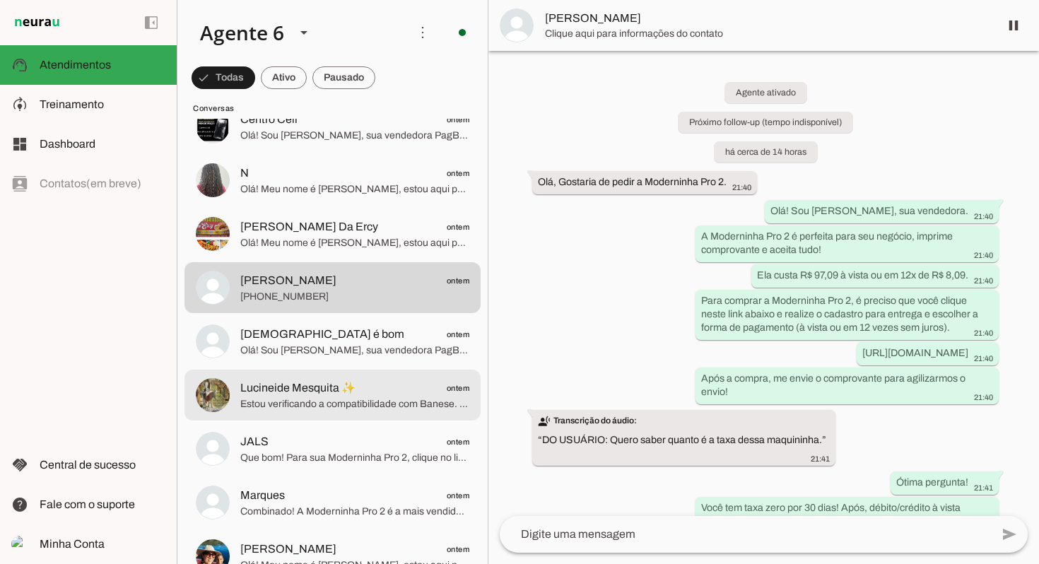
click at [368, 394] on span "Lucineide Mesquita ✨ ontem" at bounding box center [354, 388] width 229 height 18
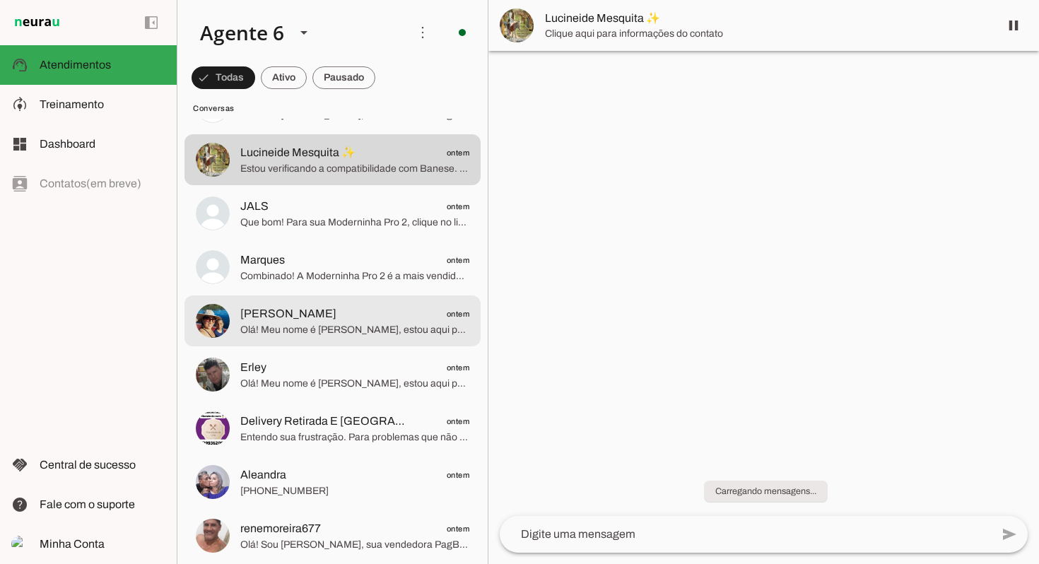
scroll to position [3346, 0]
click at [392, 329] on span "Olá! Meu nome é Julia Maria, estou aqui para te atender. Que ótima escolha! A M…" at bounding box center [354, 328] width 229 height 14
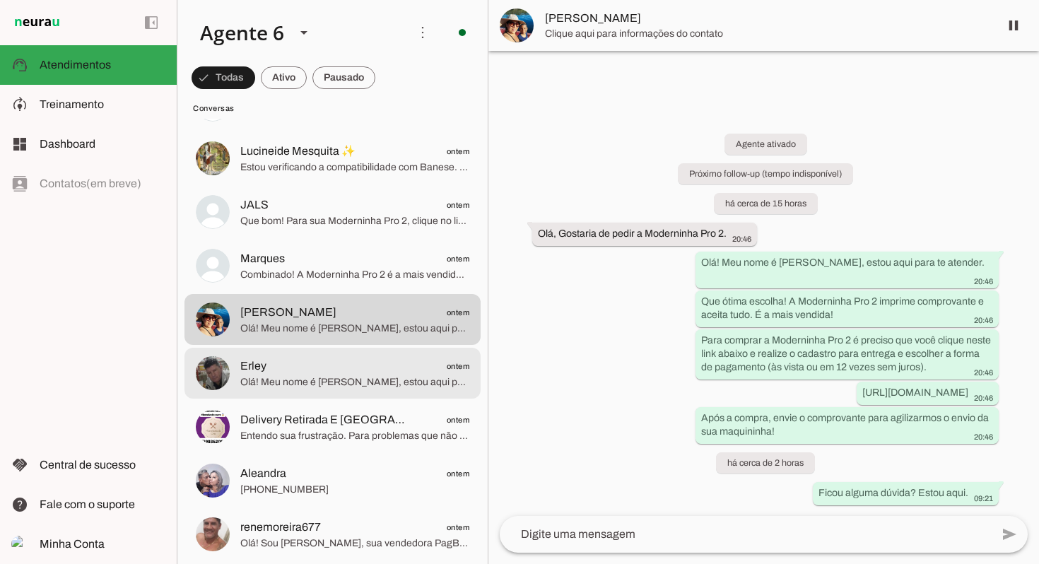
click at [329, 378] on span "Olá! Meu nome é Julia Maria, estou aqui para te atender. Que ótima escolha! A M…" at bounding box center [354, 382] width 229 height 14
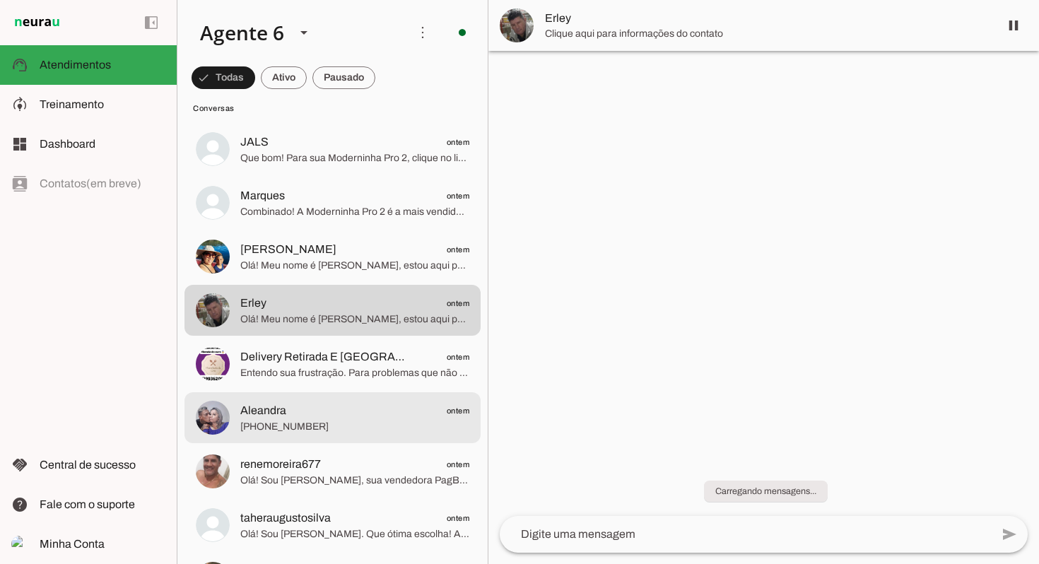
scroll to position [3449, 0]
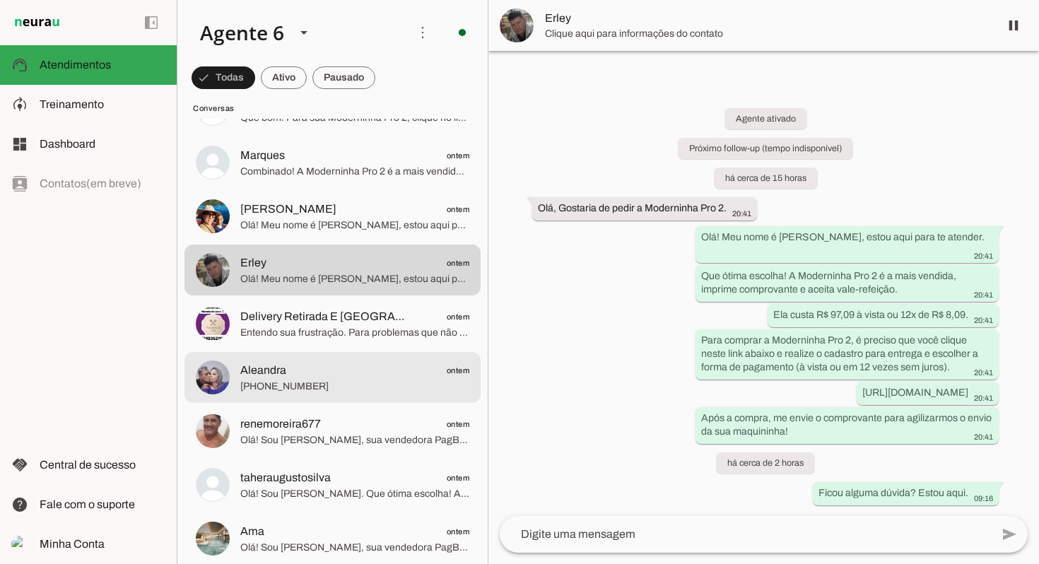
click at [374, 392] on span "+55 19 99828-5103" at bounding box center [354, 386] width 229 height 14
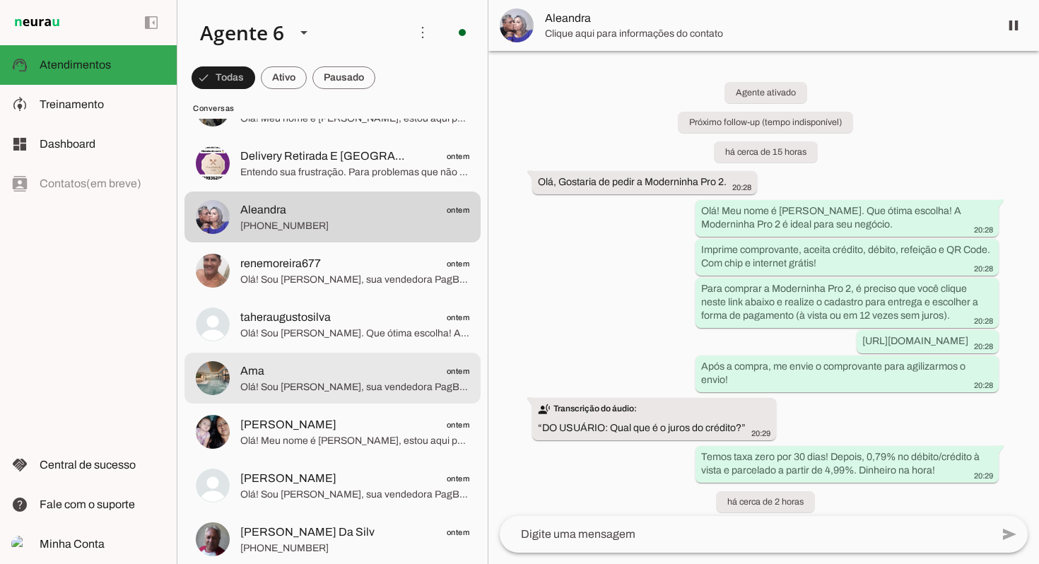
scroll to position [3610, 0]
click at [361, 394] on md-item "Ama ontem Olá! Sou Julia Maria, sua vendedora PagBank. A Moderninha Pro 2 é a m…" at bounding box center [332, 376] width 296 height 51
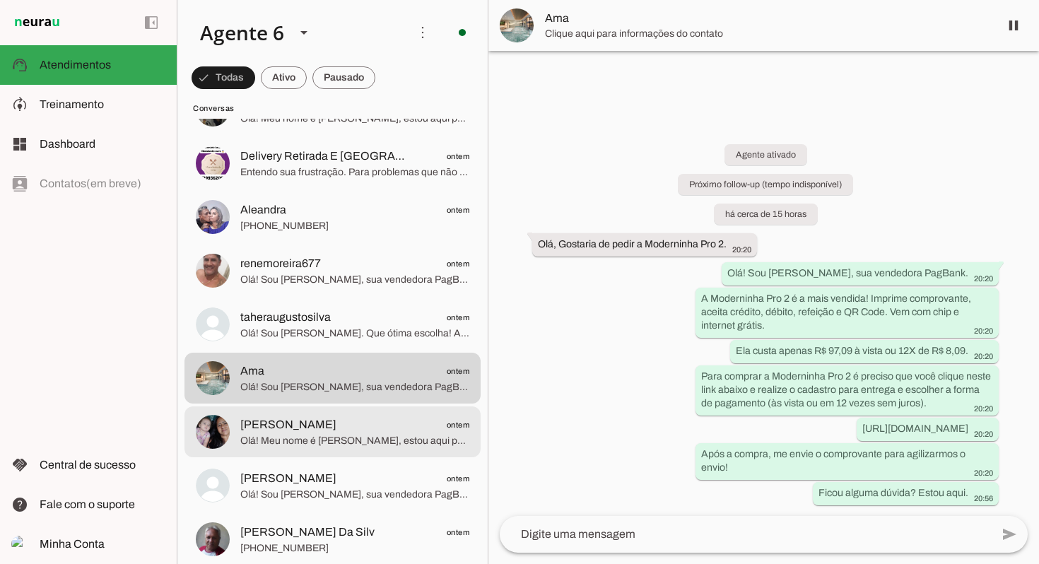
click at [358, 418] on span "Maria Pinheiro ontem" at bounding box center [354, 425] width 229 height 18
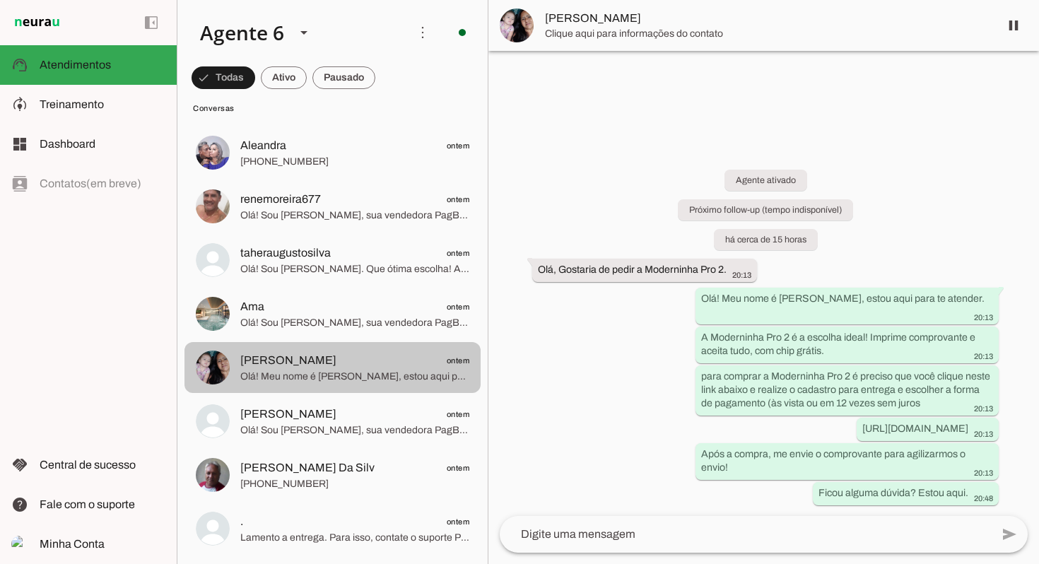
scroll to position [3675, 0]
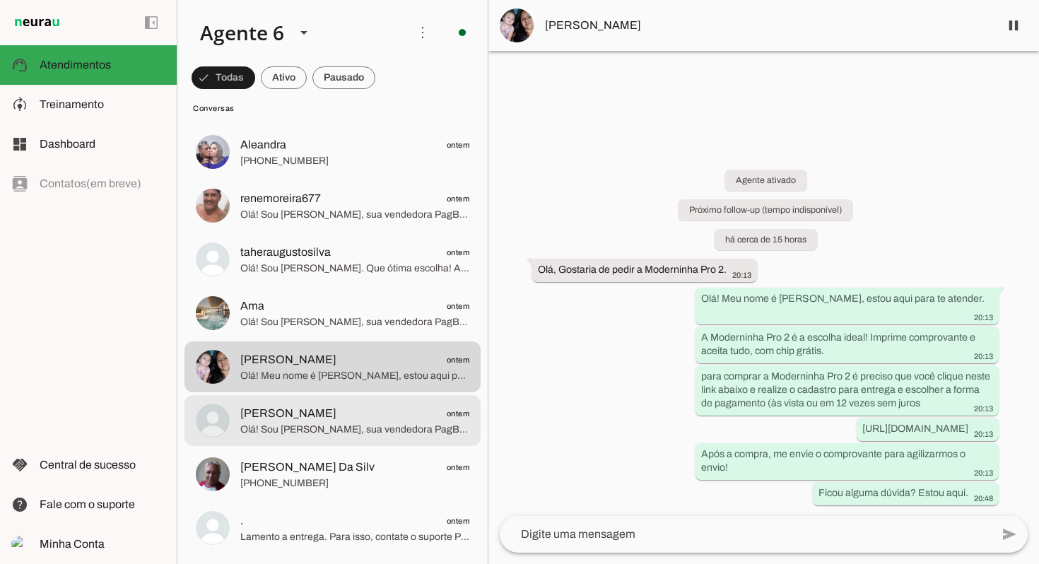
click at [370, 424] on span "Olá! Sou Julia Maria, sua vendedora PagBank. A Moderninha Pro 2 é perfeita para…" at bounding box center [354, 430] width 229 height 14
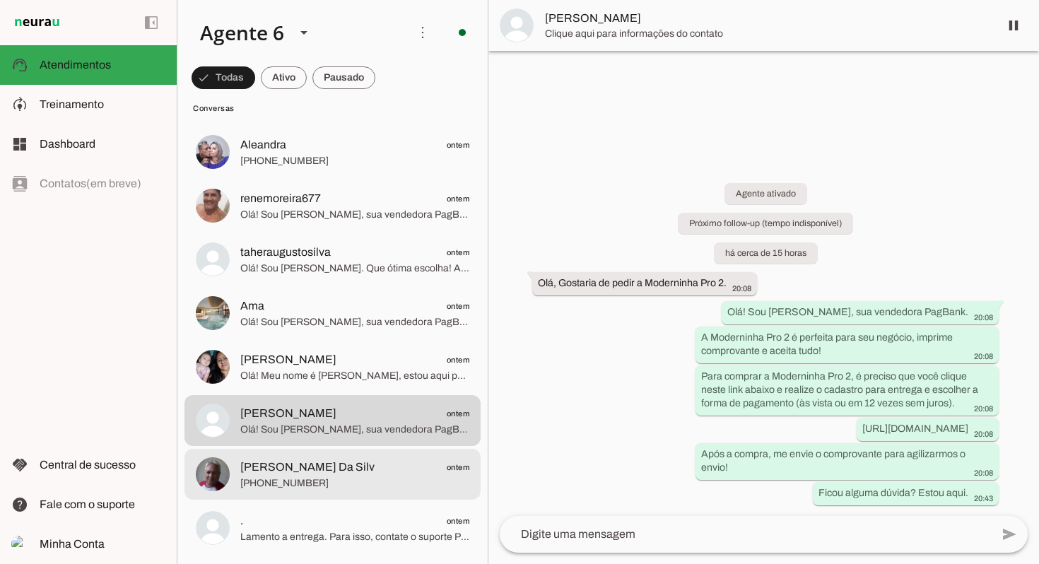
click at [367, 494] on md-item "Raimundo Nunes Da Silv ontem +55 6281172352" at bounding box center [332, 474] width 296 height 51
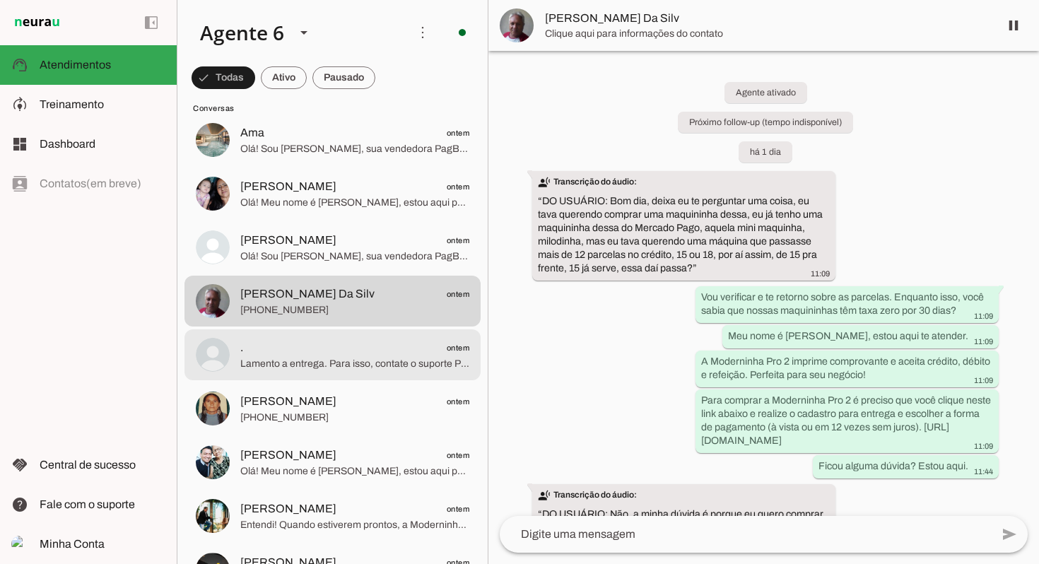
scroll to position [3860, 0]
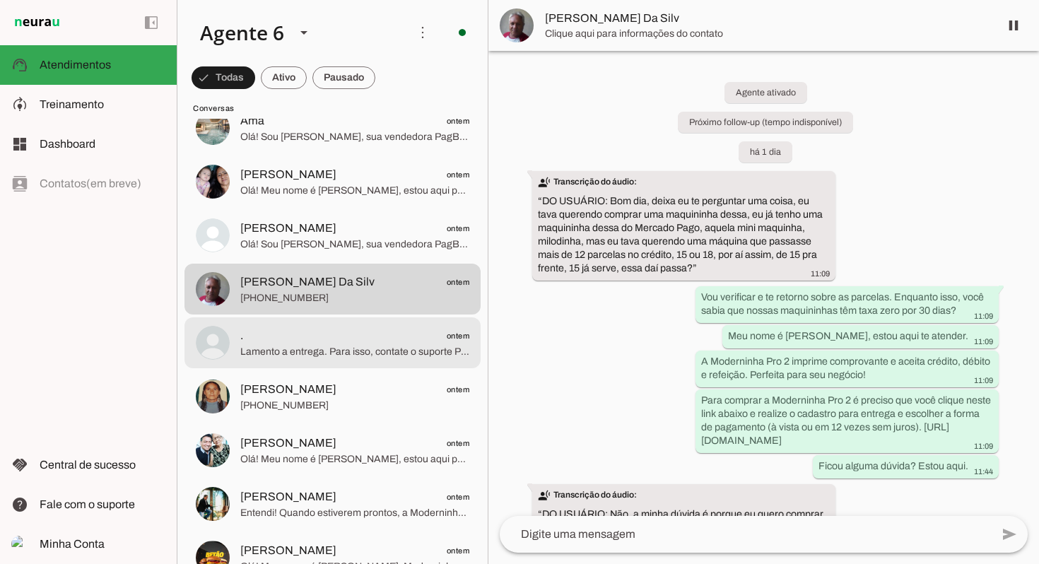
click at [396, 345] on span "Lamento a entrega. Para isso, contate o suporte PagBank. Posso te ajudar a esco…" at bounding box center [354, 352] width 229 height 14
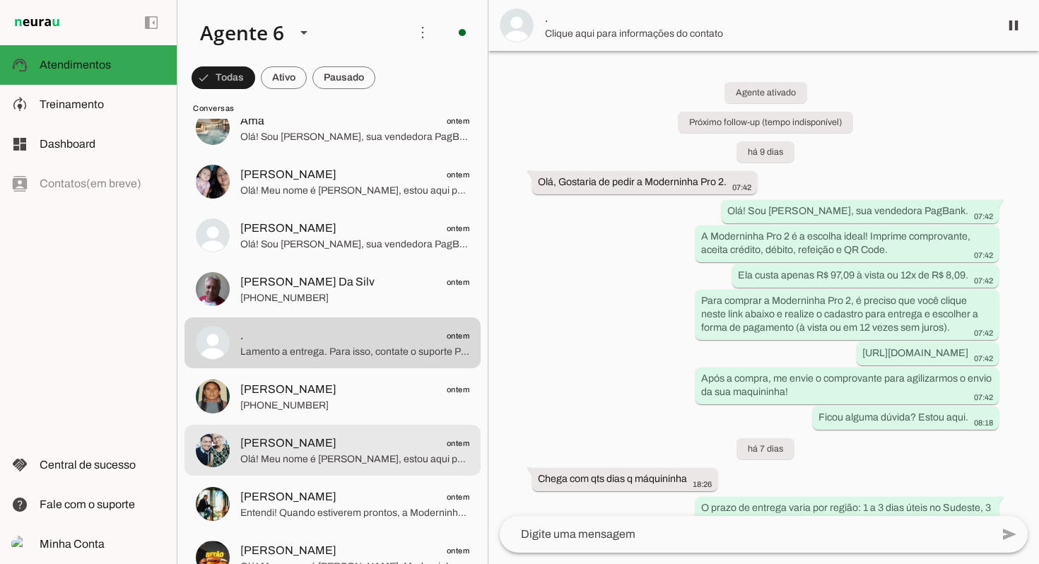
click at [343, 449] on span "Flávio ontem" at bounding box center [354, 444] width 229 height 18
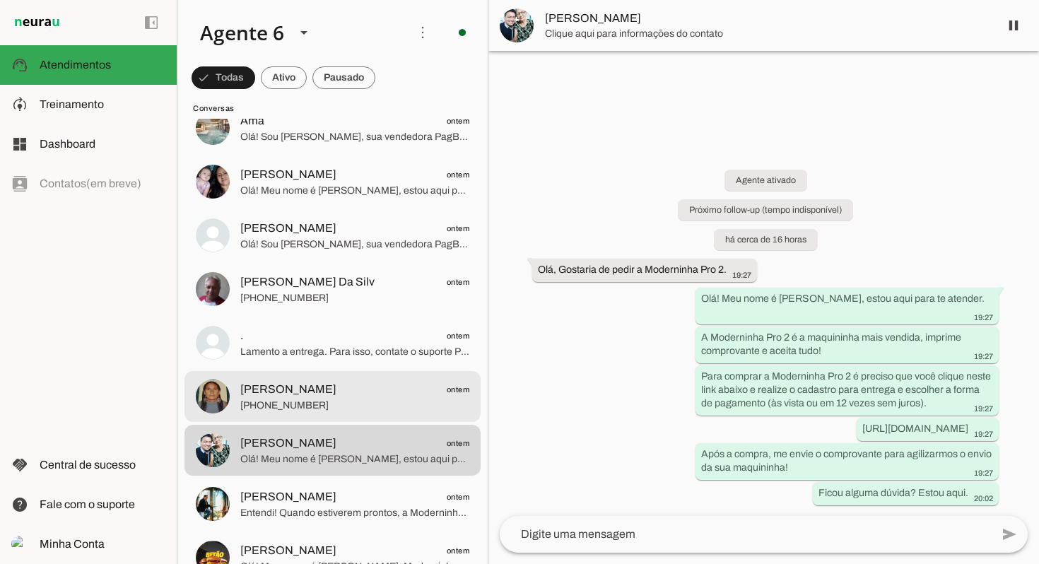
click at [370, 396] on span "Maria Amalia ontem" at bounding box center [354, 390] width 229 height 18
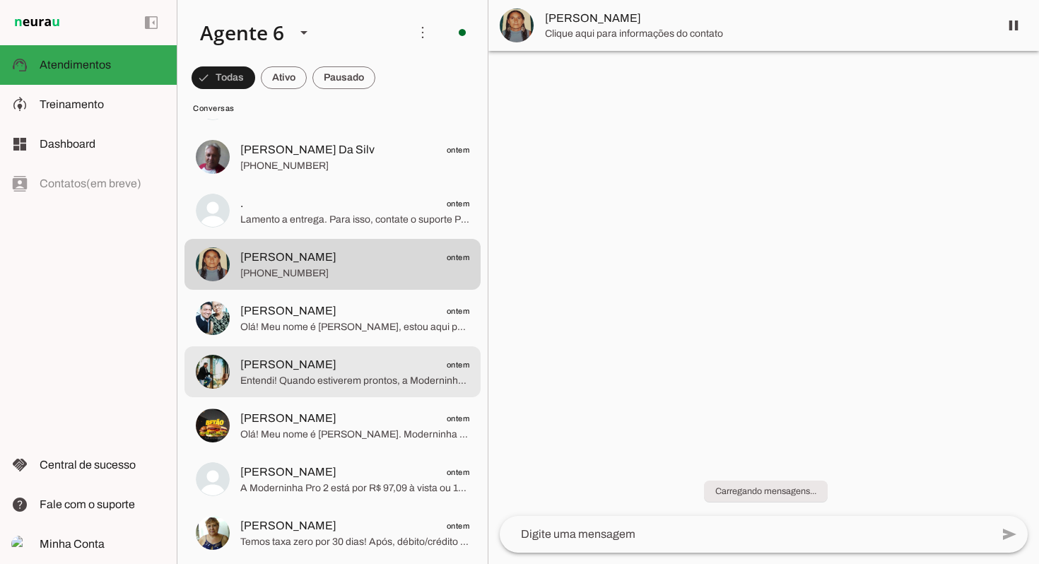
scroll to position [3993, 0]
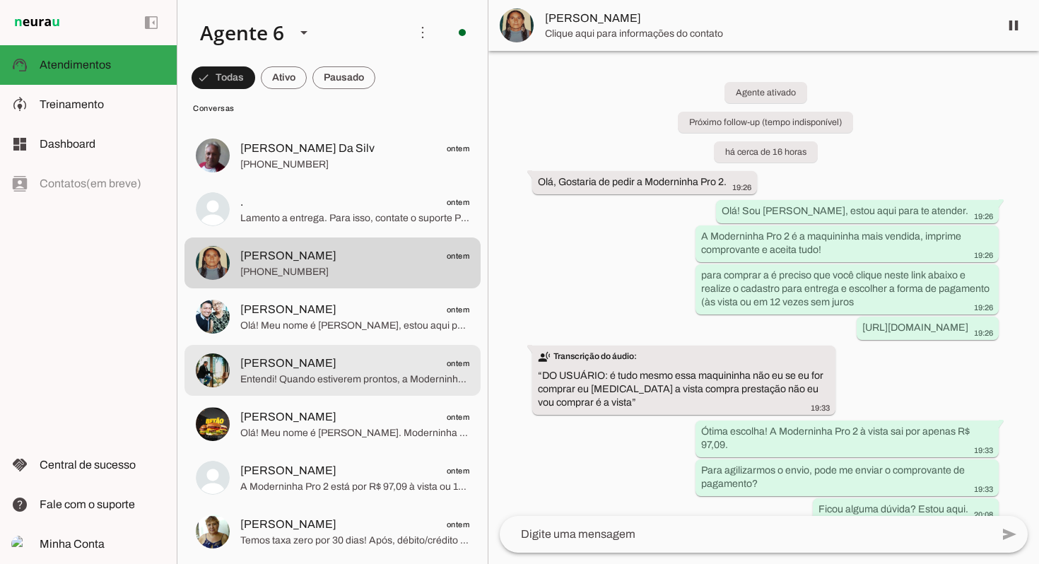
click at [368, 374] on span "Entendi! Quando estiverem prontos, a Moderninha Pro 2 te espera para impulsiona…" at bounding box center [354, 379] width 229 height 14
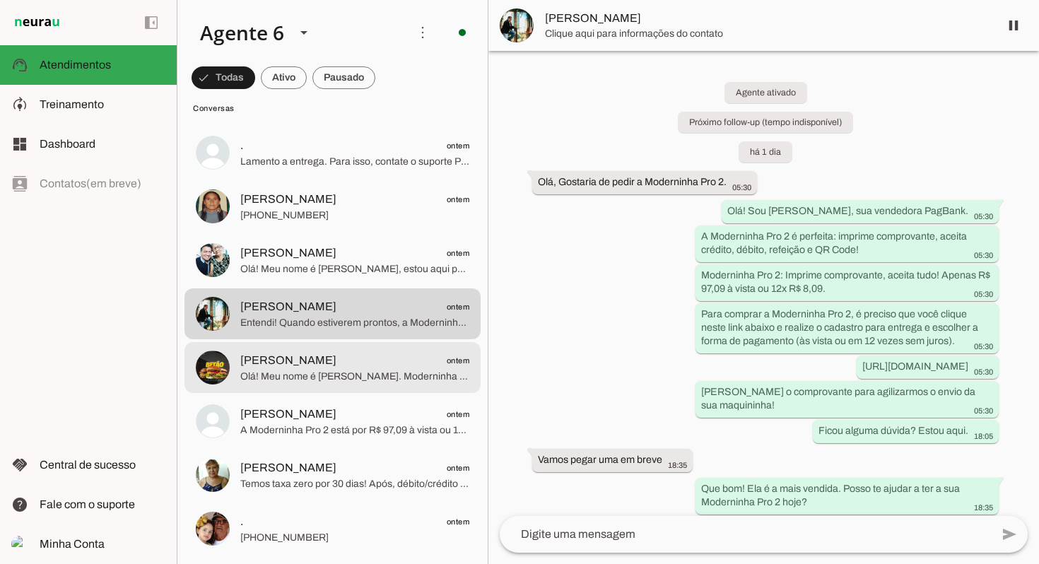
scroll to position [4062, 0]
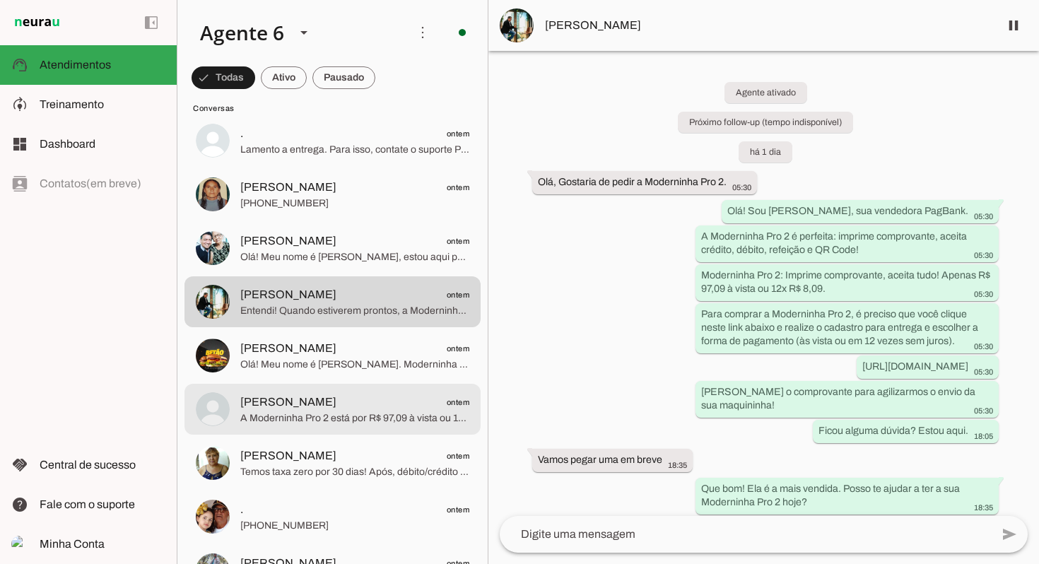
click at [362, 394] on span "Érica Roberta ontem" at bounding box center [354, 403] width 229 height 18
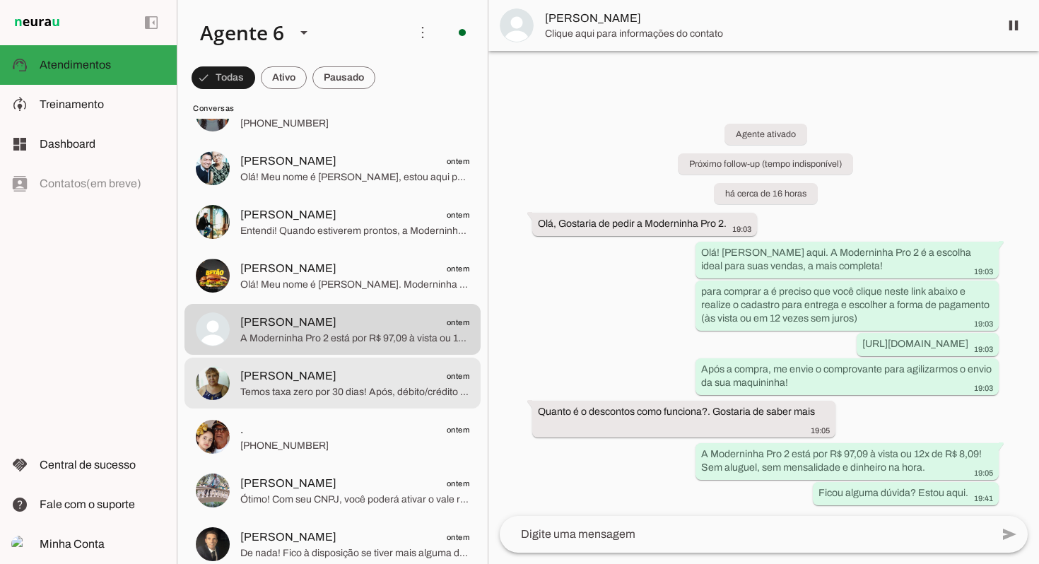
scroll to position [4143, 0]
click at [364, 386] on span "Temos taxa zero por 30 dias! Após, débito/crédito à vista 0,79%, parcelado até …" at bounding box center [354, 391] width 229 height 14
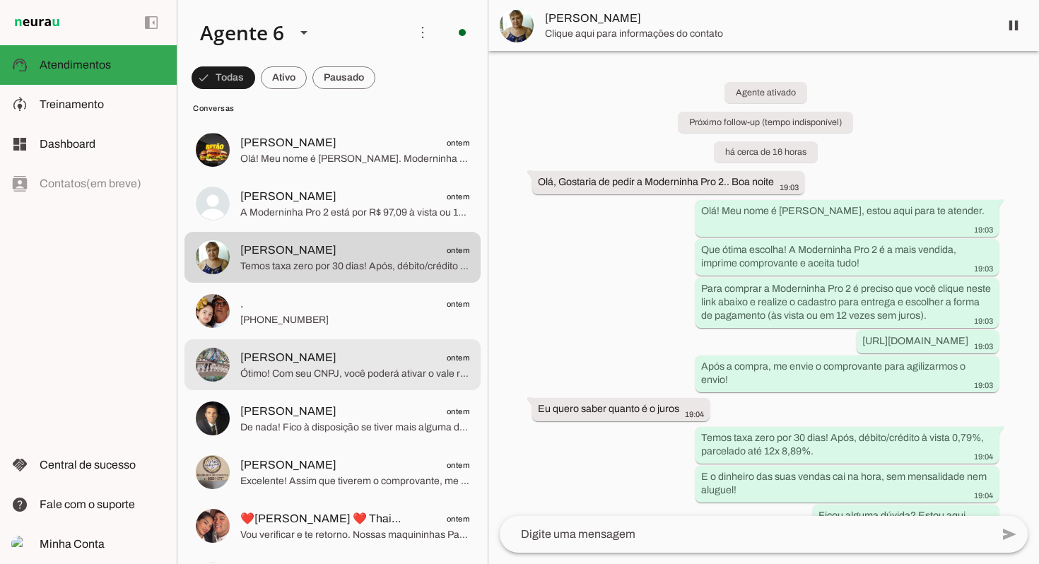
scroll to position [4270, 0]
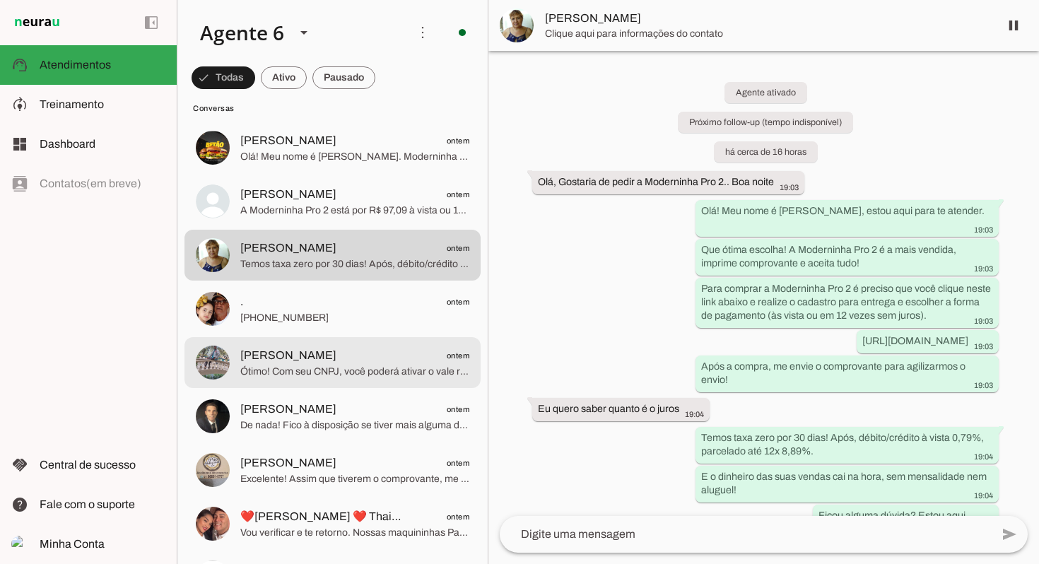
click at [355, 365] on span "Ótimo! Com seu CNPJ, você poderá ativar o vale refeição após a compra da sua Mo…" at bounding box center [354, 372] width 229 height 14
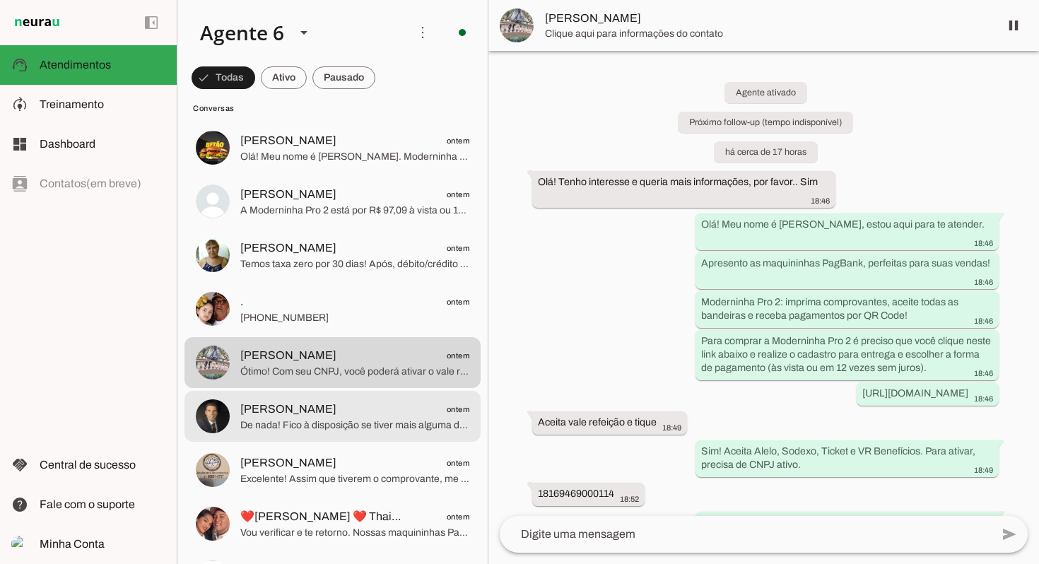
click at [321, 411] on span "gabriel Marcos ontem" at bounding box center [354, 410] width 229 height 18
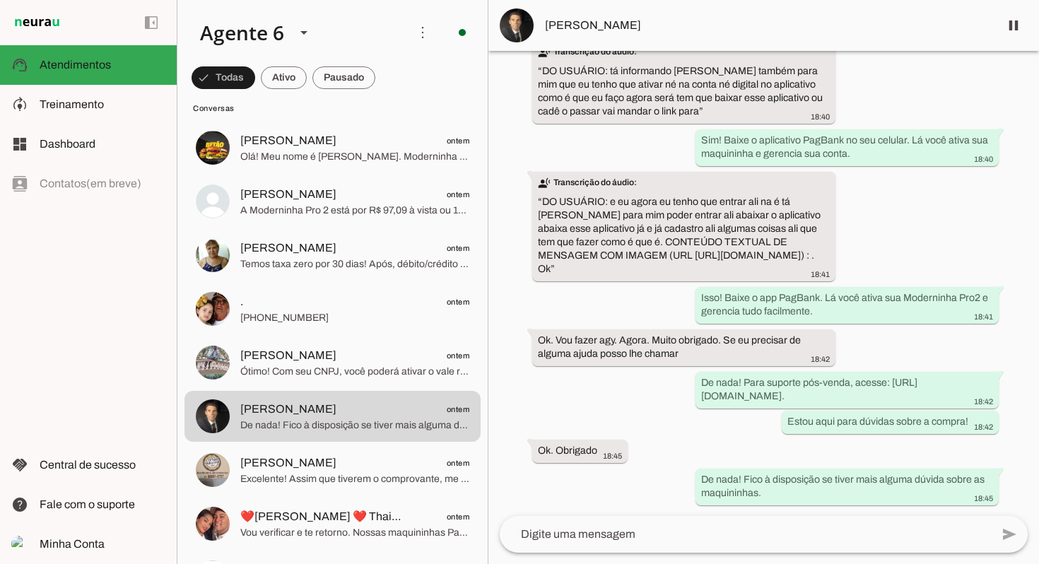
scroll to position [4528, 1]
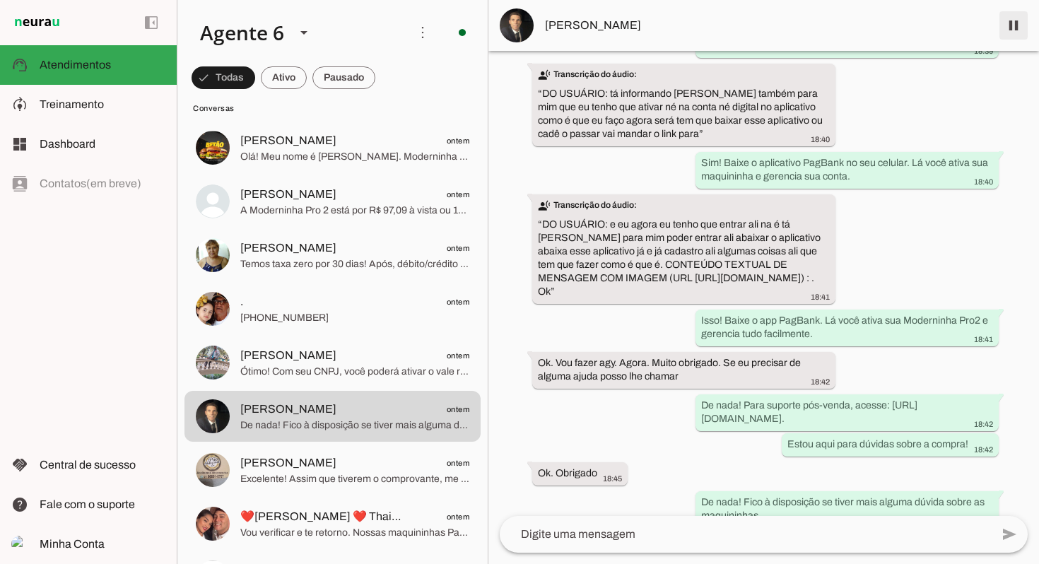
click at [1008, 27] on span at bounding box center [1013, 25] width 34 height 34
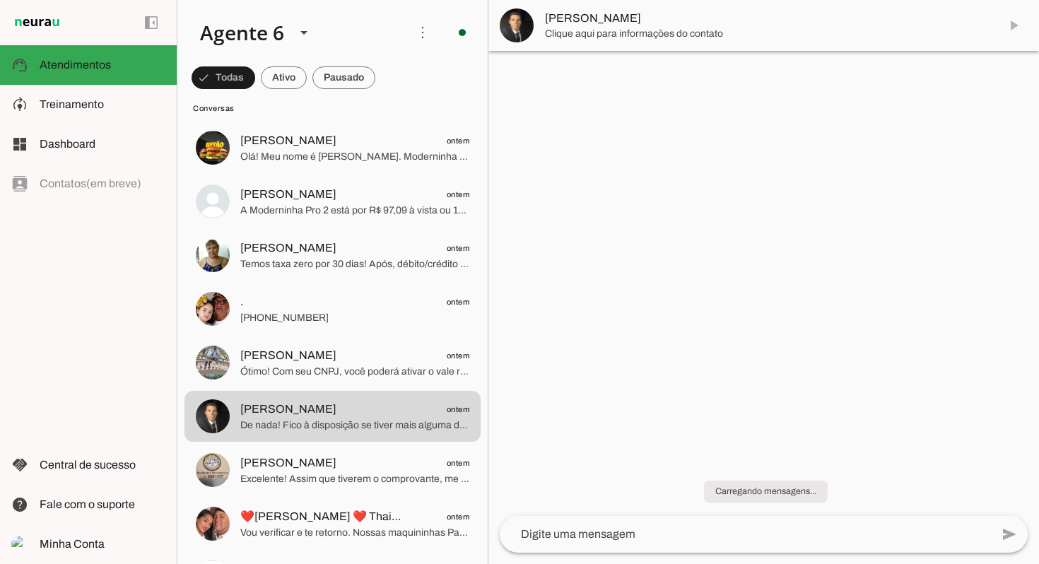
scroll to position [0, 0]
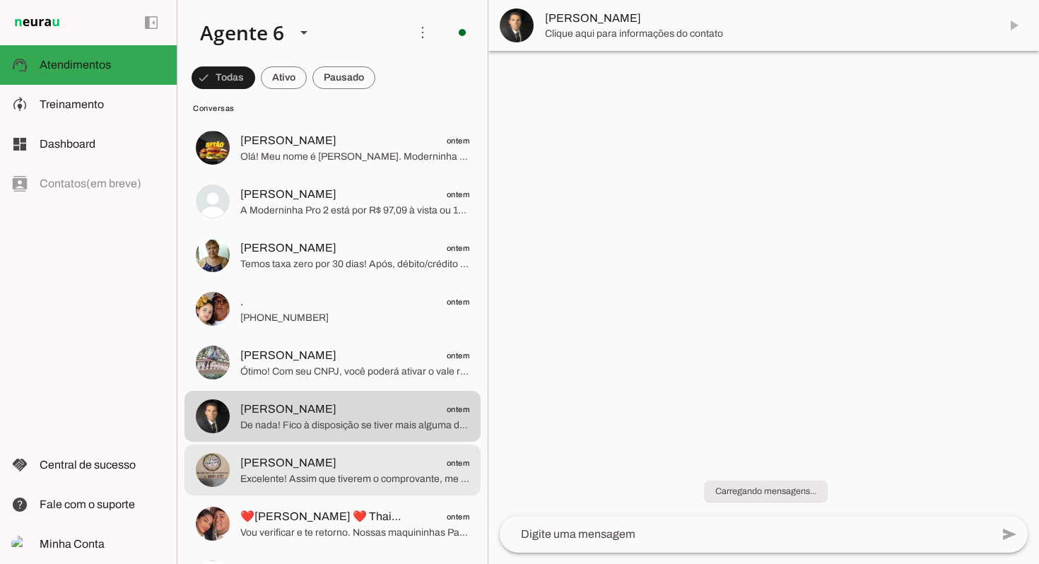
click at [365, 478] on span "Excelente! Assim que tiverem o comprovante, me enviem para que eu possa agiliza…" at bounding box center [354, 479] width 229 height 14
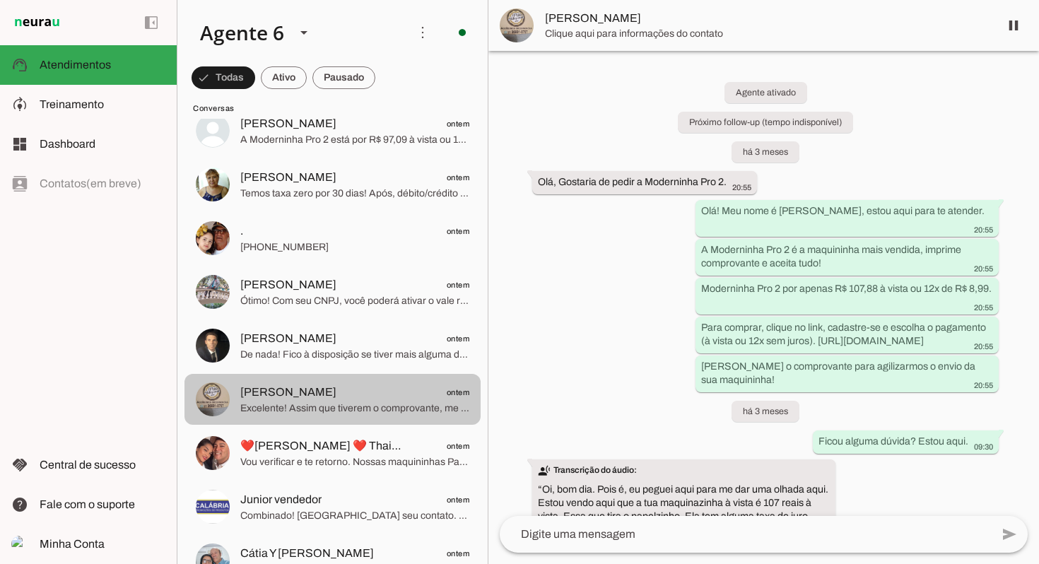
scroll to position [4341, 0]
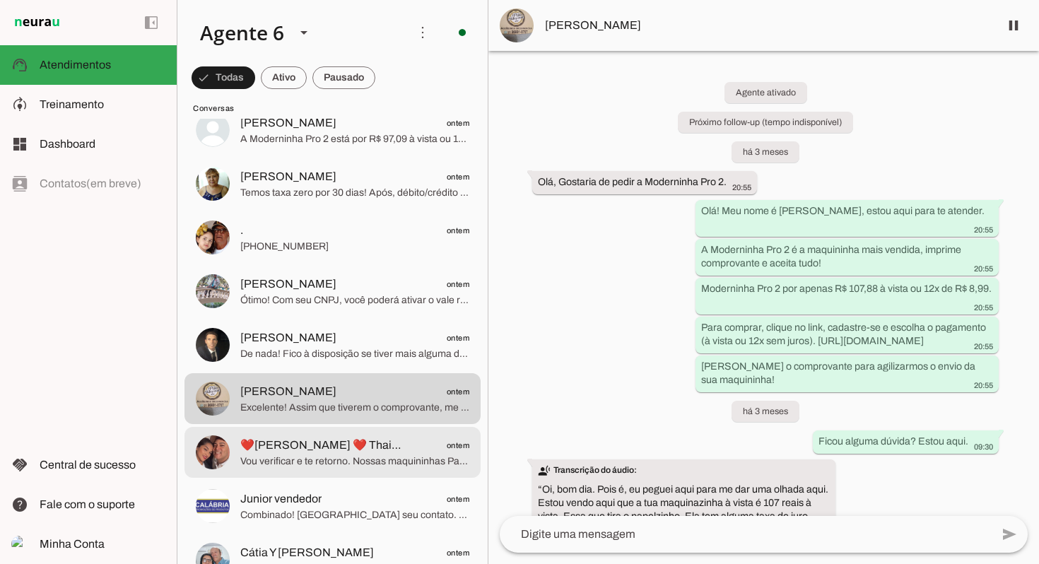
click at [310, 440] on span "❤️Wagner ❤️ Thaiza❤️" at bounding box center [322, 445] width 165 height 17
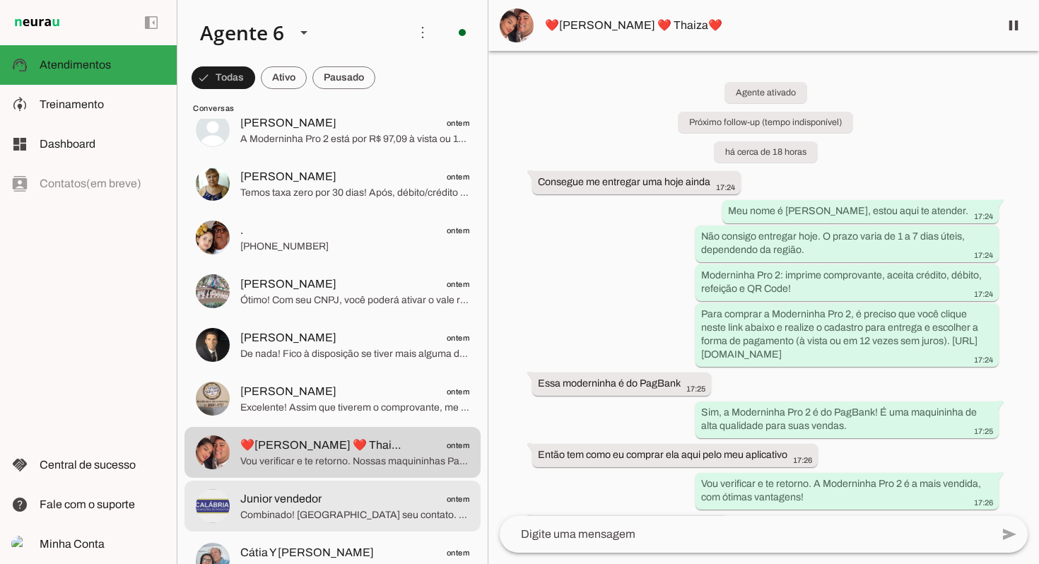
click at [288, 489] on div at bounding box center [354, 506] width 229 height 35
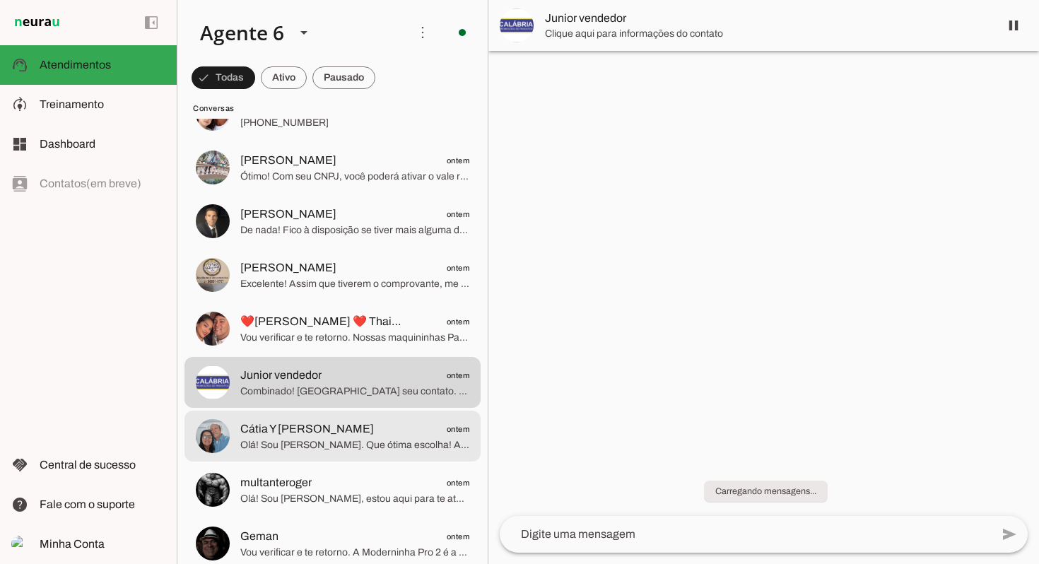
click at [305, 417] on md-item "Cátia Y Luis ontem Olá! Sou Julia Maria. Que ótima escolha! A Moderninha Pro 2 …" at bounding box center [332, 435] width 296 height 51
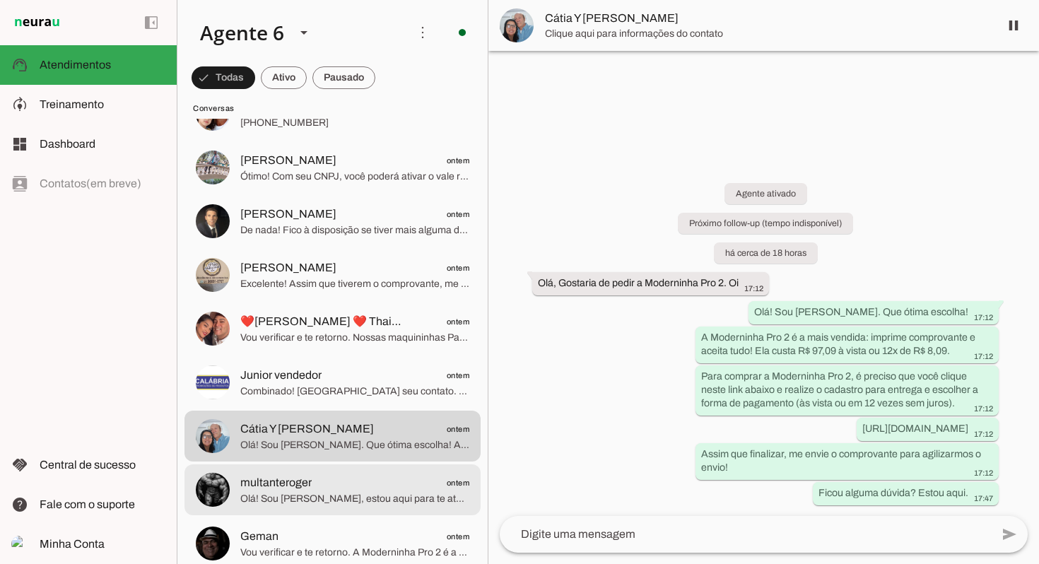
click at [421, 490] on span "multanteroger ontem" at bounding box center [354, 483] width 229 height 18
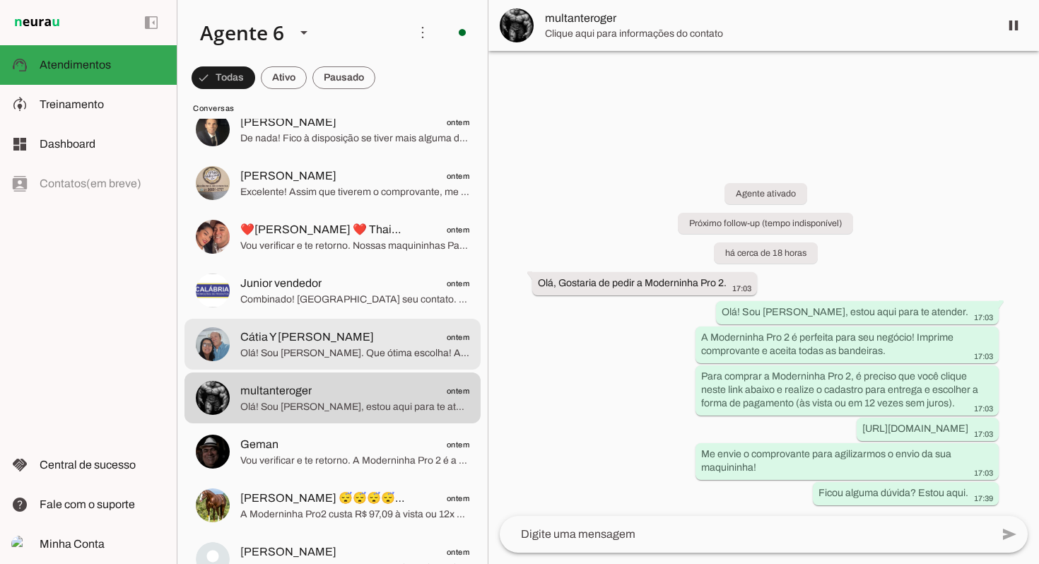
scroll to position [4559, 0]
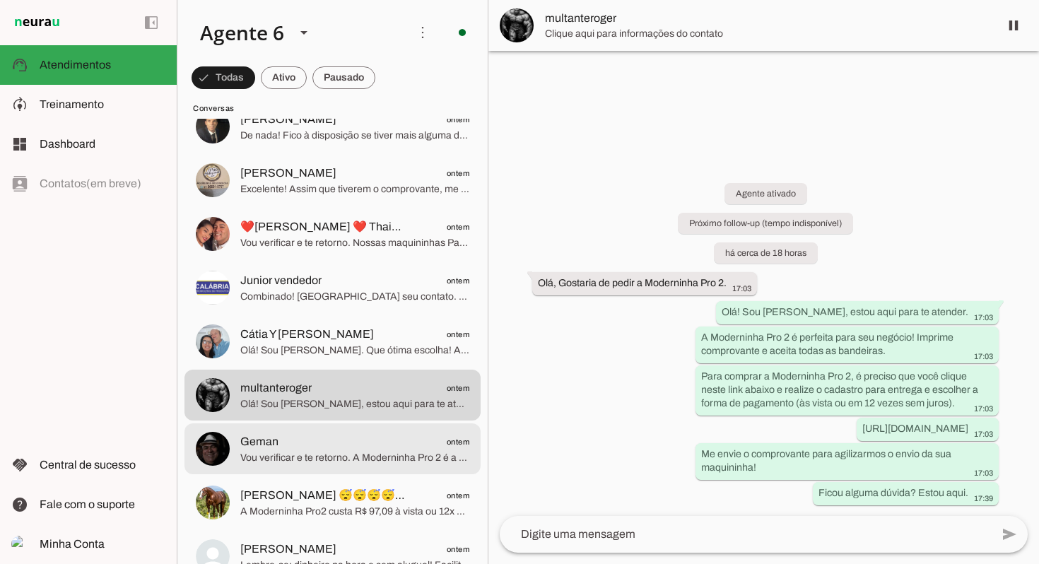
click at [346, 447] on span "Geman ontem" at bounding box center [354, 442] width 229 height 18
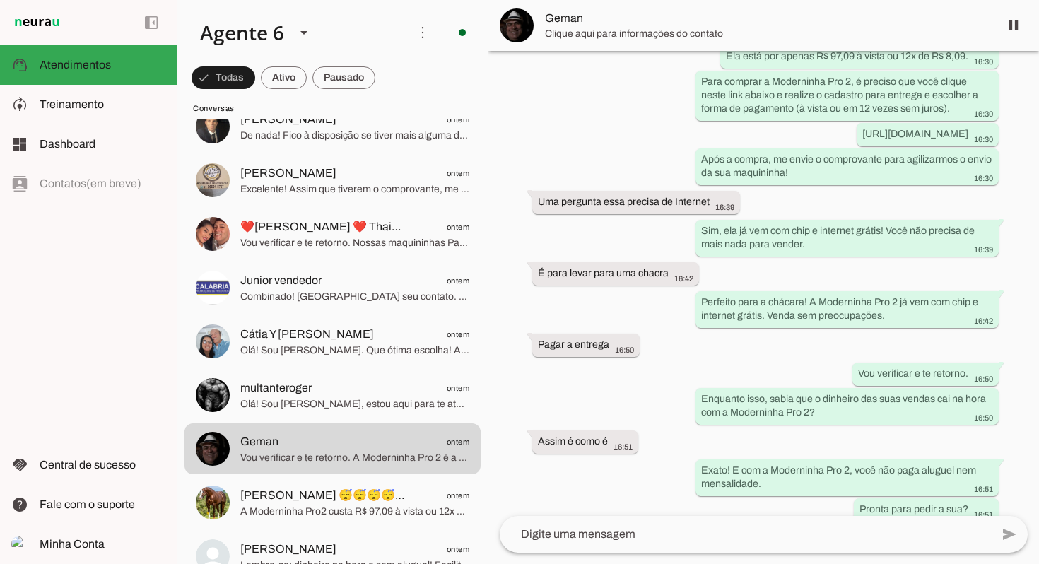
scroll to position [358, 0]
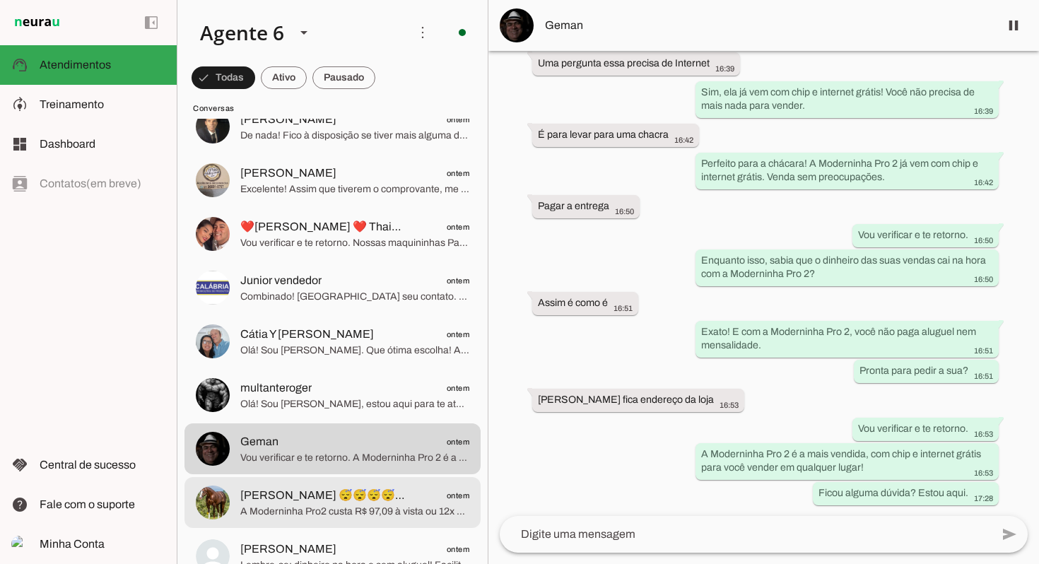
click at [281, 513] on span "A Moderninha Pro2 custa R$ 97,09 à vista ou 12x de R$ 8,09. Um valor excelente …" at bounding box center [354, 511] width 229 height 14
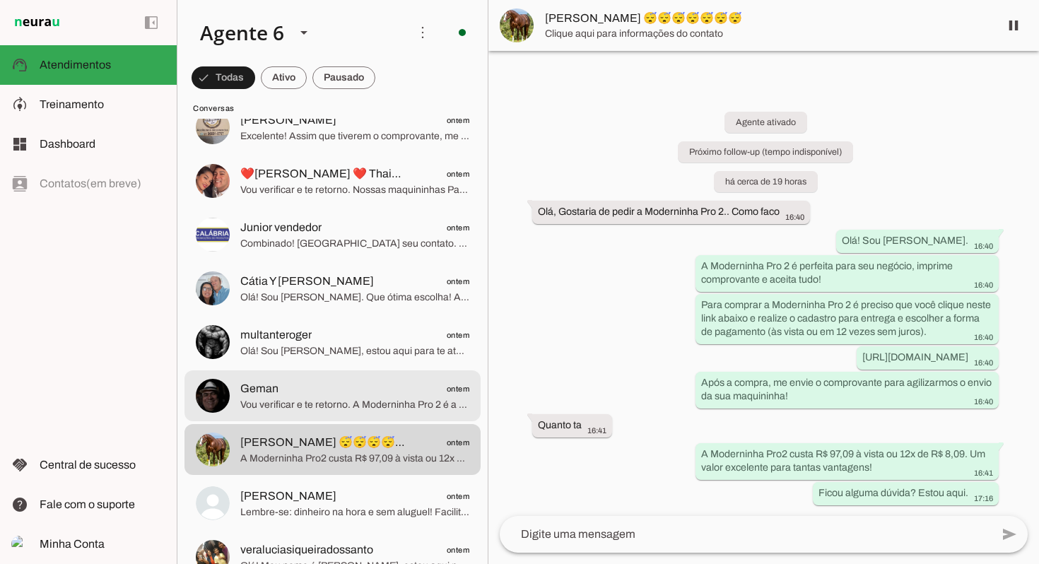
scroll to position [4619, 0]
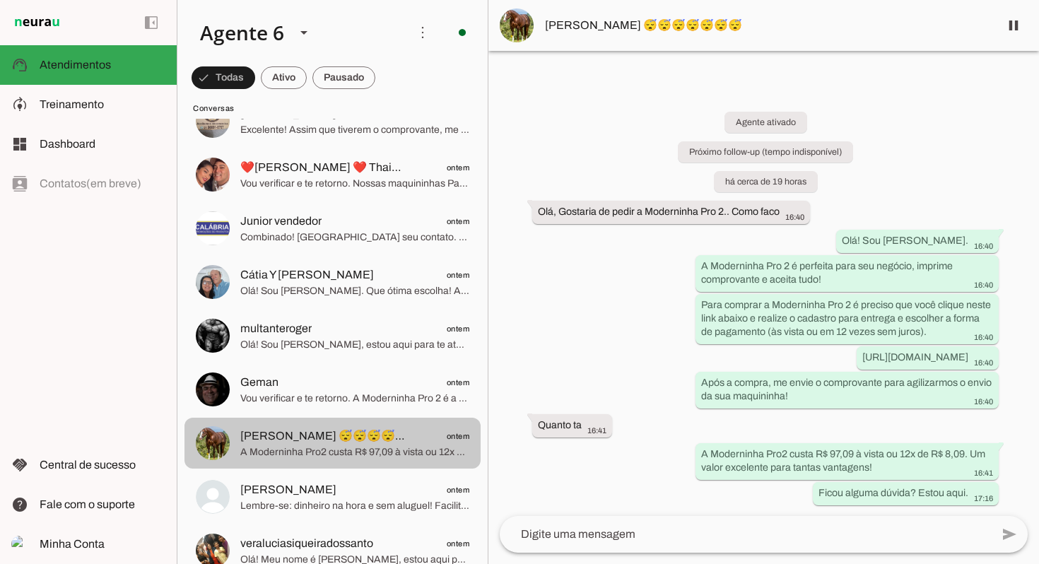
drag, startPoint x: 291, startPoint y: 463, endPoint x: 290, endPoint y: 486, distance: 23.3
click at [293, 463] on md-item "Marcelo 😴😴😴😴😴😴😴 ontem A Moderninha Pro2 custa R$ 97,09 à vista ou 12x de R$ 8,0…" at bounding box center [332, 443] width 296 height 51
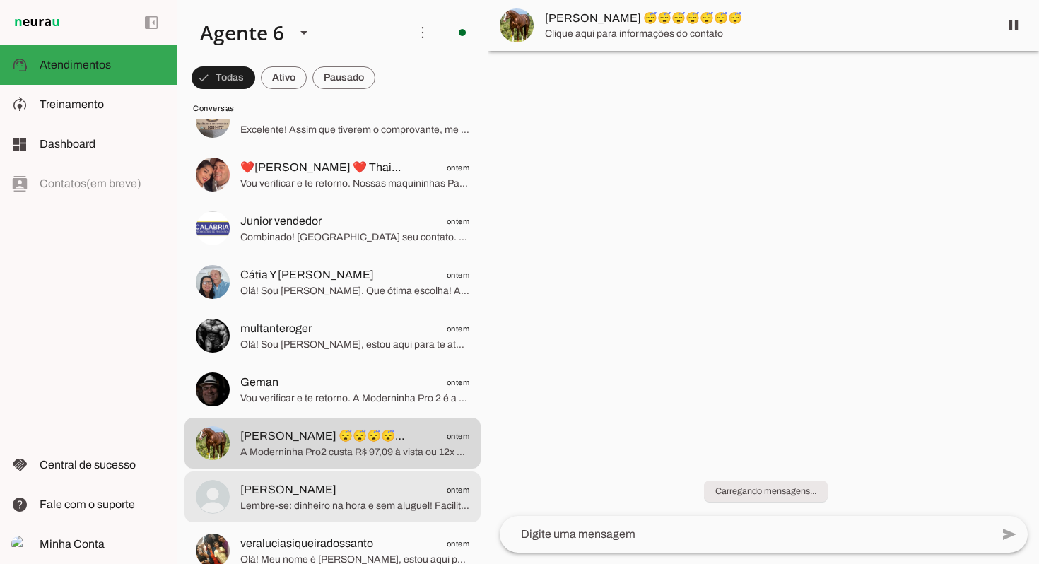
click at [290, 489] on span "Rute Ramosda Cruz" at bounding box center [288, 489] width 96 height 17
